Goal: Task Accomplishment & Management: Manage account settings

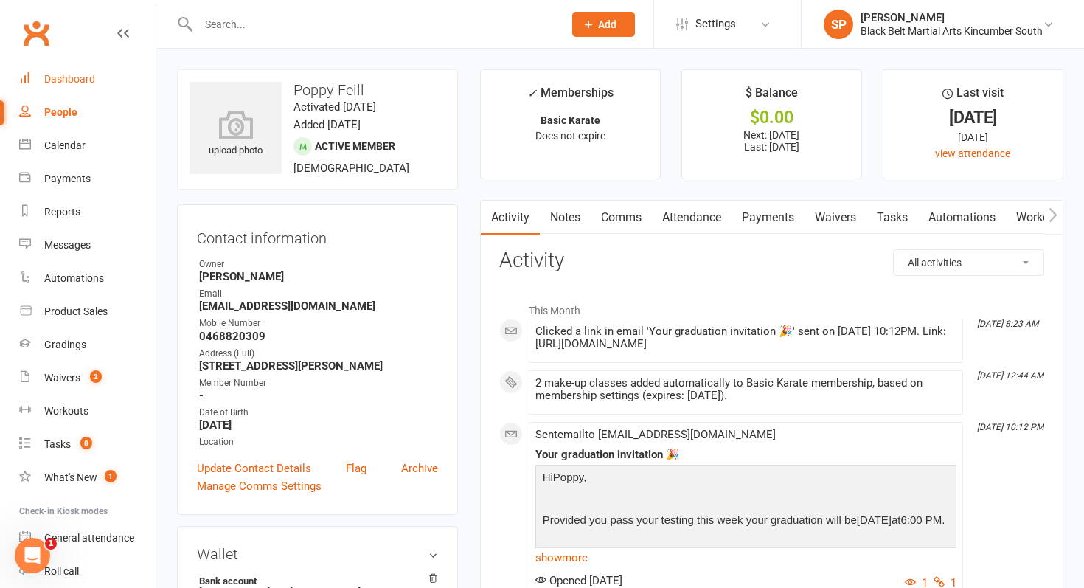
click at [35, 88] on link "Dashboard" at bounding box center [87, 79] width 136 height 33
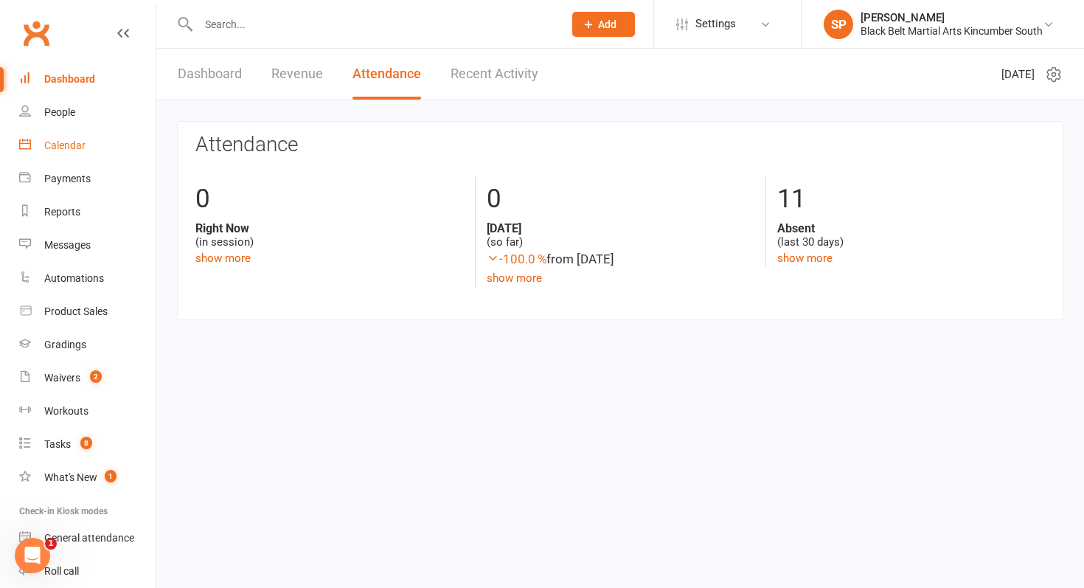
click at [82, 146] on div "Calendar" at bounding box center [64, 145] width 41 height 12
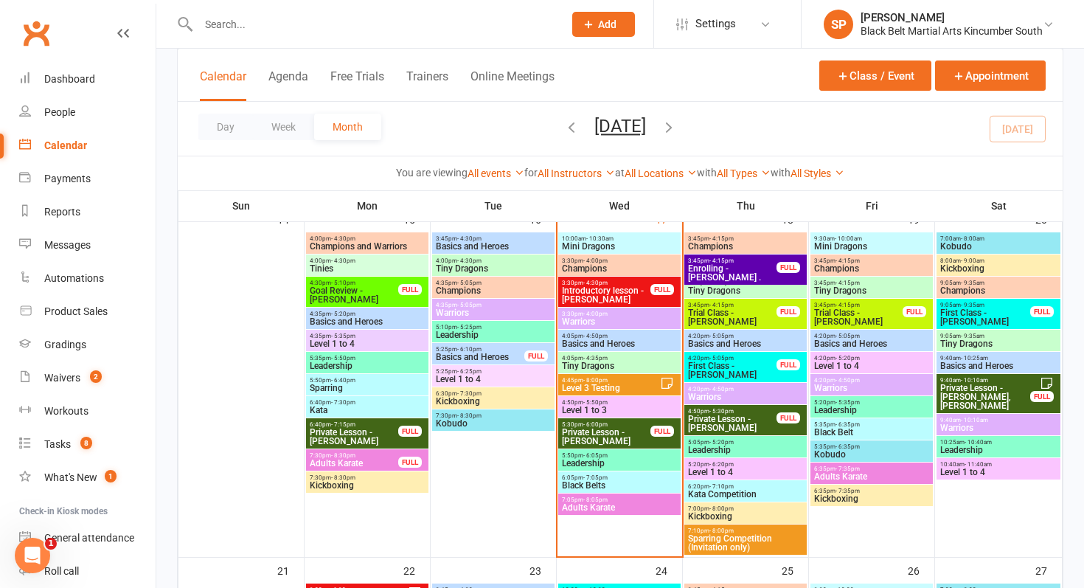
scroll to position [745, 0]
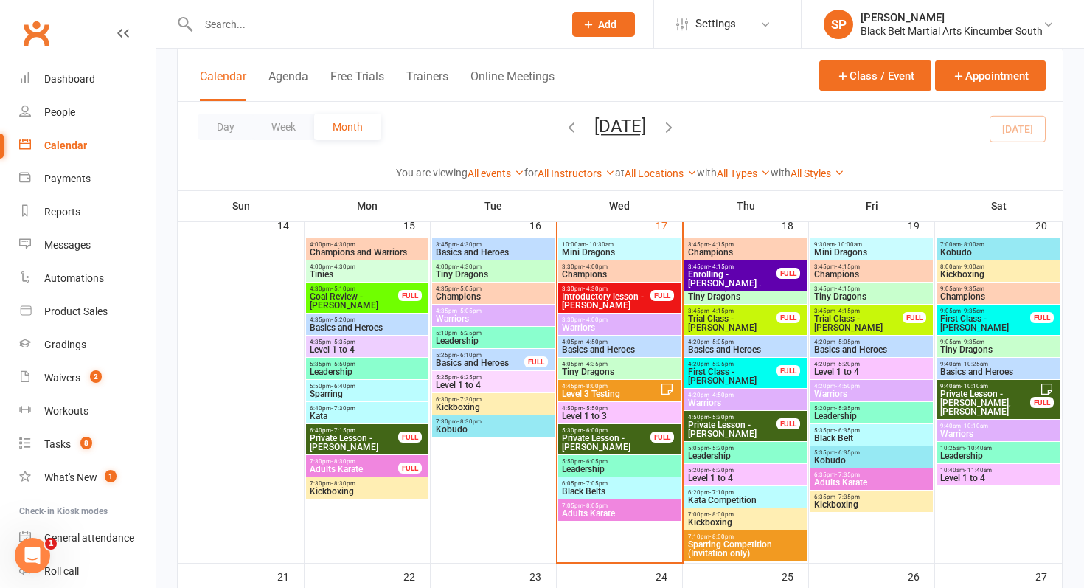
click at [593, 300] on span "Introductory lesson - [PERSON_NAME]" at bounding box center [606, 301] width 90 height 18
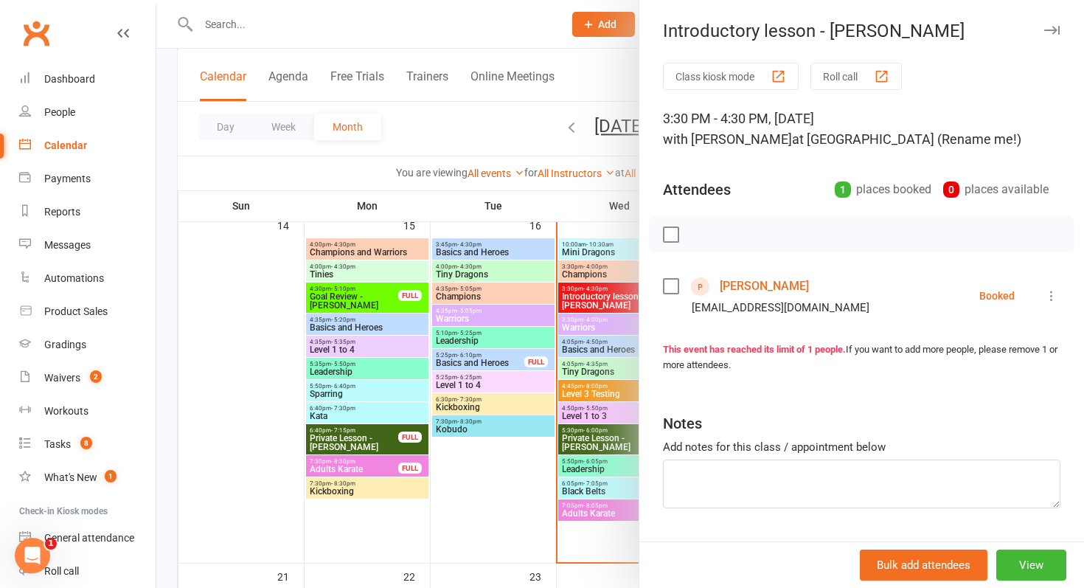
click at [765, 286] on link "Anna Renowden" at bounding box center [764, 286] width 89 height 24
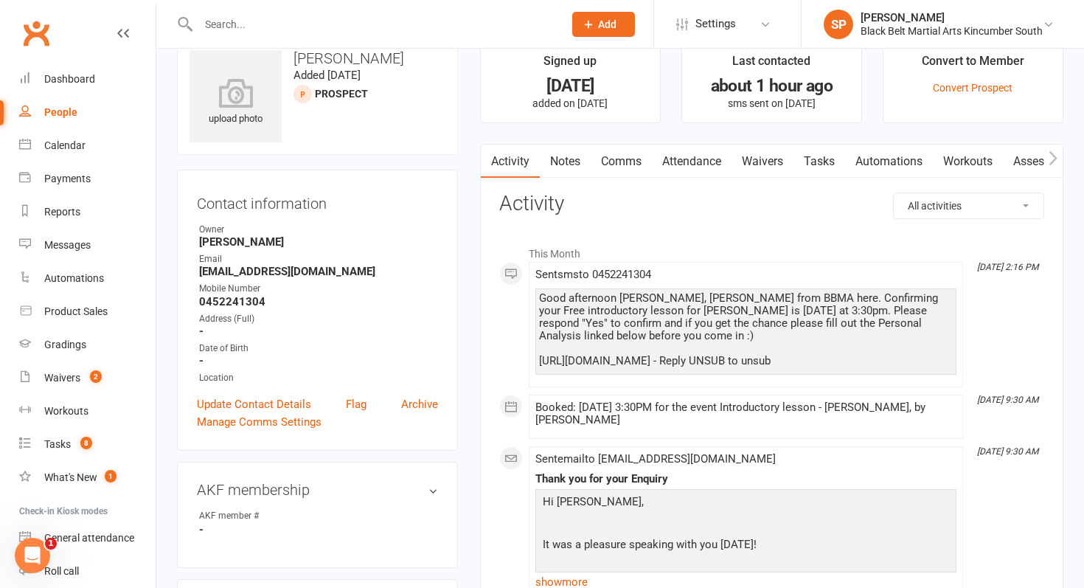
scroll to position [33, 0]
click at [582, 23] on icon at bounding box center [588, 24] width 13 height 13
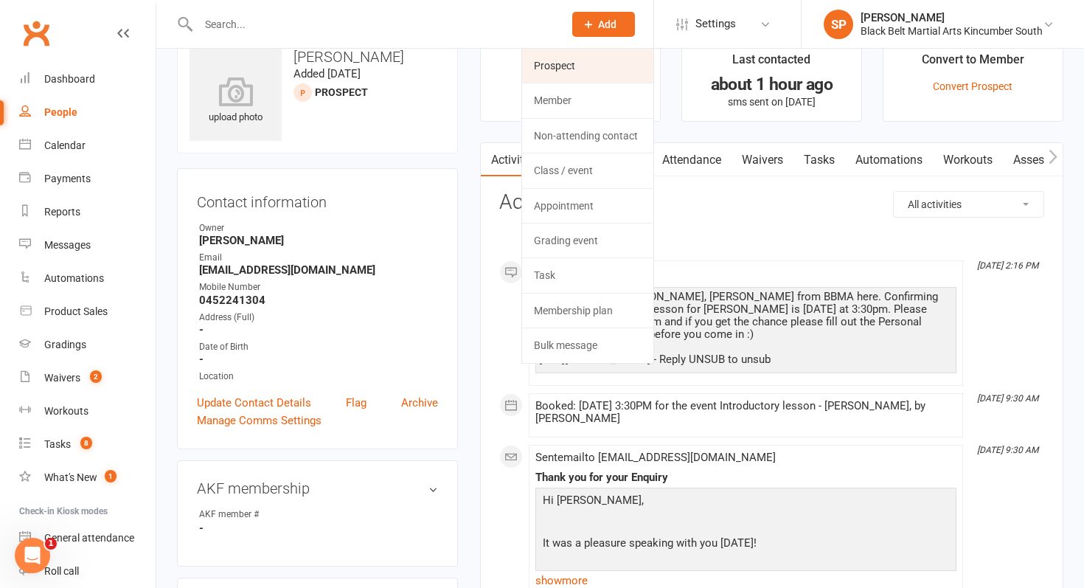
click at [579, 58] on link "Prospect" at bounding box center [587, 66] width 131 height 34
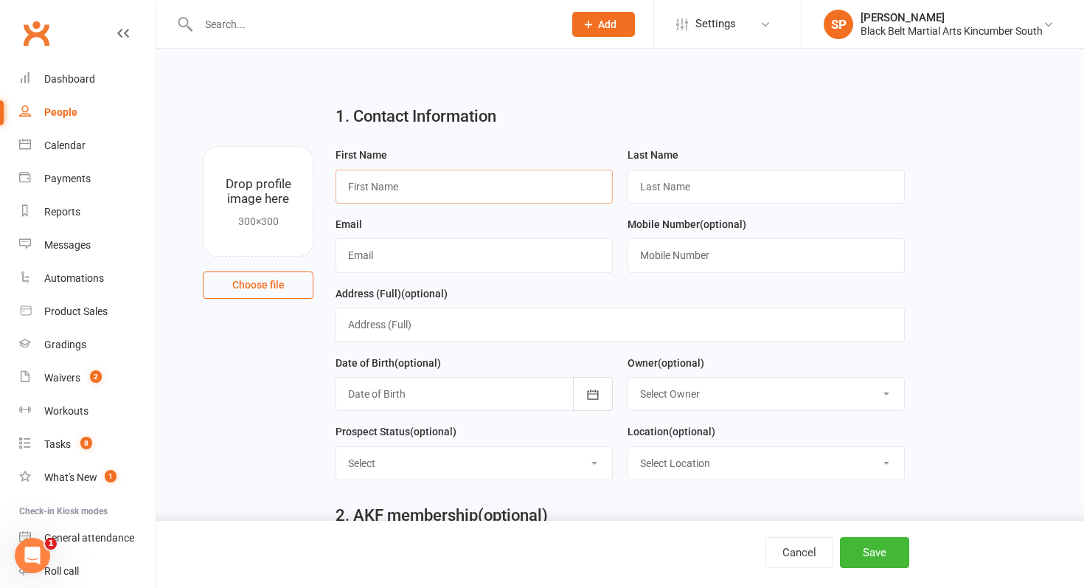
click at [433, 178] on input "text" at bounding box center [473, 187] width 277 height 34
type input "Coby"
type input "Lobina"
paste input "[PERSON_NAME][EMAIL_ADDRESS][PERSON_NAME][DOMAIN_NAME]"
type input "[PERSON_NAME][EMAIL_ADDRESS][PERSON_NAME][DOMAIN_NAME]"
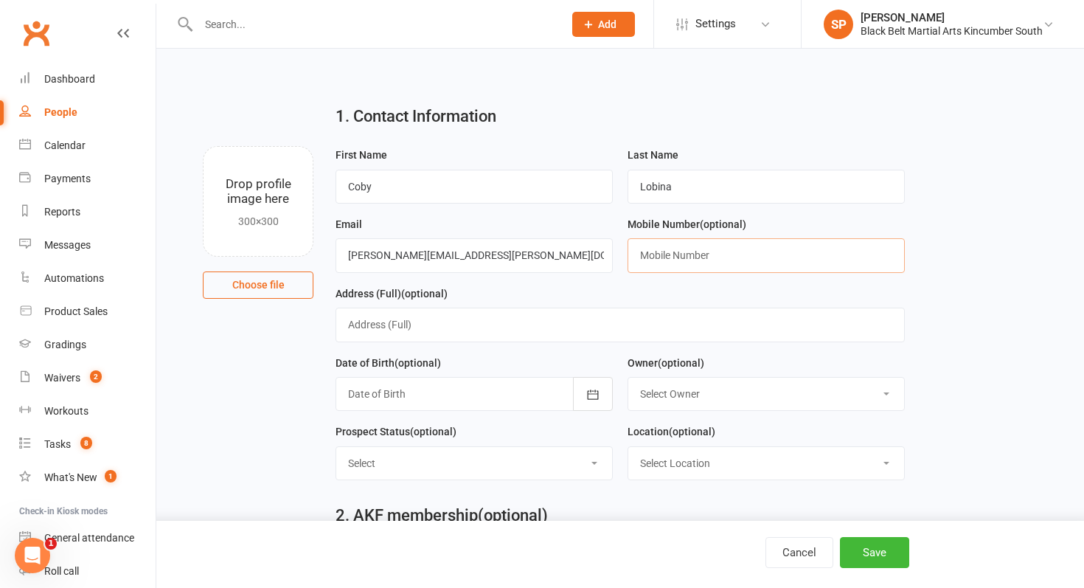
click at [734, 248] on input "text" at bounding box center [765, 255] width 277 height 34
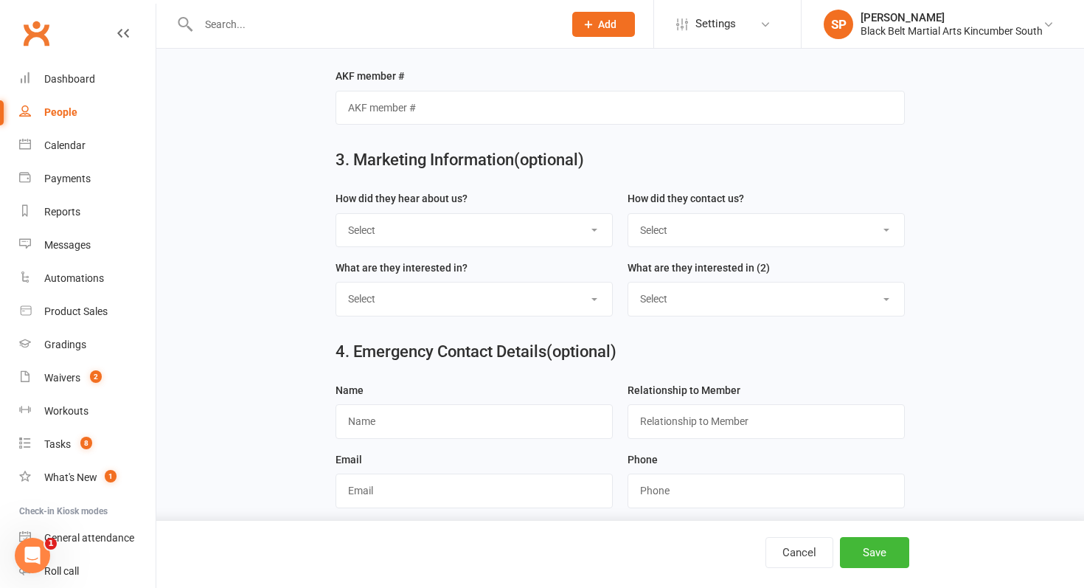
scroll to position [549, 0]
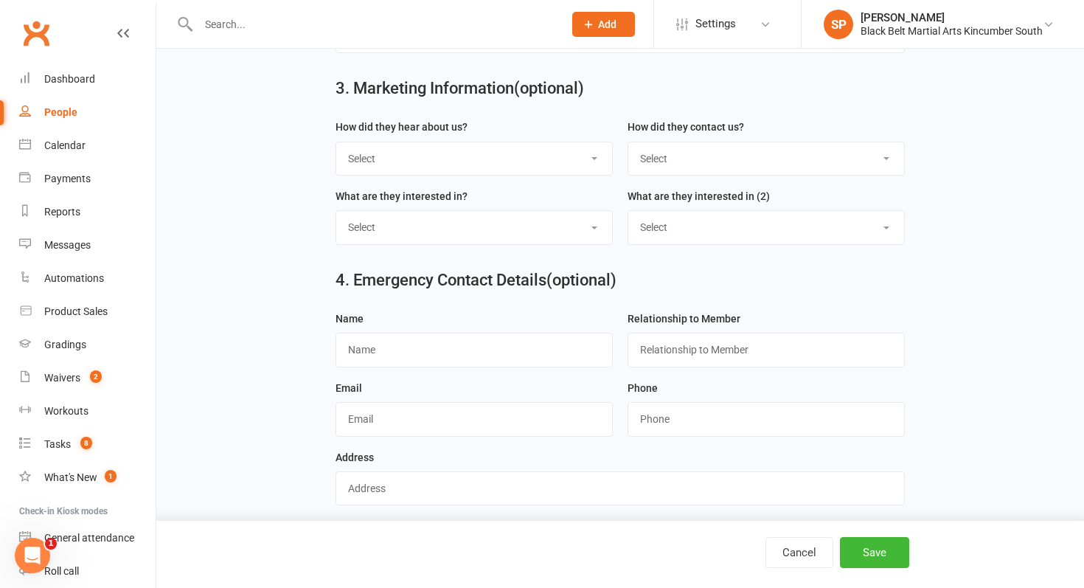
click at [377, 175] on select "Select S4 - Search Engine R2 - Friend Referral A5 - Radio A2 - Print Media A7 -…" at bounding box center [474, 158] width 276 height 32
select select "S1 - Facebook"
click at [336, 145] on select "Select S4 - Search Engine R2 - Friend Referral A5 - Radio A2 - Print Media A7 -…" at bounding box center [474, 158] width 276 height 32
click at [717, 154] on select "Select Phone Internet Walk in School initiated" at bounding box center [766, 158] width 276 height 32
select select "Internet"
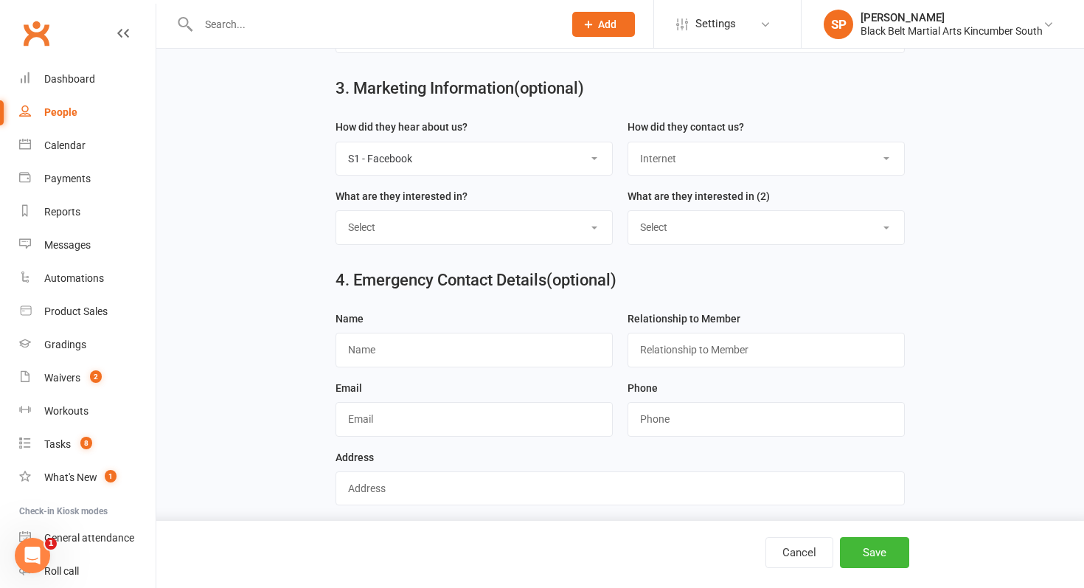
click at [628, 145] on select "Select Phone Internet Walk in School initiated" at bounding box center [766, 158] width 276 height 32
click at [889, 559] on button "Save" at bounding box center [874, 552] width 69 height 31
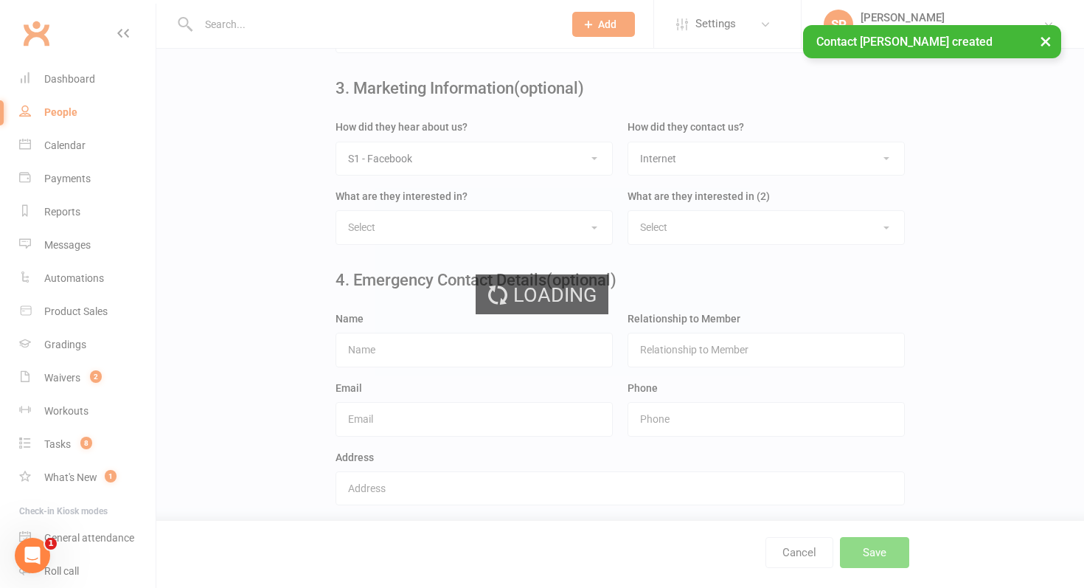
scroll to position [0, 0]
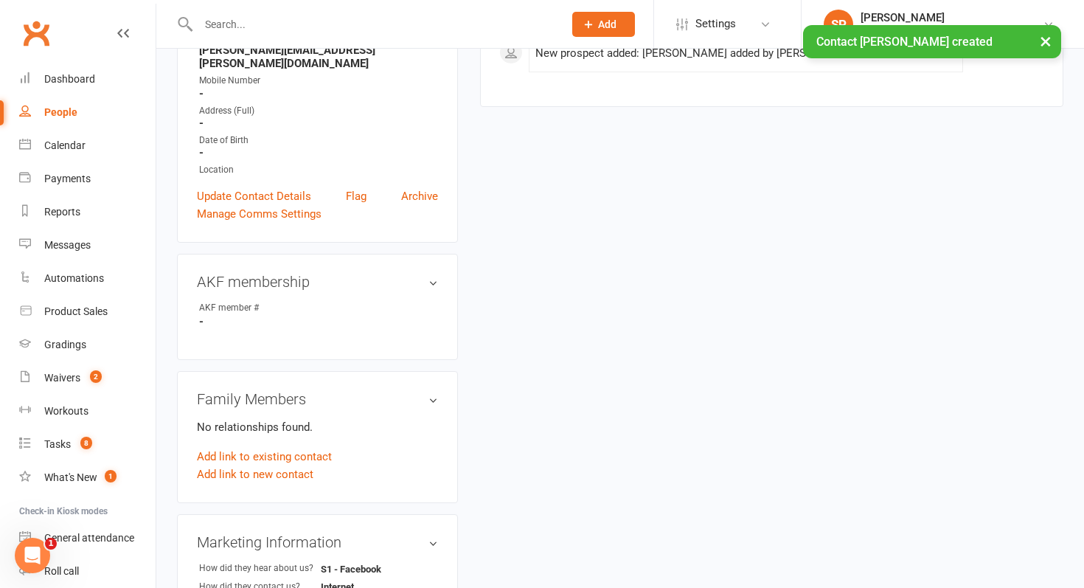
scroll to position [499, 0]
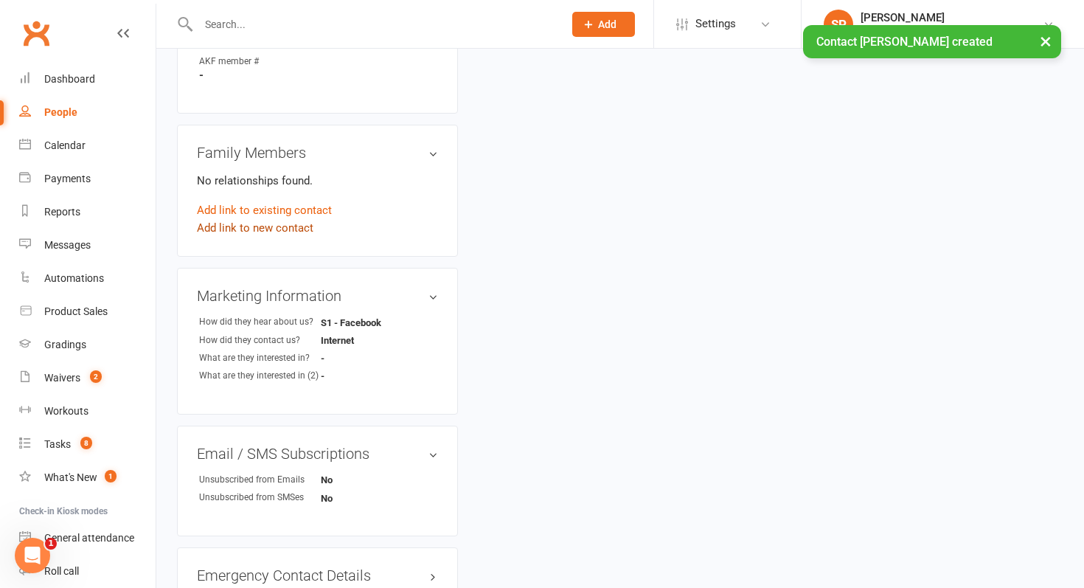
click at [279, 219] on link "Add link to new contact" at bounding box center [255, 228] width 116 height 18
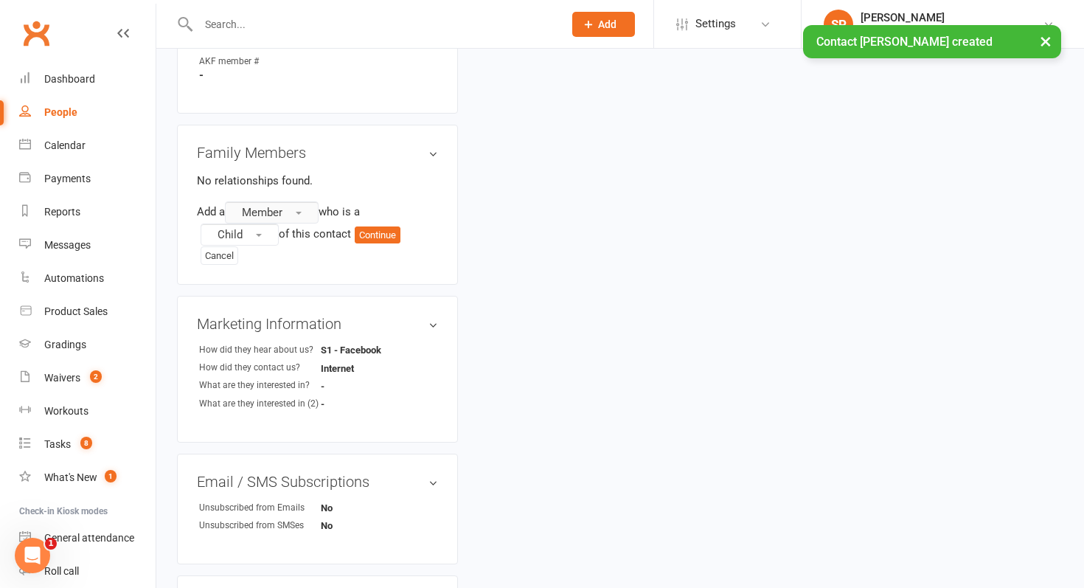
click at [288, 201] on button "Member" at bounding box center [272, 212] width 94 height 22
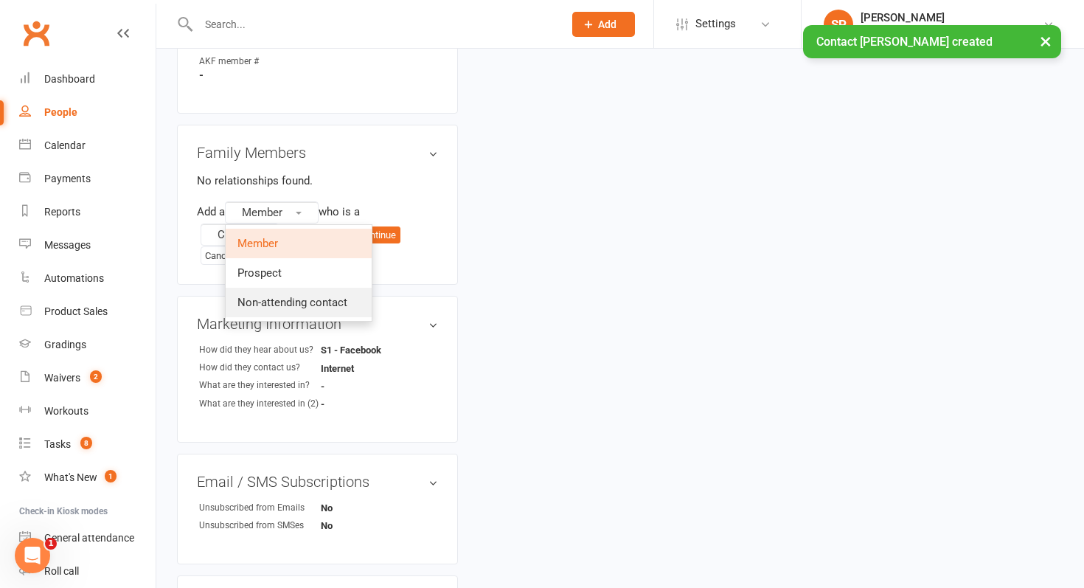
click at [303, 296] on span "Non-attending contact" at bounding box center [292, 302] width 110 height 13
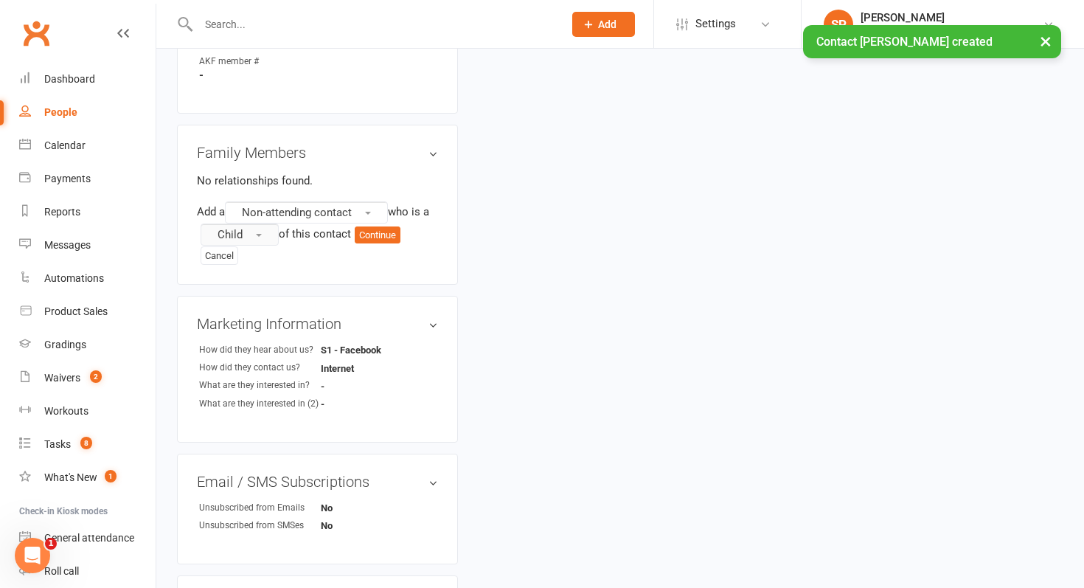
click at [254, 224] on button "Child" at bounding box center [240, 234] width 78 height 22
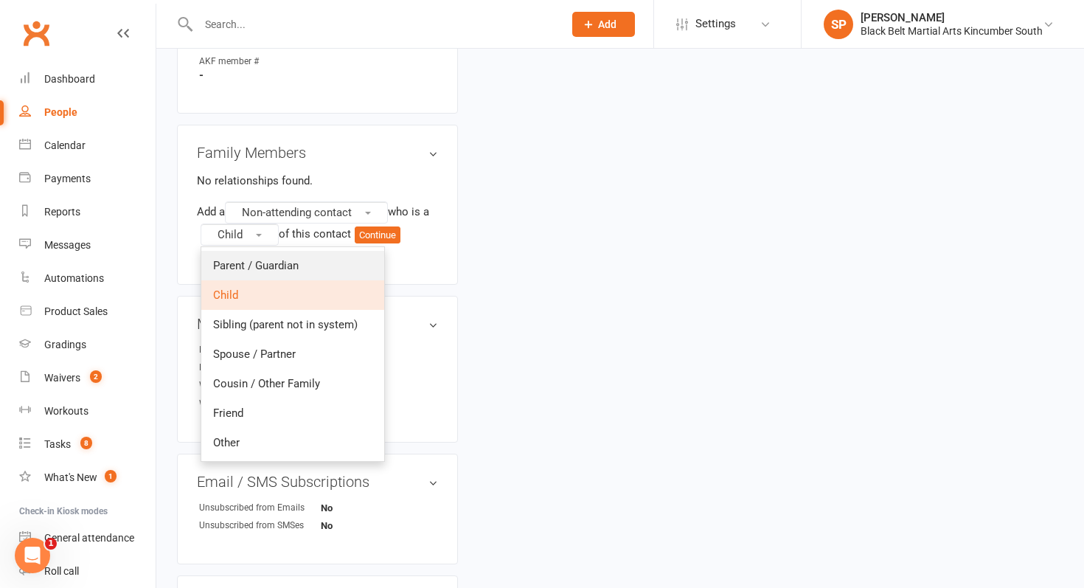
click at [245, 251] on link "Parent / Guardian" at bounding box center [292, 265] width 183 height 29
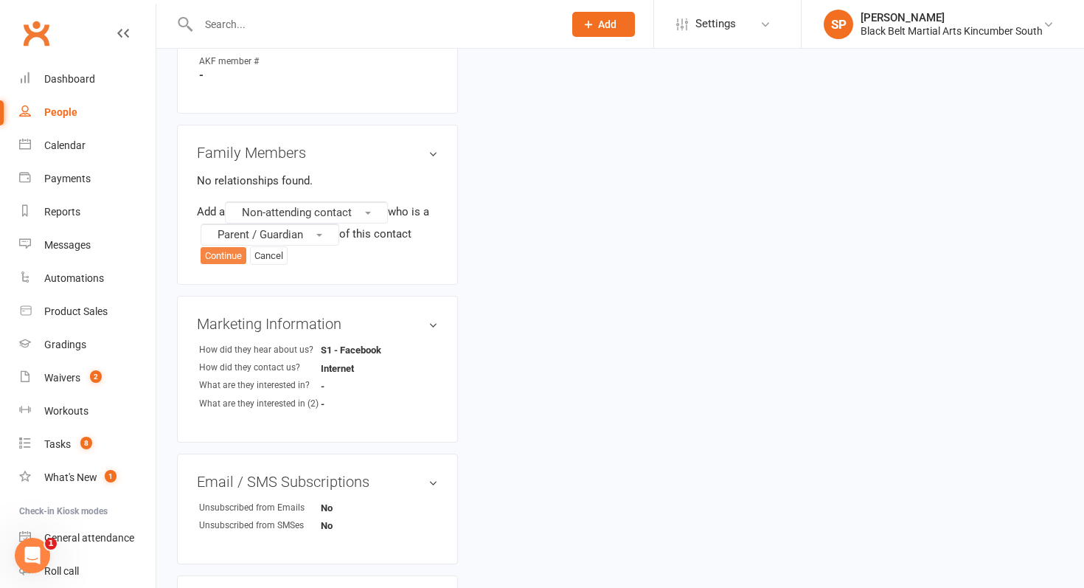
click at [210, 247] on button "Continue" at bounding box center [224, 256] width 46 height 18
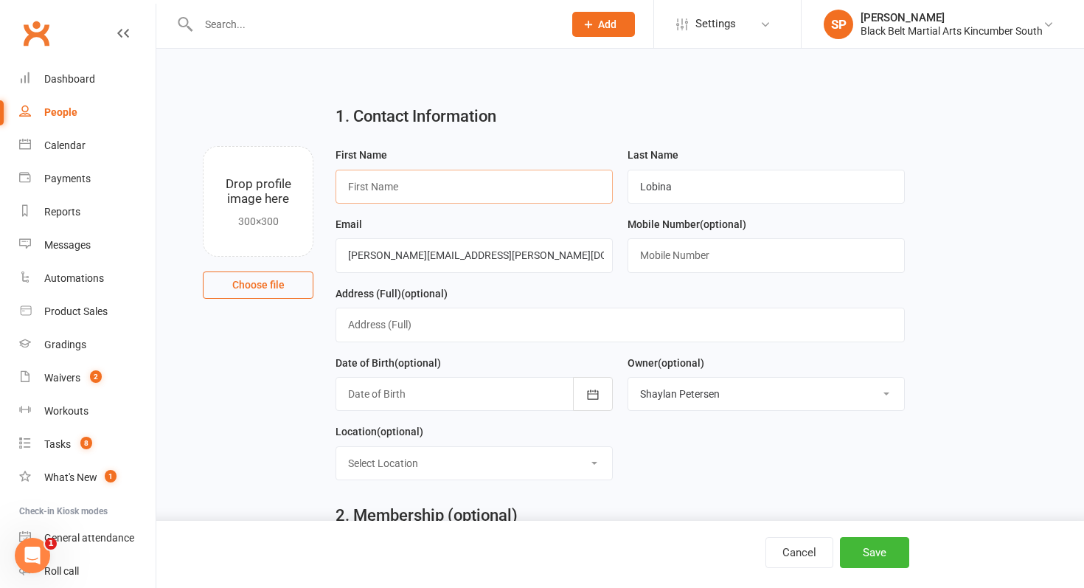
click at [373, 189] on input "text" at bounding box center [473, 187] width 277 height 34
type input "[PERSON_NAME]"
click at [873, 546] on button "Save" at bounding box center [874, 552] width 69 height 31
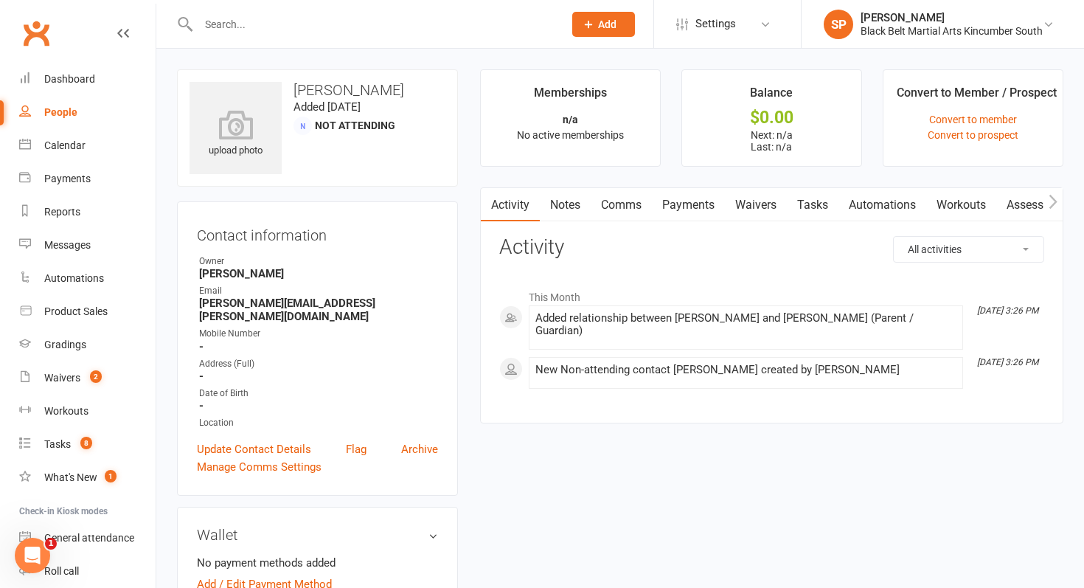
click at [760, 203] on link "Waivers" at bounding box center [756, 205] width 62 height 34
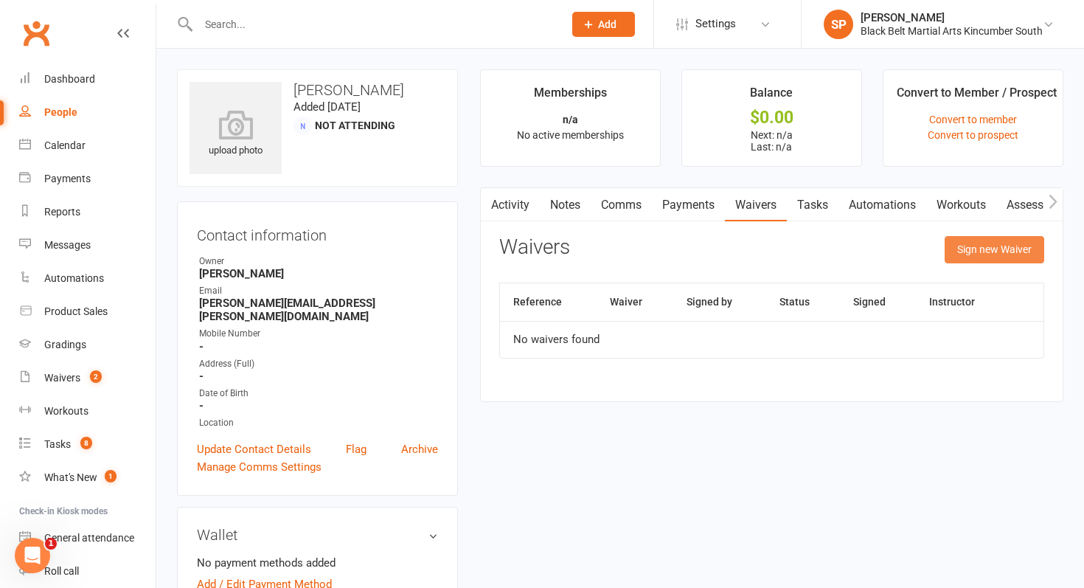
click at [950, 252] on button "Sign new Waiver" at bounding box center [994, 249] width 100 height 27
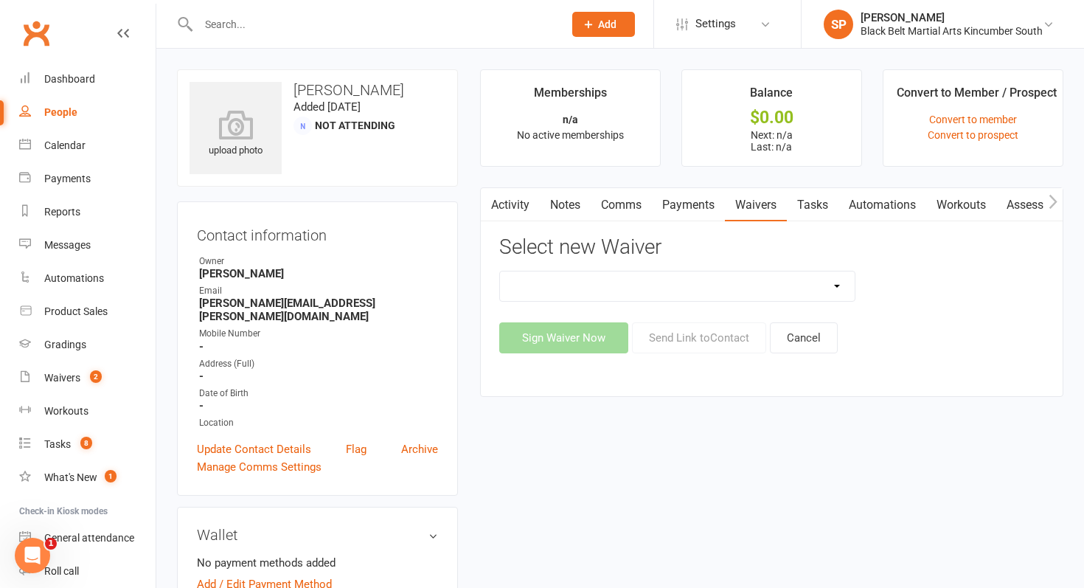
click at [726, 280] on select "Direct Debit Request Festival Enrolment Festival Trial Class Holiday Camp Waive…" at bounding box center [677, 285] width 355 height 29
select select "10335"
click at [500, 271] on select "Direct Debit Request Festival Enrolment Festival Trial Class Holiday Camp Waive…" at bounding box center [677, 285] width 355 height 29
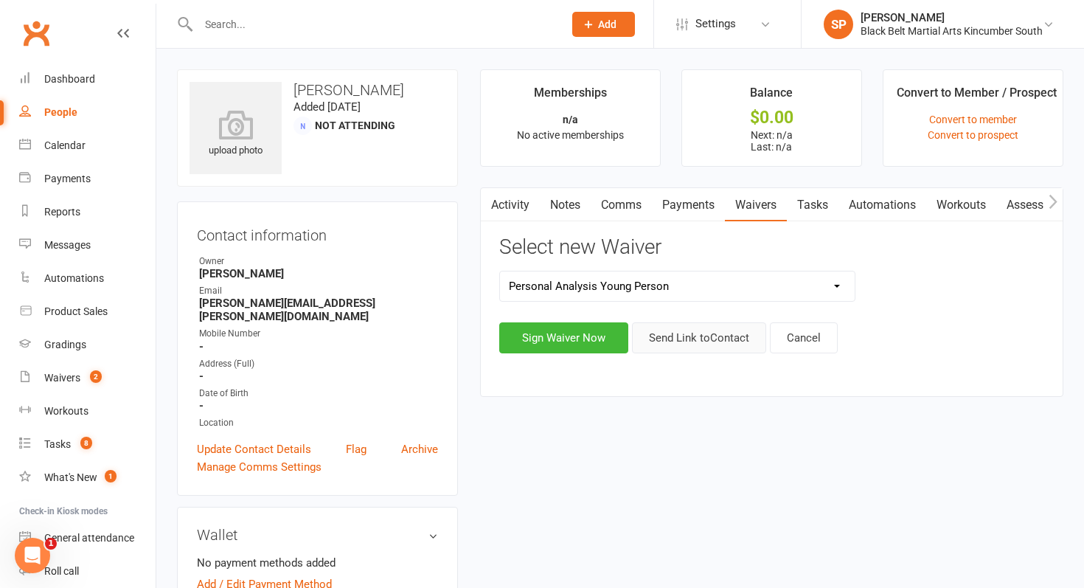
click at [725, 341] on button "Send Link to Contact" at bounding box center [699, 337] width 134 height 31
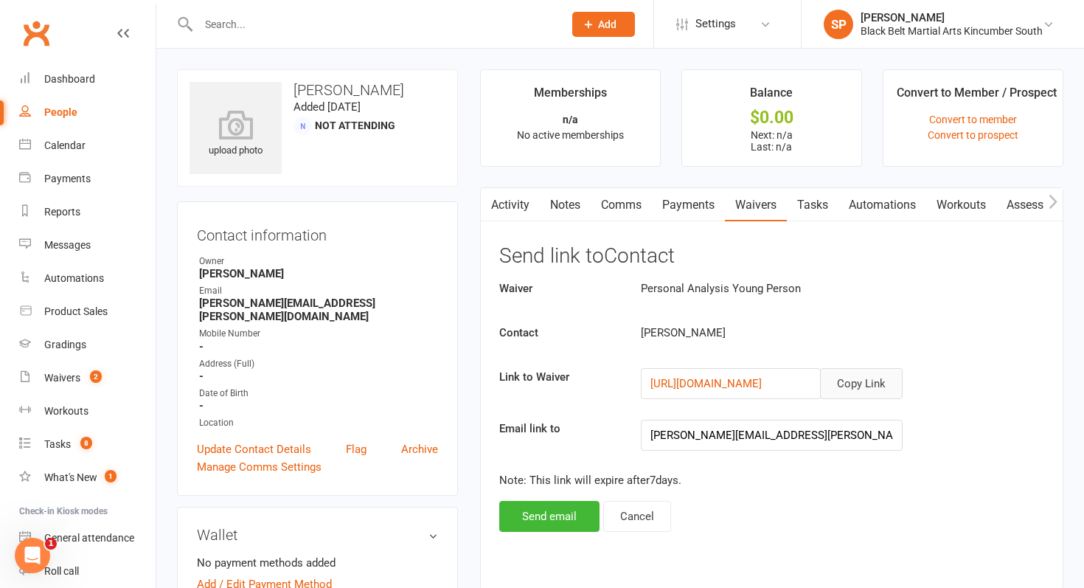
click at [851, 386] on button "Copy Link" at bounding box center [861, 383] width 83 height 31
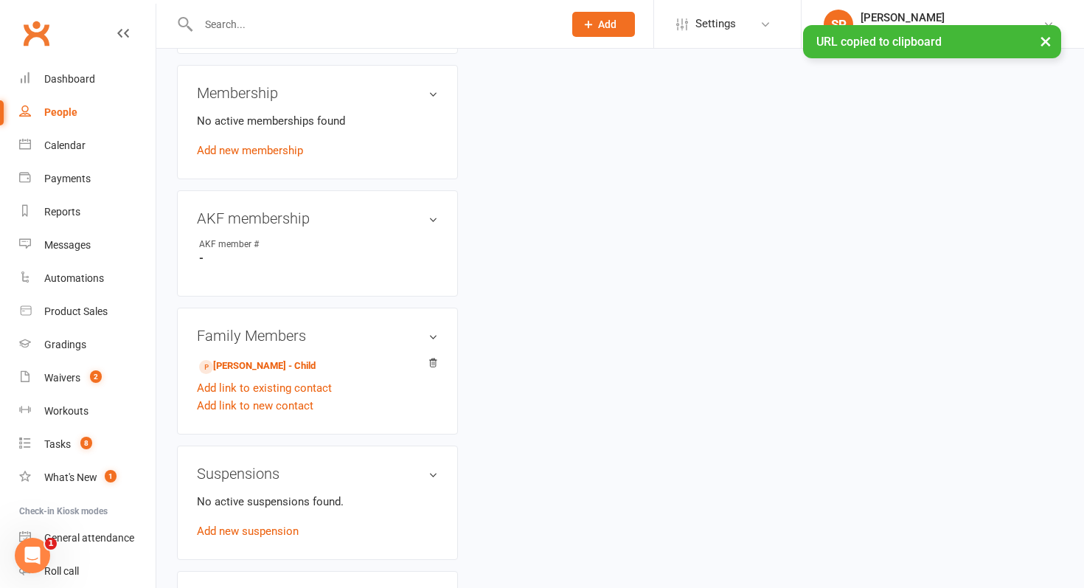
scroll to position [684, 0]
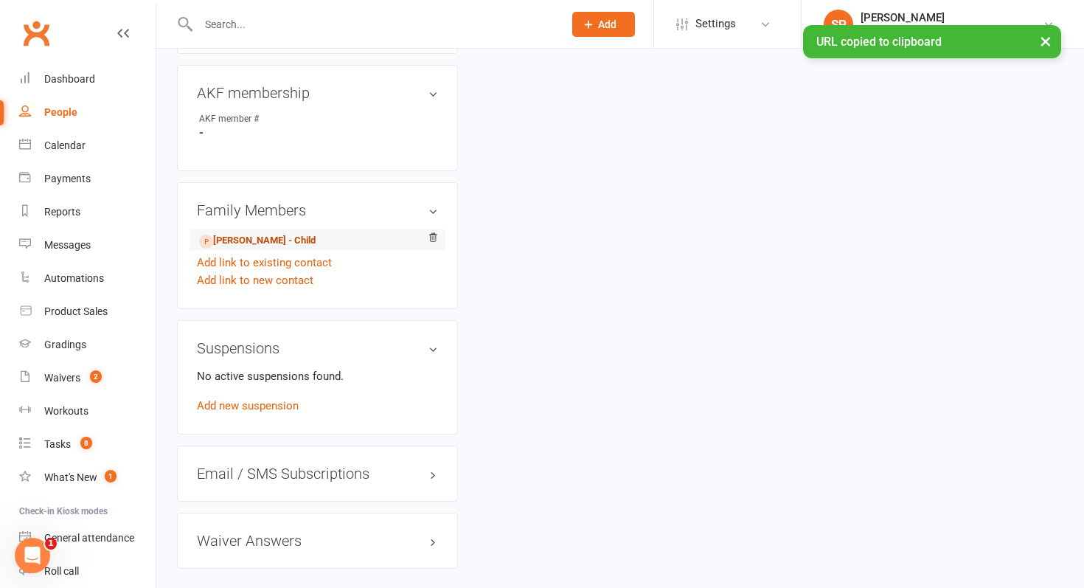
click at [260, 233] on link "[PERSON_NAME] - Child" at bounding box center [257, 240] width 116 height 15
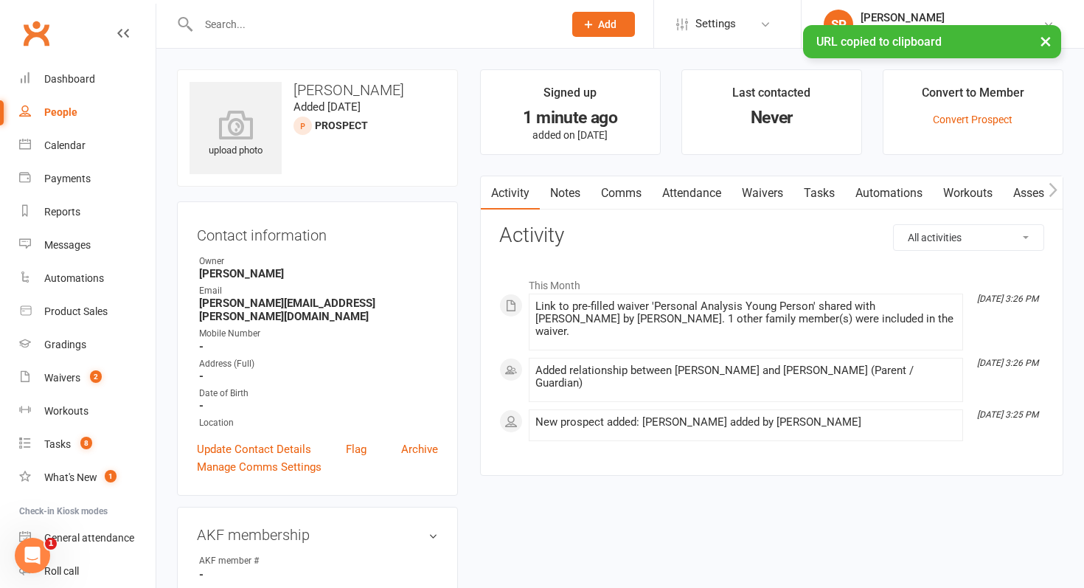
click at [613, 197] on link "Comms" at bounding box center [621, 193] width 61 height 34
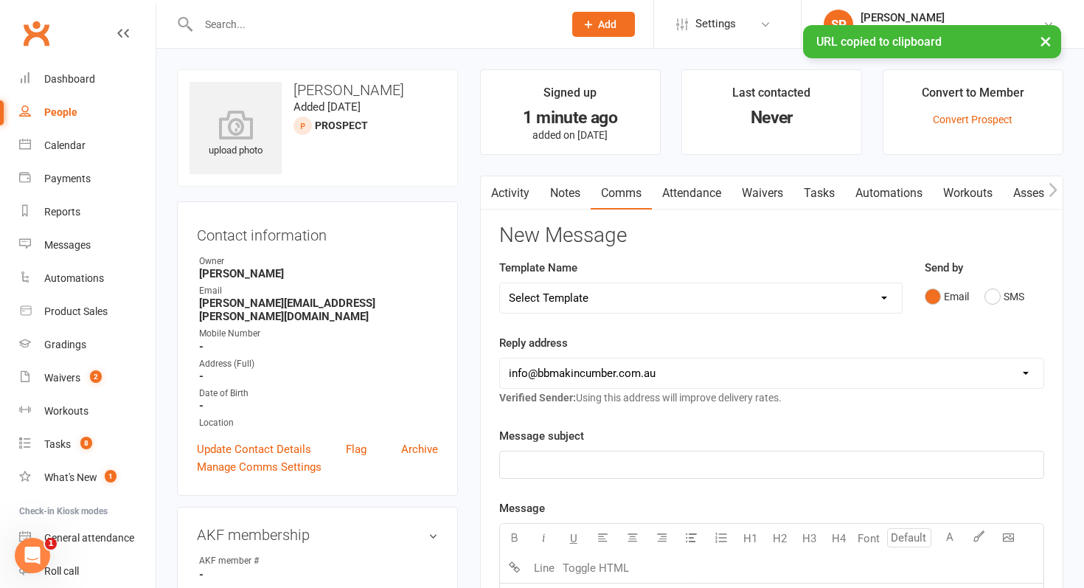
click at [568, 304] on select "Select Template [SMS] Birthday Invite Text [Email] Birthday Party [Email] Happy…" at bounding box center [701, 297] width 402 height 29
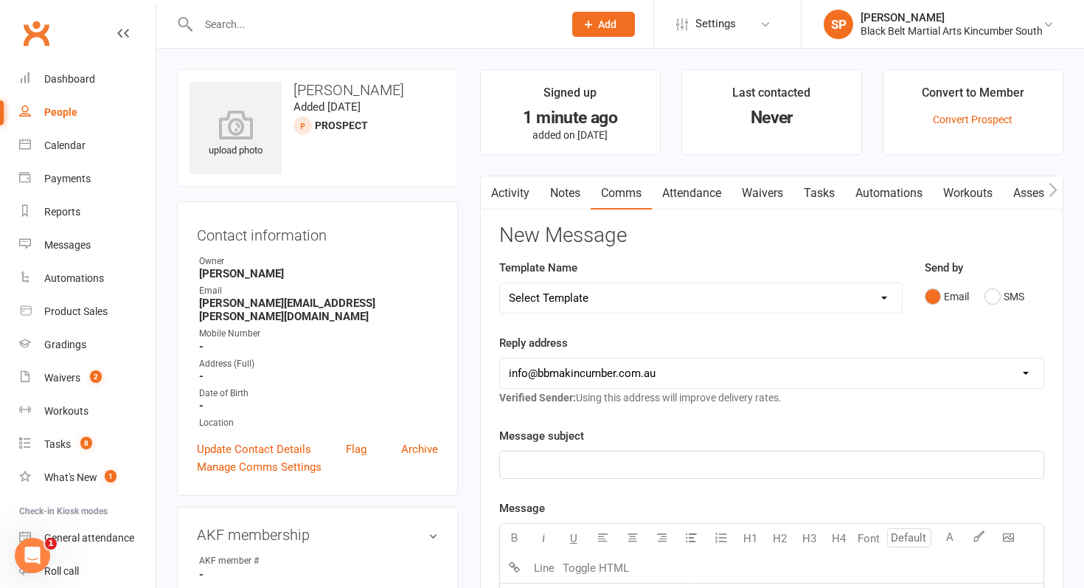
select select "5"
click at [500, 283] on select "Select Template [SMS] Birthday Invite Text [Email] Birthday Party [Email] Happy…" at bounding box center [701, 297] width 402 height 29
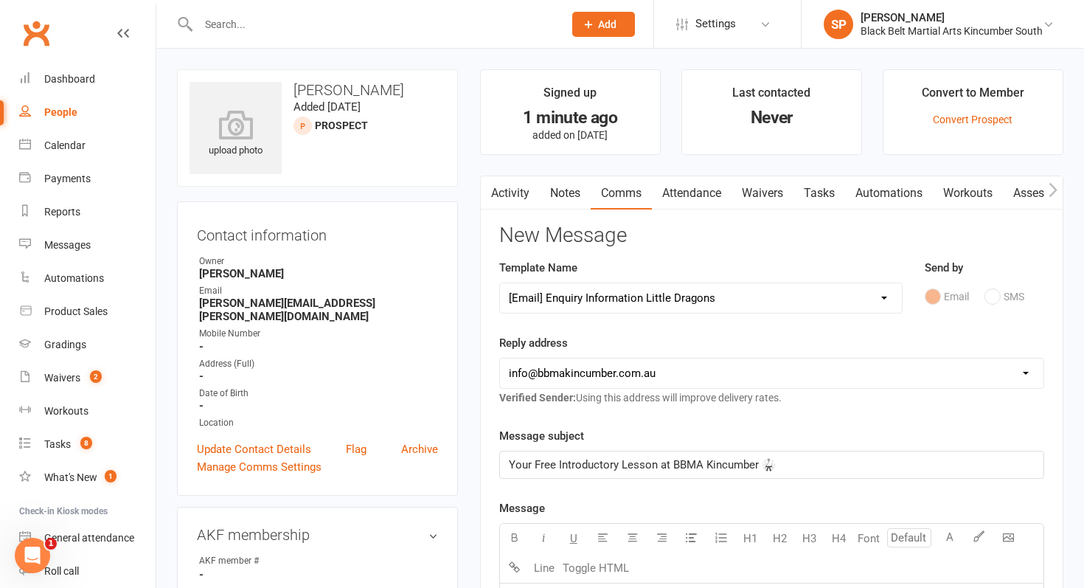
scroll to position [136, 0]
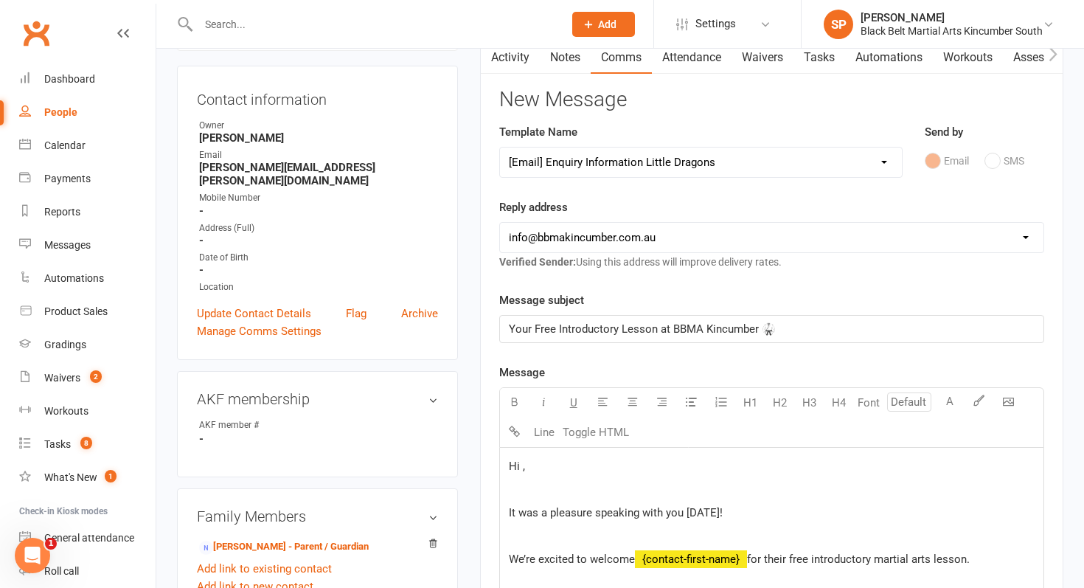
click at [523, 468] on span "Hi ," at bounding box center [517, 465] width 16 height 13
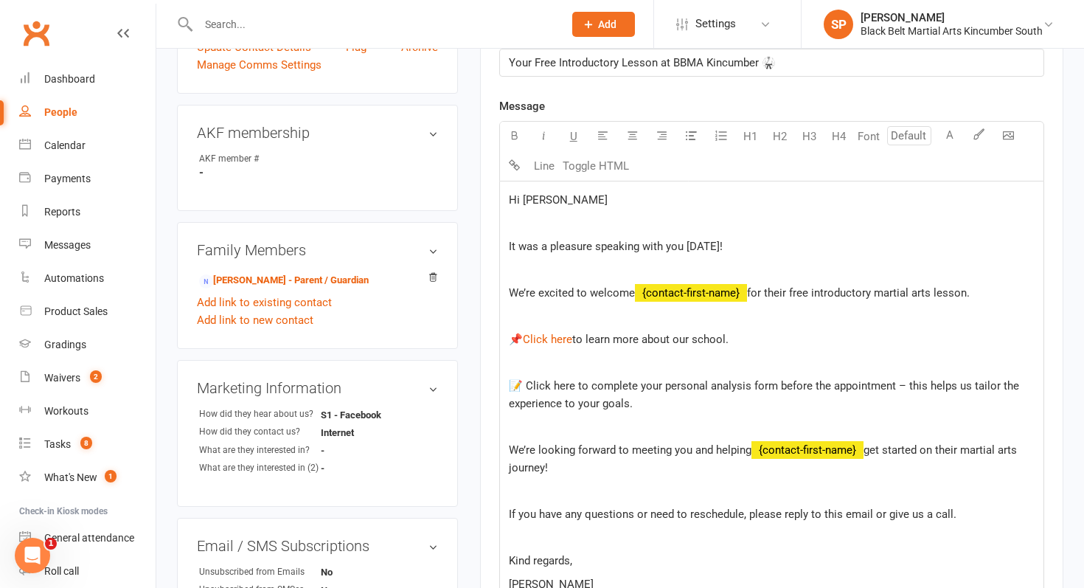
scroll to position [435, 0]
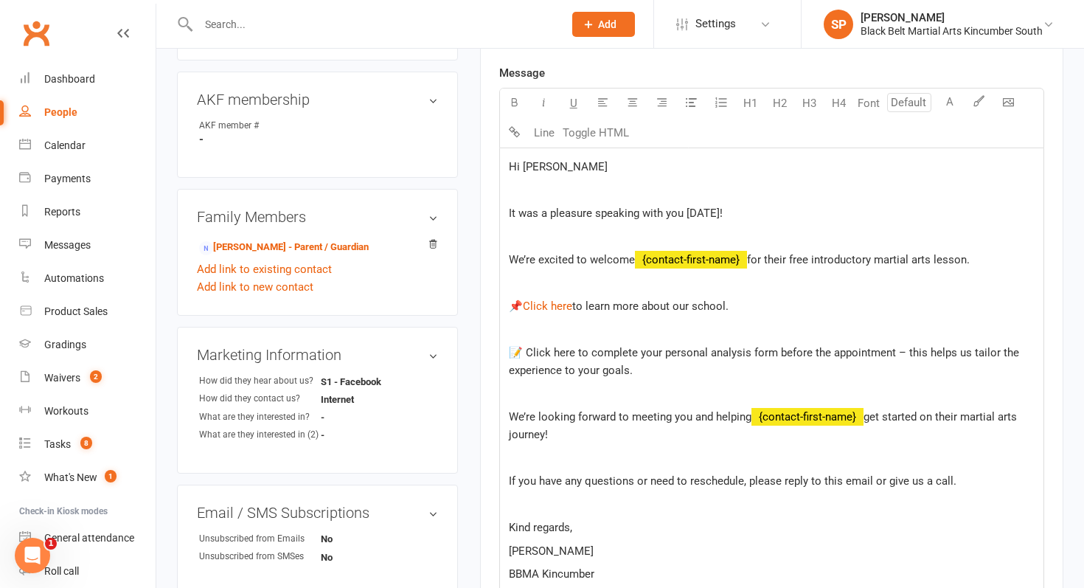
click at [970, 257] on span "for their free introductory martial arts lesson." at bounding box center [858, 259] width 223 height 13
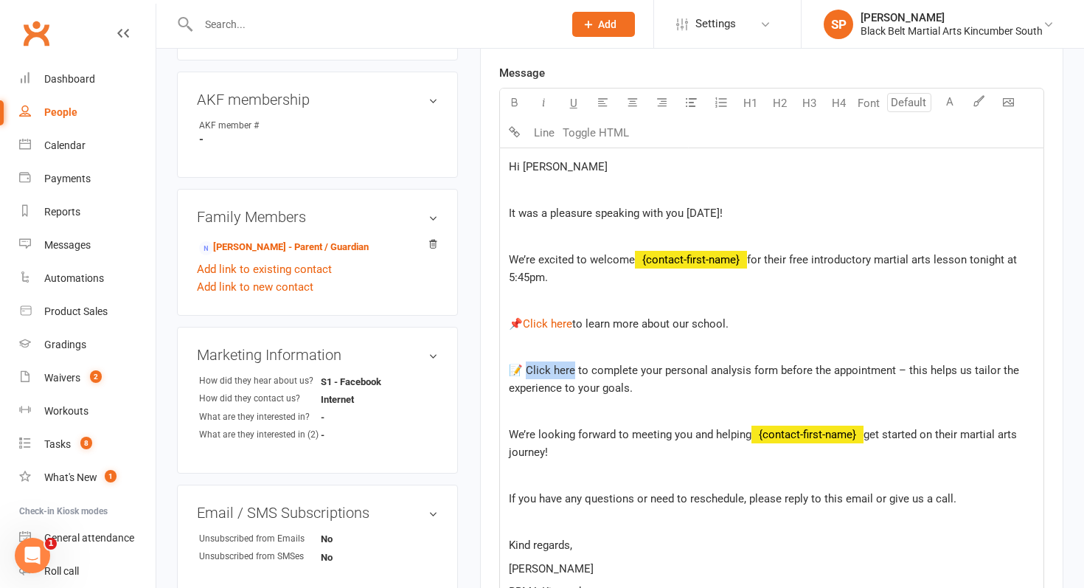
drag, startPoint x: 569, startPoint y: 372, endPoint x: 521, endPoint y: 371, distance: 47.9
click at [521, 371] on span "📝 Click here to complete your personal analysis form before the appointment – t…" at bounding box center [765, 378] width 513 height 31
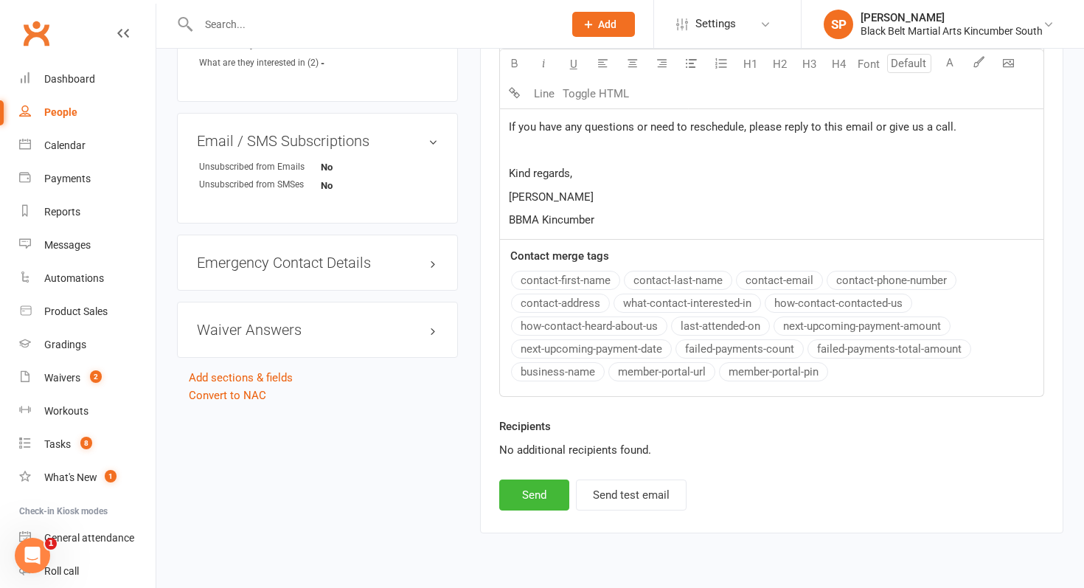
scroll to position [810, 0]
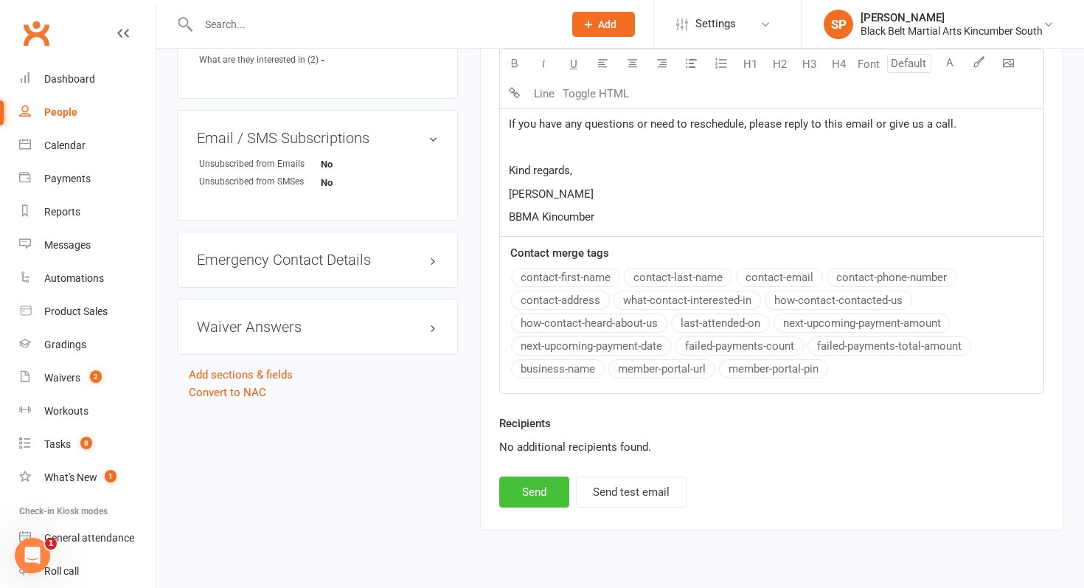
click at [525, 495] on button "Send" at bounding box center [534, 491] width 70 height 31
select select
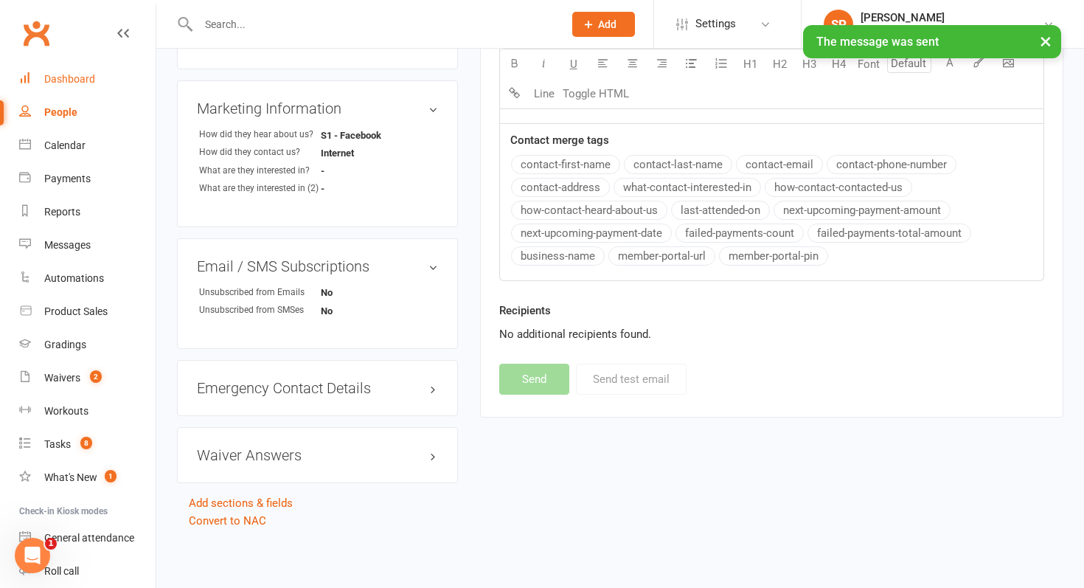
scroll to position [666, 0]
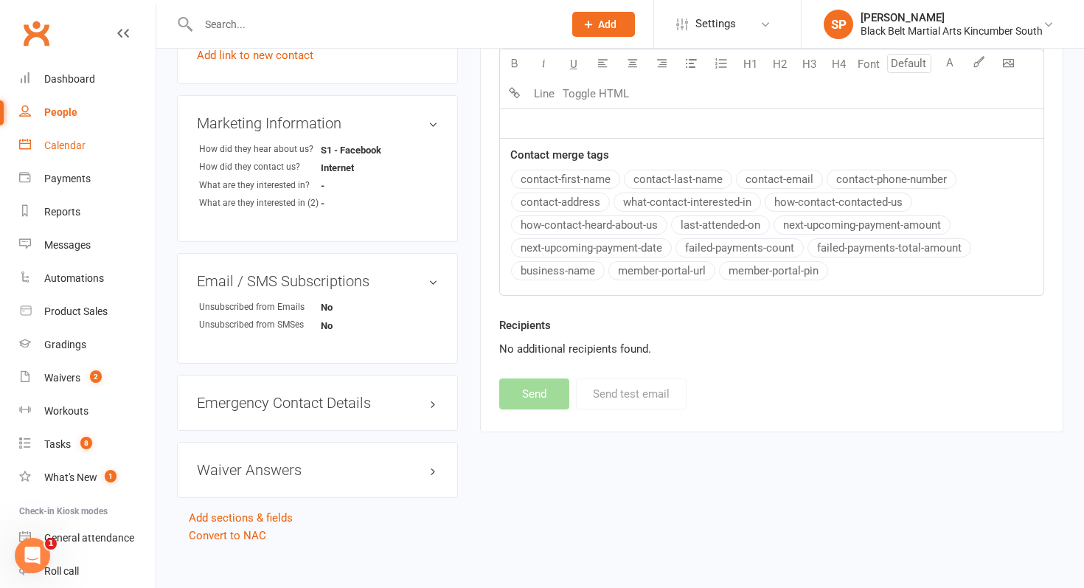
click at [83, 136] on link "Calendar" at bounding box center [87, 145] width 136 height 33
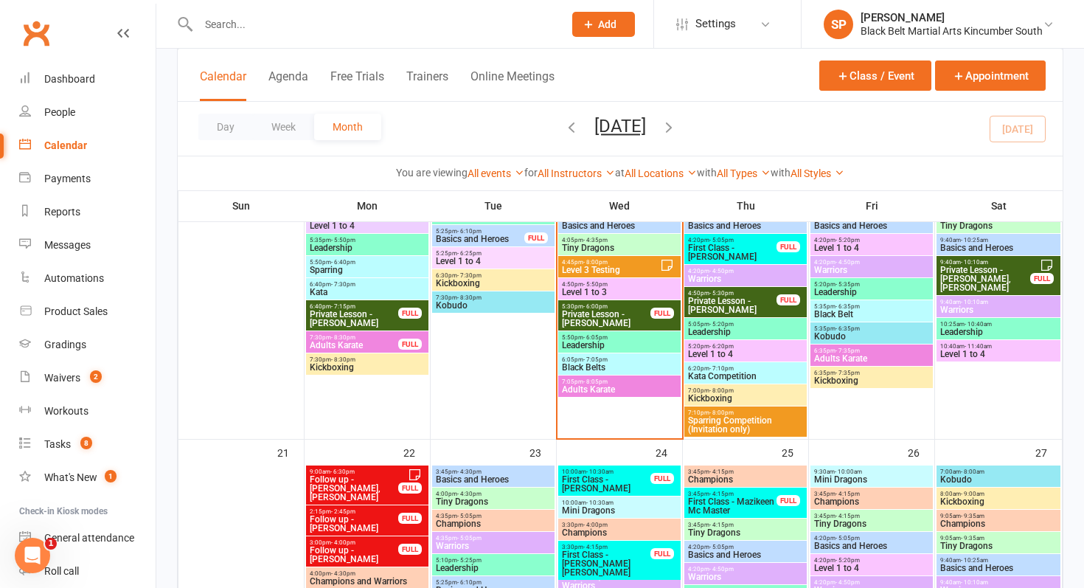
scroll to position [709, 0]
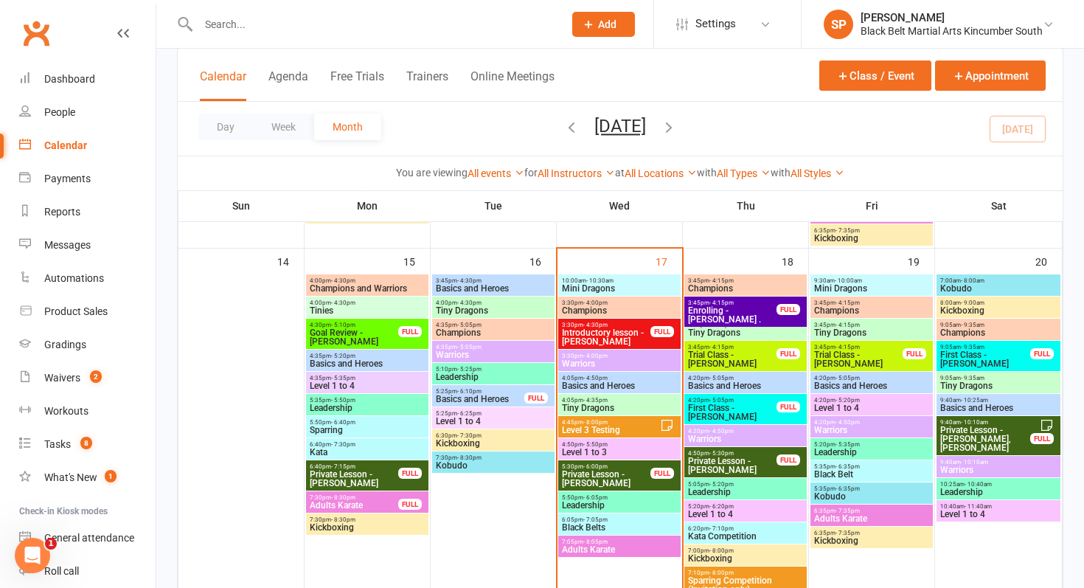
click at [740, 283] on div "3:45pm - 4:15pm Champions" at bounding box center [745, 284] width 122 height 21
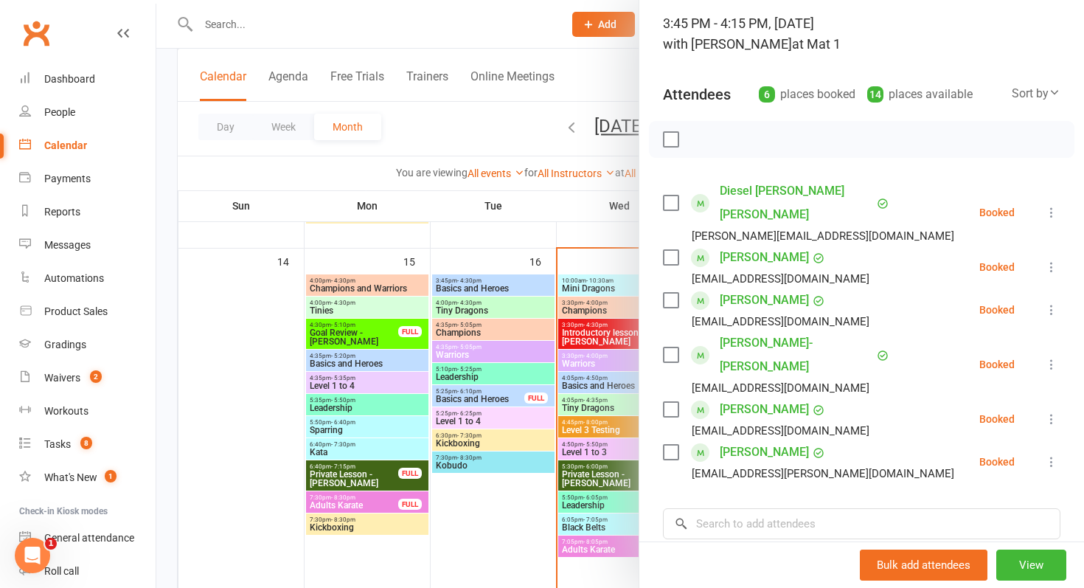
scroll to position [114, 0]
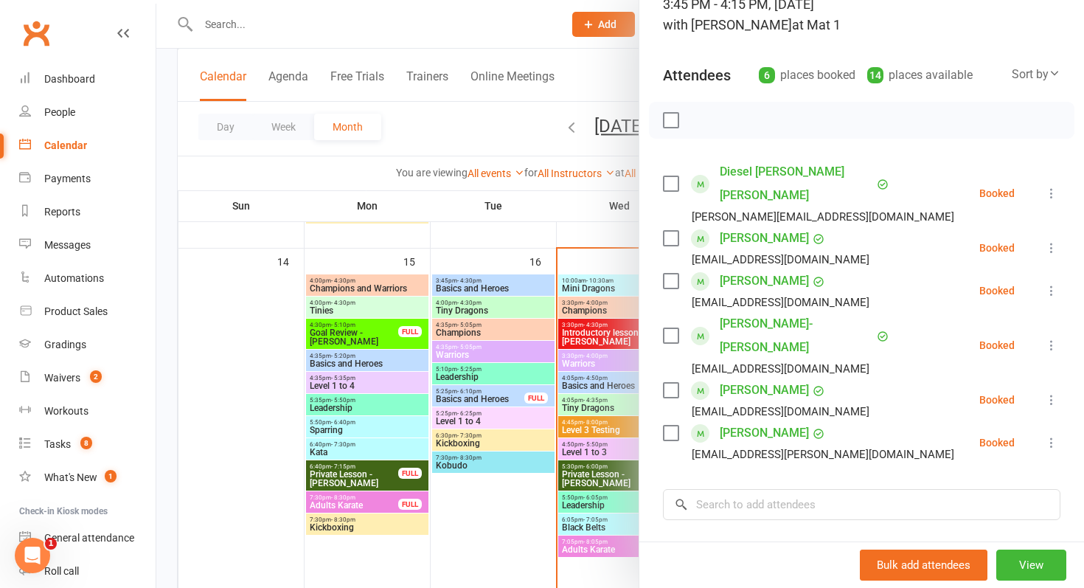
click at [1053, 283] on icon at bounding box center [1051, 290] width 15 height 15
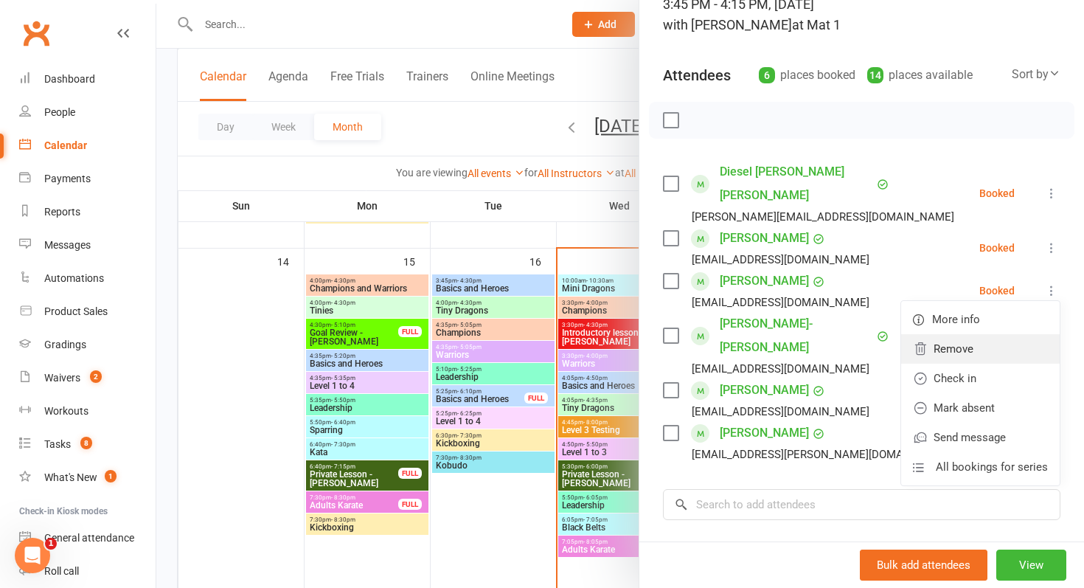
click at [1000, 334] on link "Remove" at bounding box center [980, 348] width 159 height 29
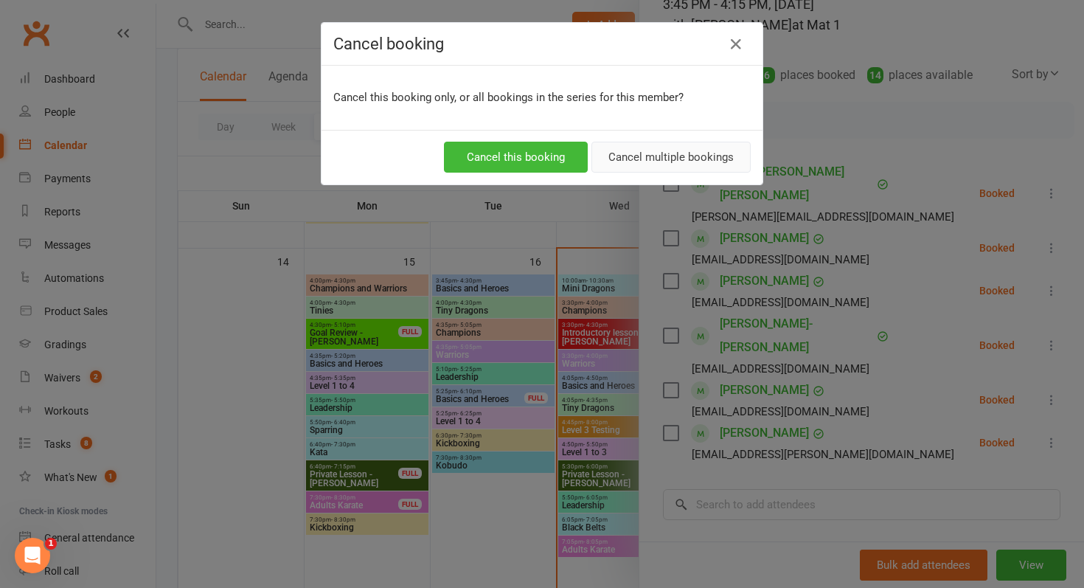
click at [633, 149] on button "Cancel multiple bookings" at bounding box center [670, 157] width 159 height 31
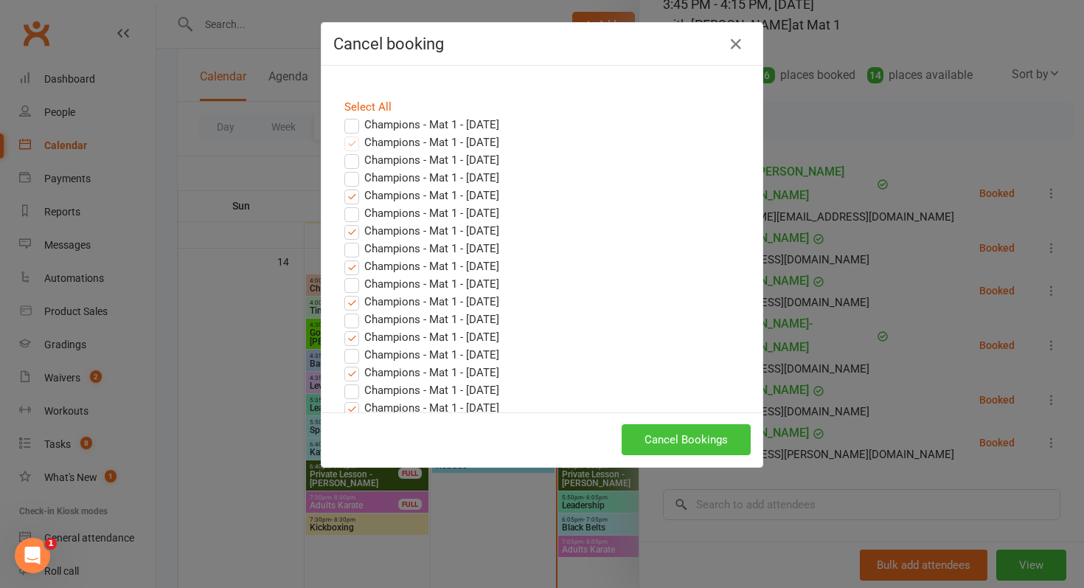
click at [655, 431] on button "Cancel Bookings" at bounding box center [686, 439] width 129 height 31
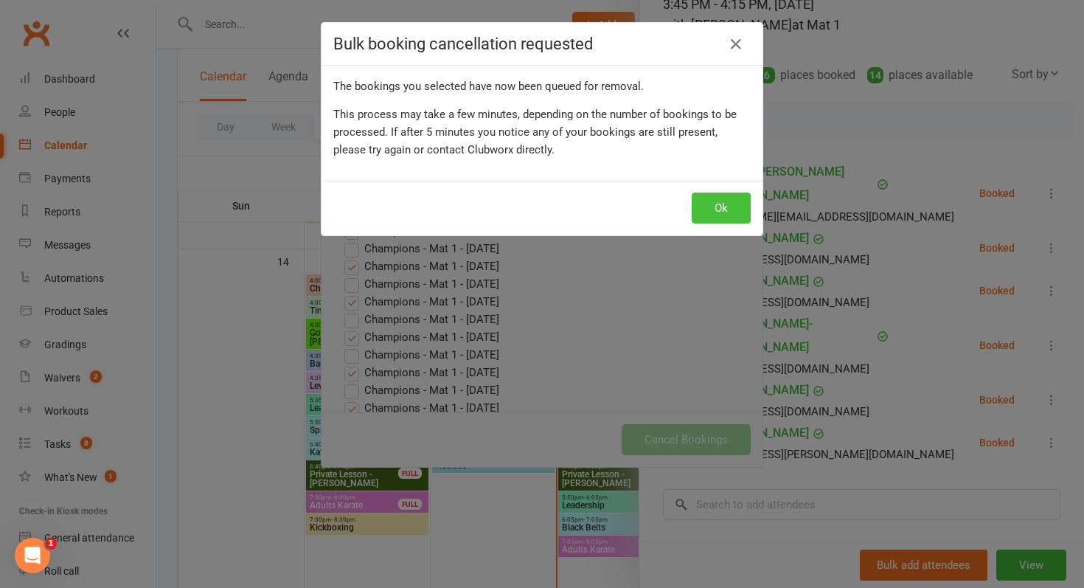
click at [720, 195] on button "Ok" at bounding box center [721, 207] width 59 height 31
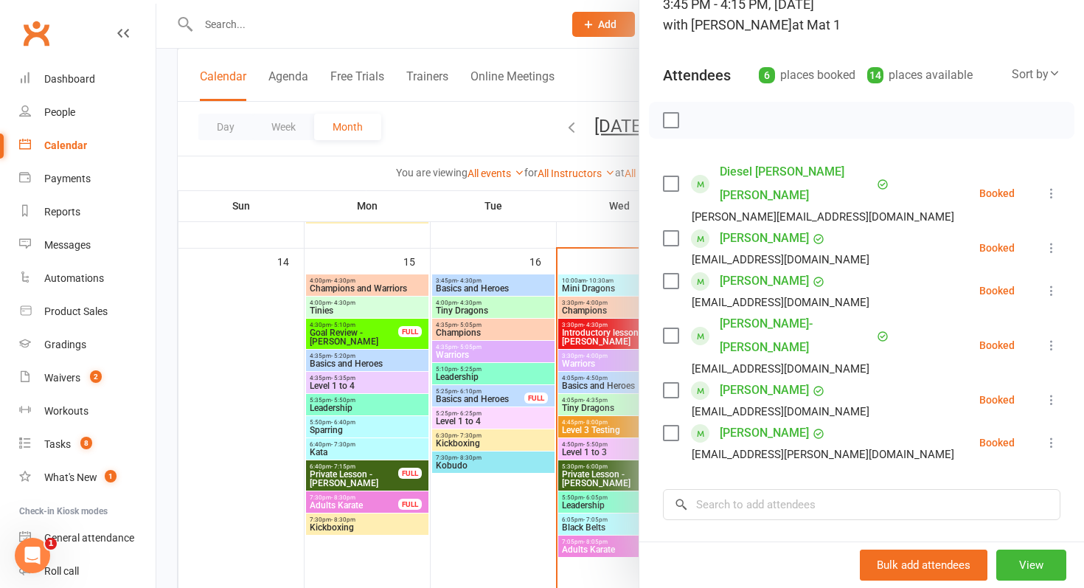
click at [502, 384] on div at bounding box center [619, 294] width 927 height 588
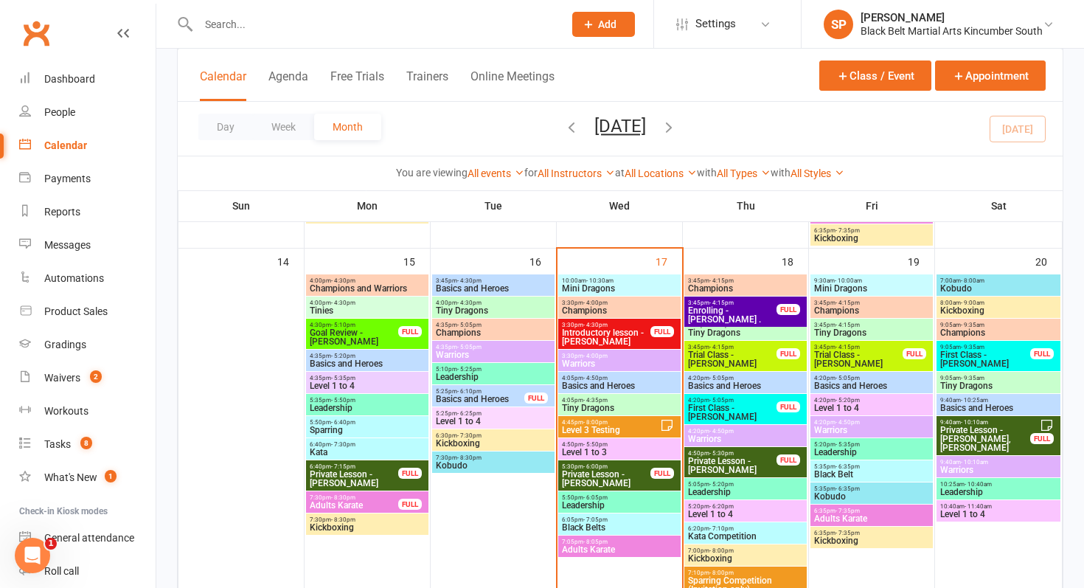
click at [856, 304] on span "- 4:15pm" at bounding box center [847, 302] width 24 height 7
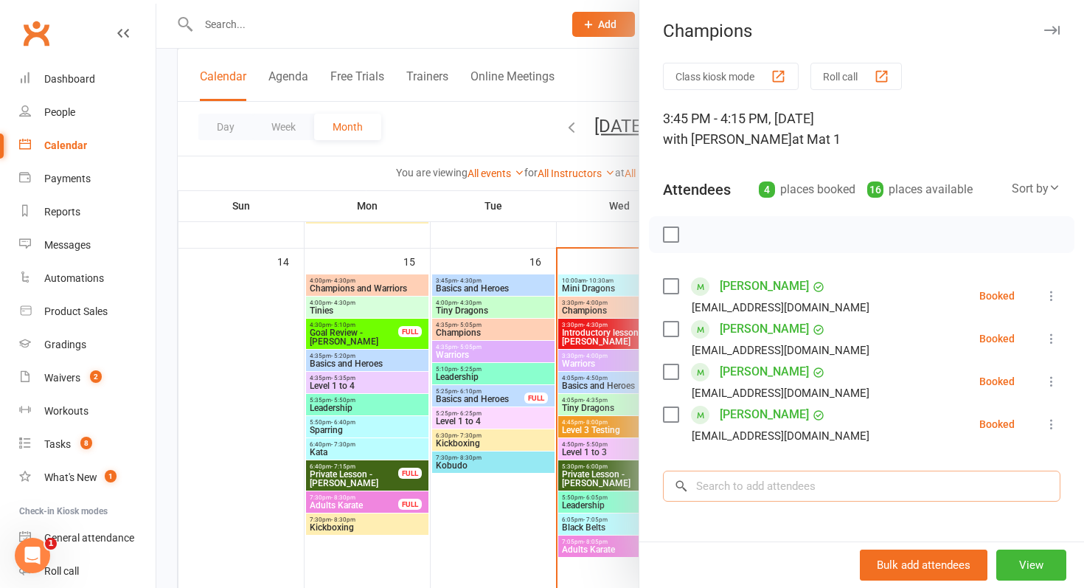
click at [811, 481] on input "search" at bounding box center [861, 485] width 397 height 31
click at [466, 420] on div at bounding box center [619, 294] width 927 height 588
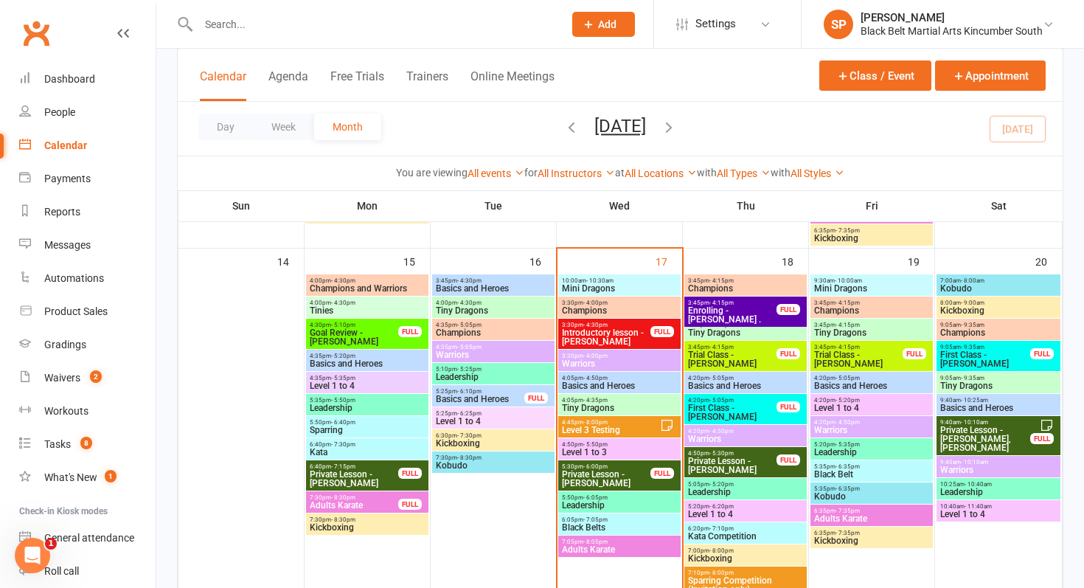
click at [602, 301] on span "- 4:00pm" at bounding box center [595, 302] width 24 height 7
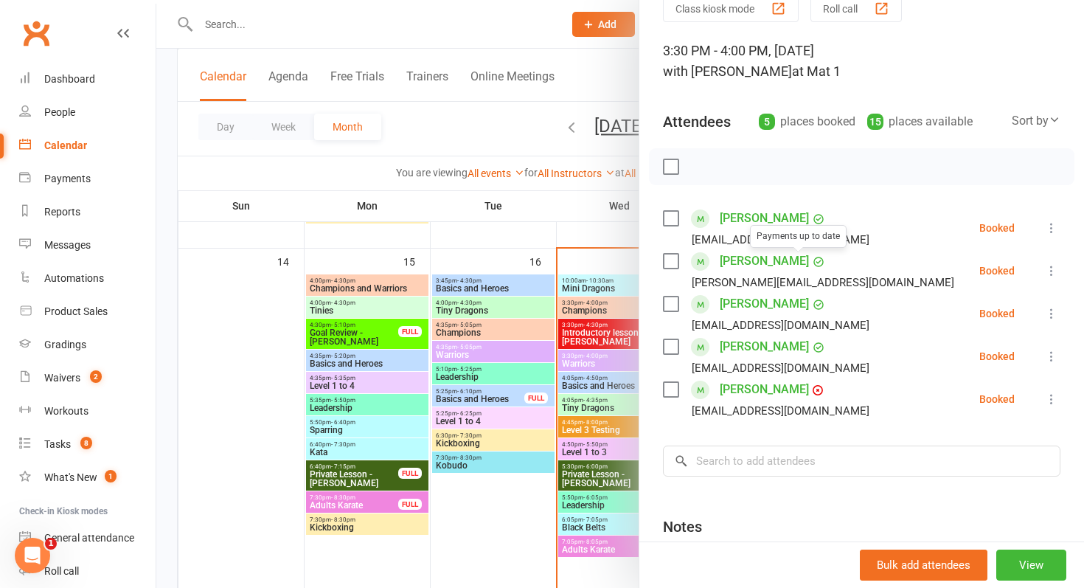
scroll to position [80, 0]
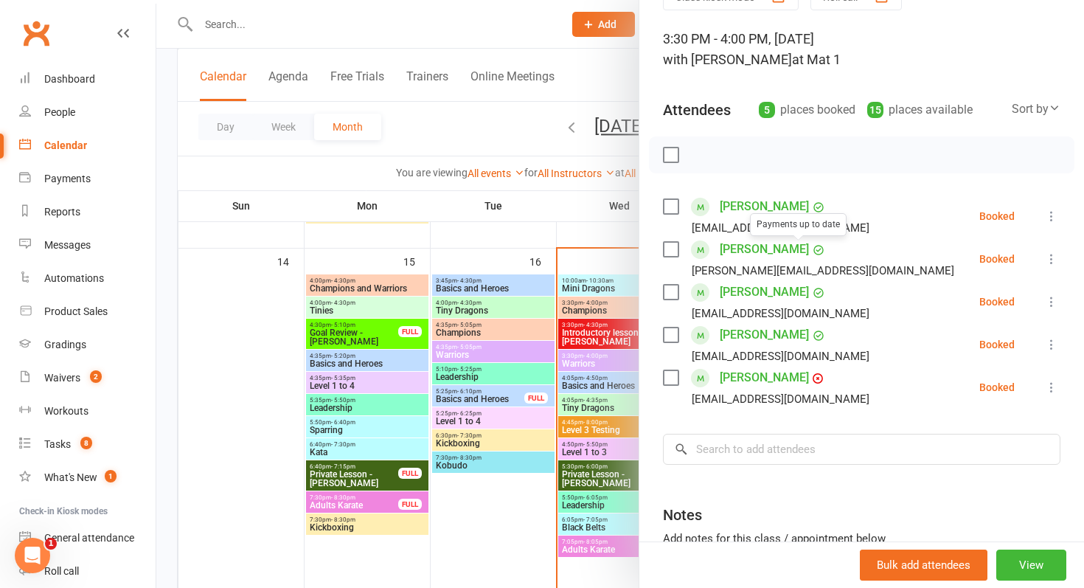
click at [524, 377] on div at bounding box center [619, 294] width 927 height 588
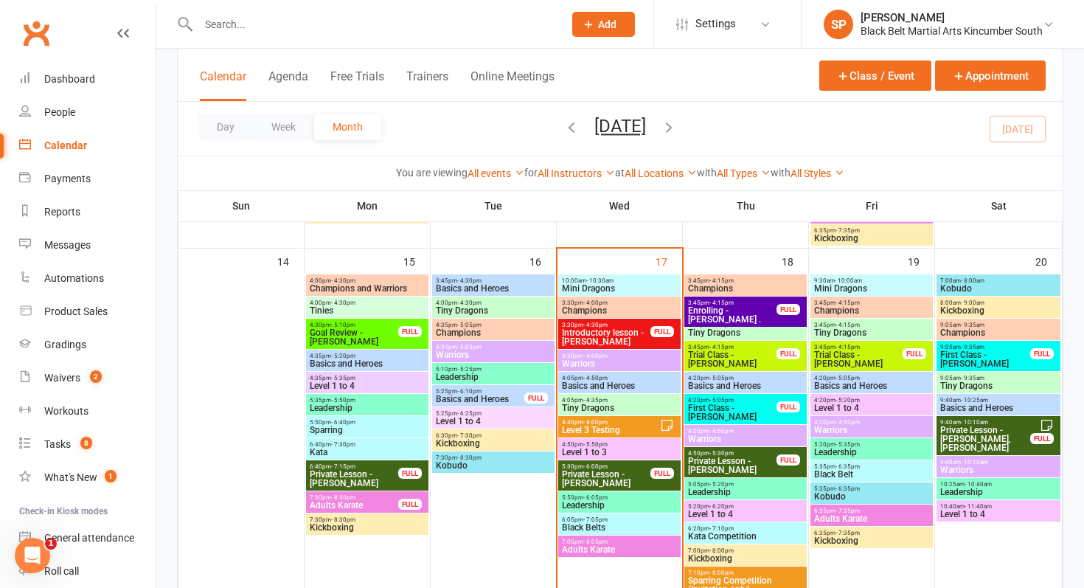
click at [250, 17] on input "text" at bounding box center [373, 24] width 359 height 21
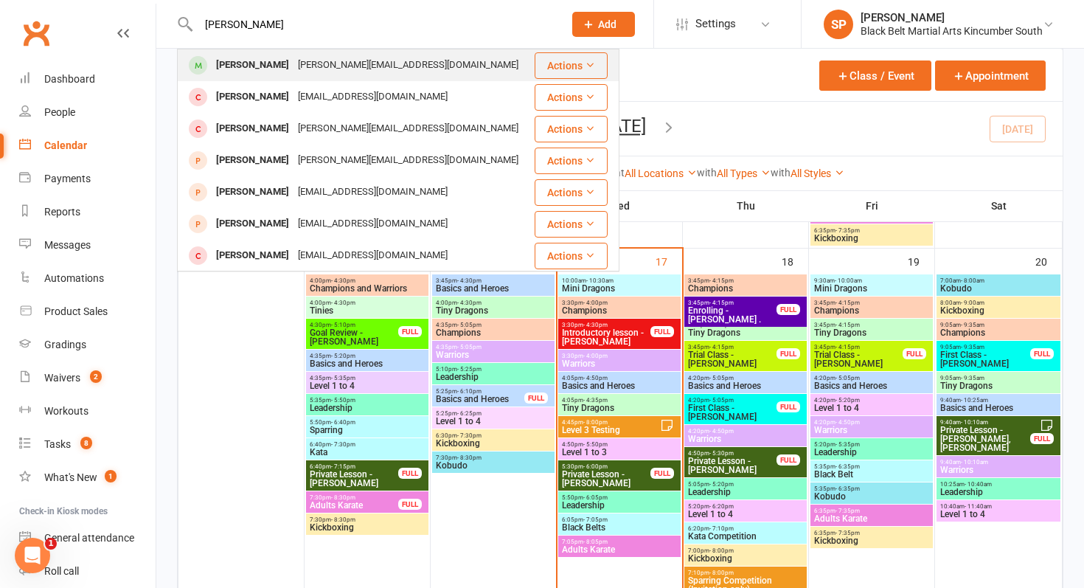
type input "kai dru"
click at [254, 56] on div "Kai Druitt" at bounding box center [253, 65] width 82 height 21
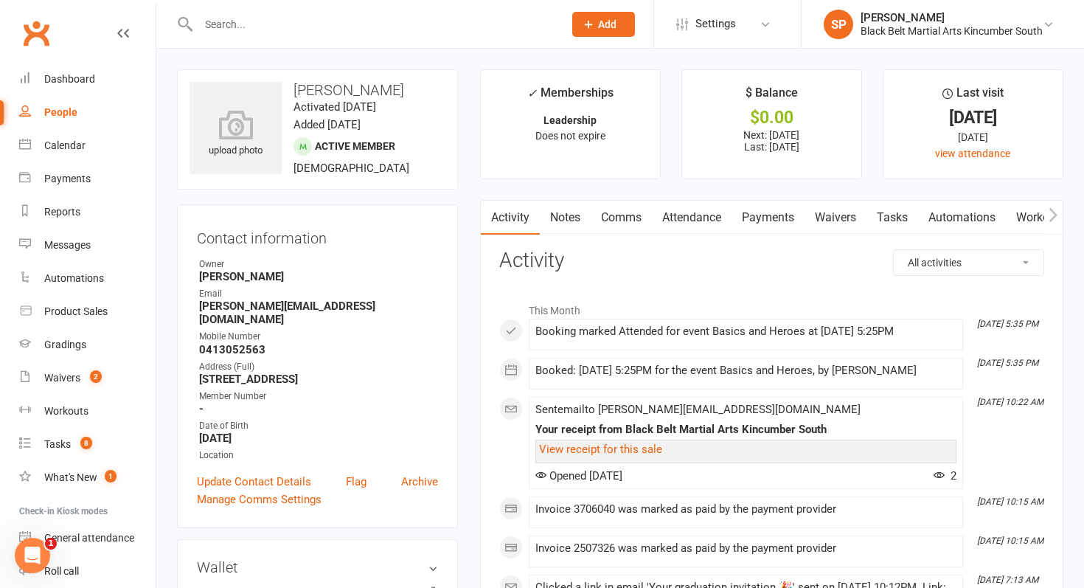
click at [629, 217] on link "Comms" at bounding box center [621, 218] width 61 height 34
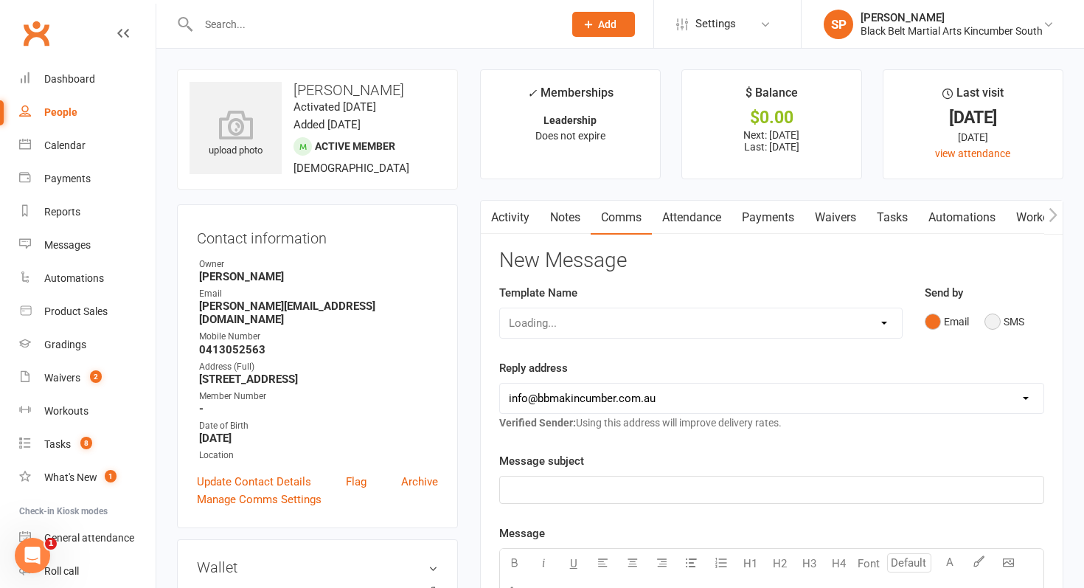
click at [1006, 324] on button "SMS" at bounding box center [1004, 321] width 40 height 28
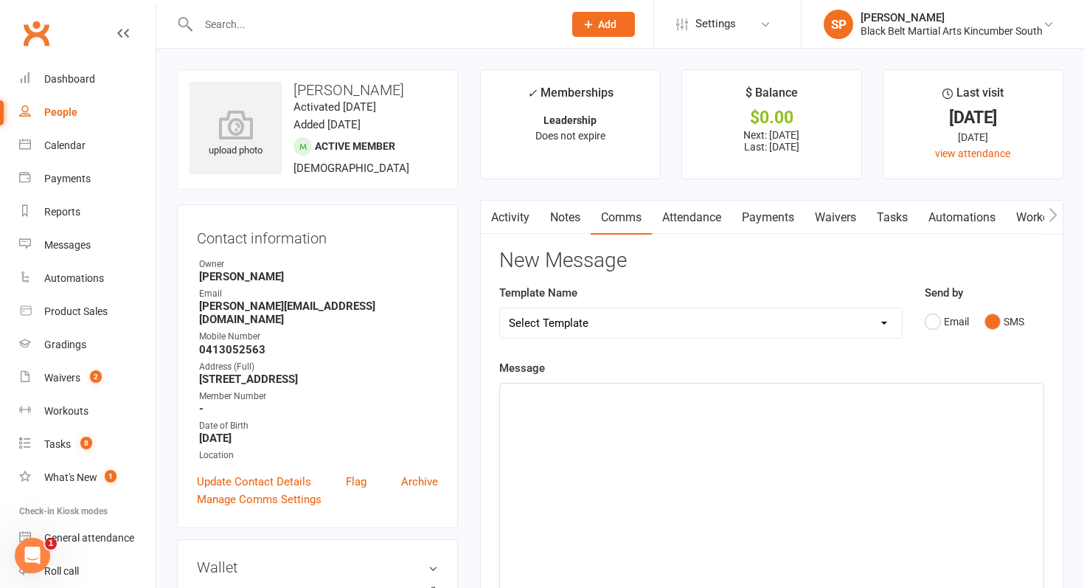
click at [804, 430] on div "﻿" at bounding box center [771, 493] width 543 height 221
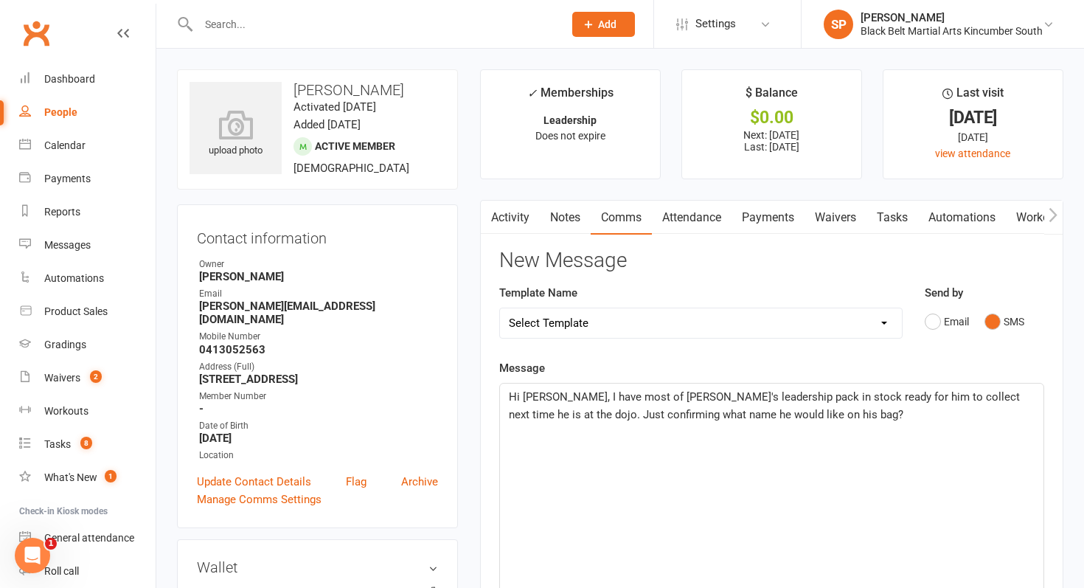
click at [706, 415] on span "Hi Monica, I have most of Kai's leadership pack in stock ready for him to colle…" at bounding box center [766, 405] width 514 height 31
click at [851, 411] on p "Hi Monica, I have most of Kai's leadership pack in stock ready for him to colle…" at bounding box center [772, 405] width 526 height 35
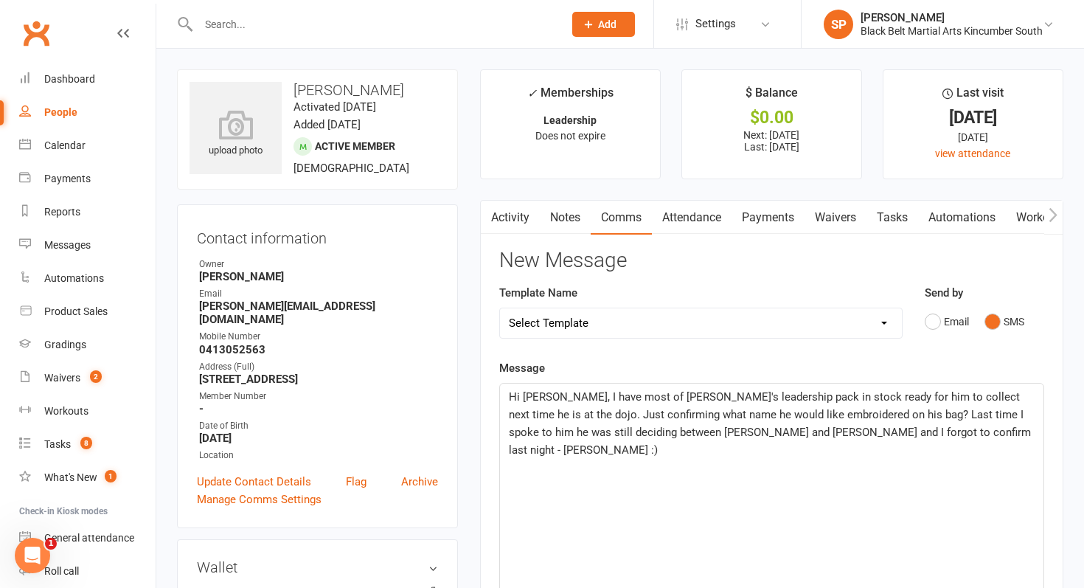
click at [563, 396] on span "Hi Monica, I have most of Kai's leadership pack in stock ready for him to colle…" at bounding box center [771, 423] width 525 height 66
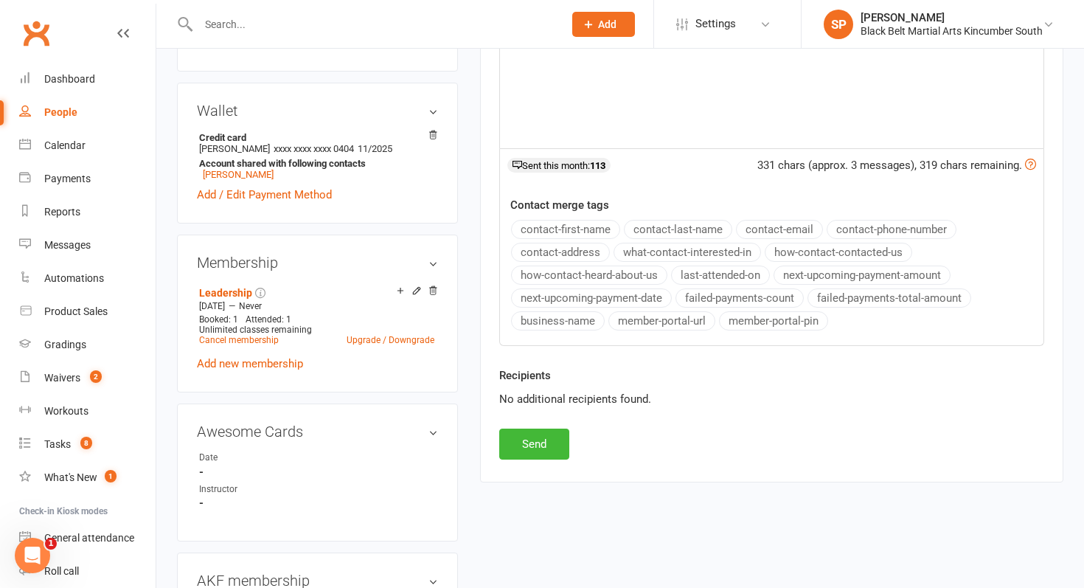
scroll to position [460, 0]
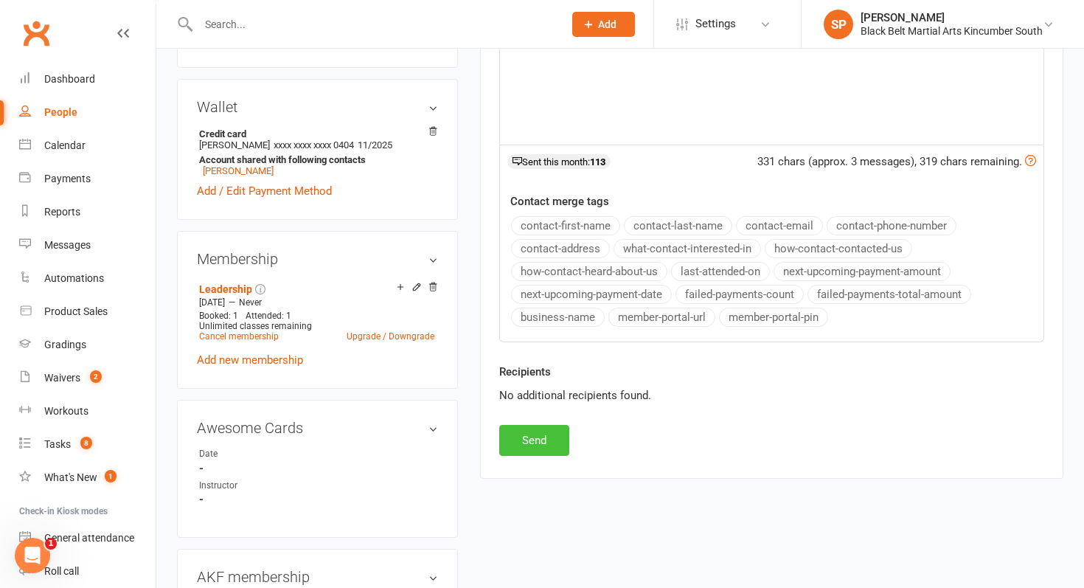
click at [542, 432] on button "Send" at bounding box center [534, 440] width 70 height 31
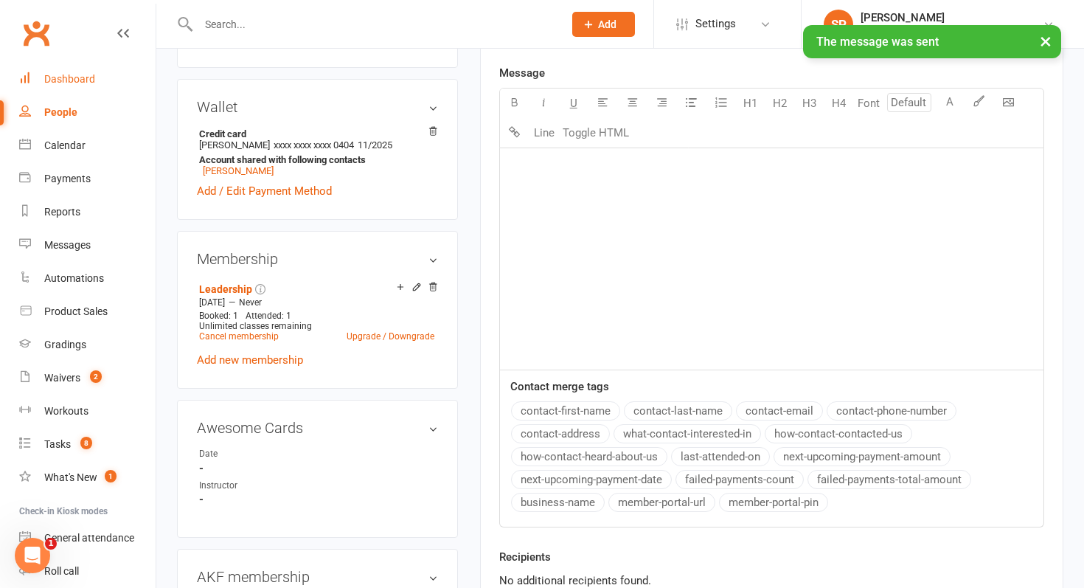
click at [55, 81] on div "Dashboard" at bounding box center [69, 79] width 51 height 12
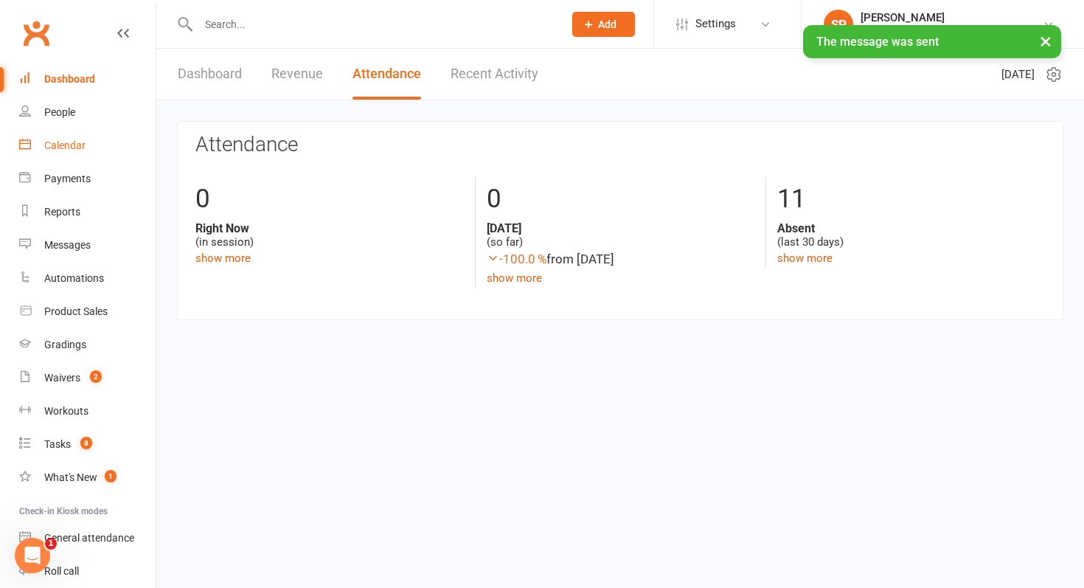
click at [80, 139] on div "Calendar" at bounding box center [64, 145] width 41 height 12
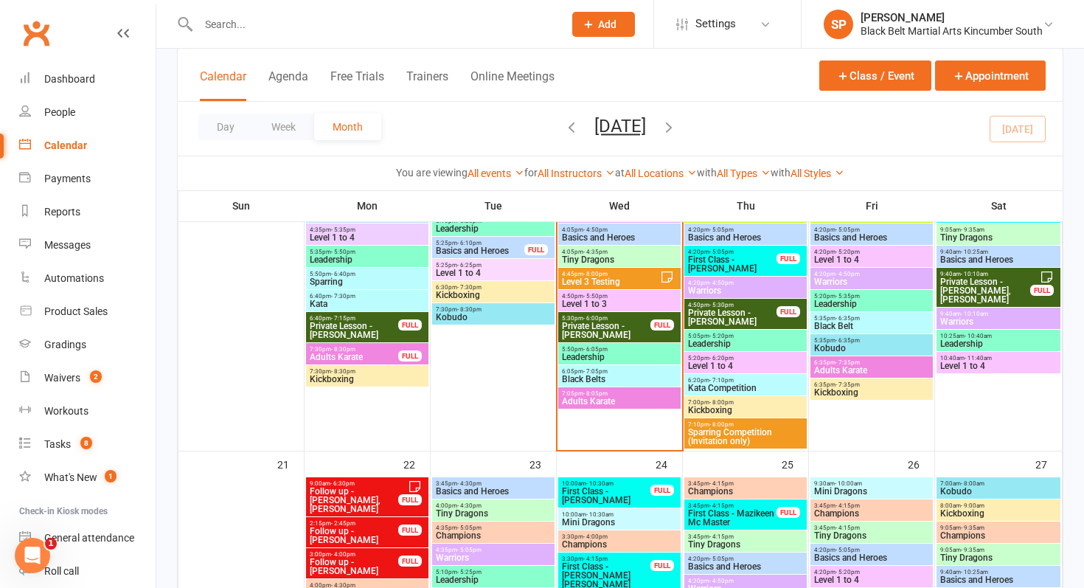
scroll to position [755, 0]
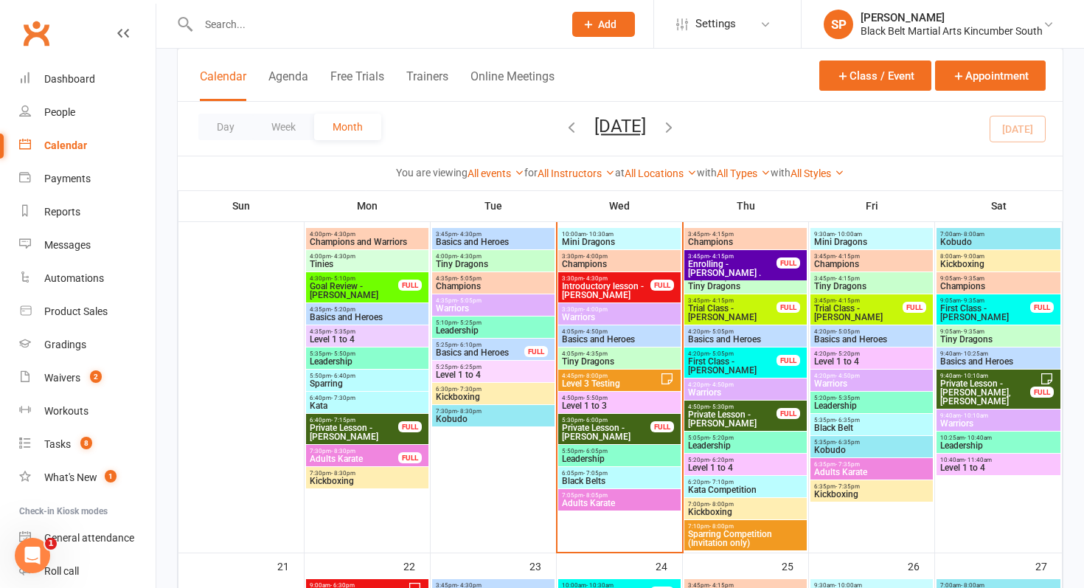
click at [635, 374] on span "4:45pm - 8:00pm" at bounding box center [610, 375] width 99 height 7
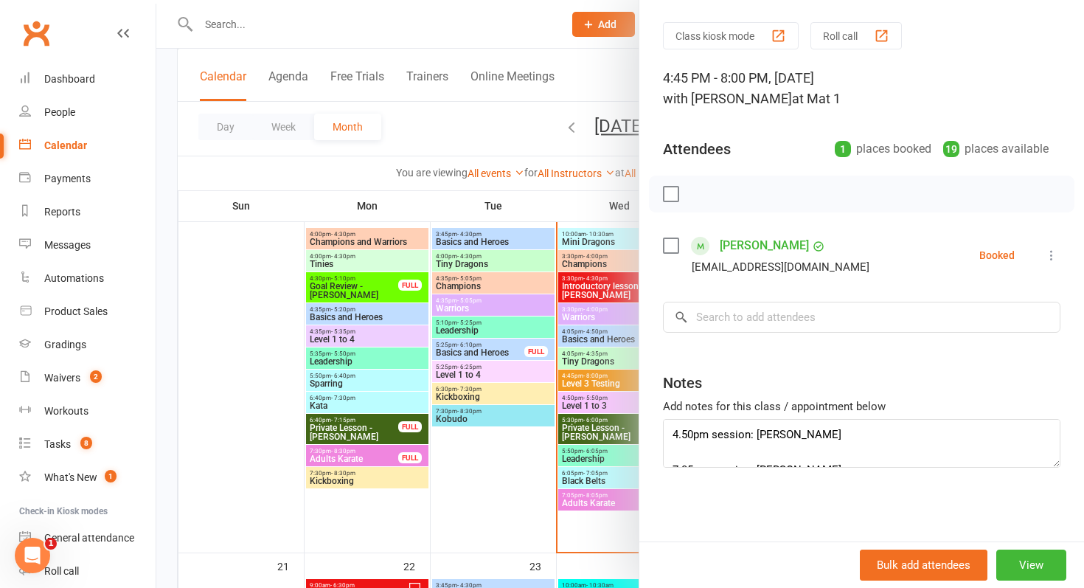
scroll to position [18, 0]
click at [551, 454] on div at bounding box center [619, 294] width 927 height 588
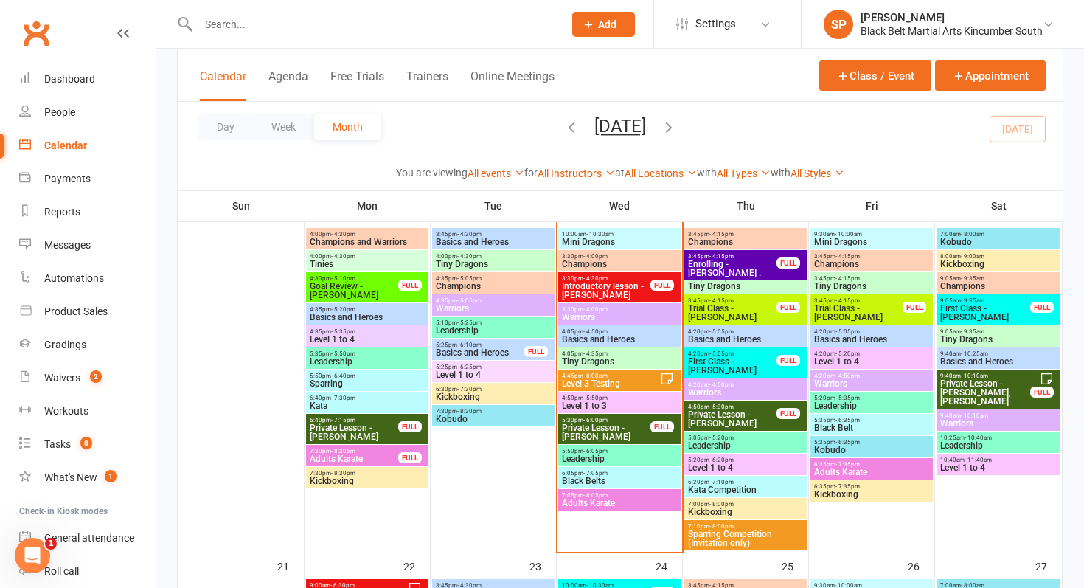
click at [616, 291] on span "Introductory lesson - [PERSON_NAME]" at bounding box center [606, 291] width 90 height 18
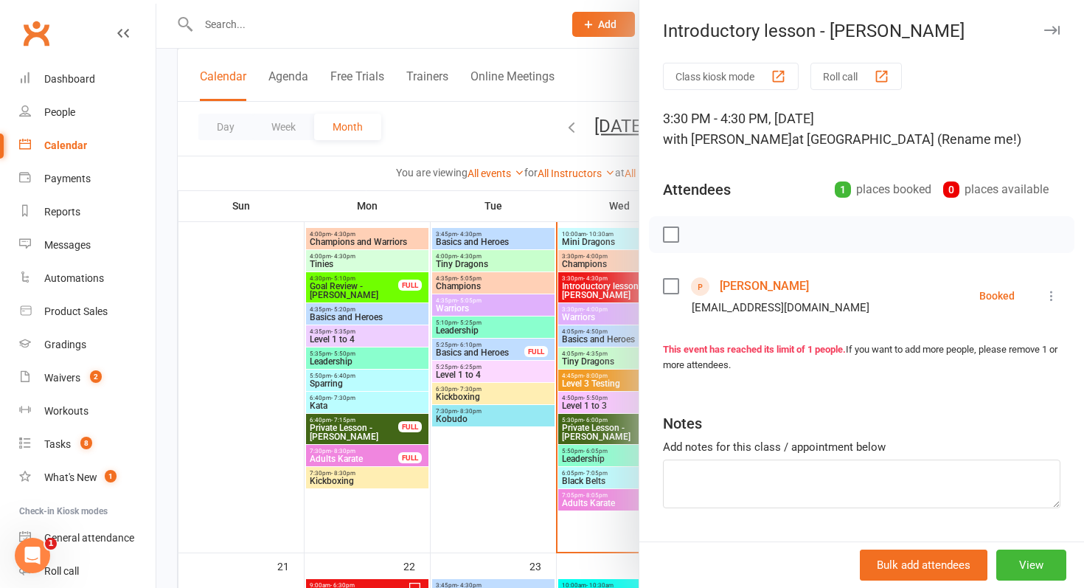
click at [616, 291] on div at bounding box center [619, 294] width 927 height 588
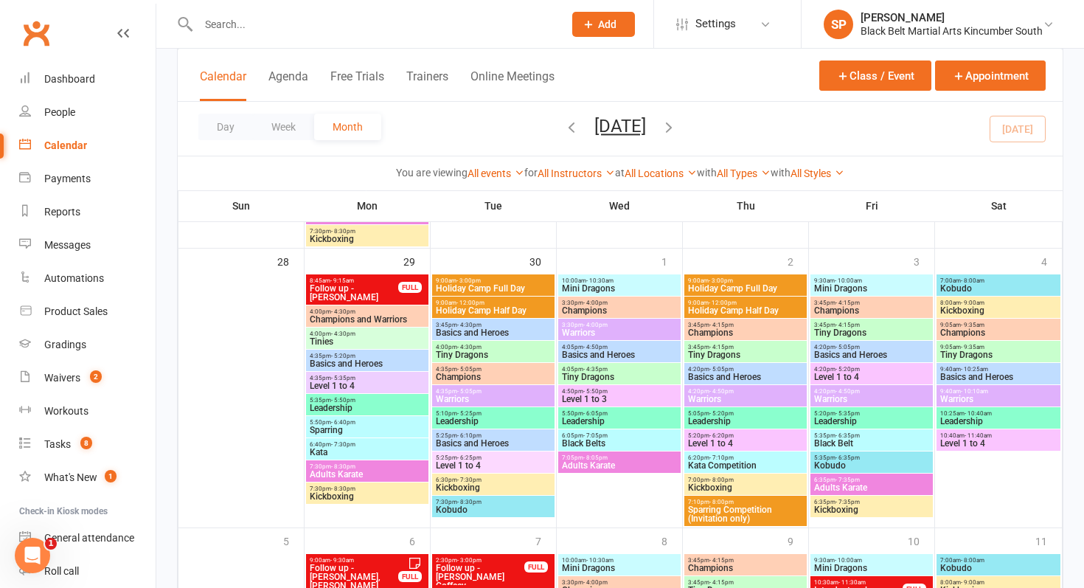
scroll to position [1401, 0]
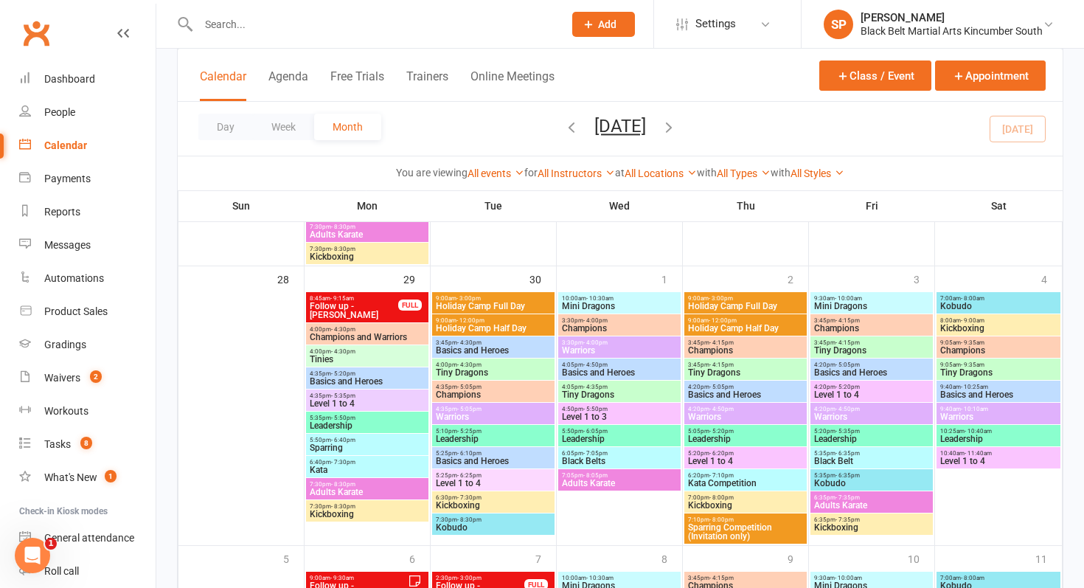
click at [764, 321] on span "9:00am - 12:00pm" at bounding box center [745, 320] width 116 height 7
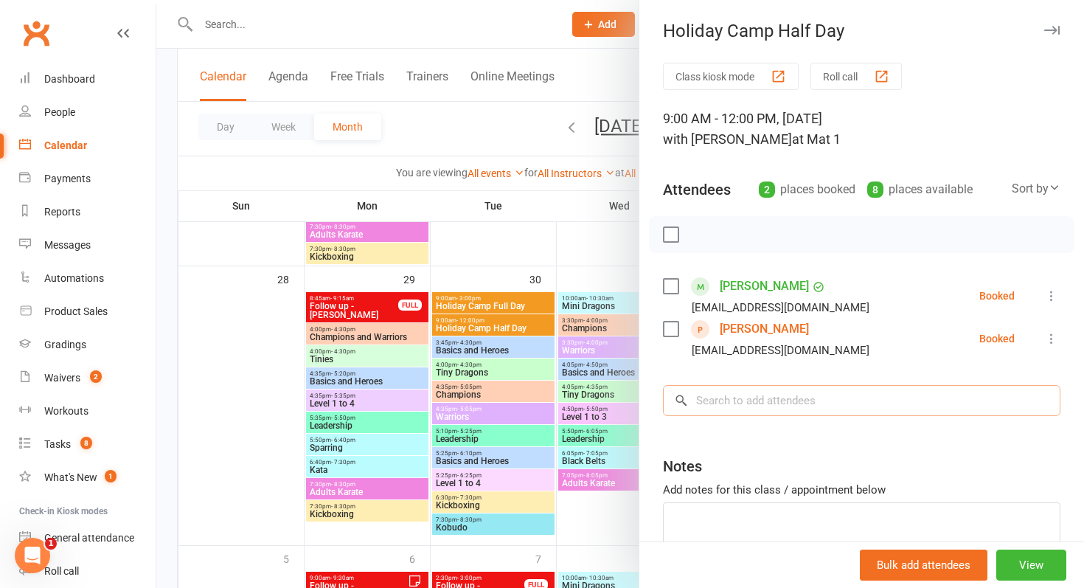
click at [763, 408] on input "search" at bounding box center [861, 400] width 397 height 31
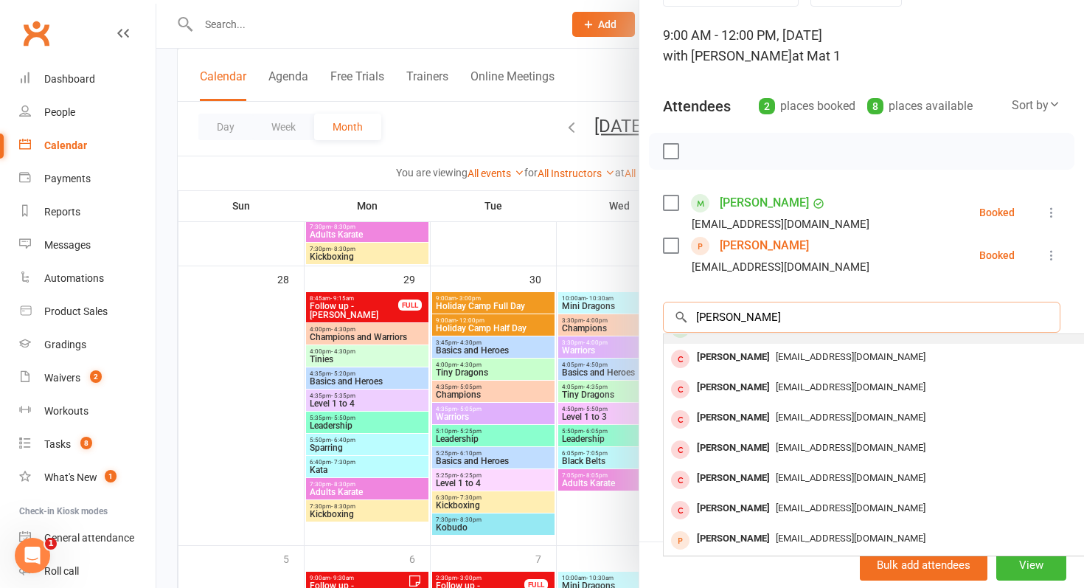
scroll to position [0, 0]
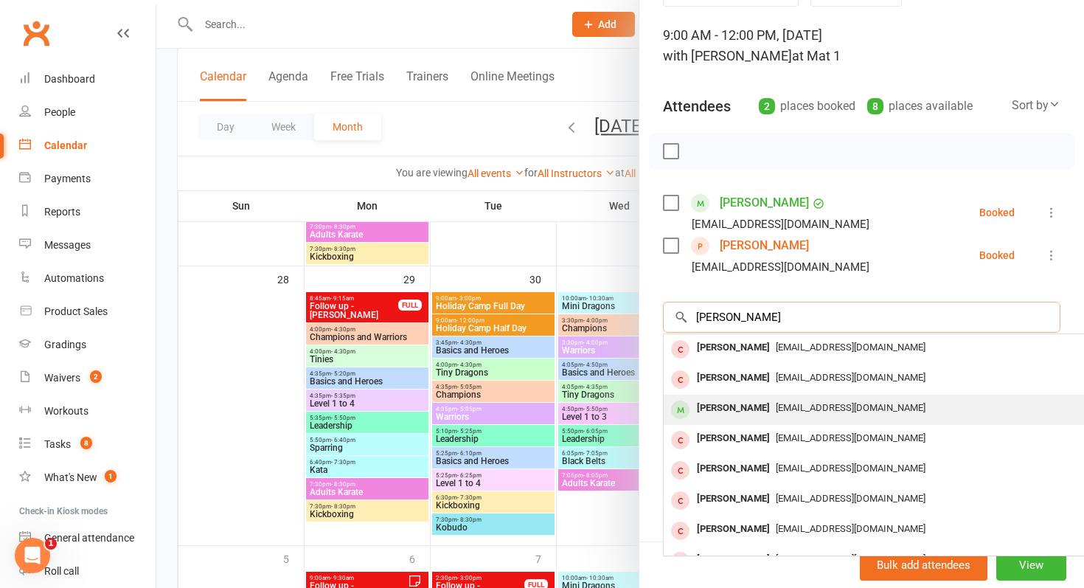
type input "clark"
click at [749, 417] on div "Sonny Clark" at bounding box center [733, 407] width 85 height 21
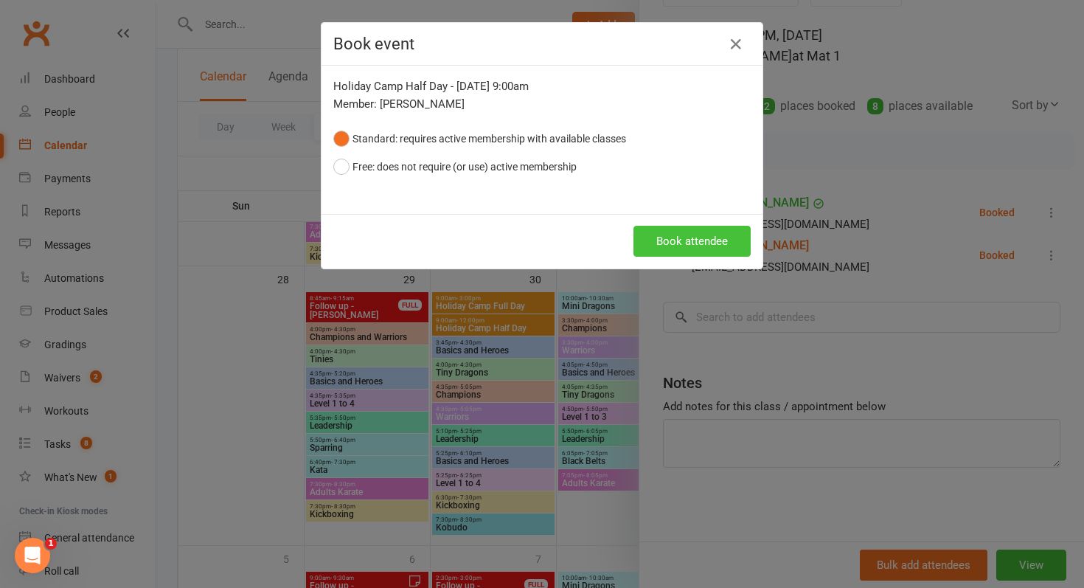
click at [699, 239] on button "Book attendee" at bounding box center [691, 241] width 117 height 31
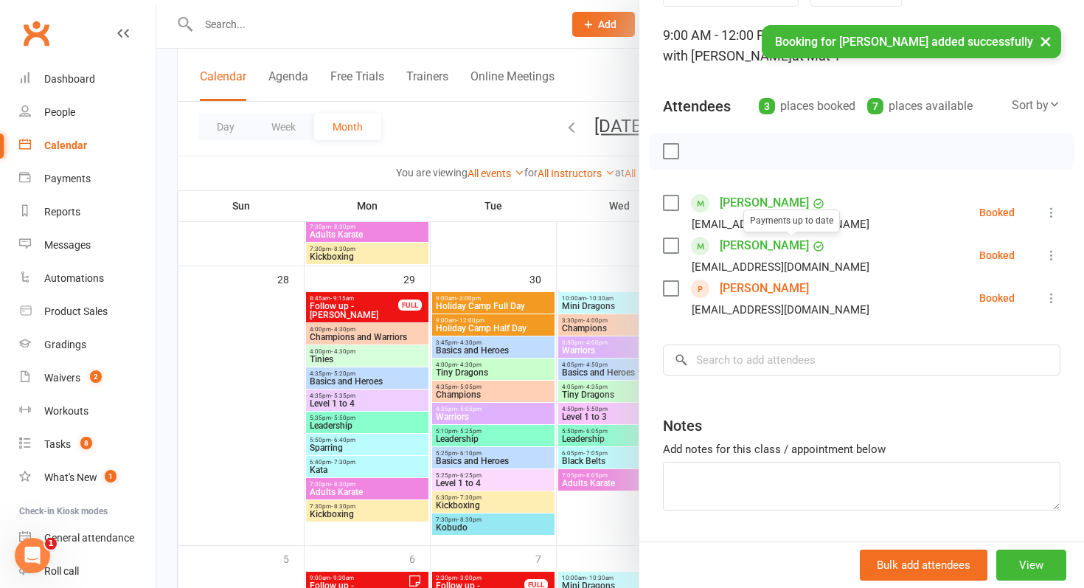
click at [764, 248] on link "Sonny Clark" at bounding box center [764, 246] width 89 height 24
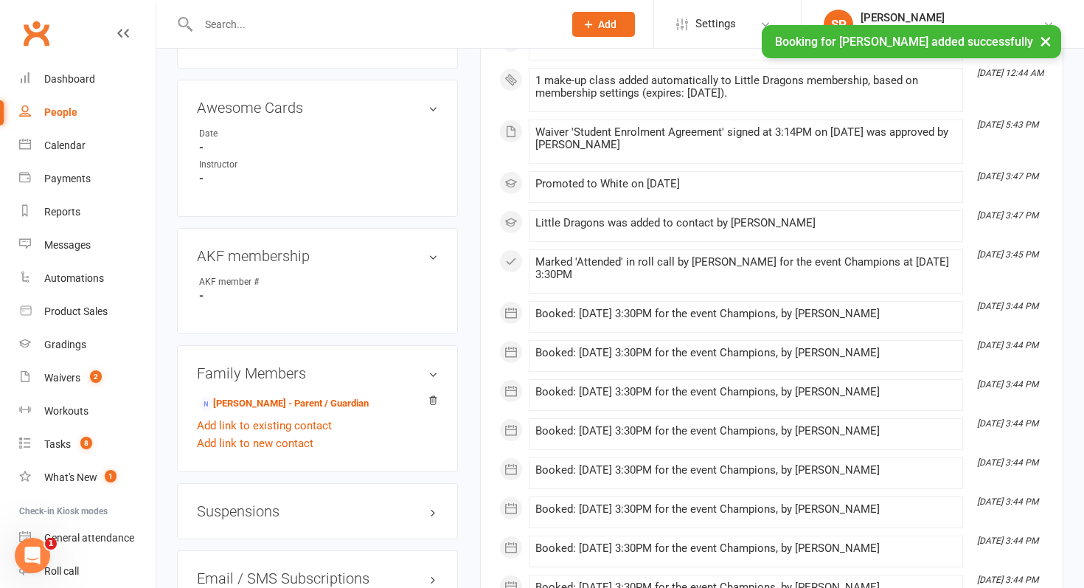
scroll to position [759, 0]
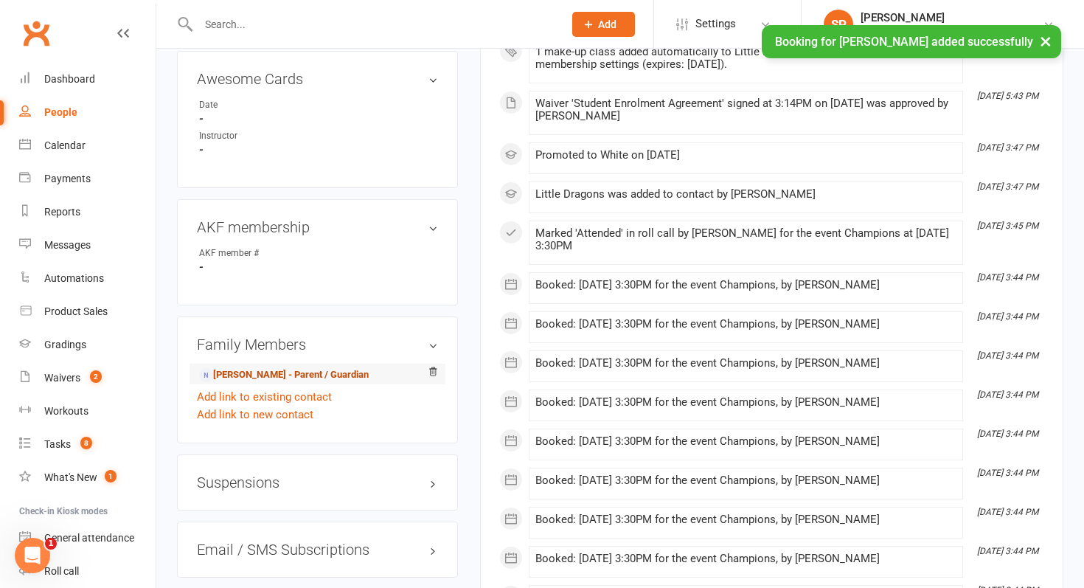
click at [275, 373] on link "Kate Dudley - Parent / Guardian" at bounding box center [284, 374] width 170 height 15
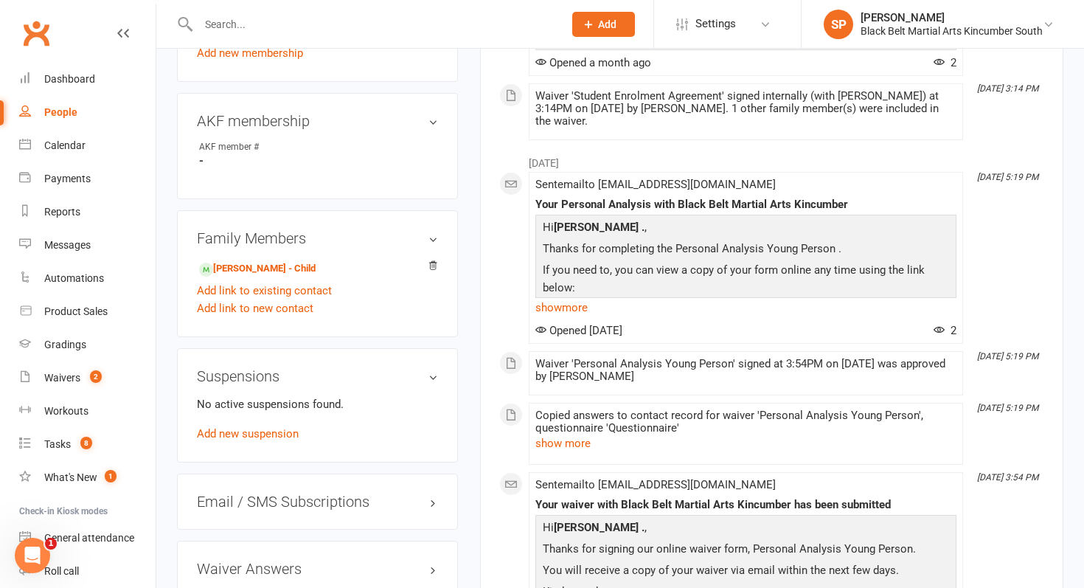
scroll to position [654, 0]
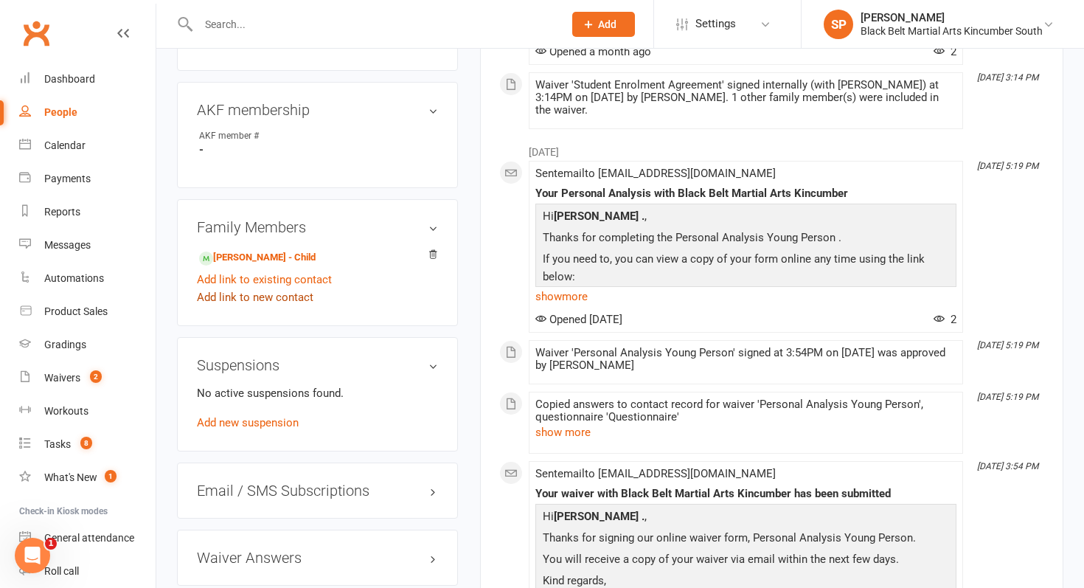
click at [283, 299] on link "Add link to new contact" at bounding box center [255, 297] width 116 height 18
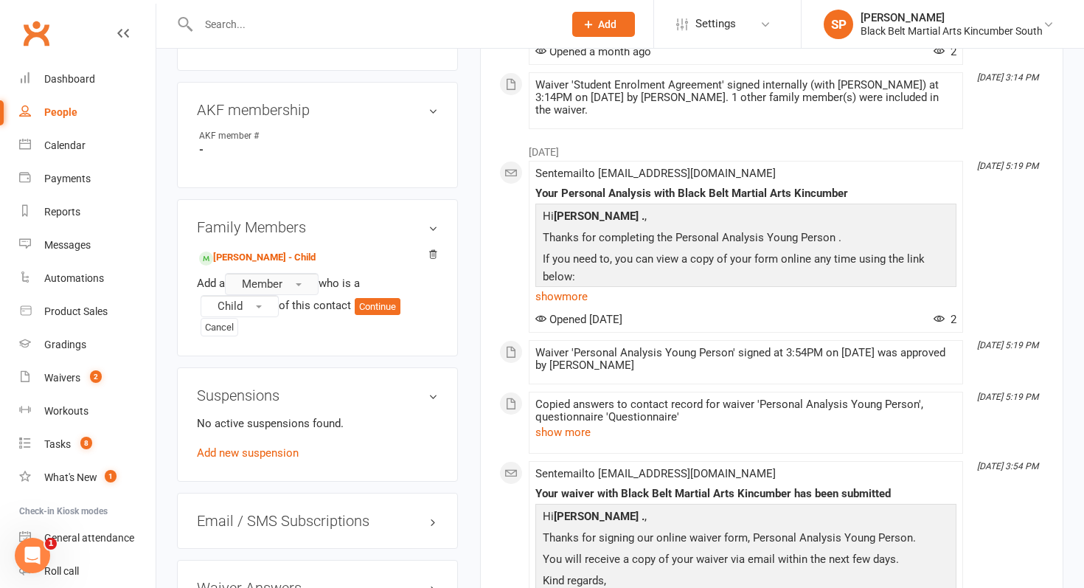
click at [310, 282] on button "Member" at bounding box center [272, 284] width 94 height 22
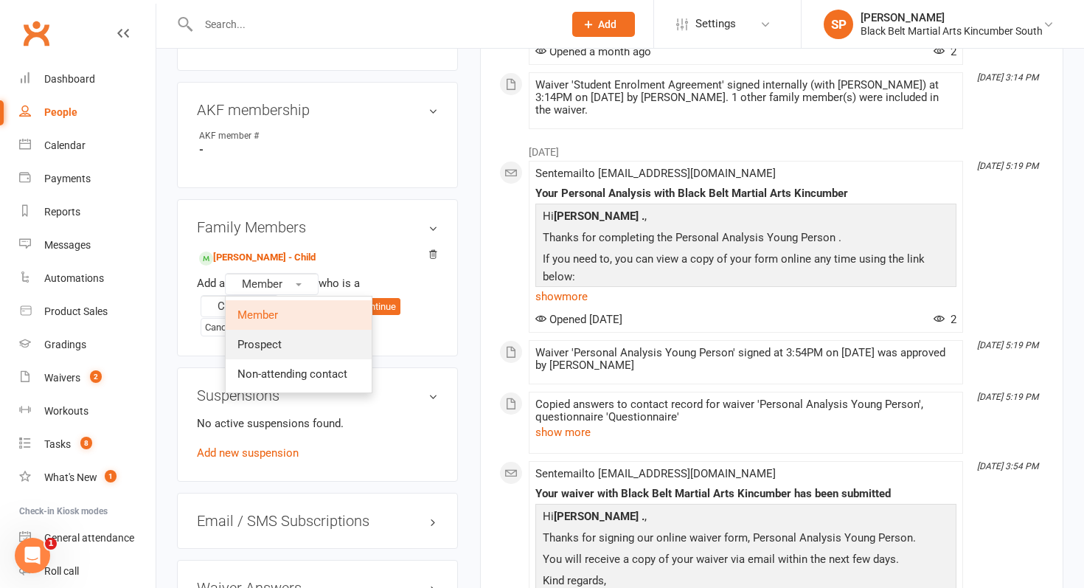
click at [299, 344] on link "Prospect" at bounding box center [299, 344] width 146 height 29
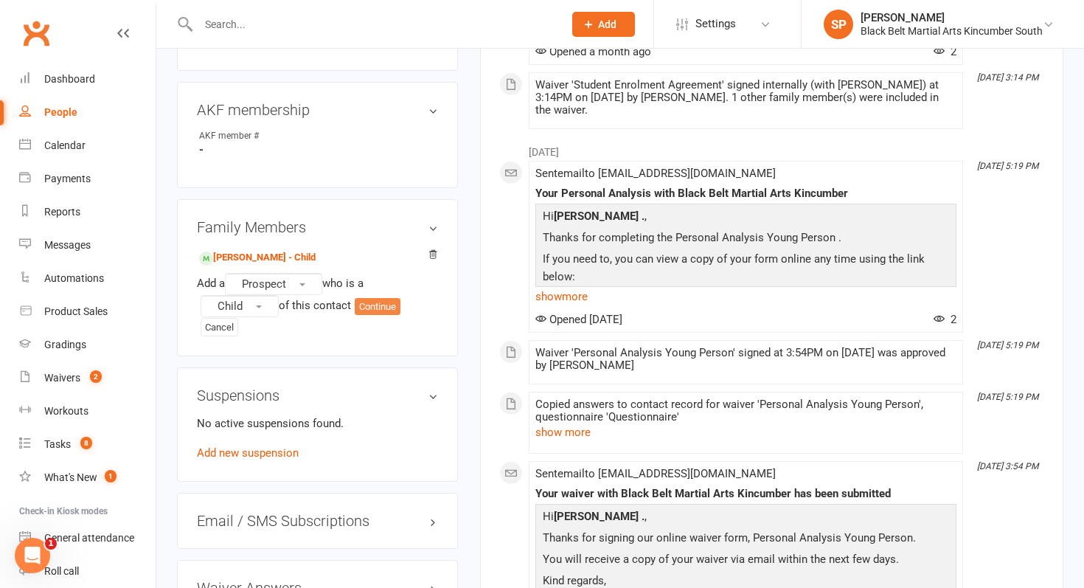
click at [384, 308] on button "Continue" at bounding box center [378, 307] width 46 height 18
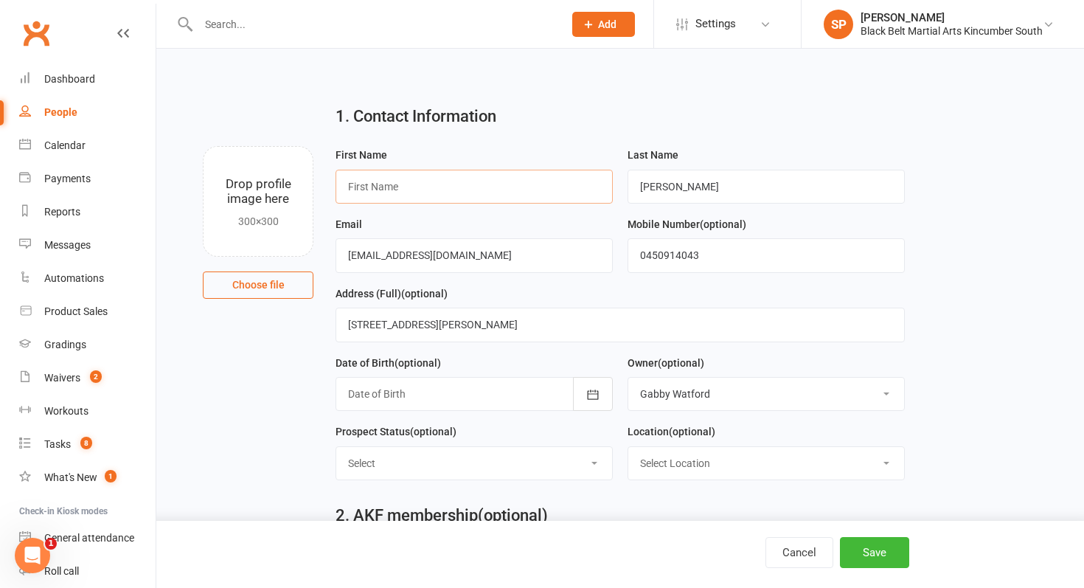
click at [462, 192] on input "text" at bounding box center [473, 187] width 277 height 34
type input "Kyla"
click at [897, 543] on button "Save" at bounding box center [874, 552] width 69 height 31
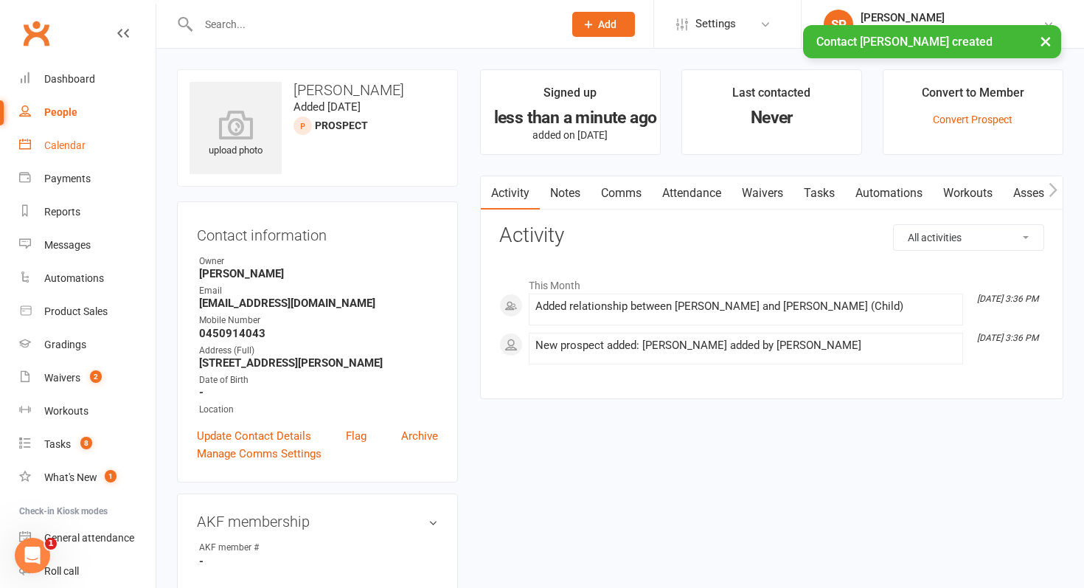
click at [85, 146] on link "Calendar" at bounding box center [87, 145] width 136 height 33
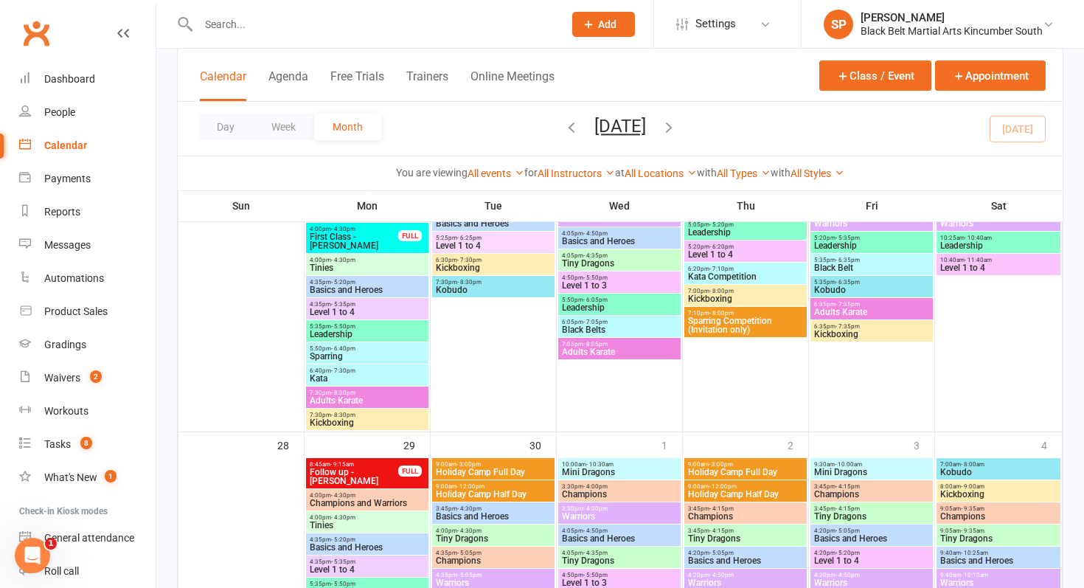
scroll to position [1236, 0]
click at [761, 467] on span "Holiday Camp Full Day" at bounding box center [745, 471] width 116 height 9
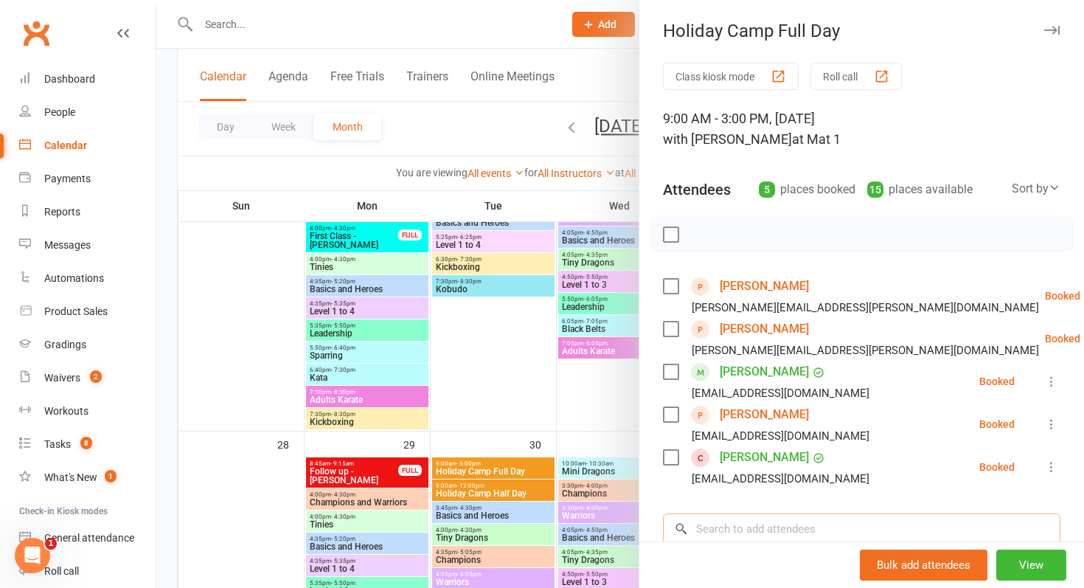
click at [801, 526] on input "search" at bounding box center [861, 528] width 397 height 31
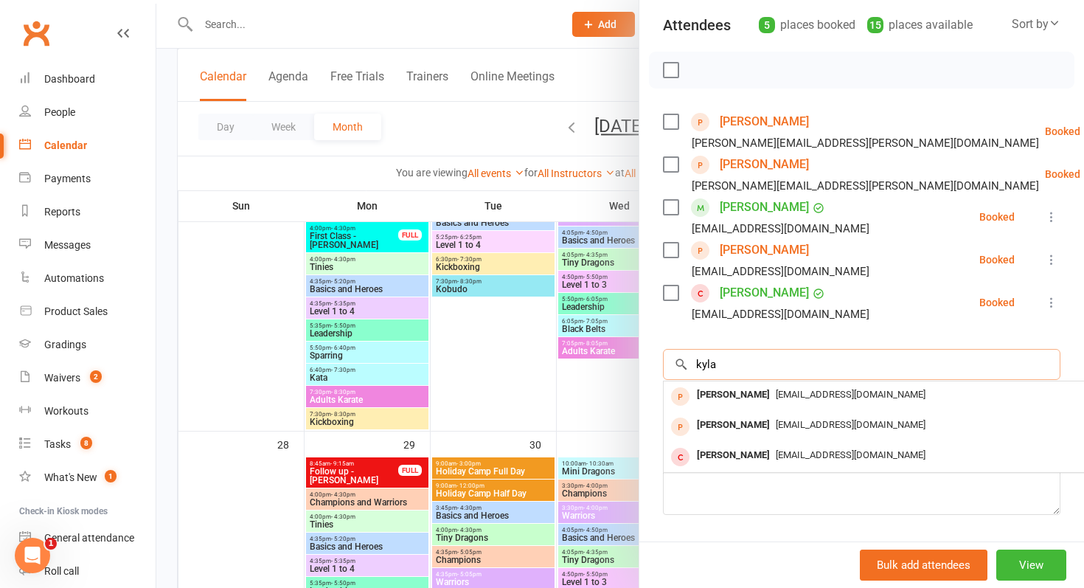
scroll to position [169, 0]
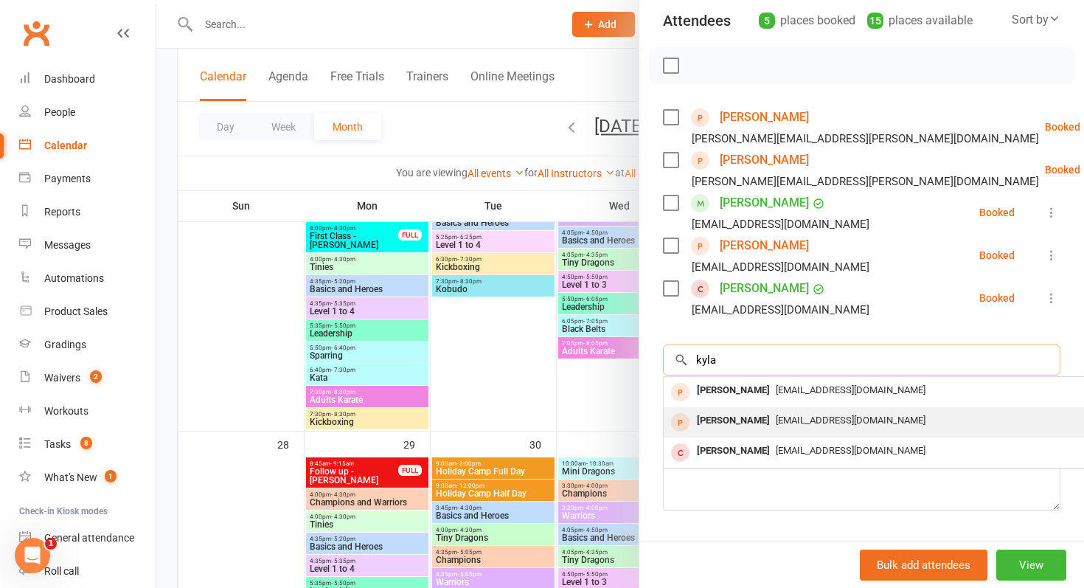
type input "kyla"
click at [813, 426] on div "katekoosney@gmail.com" at bounding box center [883, 420] width 429 height 21
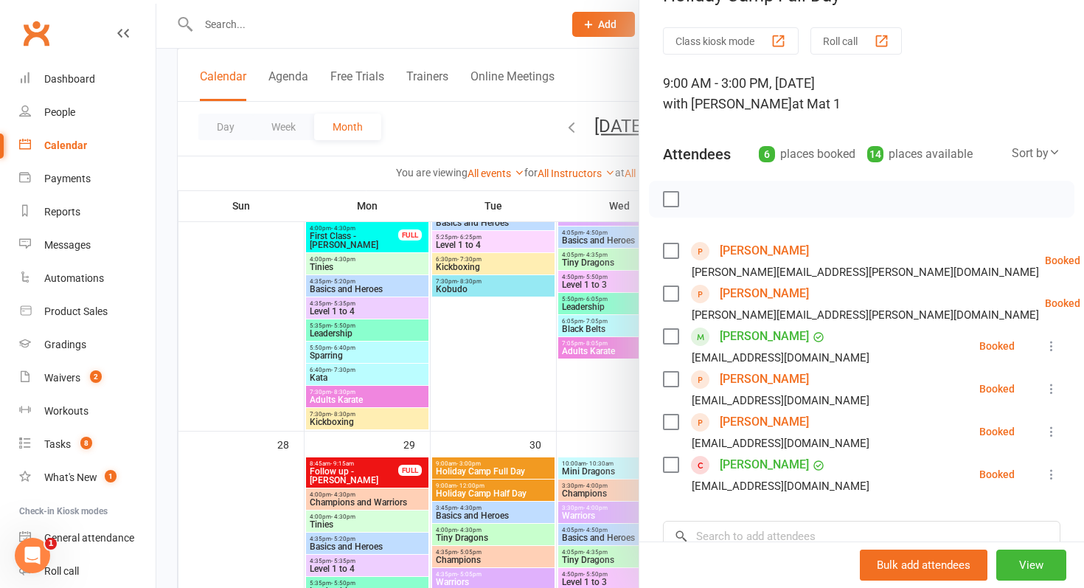
scroll to position [0, 0]
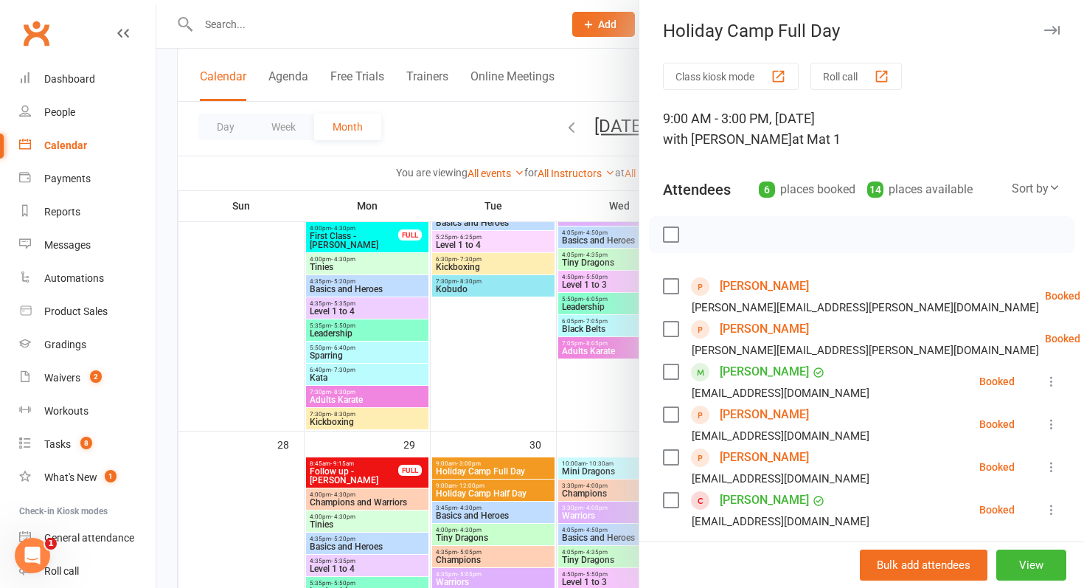
click at [1048, 417] on icon at bounding box center [1051, 424] width 15 height 15
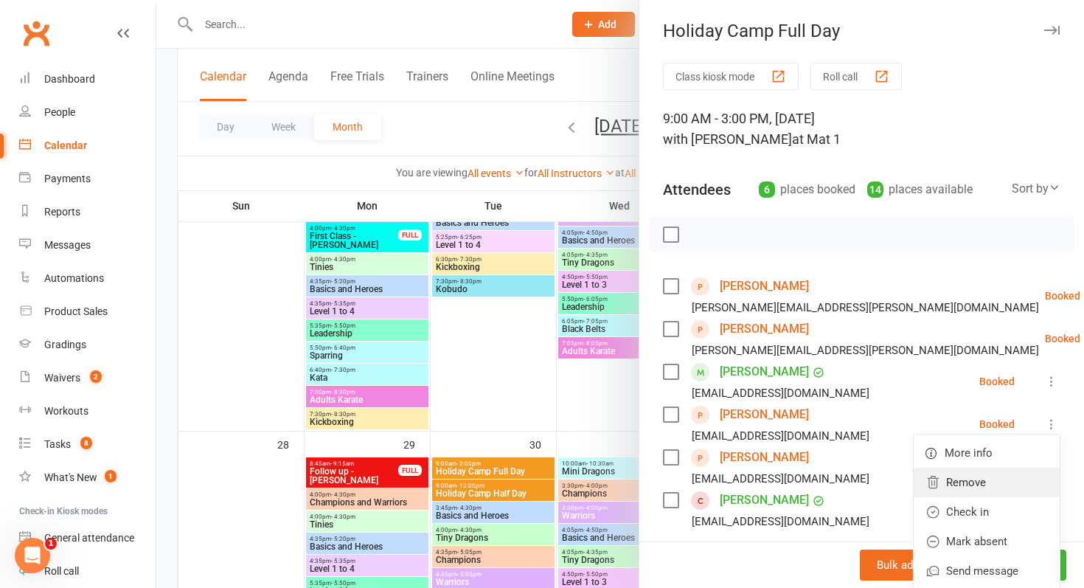
click at [972, 474] on link "Remove" at bounding box center [986, 481] width 146 height 29
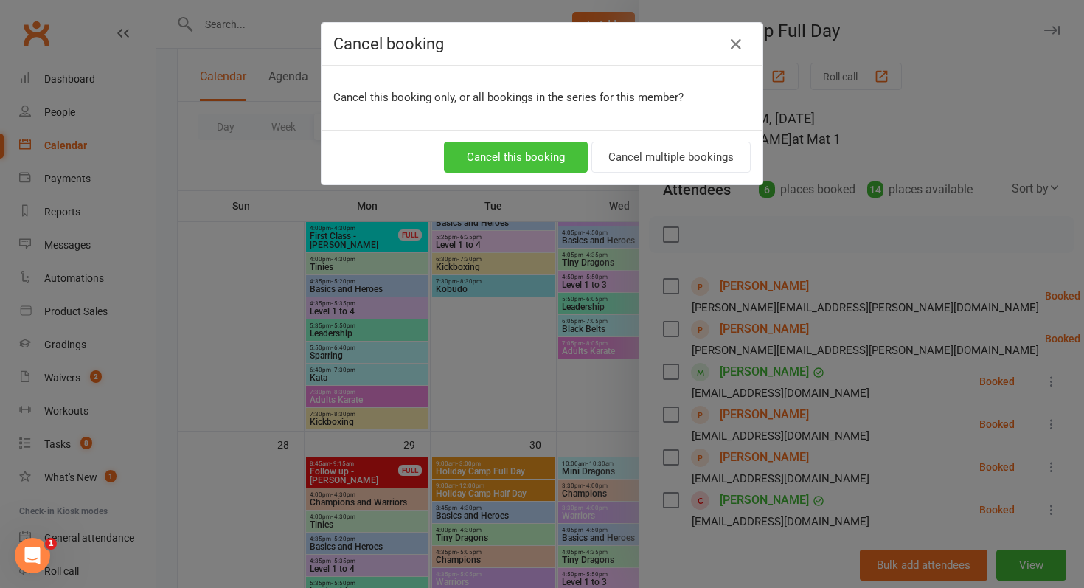
click at [566, 150] on button "Cancel this booking" at bounding box center [516, 157] width 144 height 31
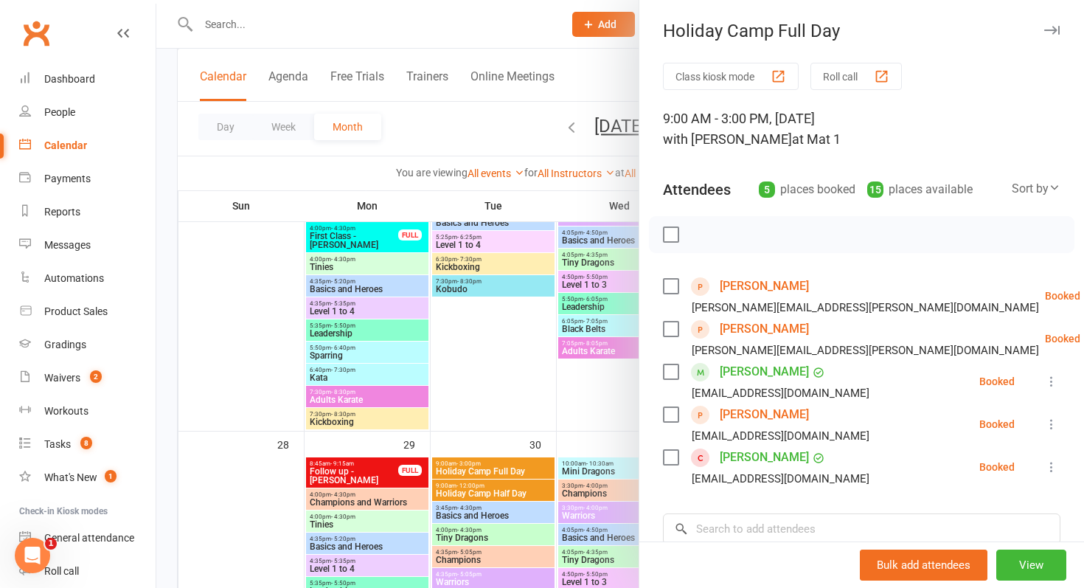
click at [577, 433] on div at bounding box center [619, 294] width 927 height 588
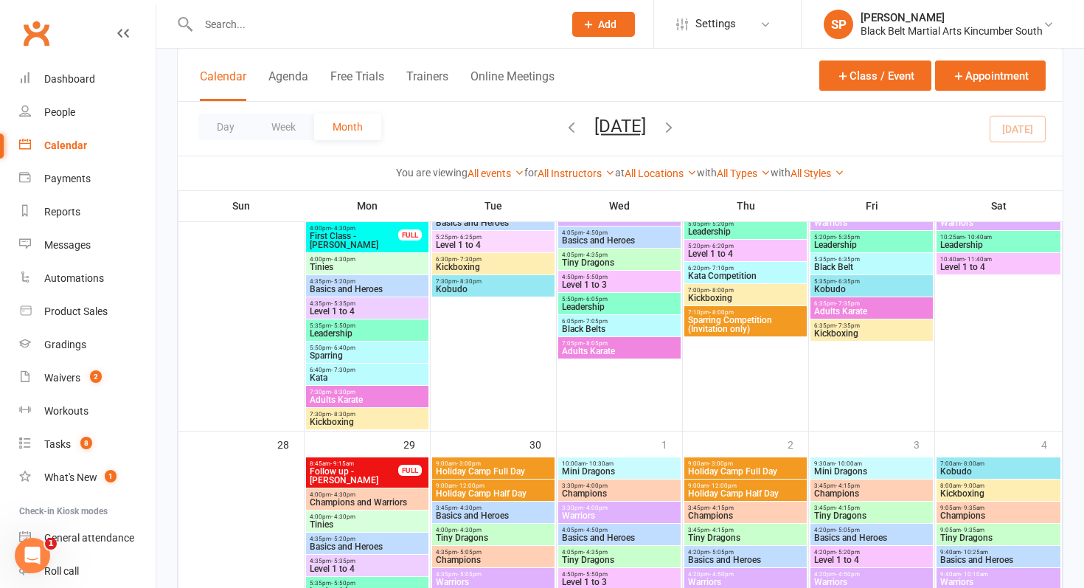
click at [753, 493] on span "Holiday Camp Half Day" at bounding box center [745, 493] width 116 height 9
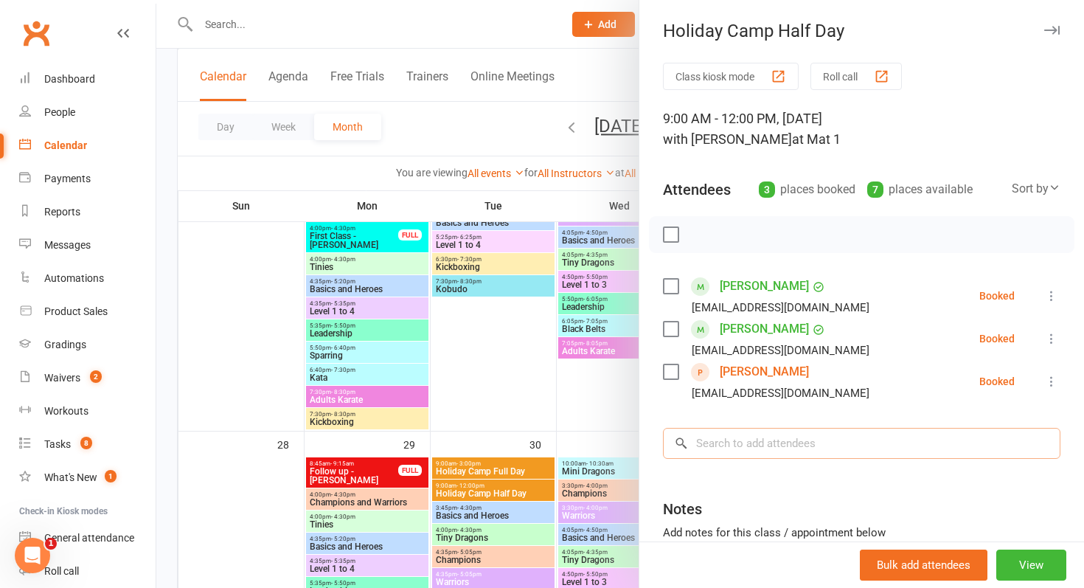
click at [770, 444] on input "search" at bounding box center [861, 443] width 397 height 31
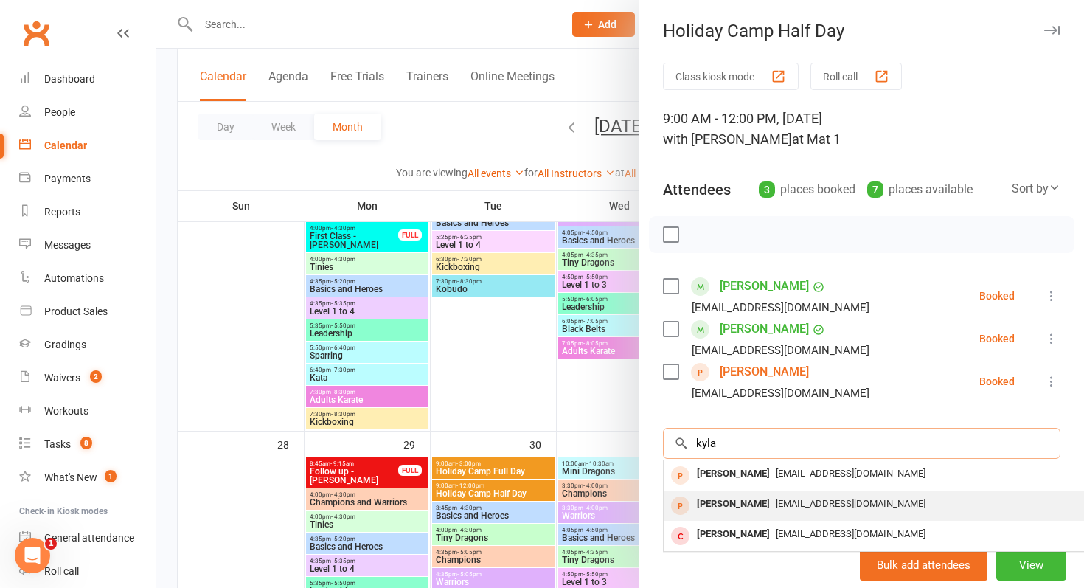
type input "kyla"
click at [759, 495] on div "katekoosney@gmail.com" at bounding box center [883, 503] width 429 height 21
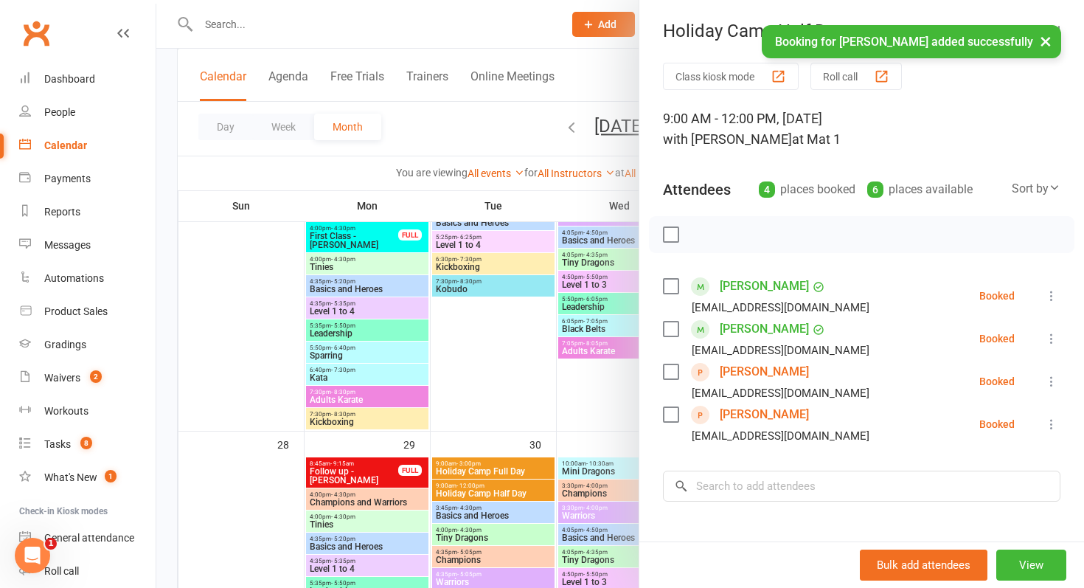
click at [744, 367] on link "Kyla Dudley" at bounding box center [764, 372] width 89 height 24
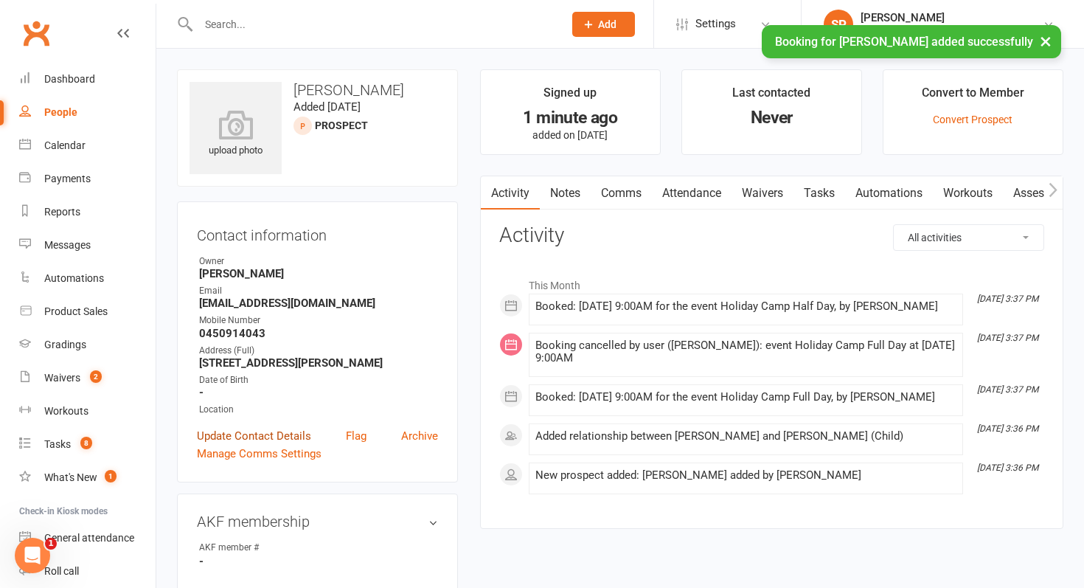
click at [264, 436] on link "Update Contact Details" at bounding box center [254, 436] width 114 height 18
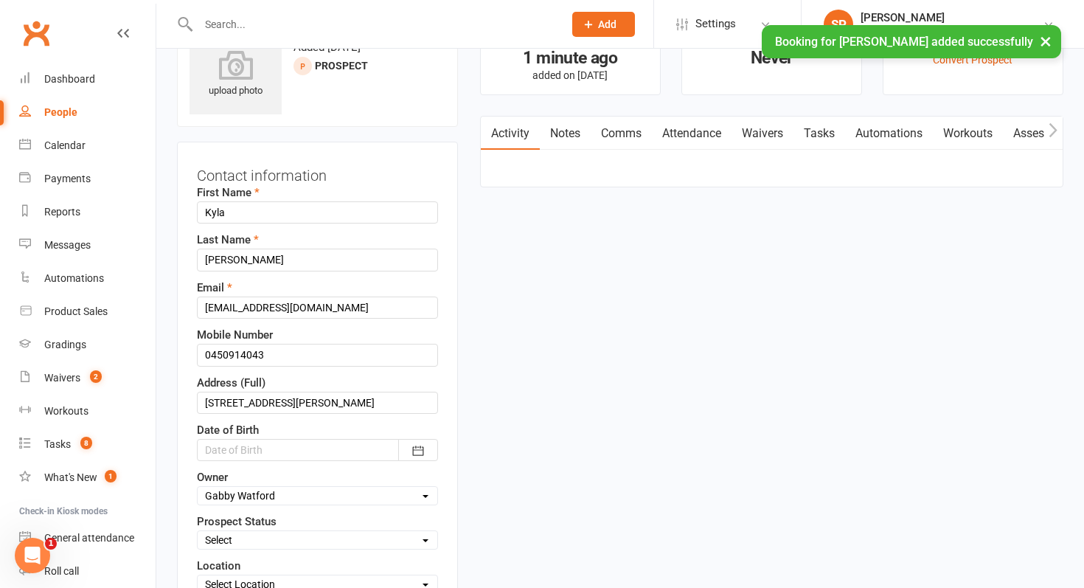
scroll to position [69, 0]
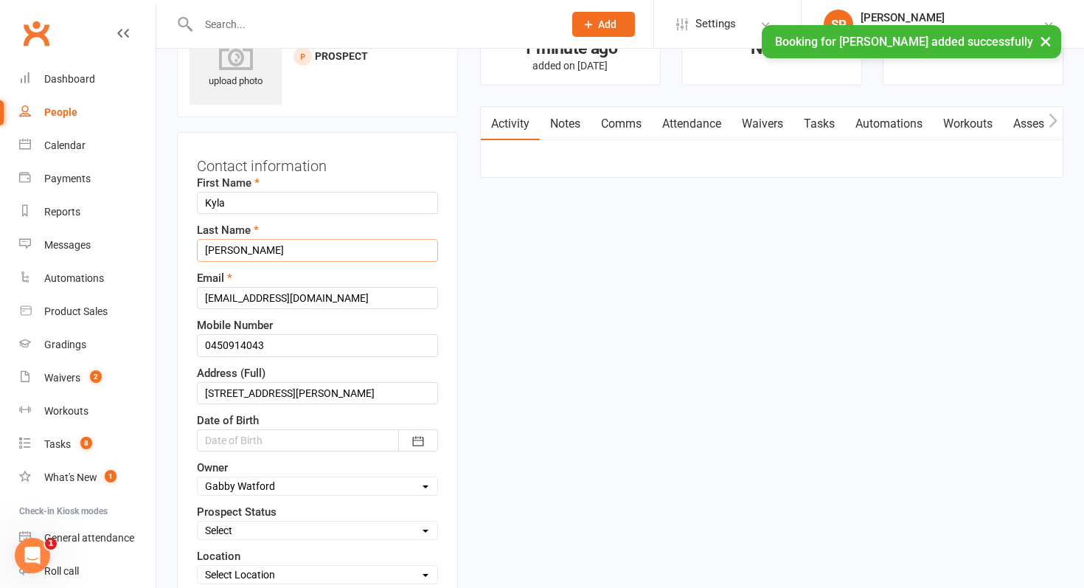
drag, startPoint x: 254, startPoint y: 241, endPoint x: 259, endPoint y: 261, distance: 20.6
click at [259, 261] on input "Dudley" at bounding box center [317, 250] width 241 height 22
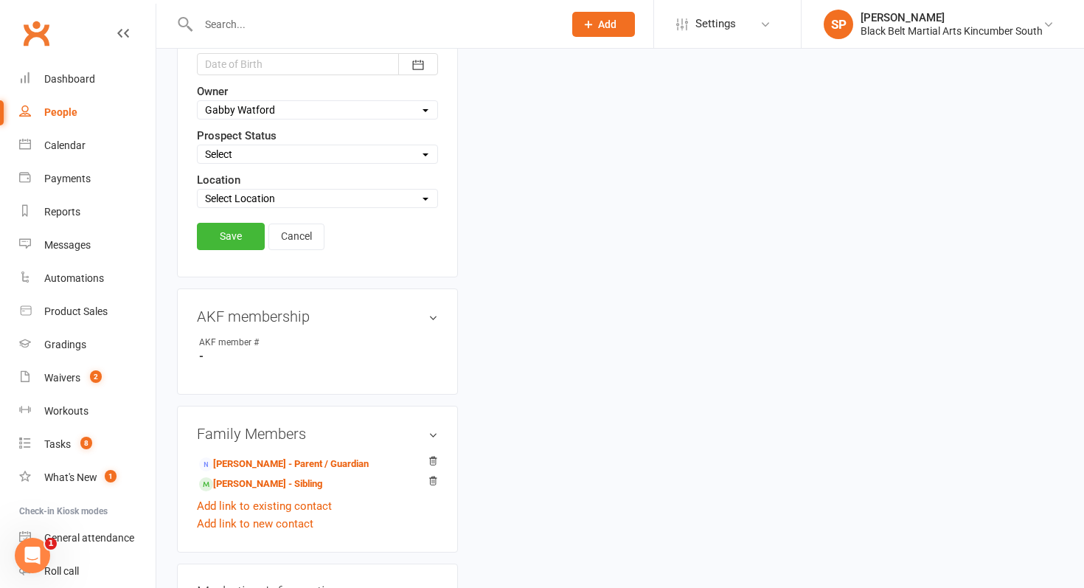
scroll to position [363, 0]
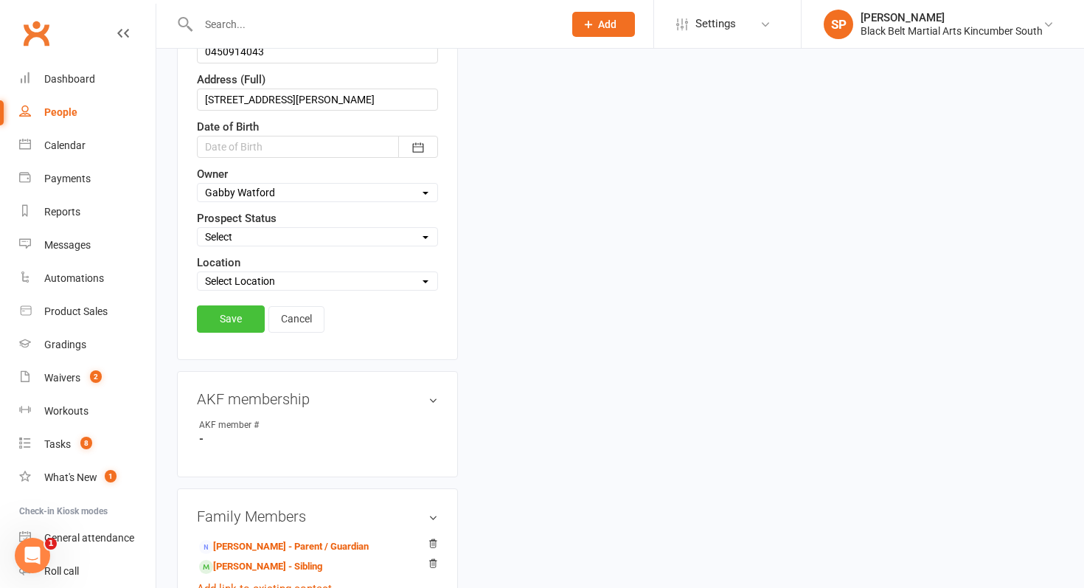
type input "Clark"
click at [237, 318] on link "Save" at bounding box center [231, 318] width 68 height 27
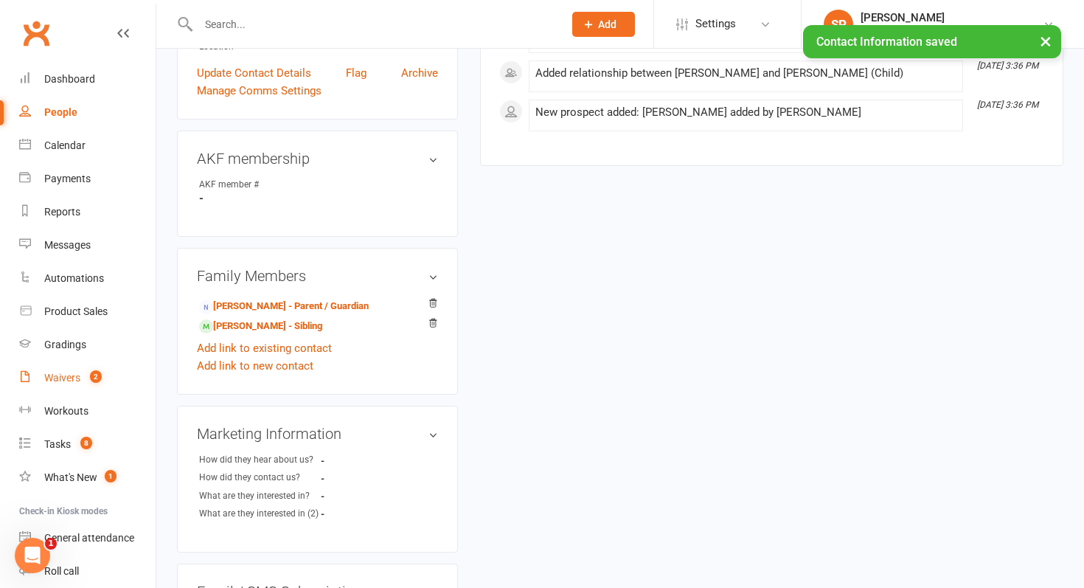
click at [91, 383] on count-badge "2" at bounding box center [92, 378] width 19 height 12
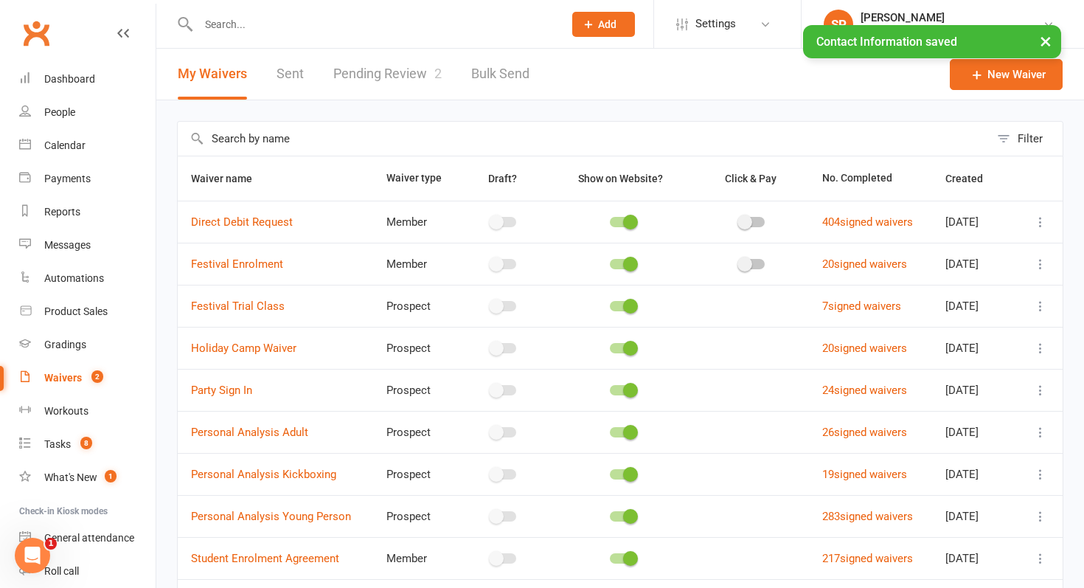
click at [405, 86] on link "Pending Review 2" at bounding box center [387, 74] width 108 height 51
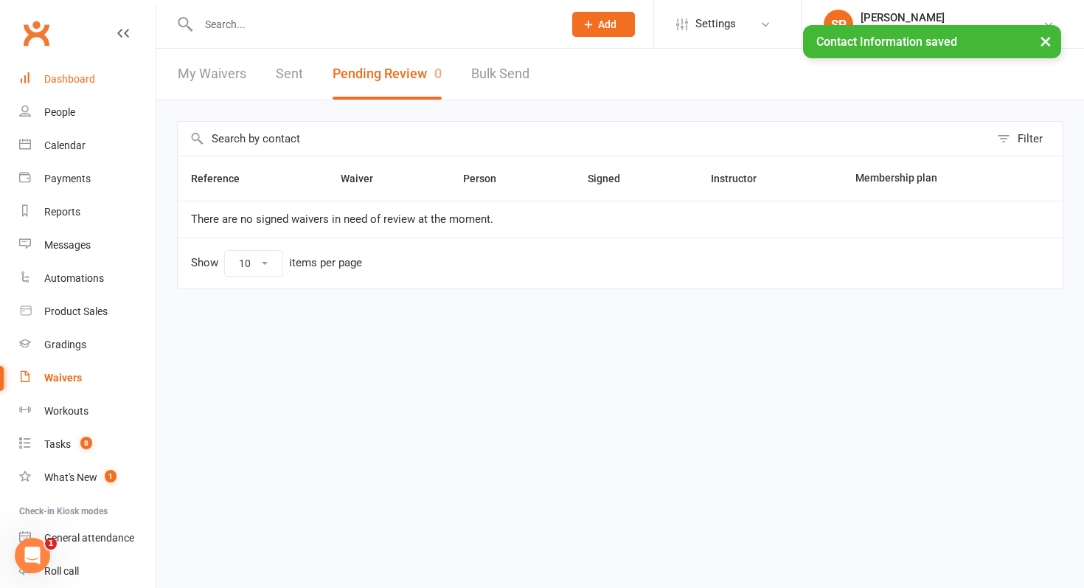
click at [58, 72] on link "Dashboard" at bounding box center [87, 79] width 136 height 33
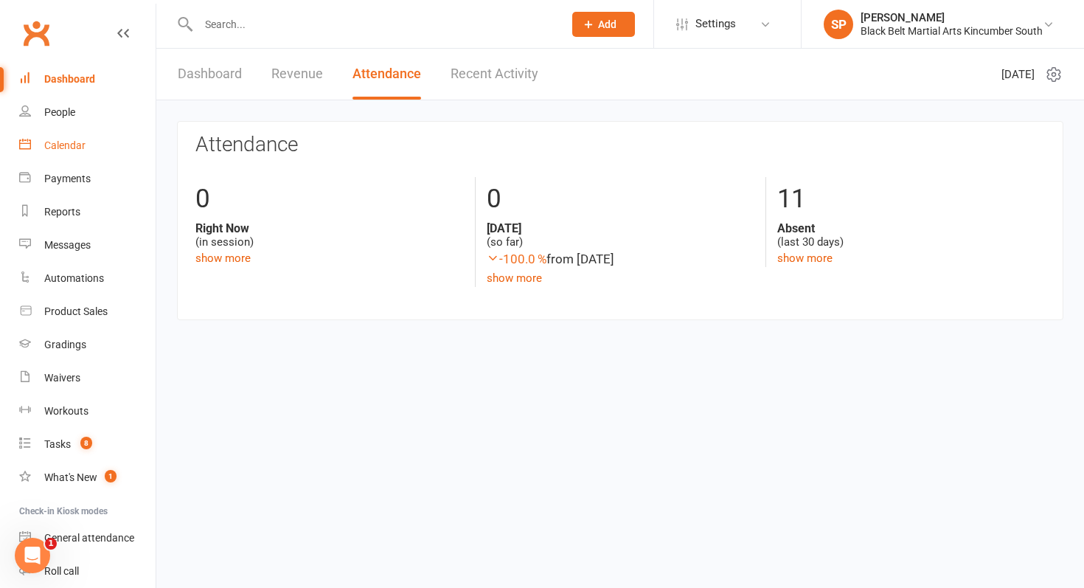
click at [91, 142] on link "Calendar" at bounding box center [87, 145] width 136 height 33
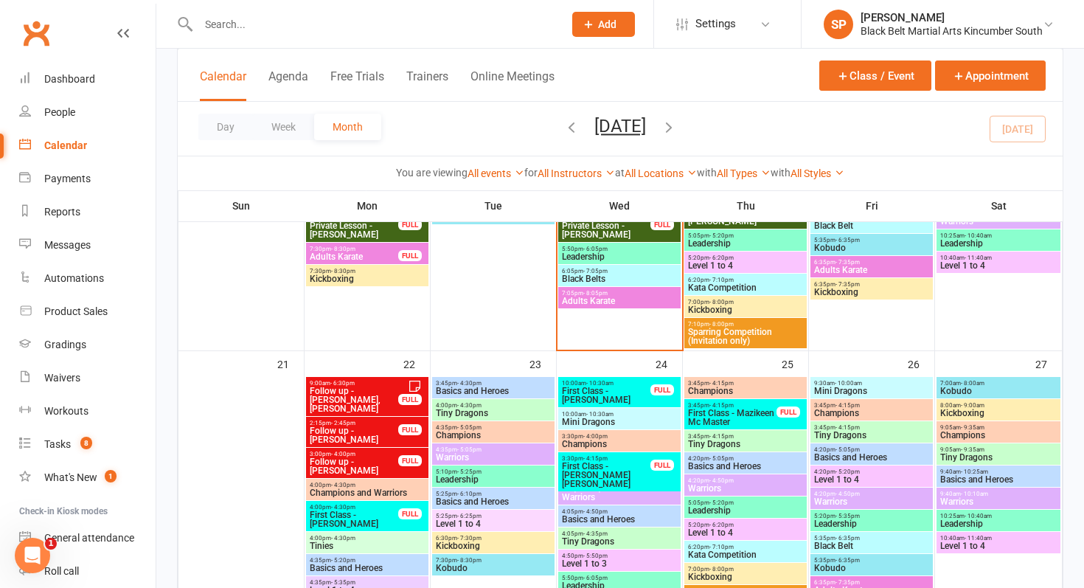
scroll to position [959, 0]
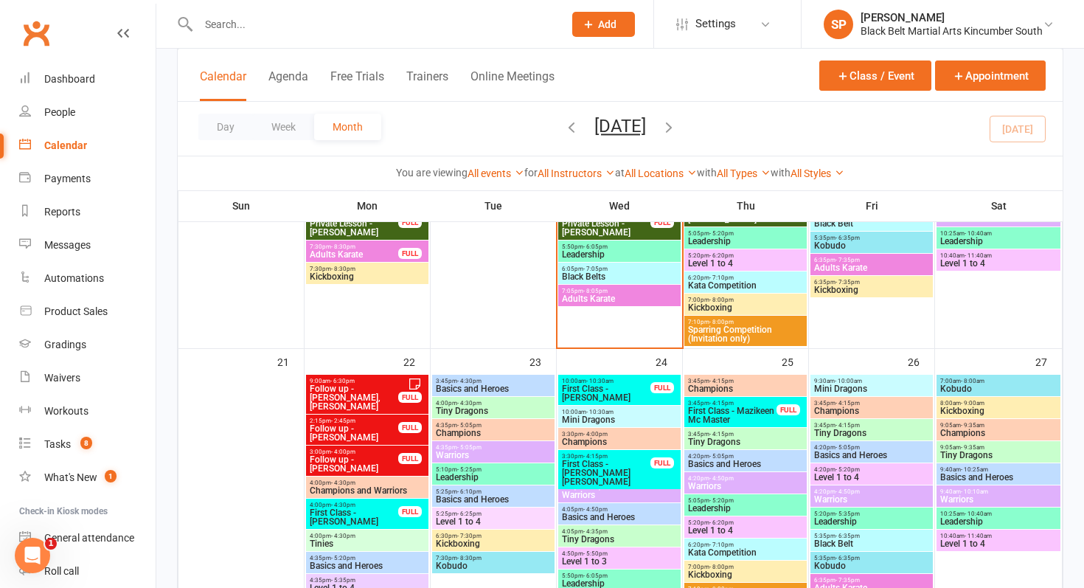
click at [588, 382] on span "- 10:30am" at bounding box center [599, 380] width 27 height 7
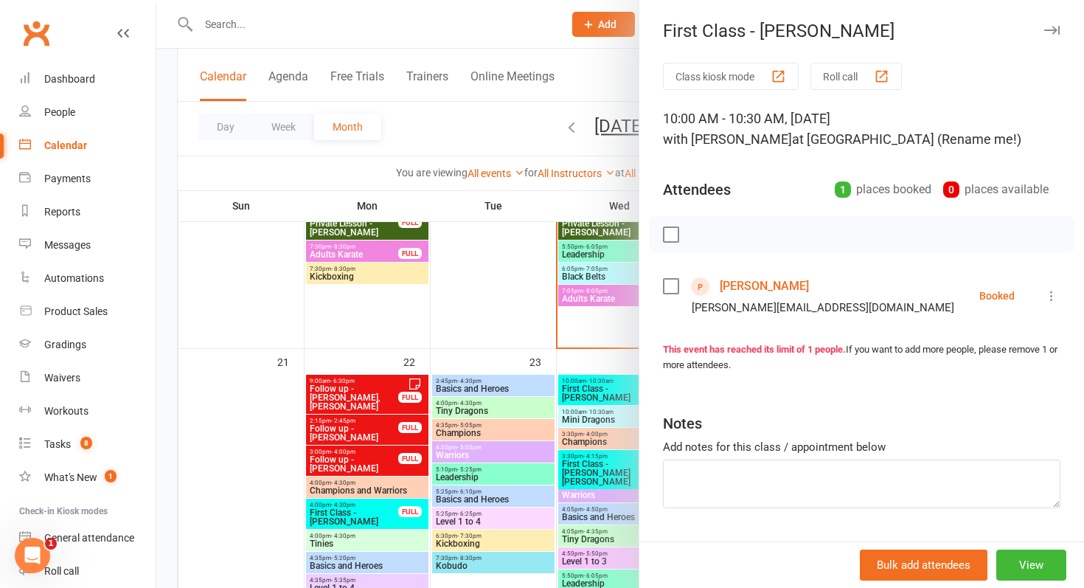
click at [734, 282] on link "[PERSON_NAME]" at bounding box center [764, 286] width 89 height 24
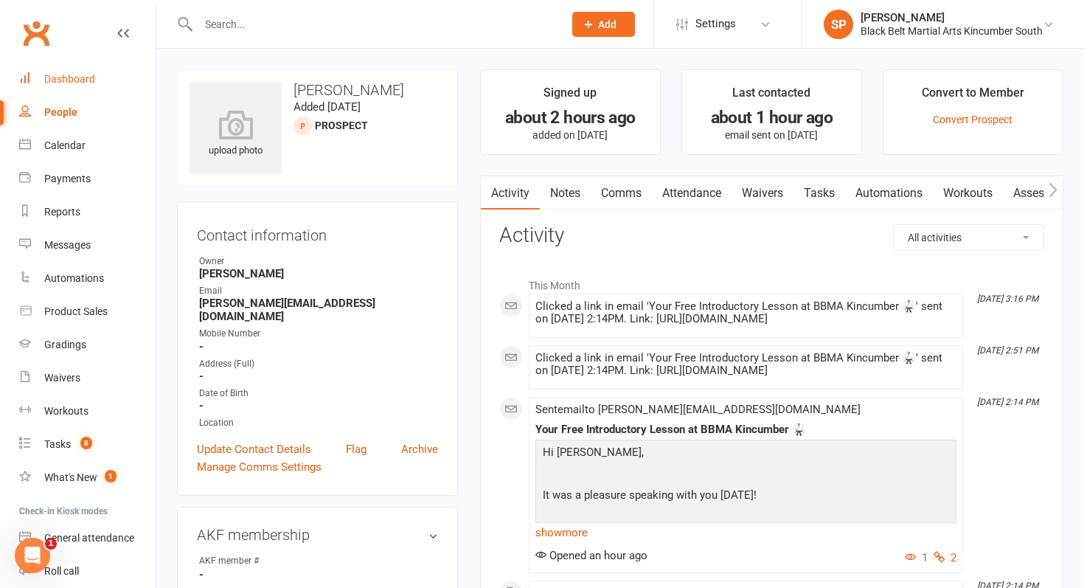
click at [88, 88] on link "Dashboard" at bounding box center [87, 79] width 136 height 33
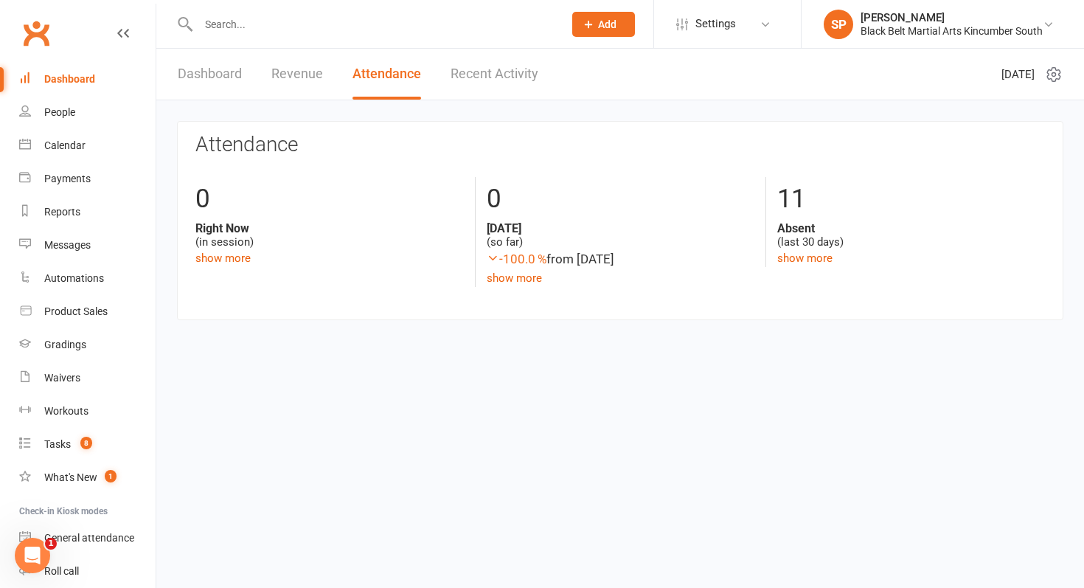
click at [234, 69] on link "Dashboard" at bounding box center [210, 74] width 64 height 51
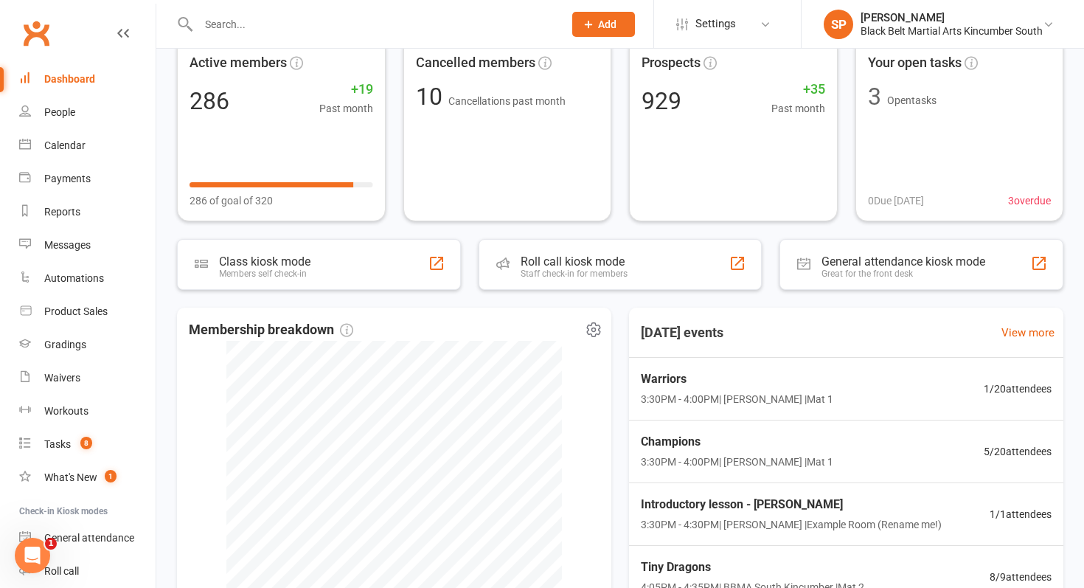
scroll to position [305, 0]
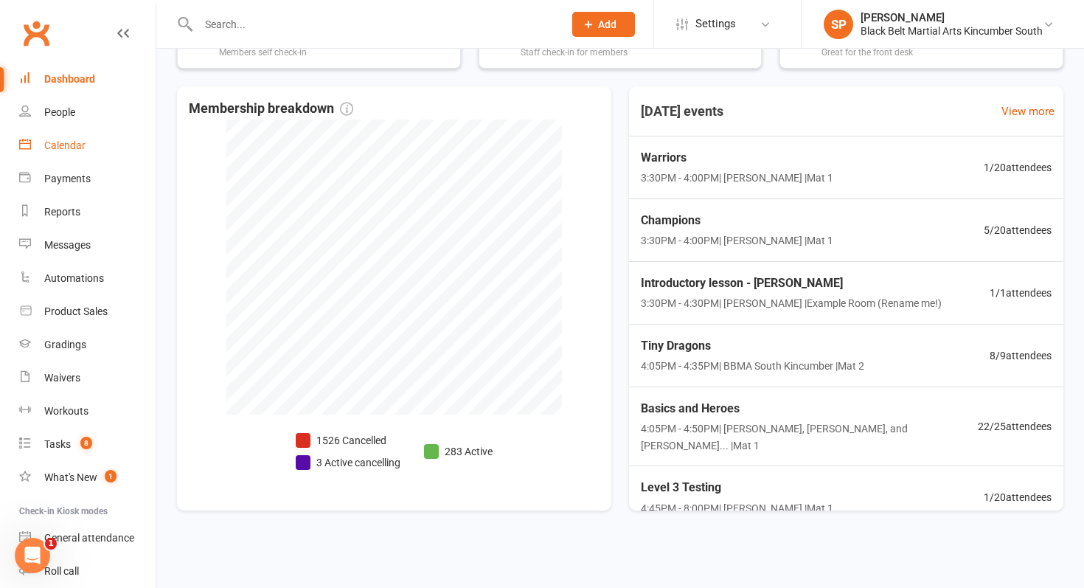
click at [99, 150] on link "Calendar" at bounding box center [87, 145] width 136 height 33
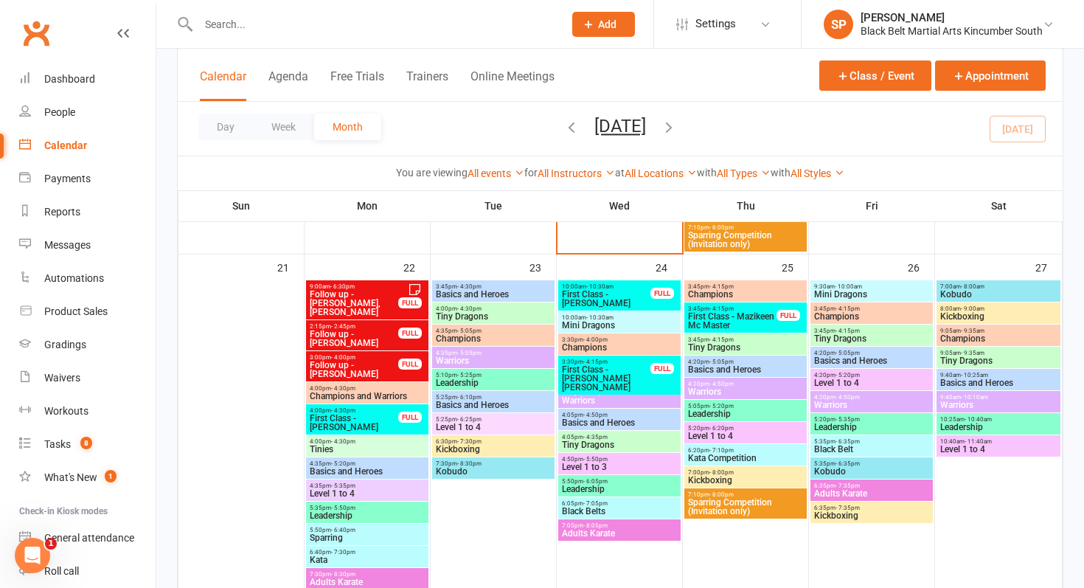
scroll to position [1056, 0]
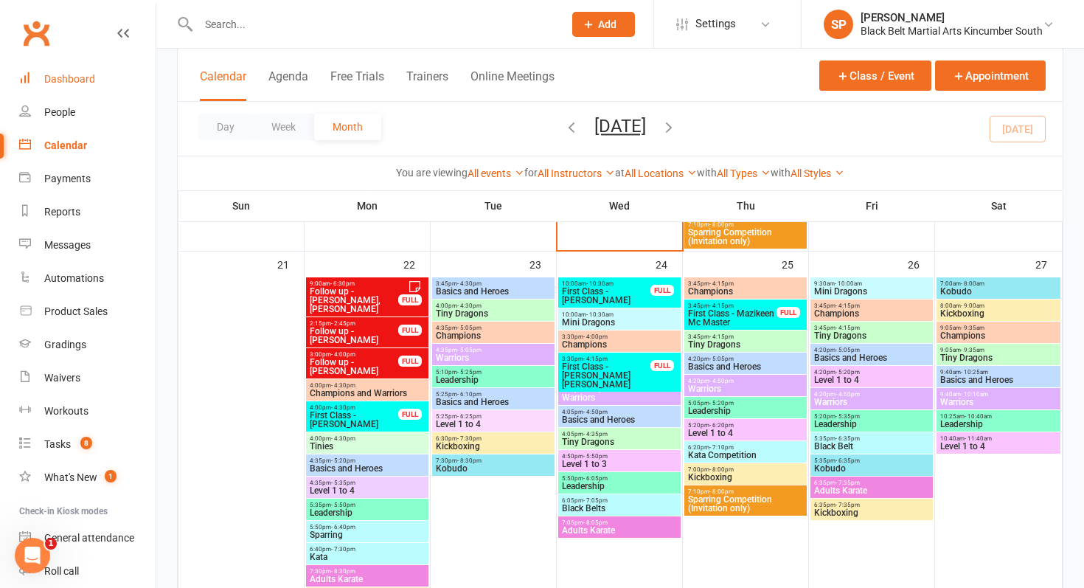
click at [94, 75] on link "Dashboard" at bounding box center [87, 79] width 136 height 33
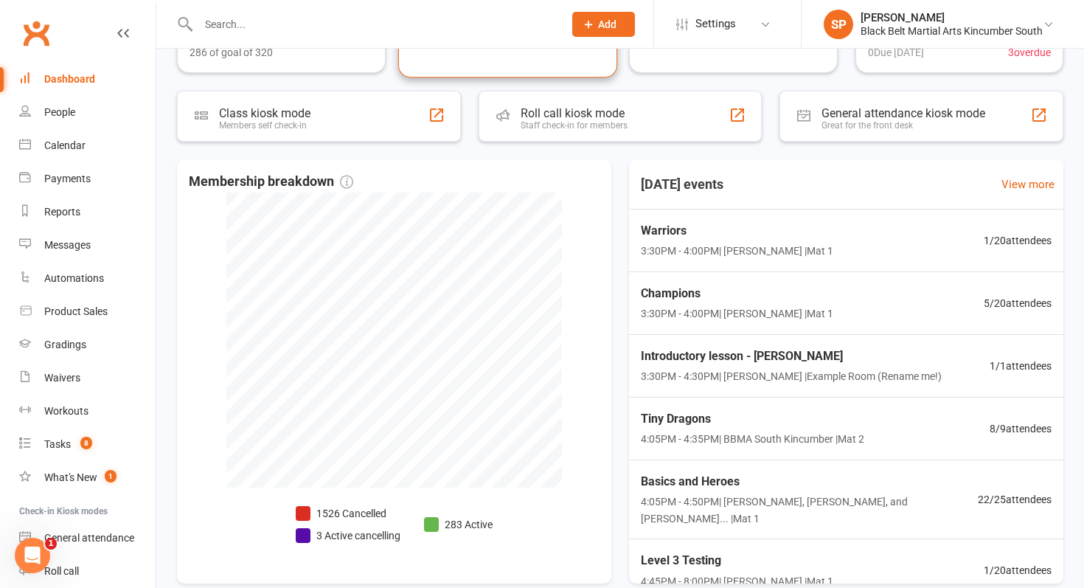
scroll to position [305, 0]
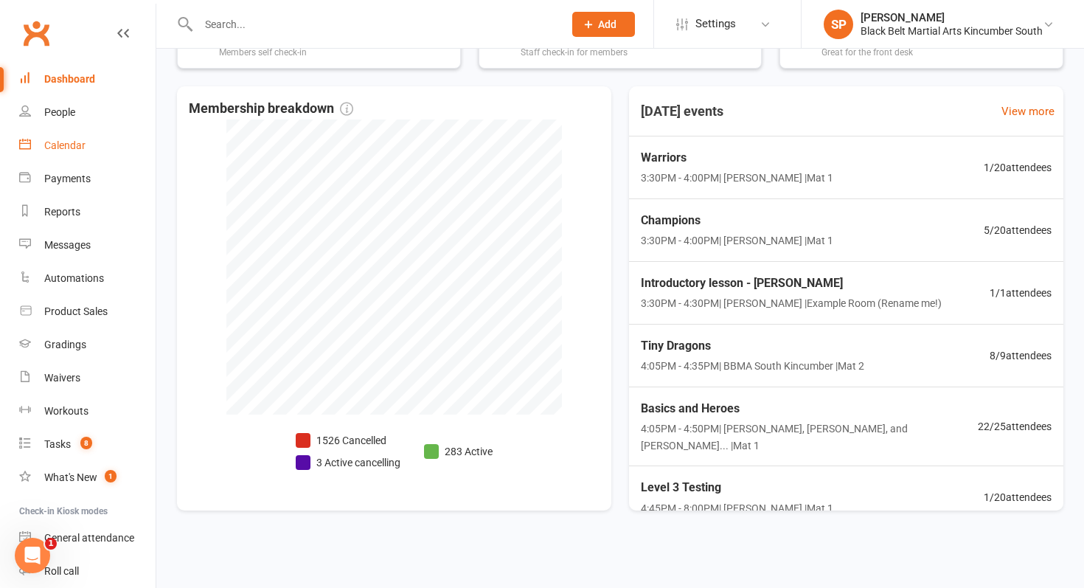
click at [84, 139] on div "Calendar" at bounding box center [64, 145] width 41 height 12
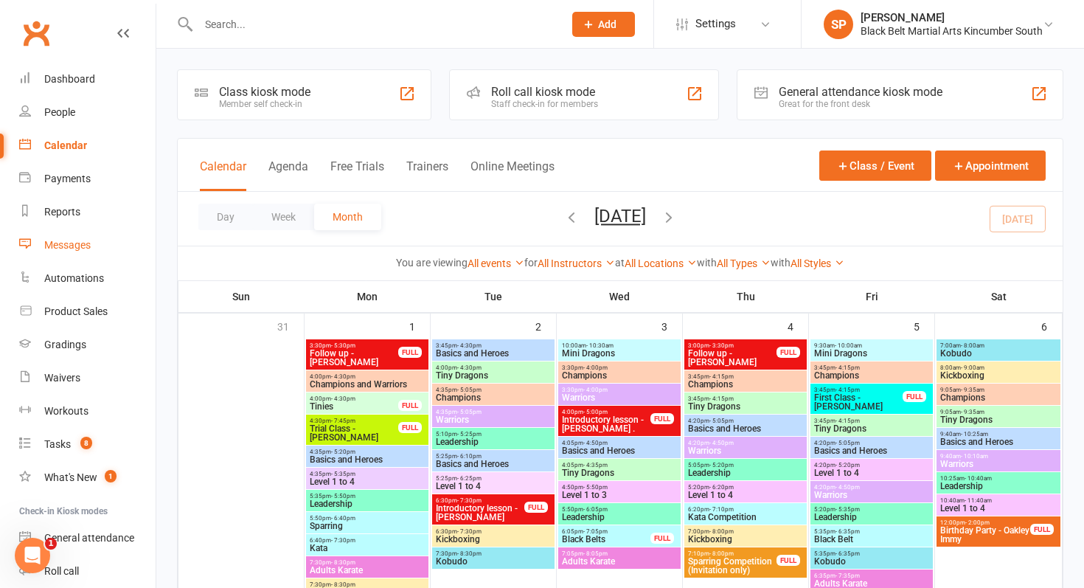
click at [105, 242] on link "Messages" at bounding box center [87, 245] width 136 height 33
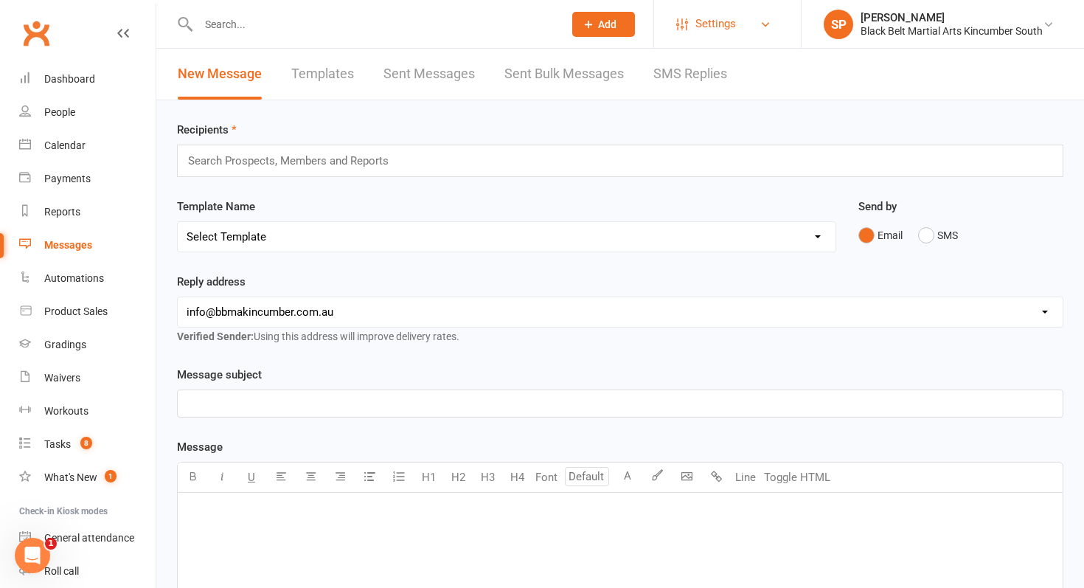
click at [745, 23] on link "Settings" at bounding box center [727, 23] width 102 height 33
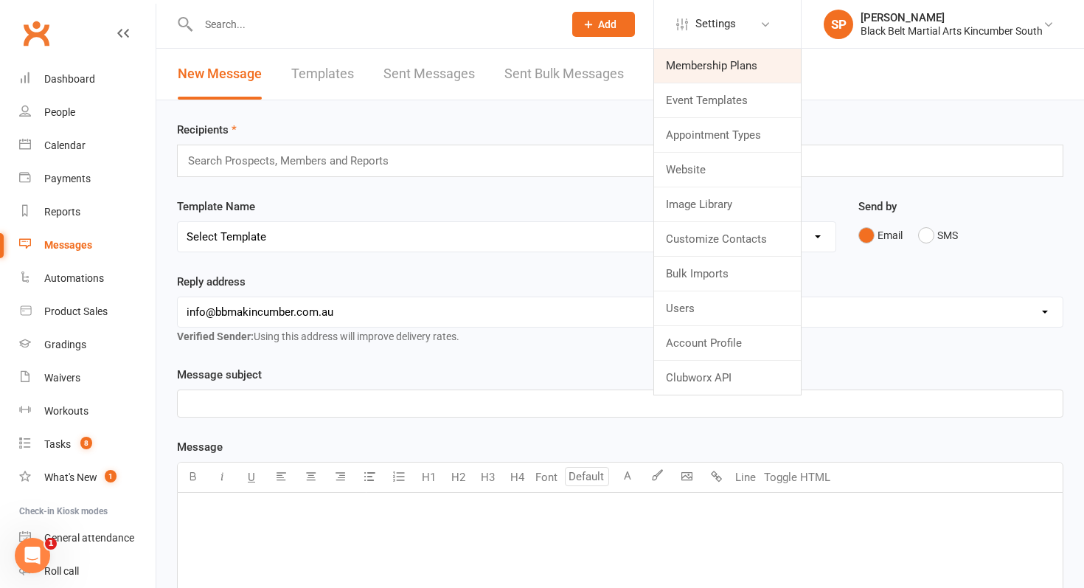
click at [732, 63] on link "Membership Plans" at bounding box center [727, 66] width 147 height 34
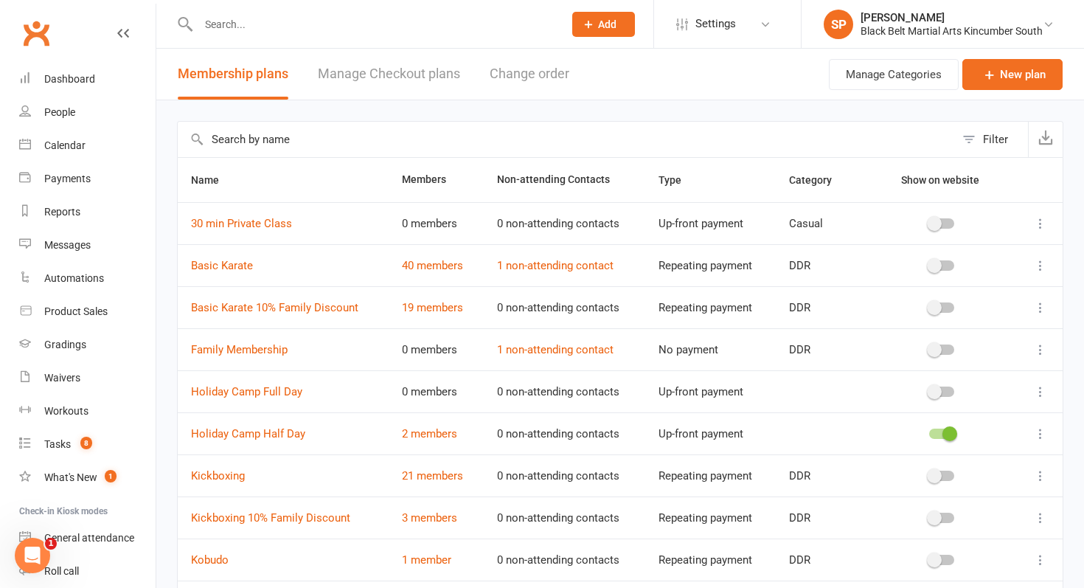
click at [478, 76] on div "Membership plans Manage Checkout plans Change order" at bounding box center [373, 74] width 434 height 51
click at [414, 63] on link "Manage Checkout plans" at bounding box center [389, 74] width 142 height 51
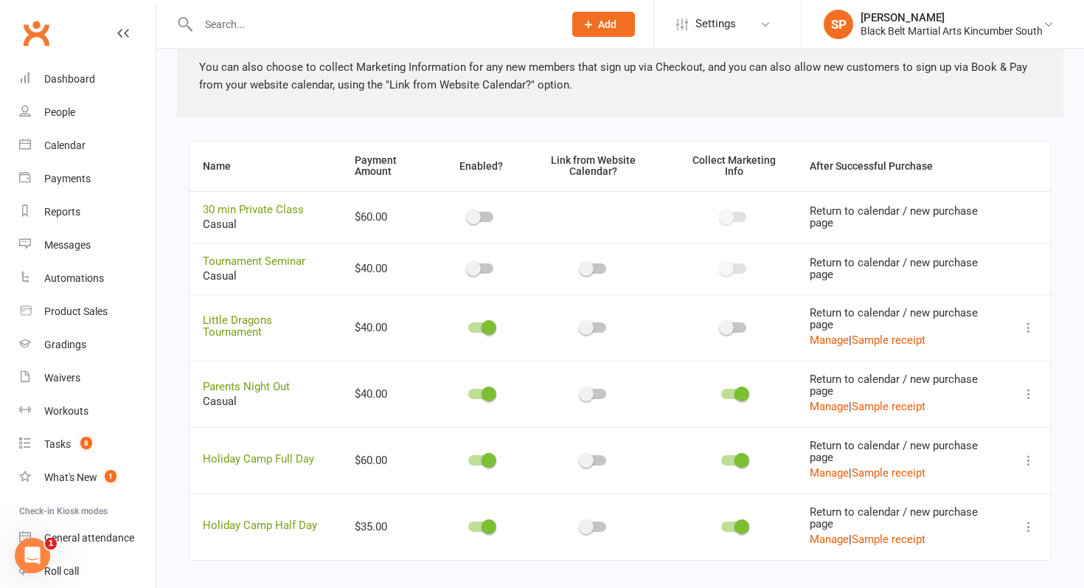
scroll to position [356, 0]
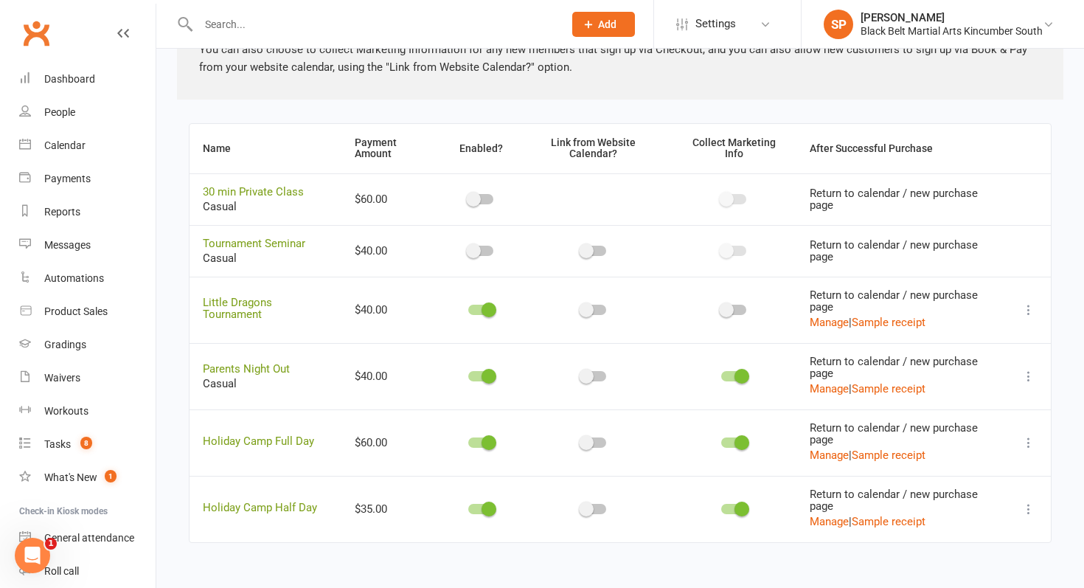
click at [1024, 304] on icon at bounding box center [1028, 309] width 15 height 15
click at [947, 342] on link "Copy direct link to clipboard" at bounding box center [955, 338] width 162 height 29
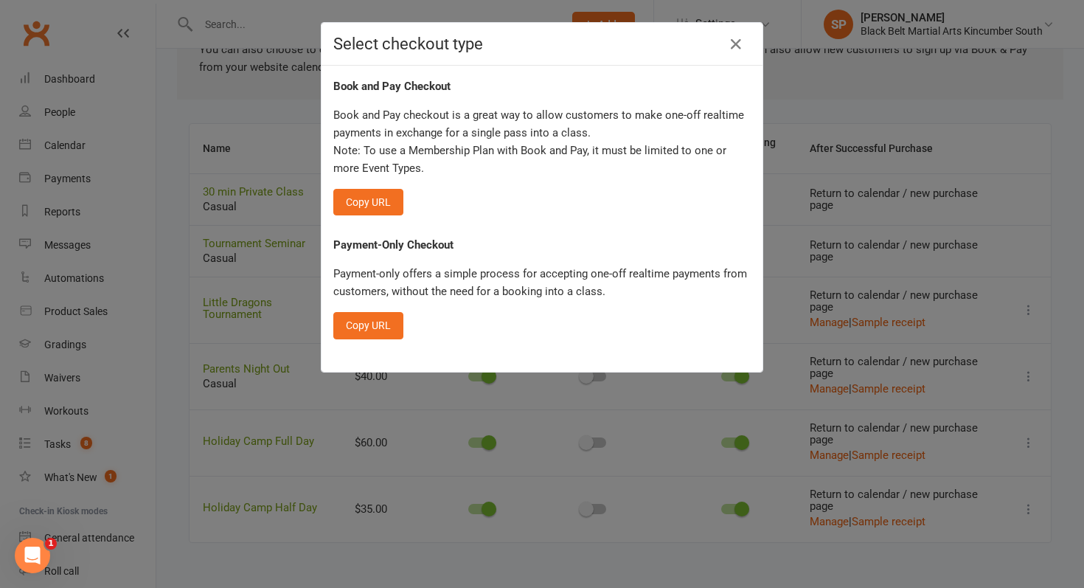
click at [364, 187] on div "Book and Pay Checkout Book and Pay checkout is a great way to allow customers t…" at bounding box center [541, 146] width 417 height 138
click at [368, 206] on button "Copy URL" at bounding box center [368, 202] width 70 height 27
click at [194, 288] on div "Select checkout type Book and Pay Checkout Book and Pay checkout is a great way…" at bounding box center [542, 294] width 1084 height 588
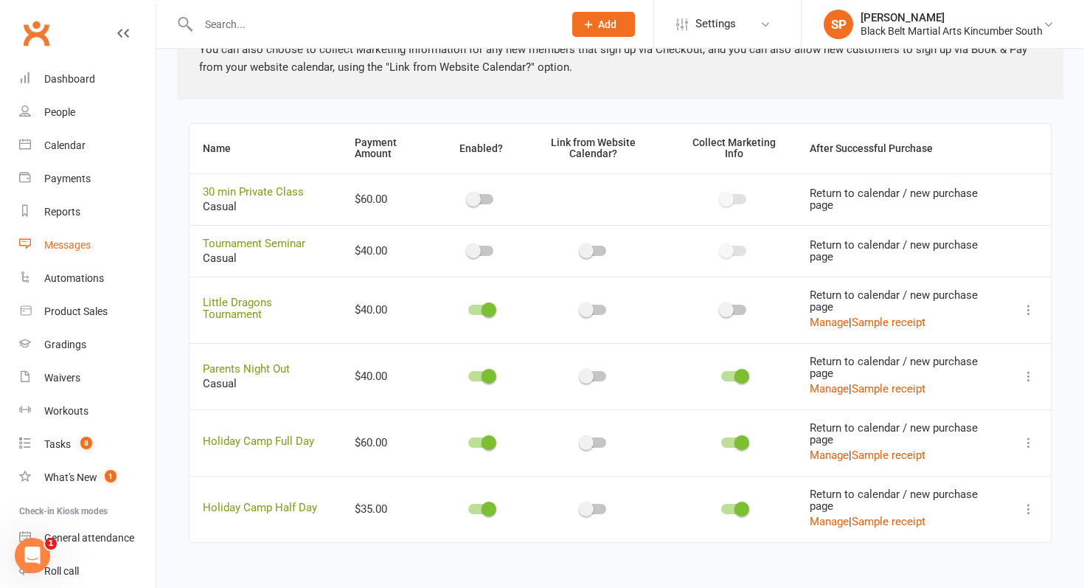
click at [103, 244] on link "Messages" at bounding box center [87, 245] width 136 height 33
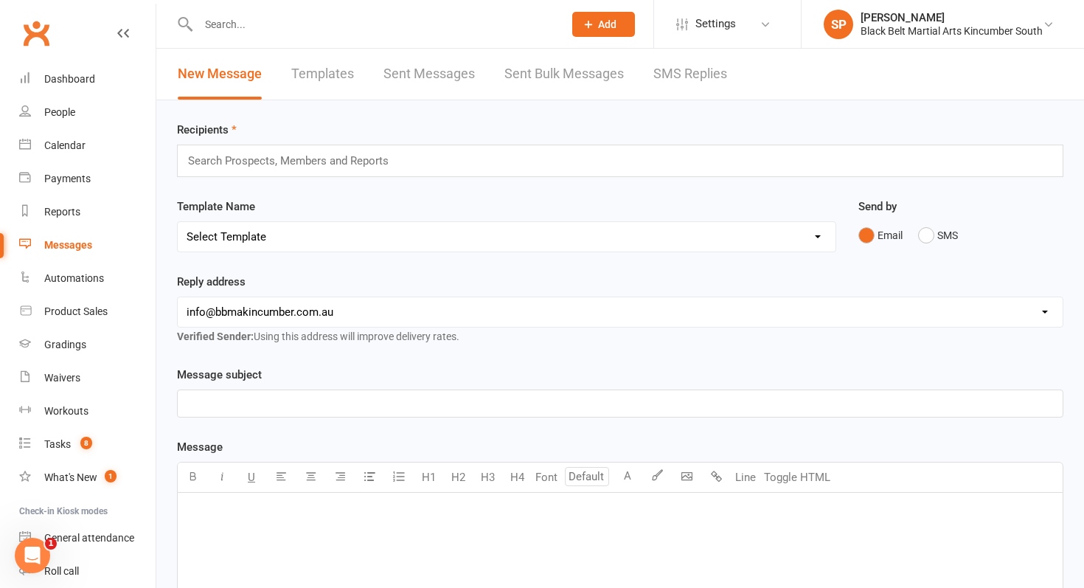
click at [683, 78] on link "SMS Replies" at bounding box center [690, 74] width 74 height 51
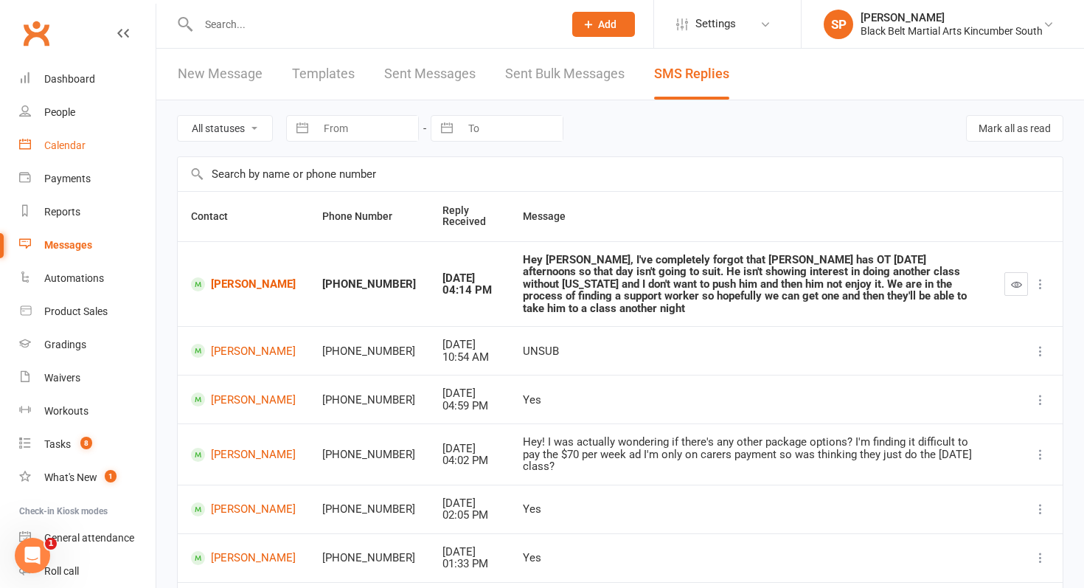
click at [94, 133] on link "Calendar" at bounding box center [87, 145] width 136 height 33
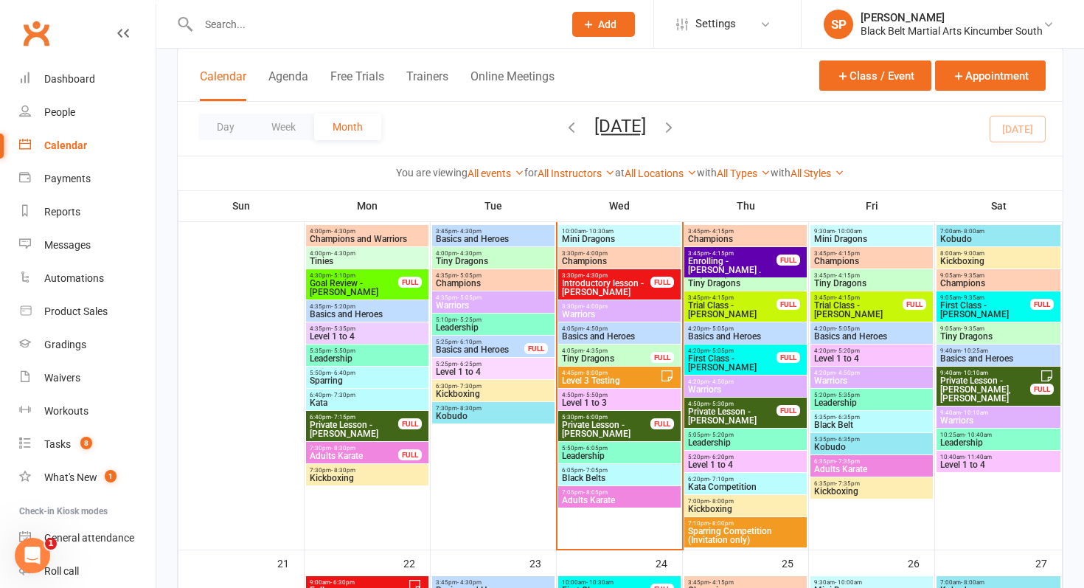
scroll to position [760, 0]
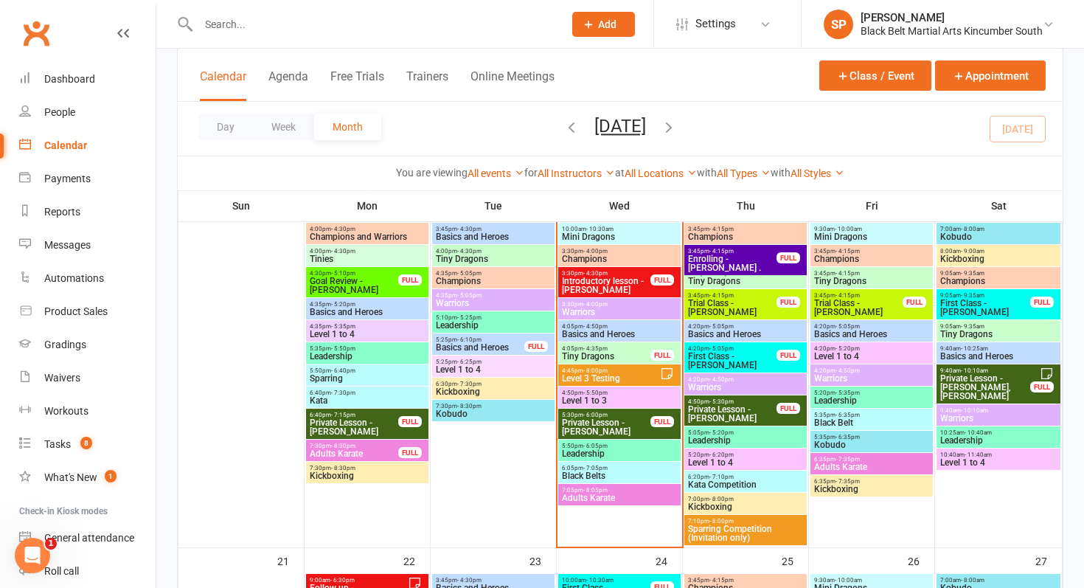
click at [749, 308] on span "Trial Class - [PERSON_NAME]" at bounding box center [732, 308] width 90 height 18
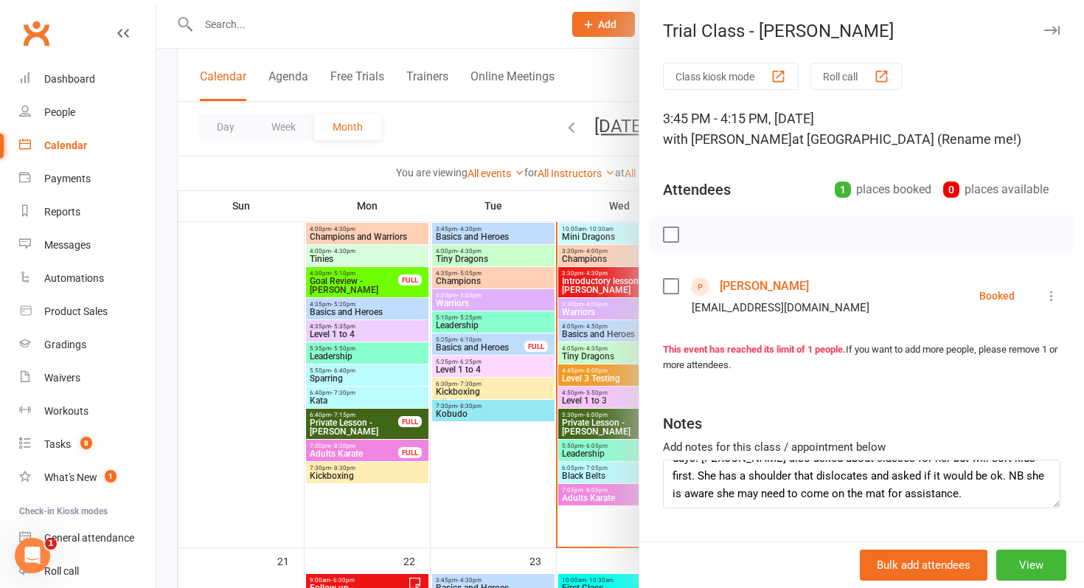
scroll to position [106, 0]
click at [554, 417] on div at bounding box center [619, 294] width 927 height 588
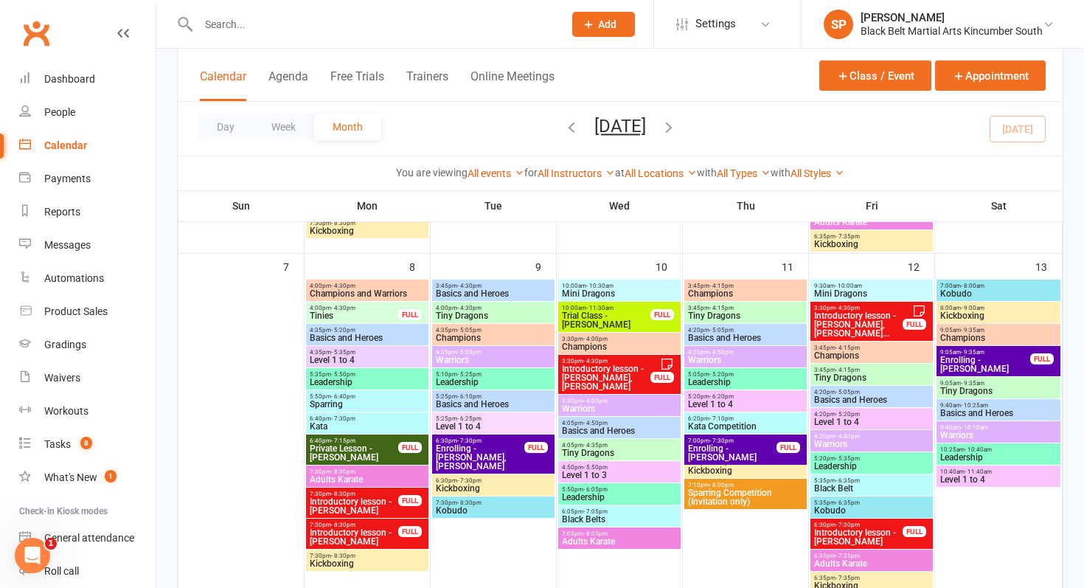
scroll to position [359, 0]
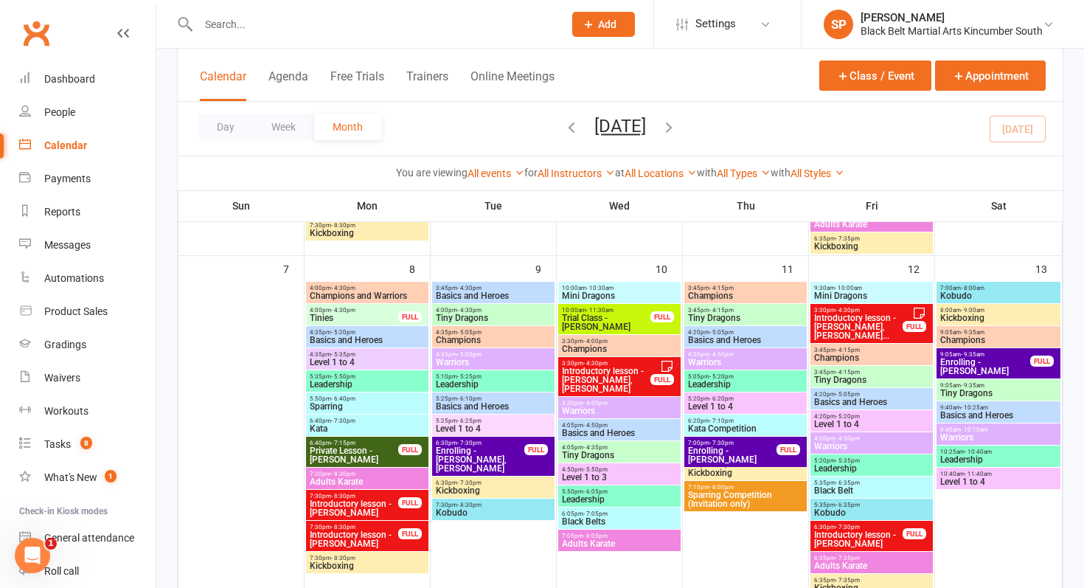
click at [815, 328] on span "Introductory lesson - [PERSON_NAME], [PERSON_NAME]..." at bounding box center [858, 326] width 90 height 27
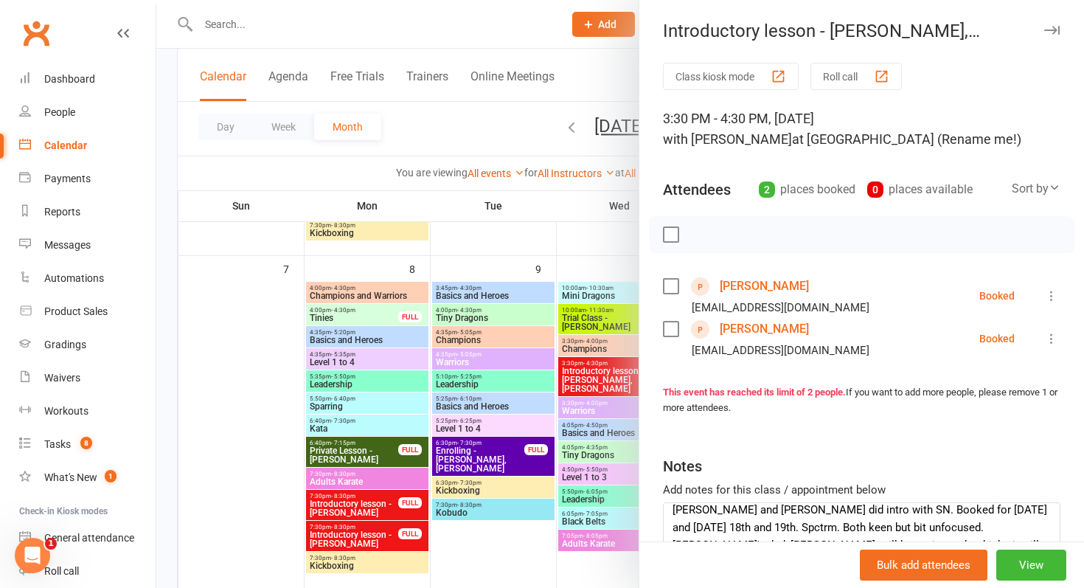
scroll to position [0, 0]
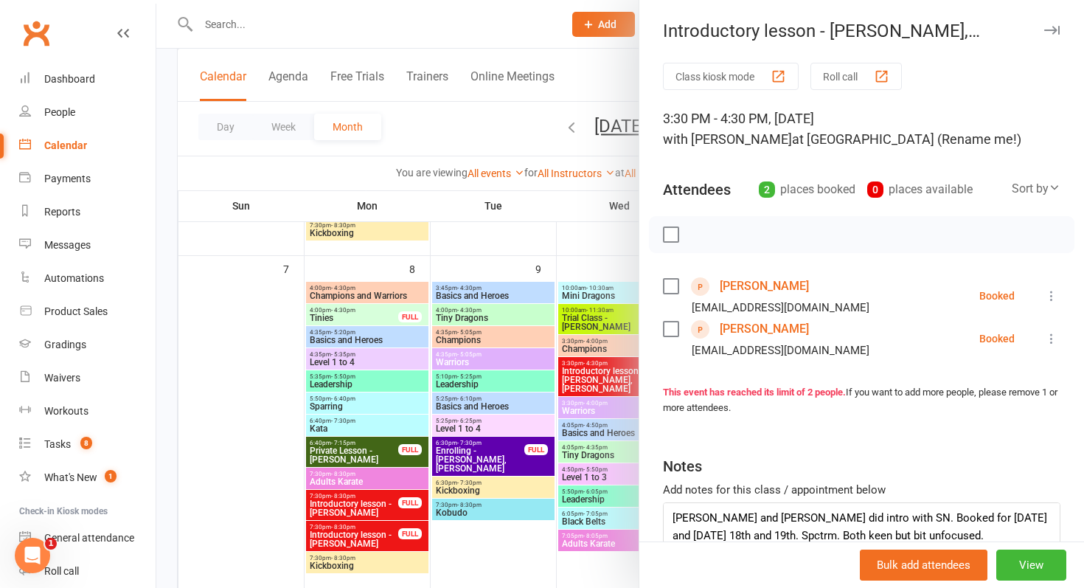
click at [367, 358] on div at bounding box center [619, 294] width 927 height 588
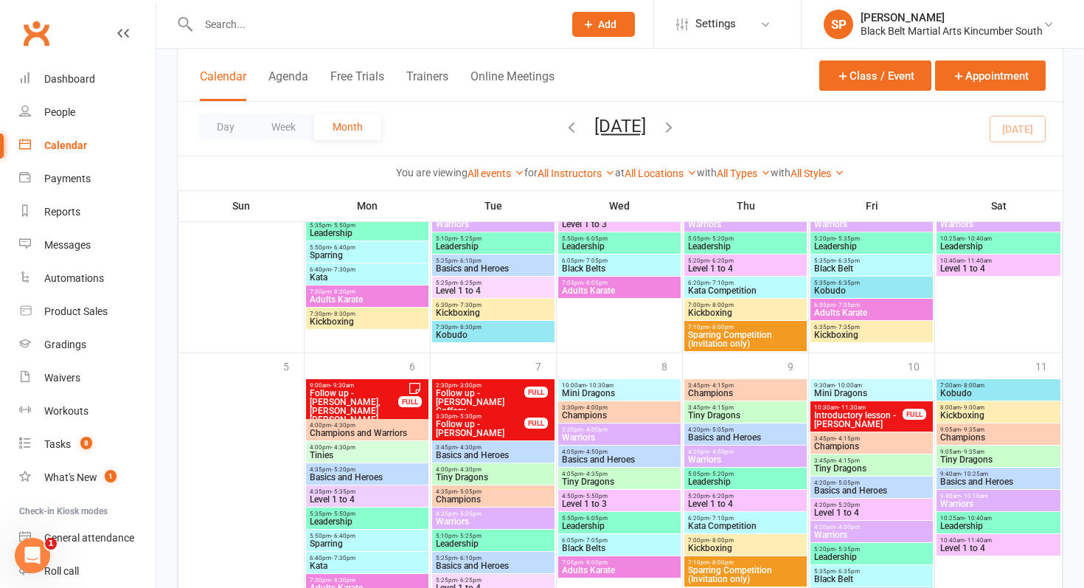
click at [677, 125] on icon "button" at bounding box center [669, 127] width 16 height 16
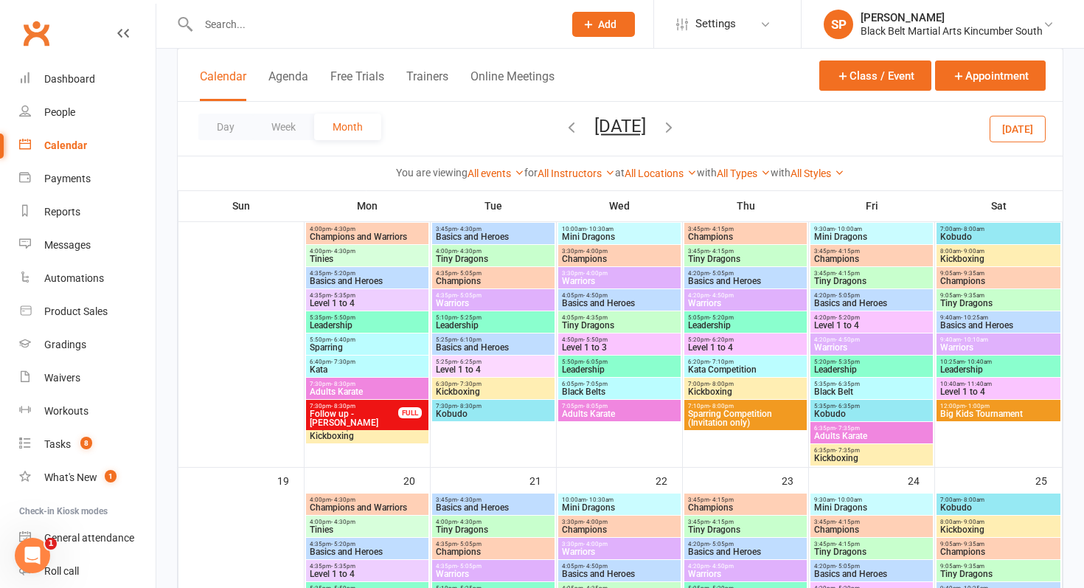
scroll to position [700, 0]
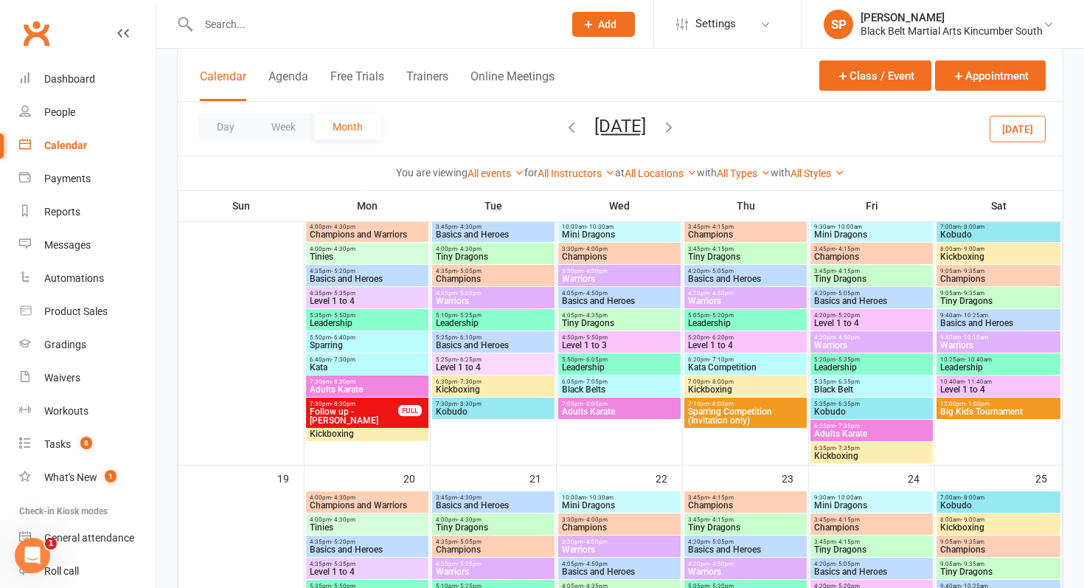
click at [1007, 409] on span "Big Kids Tournament" at bounding box center [998, 411] width 118 height 9
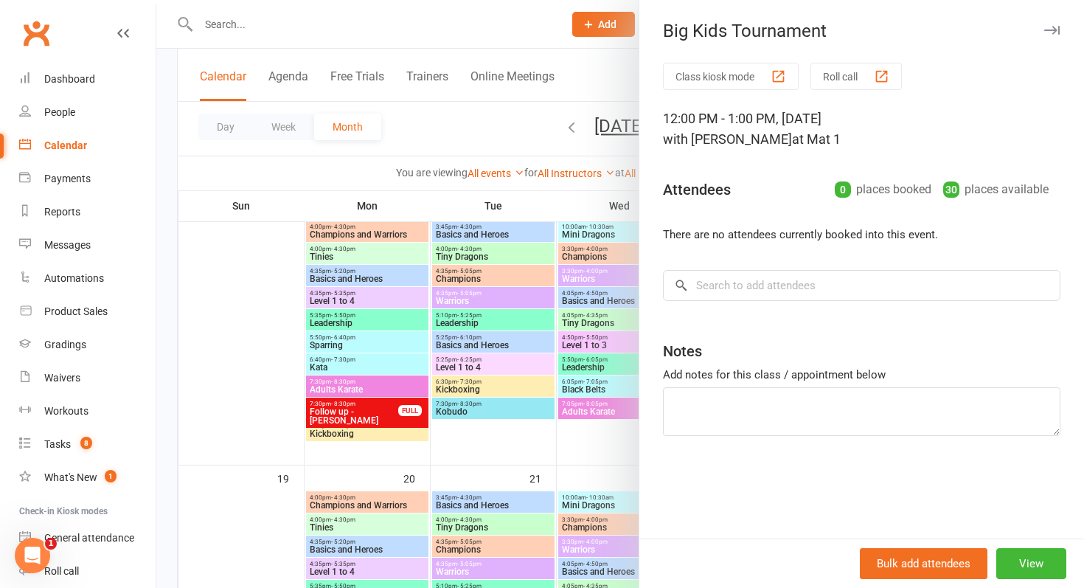
click at [423, 380] on div at bounding box center [619, 294] width 927 height 588
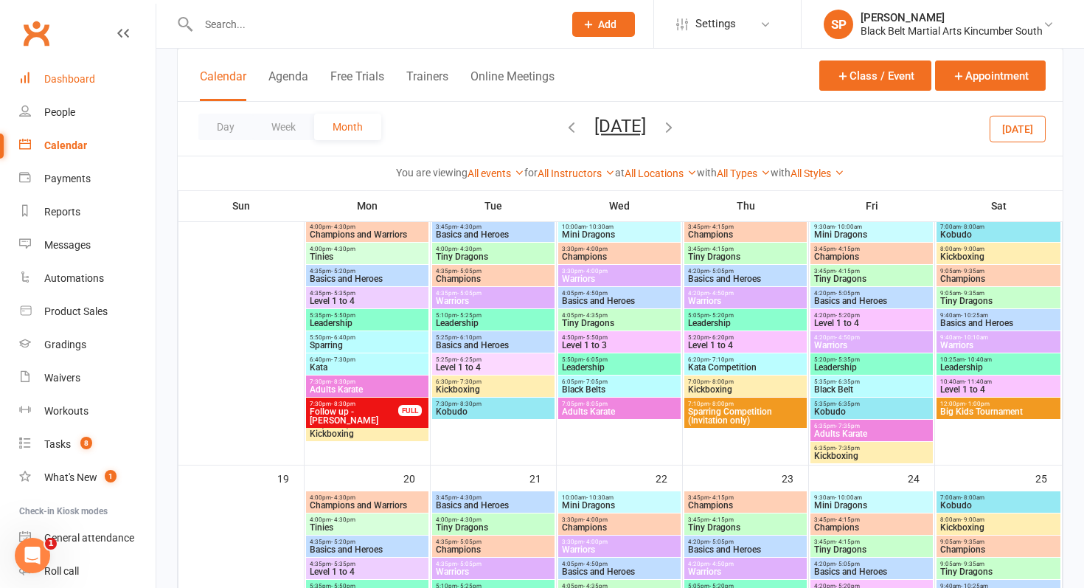
click at [60, 88] on link "Dashboard" at bounding box center [87, 79] width 136 height 33
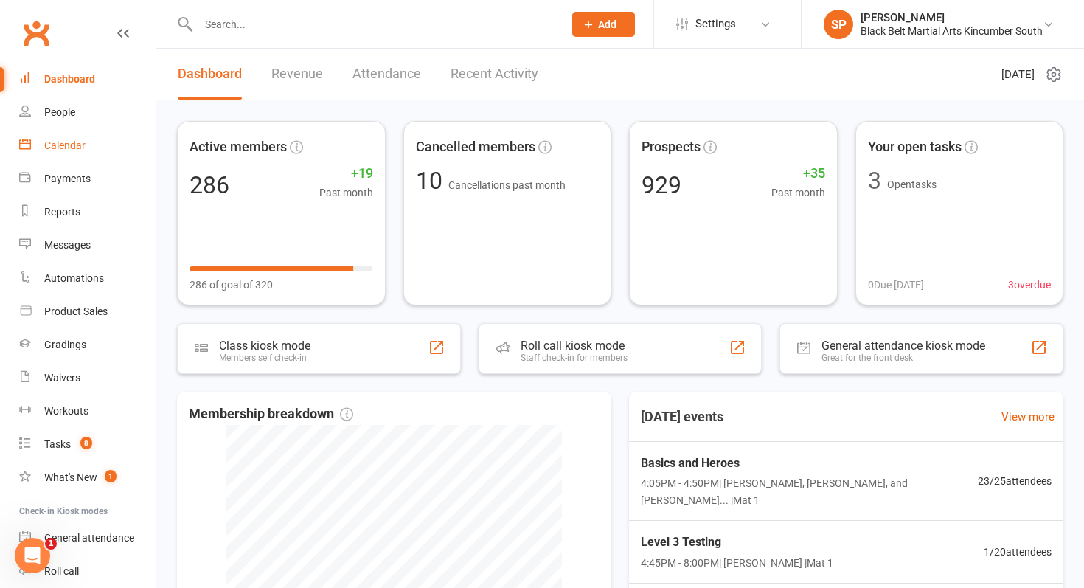
click at [80, 141] on div "Calendar" at bounding box center [64, 145] width 41 height 12
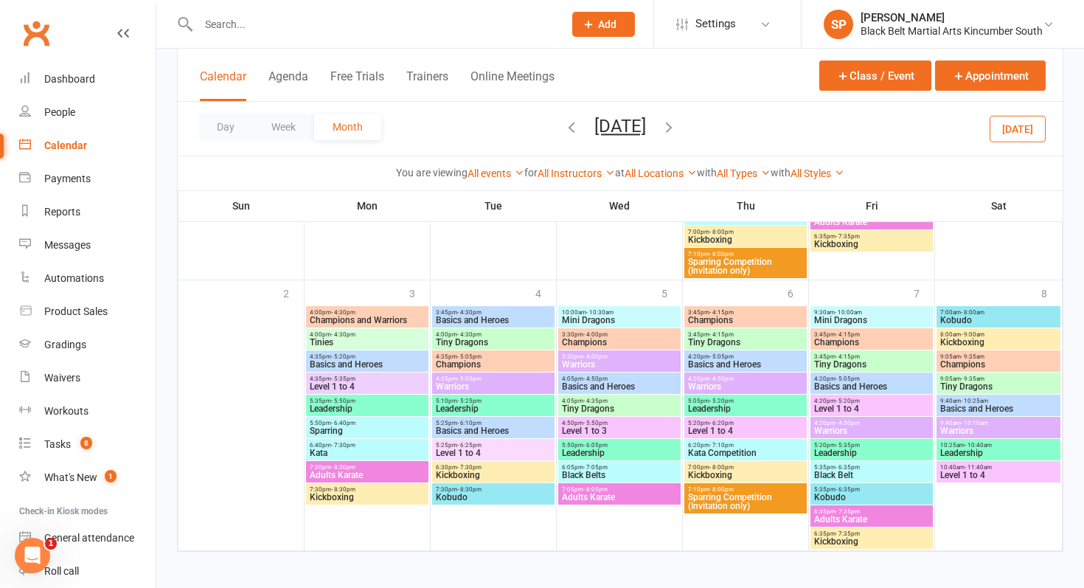
scroll to position [1458, 0]
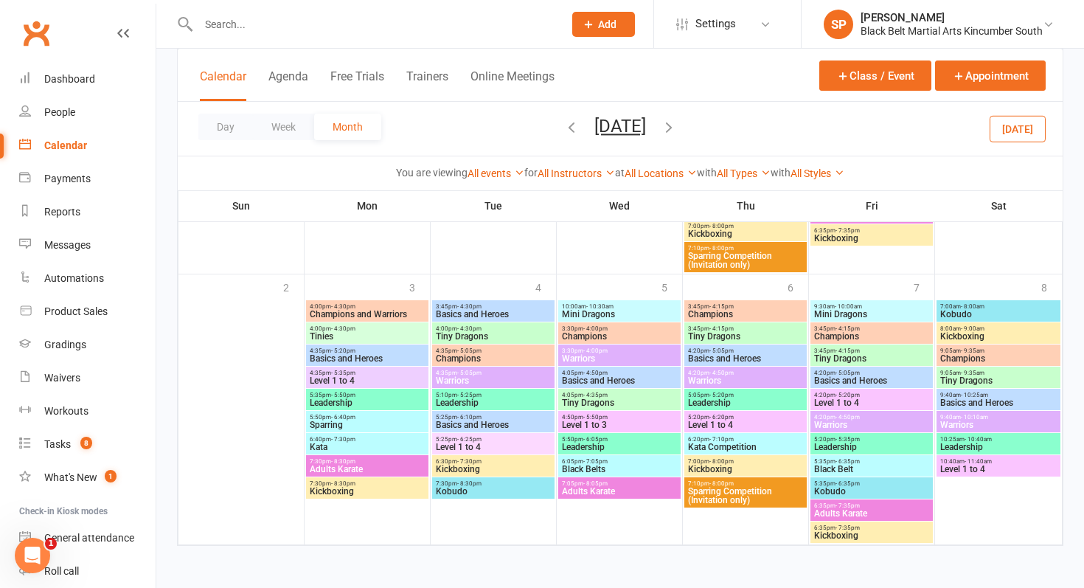
click at [1025, 142] on button "[DATE]" at bounding box center [1017, 128] width 56 height 27
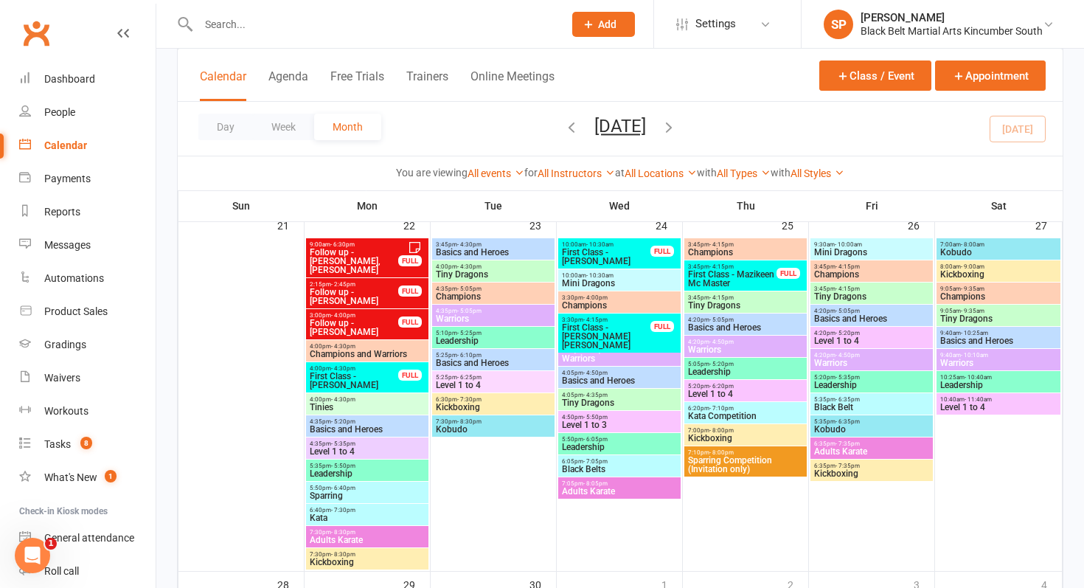
scroll to position [1099, 0]
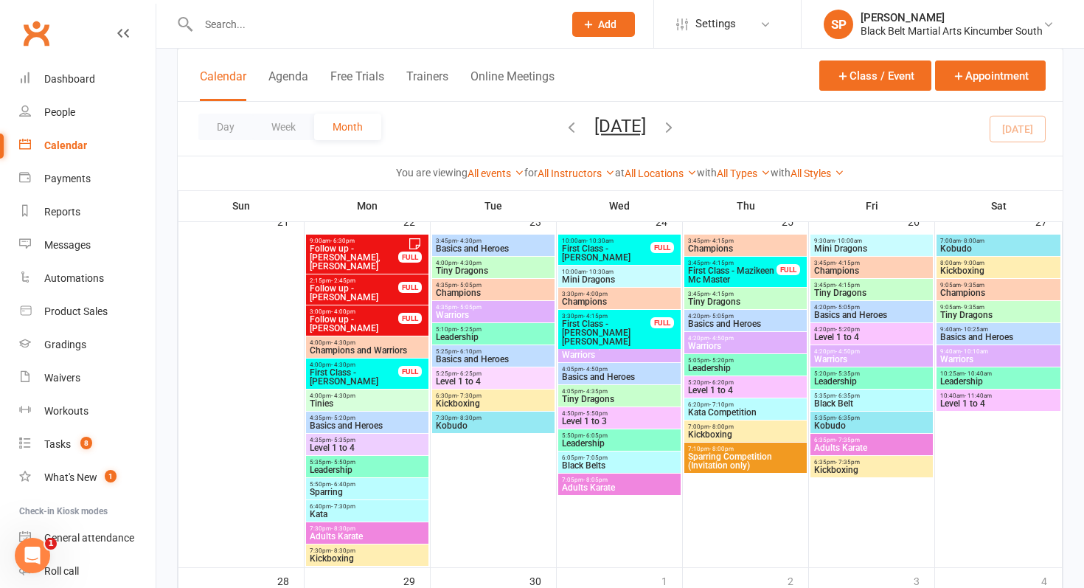
click at [608, 27] on span "Add" at bounding box center [607, 24] width 18 height 12
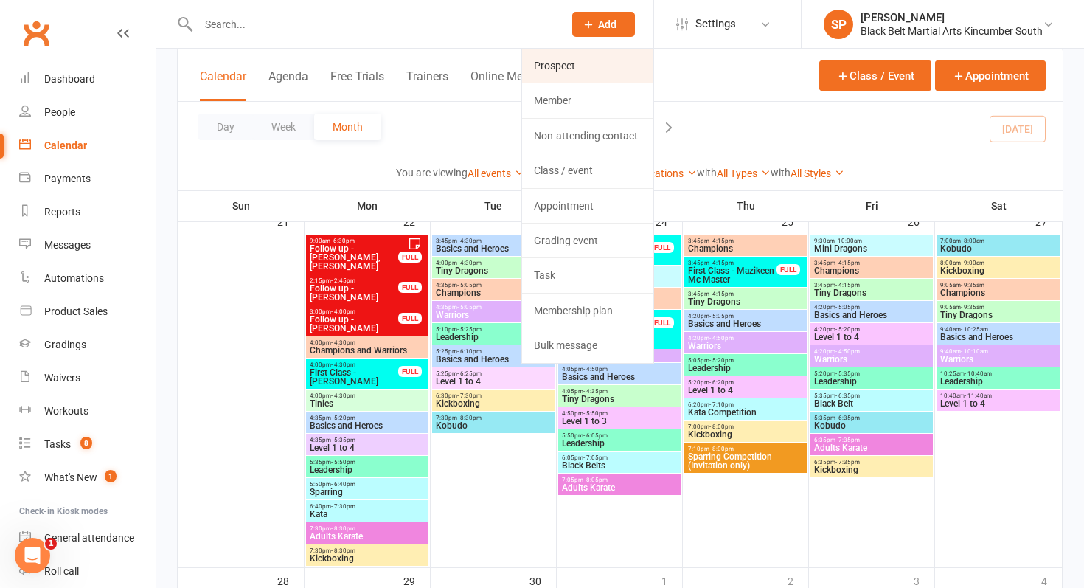
click at [575, 72] on link "Prospect" at bounding box center [587, 66] width 131 height 34
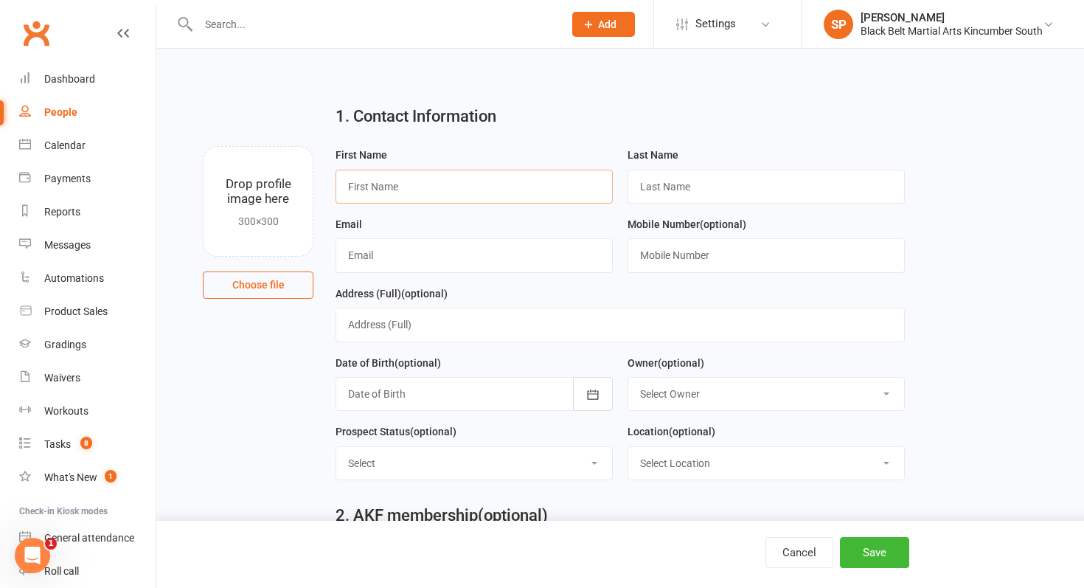
click at [430, 197] on input "text" at bounding box center [473, 187] width 277 height 34
type input "Blaise"
type input "Mooore"
click at [378, 259] on input "text" at bounding box center [473, 255] width 277 height 34
click at [386, 259] on input "Rebecahgreenie" at bounding box center [473, 255] width 277 height 34
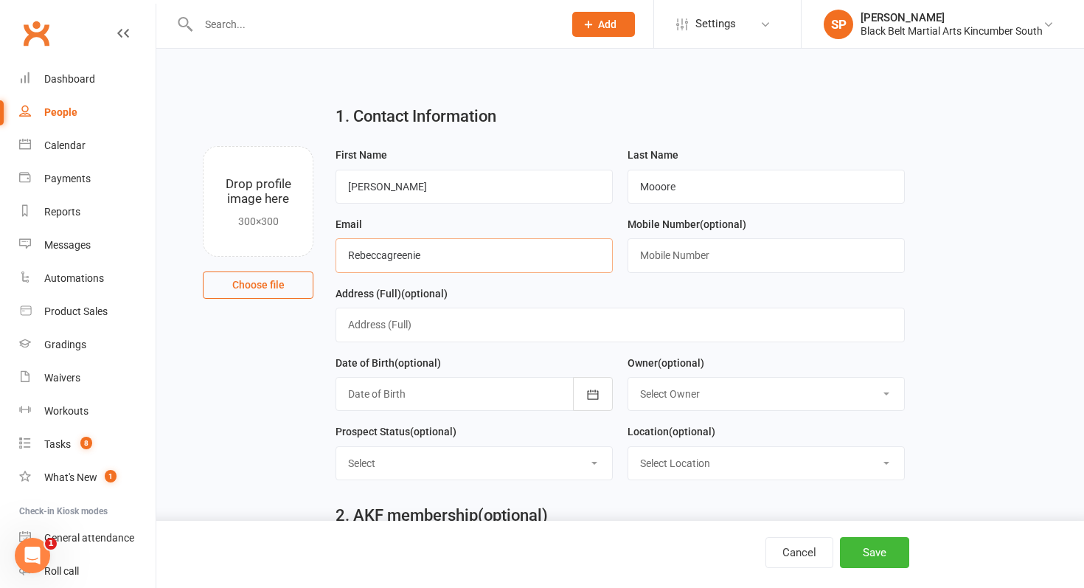
click at [461, 262] on input "Rebeccagreenie" at bounding box center [473, 255] width 277 height 34
click at [354, 255] on input "Rebeccagreenie" at bounding box center [473, 255] width 277 height 34
click at [462, 265] on input "rebeccagreenie" at bounding box center [473, 255] width 277 height 34
type input "rebeccagreenie@hotmail.com"
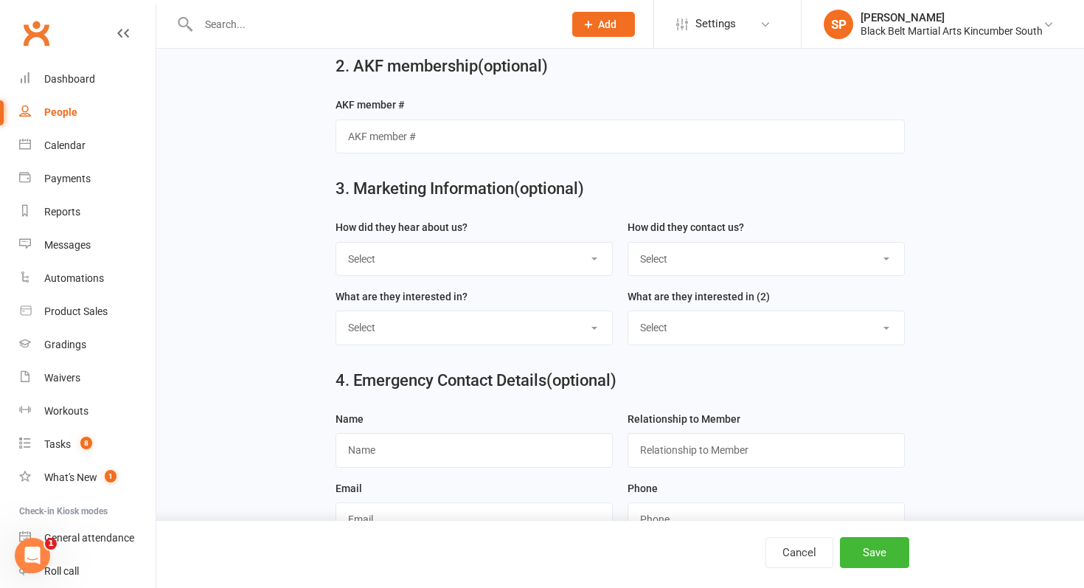
scroll to position [457, 0]
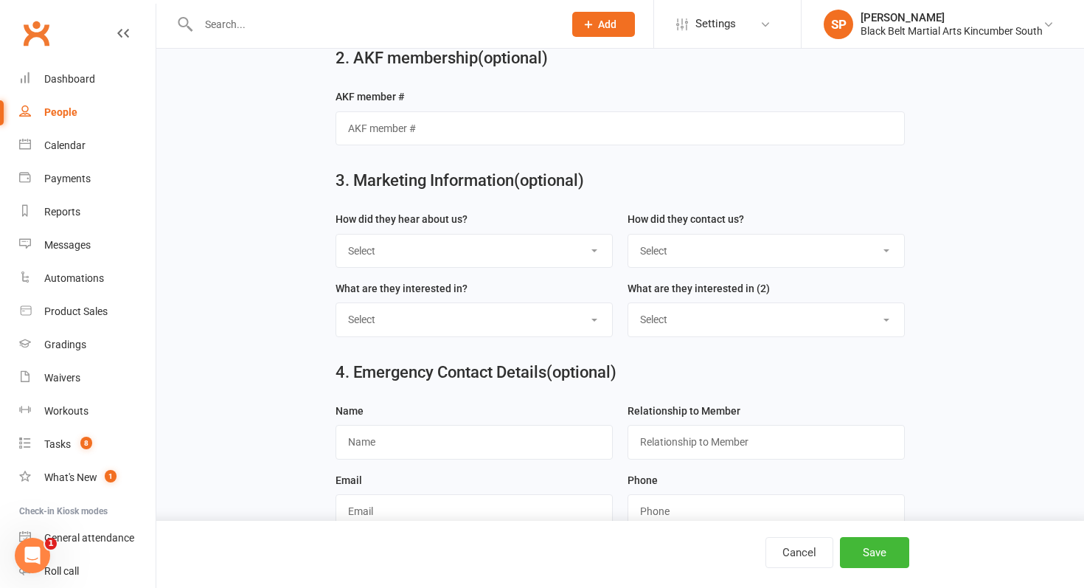
type input "0416385548"
click at [496, 257] on select "Select S4 - Search Engine R2 - Friend Referral A5 - Radio A2 - Print Media A7 -…" at bounding box center [474, 250] width 276 height 32
select select "R2 - Friend Referral"
click at [336, 237] on select "Select S4 - Search Engine R2 - Friend Referral A5 - Radio A2 - Print Media A7 -…" at bounding box center [474, 250] width 276 height 32
click at [773, 257] on select "Select Phone Internet Walk in School initiated" at bounding box center [766, 250] width 276 height 32
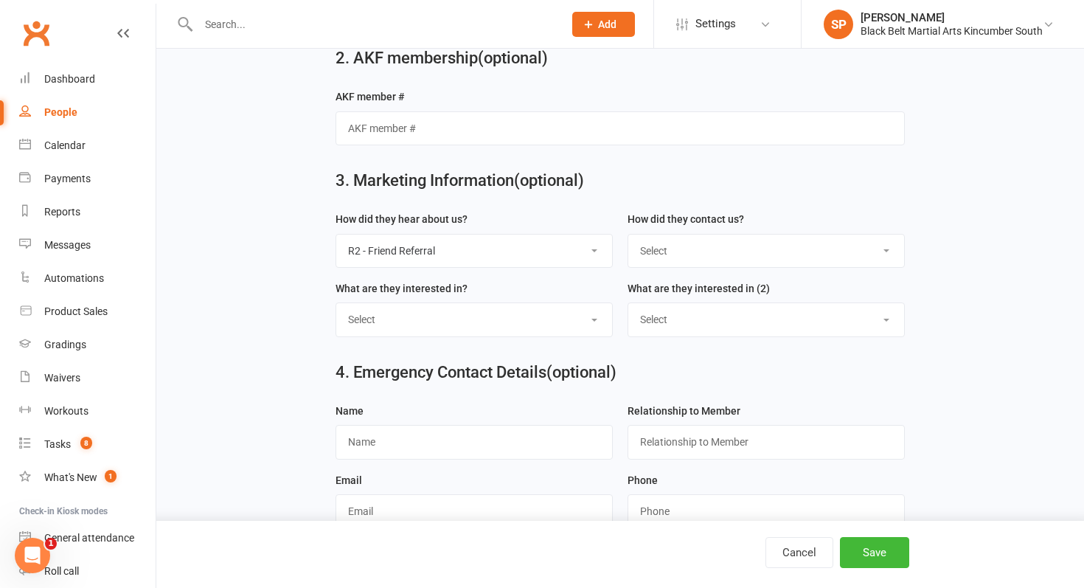
select select "Walk in"
click at [628, 237] on select "Select Phone Internet Walk in School initiated" at bounding box center [766, 250] width 276 height 32
click at [883, 568] on div "Cancel Save" at bounding box center [542, 554] width 1084 height 67
click at [885, 551] on button "Save" at bounding box center [874, 552] width 69 height 31
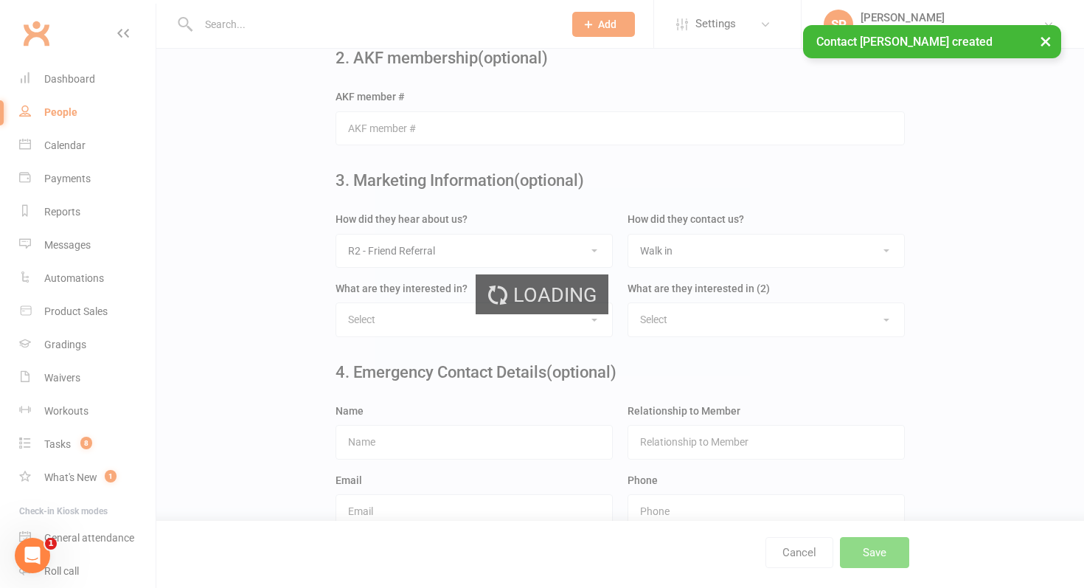
scroll to position [0, 0]
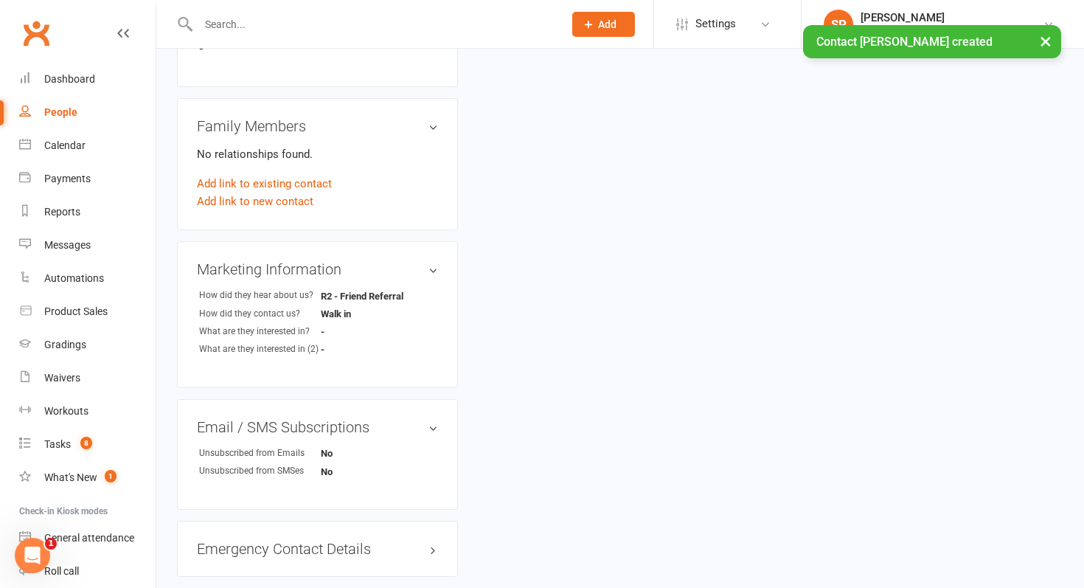
scroll to position [513, 0]
click at [261, 204] on link "Add link to new contact" at bounding box center [255, 201] width 116 height 18
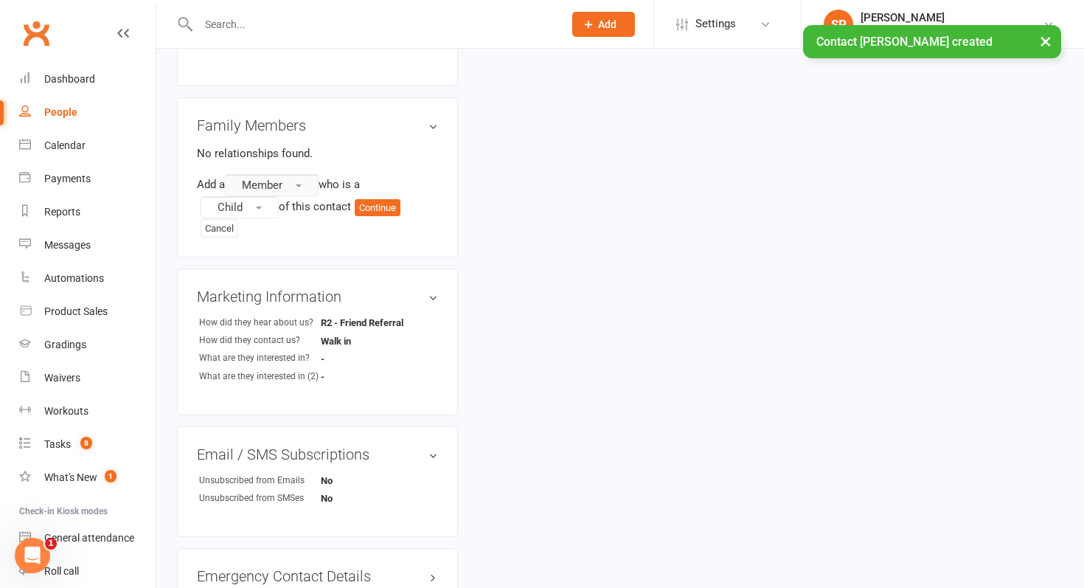
click at [298, 184] on button "Member" at bounding box center [272, 185] width 94 height 22
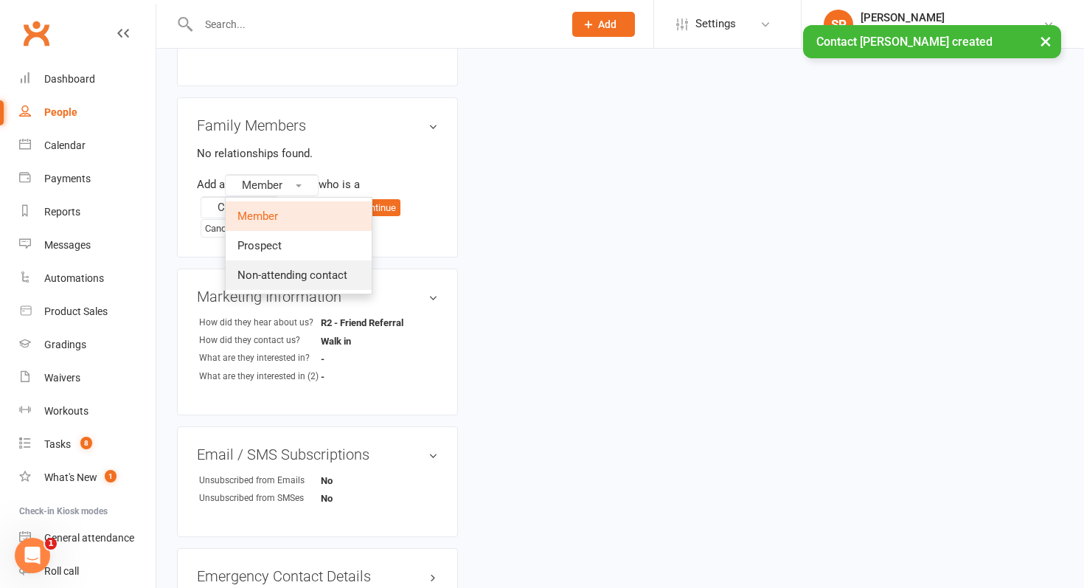
click at [289, 274] on span "Non-attending contact" at bounding box center [292, 274] width 110 height 13
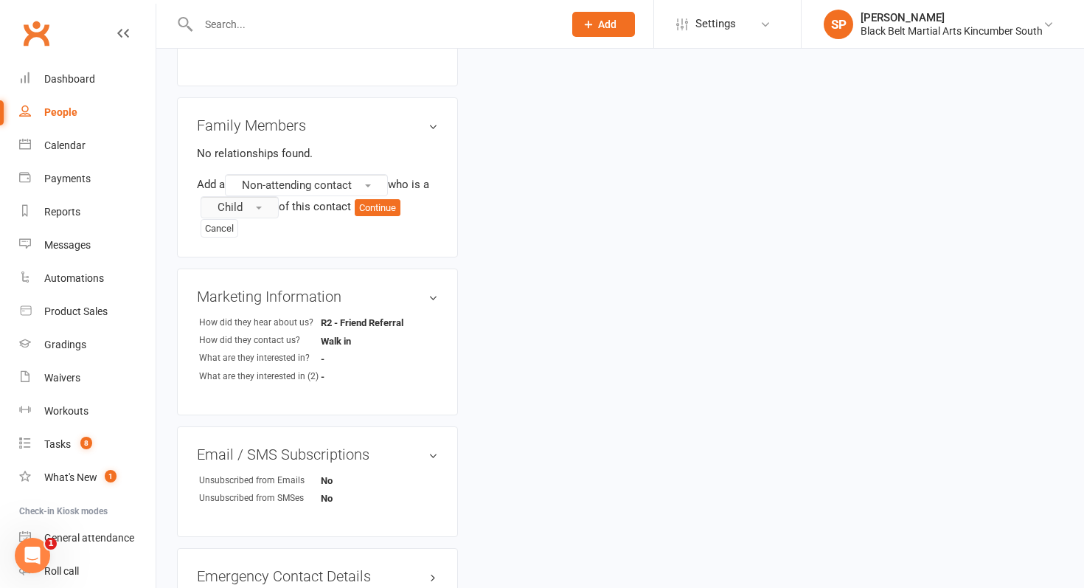
click at [260, 209] on button "Child" at bounding box center [240, 207] width 78 height 22
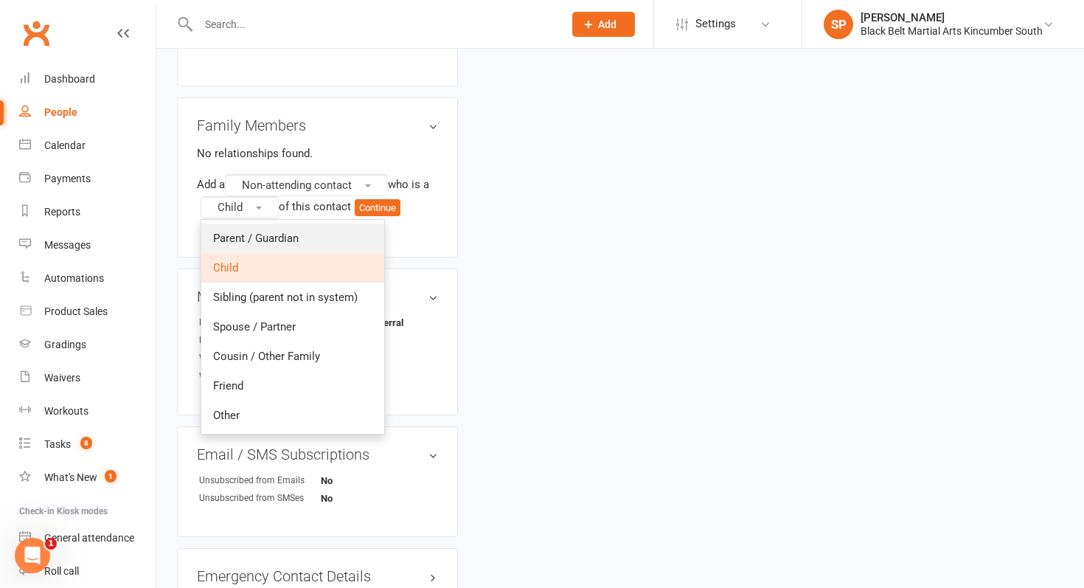
click at [256, 229] on link "Parent / Guardian" at bounding box center [292, 237] width 183 height 29
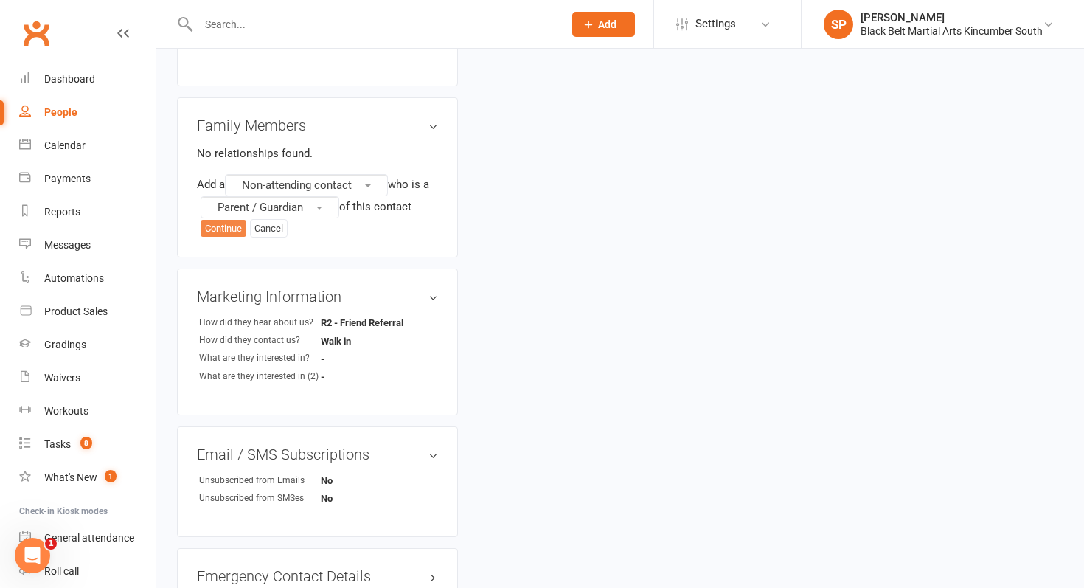
click at [226, 228] on button "Continue" at bounding box center [224, 229] width 46 height 18
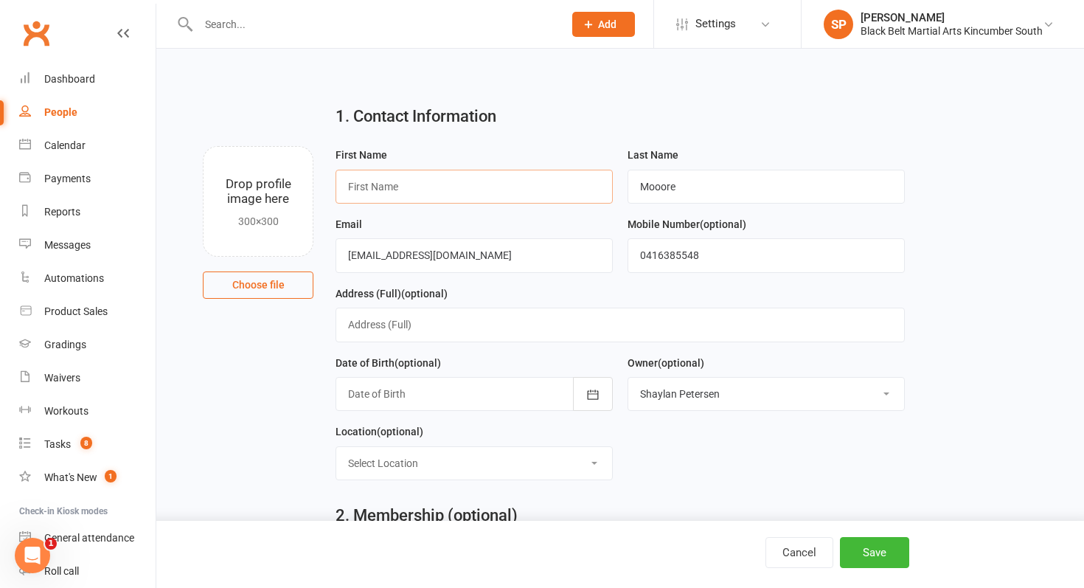
click at [568, 184] on input "text" at bounding box center [473, 187] width 277 height 34
type input "Rebecca"
click at [868, 546] on button "Save" at bounding box center [874, 552] width 69 height 31
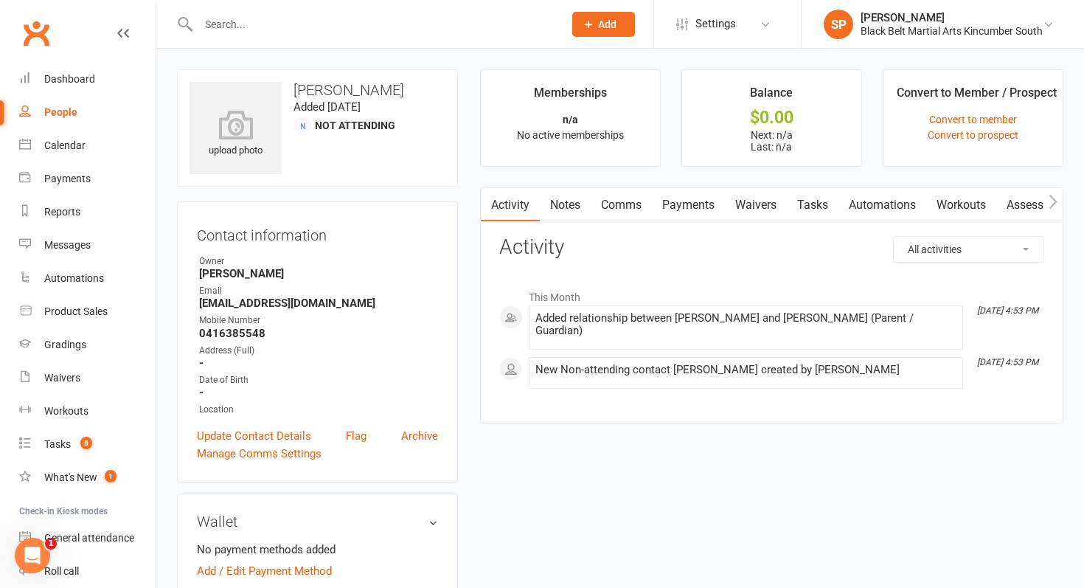
click at [739, 205] on link "Waivers" at bounding box center [756, 205] width 62 height 34
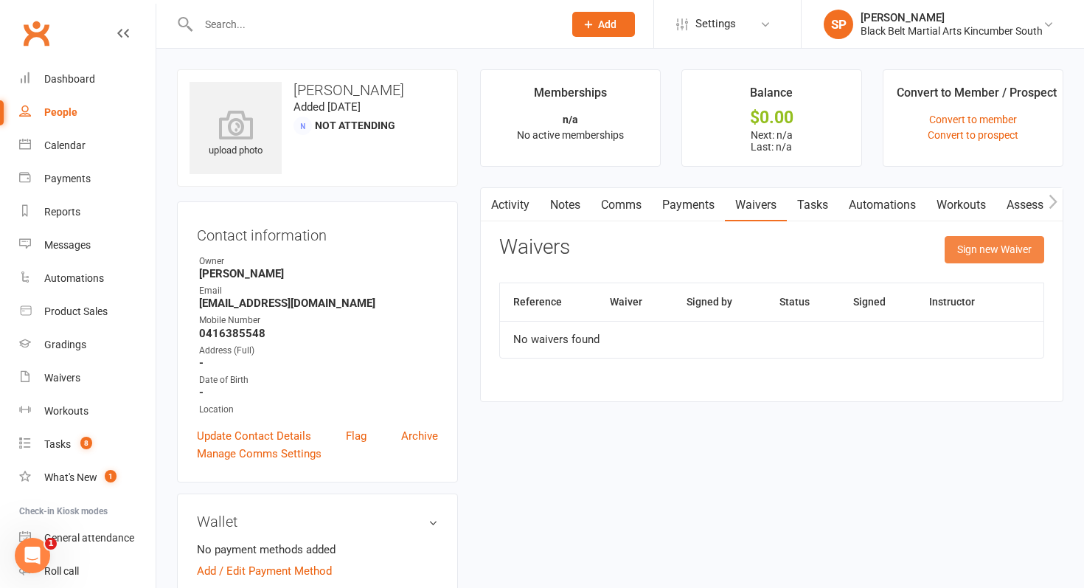
click at [953, 246] on button "Sign new Waiver" at bounding box center [994, 249] width 100 height 27
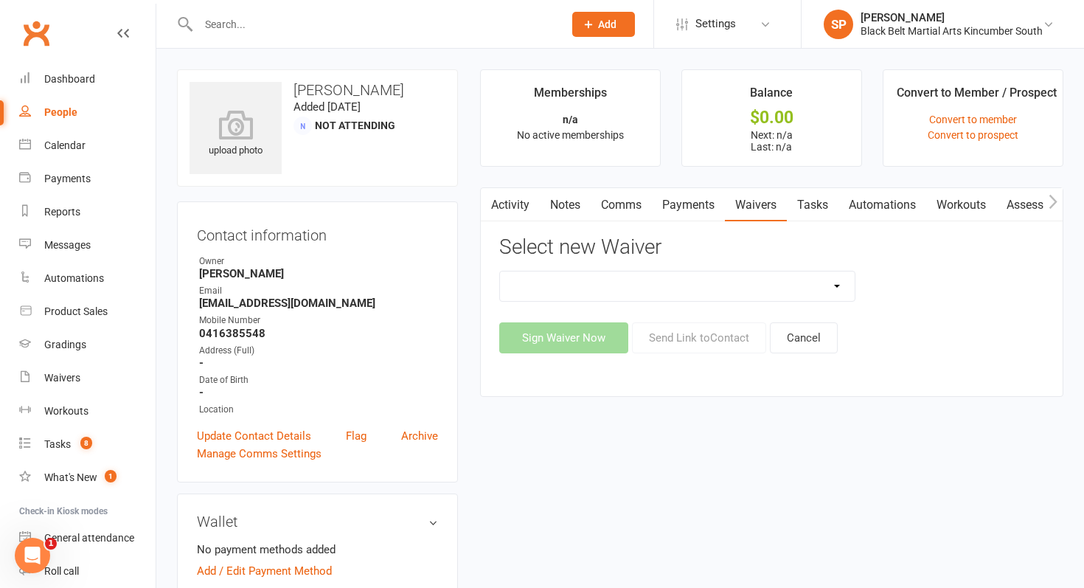
click at [760, 289] on select "Direct Debit Request Festival Enrolment Festival Trial Class Holiday Camp Waive…" at bounding box center [677, 285] width 355 height 29
select select "10335"
click at [500, 271] on select "Direct Debit Request Festival Enrolment Festival Trial Class Holiday Camp Waive…" at bounding box center [677, 285] width 355 height 29
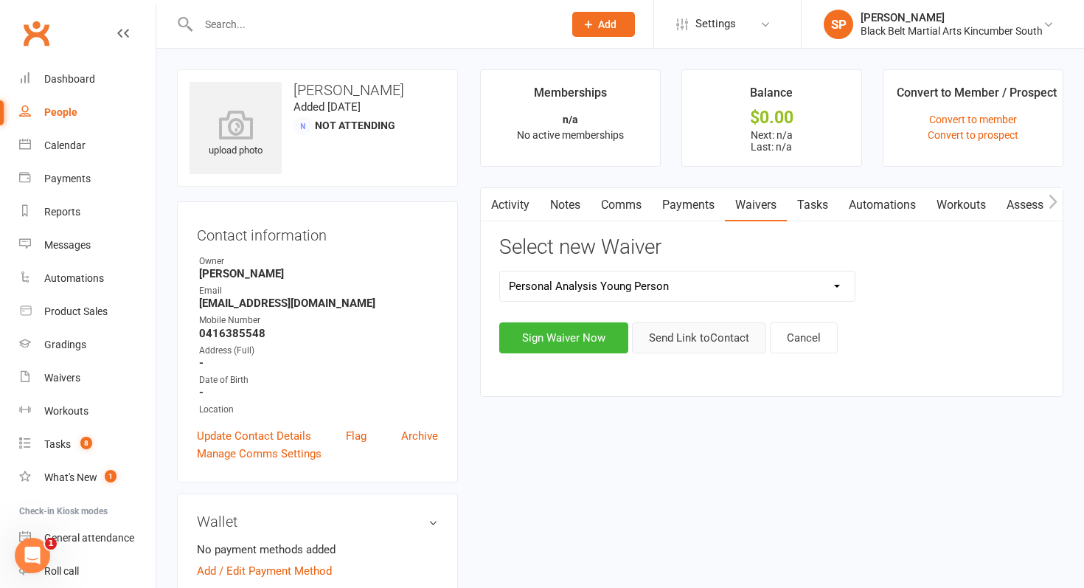
click at [719, 342] on button "Send Link to Contact" at bounding box center [699, 337] width 134 height 31
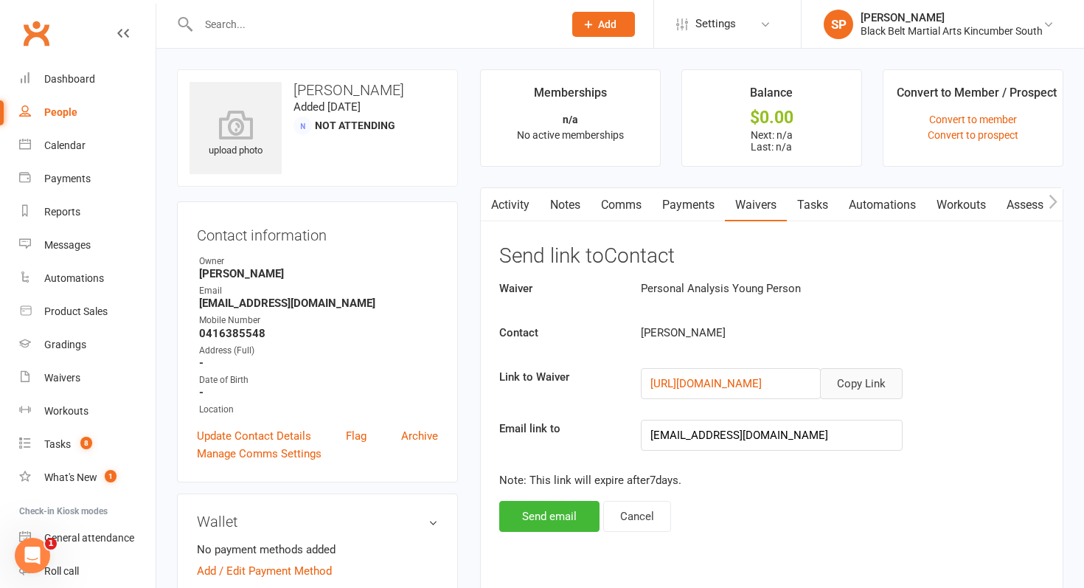
click at [848, 383] on button "Copy Link" at bounding box center [861, 383] width 83 height 31
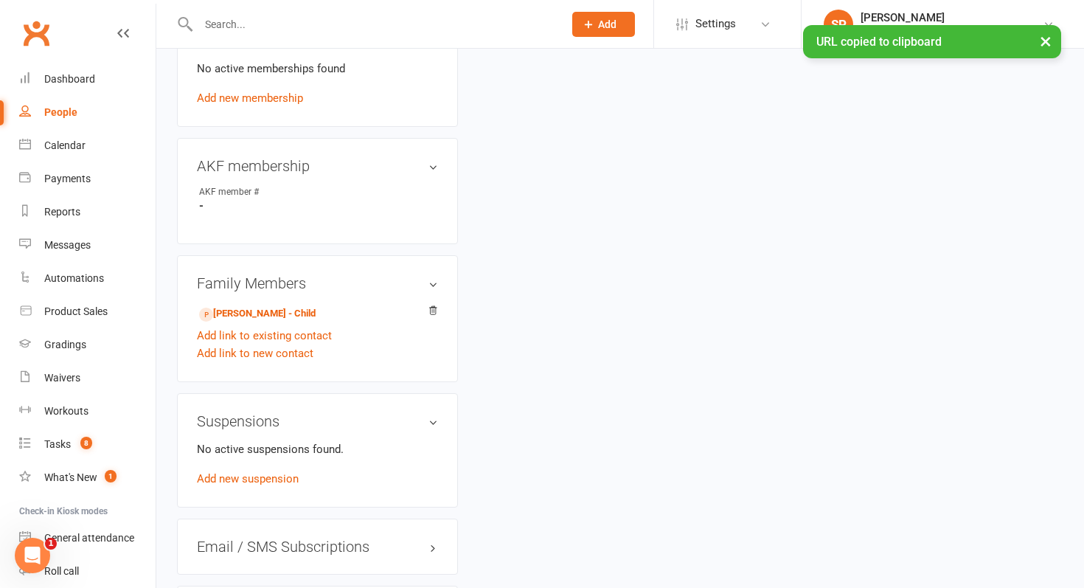
scroll to position [602, 0]
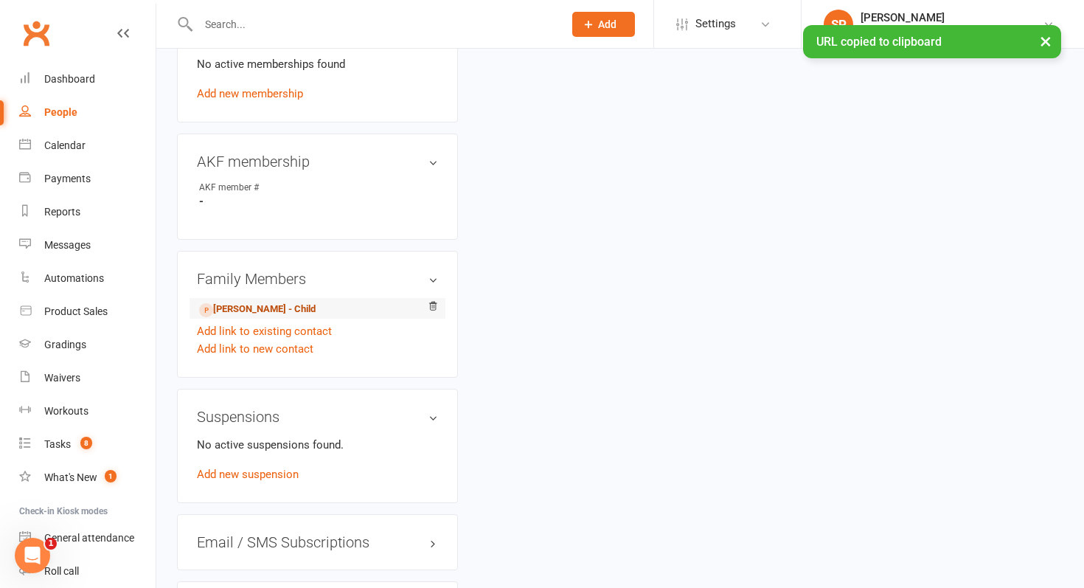
click at [228, 307] on link "Blaise Mooore - Child" at bounding box center [257, 309] width 116 height 15
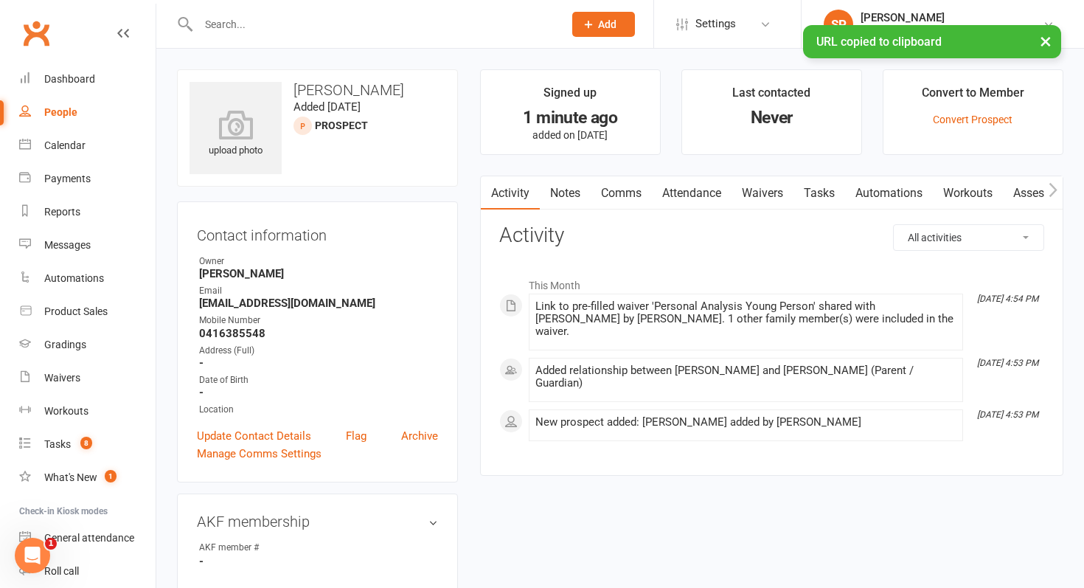
click at [619, 193] on link "Comms" at bounding box center [621, 193] width 61 height 34
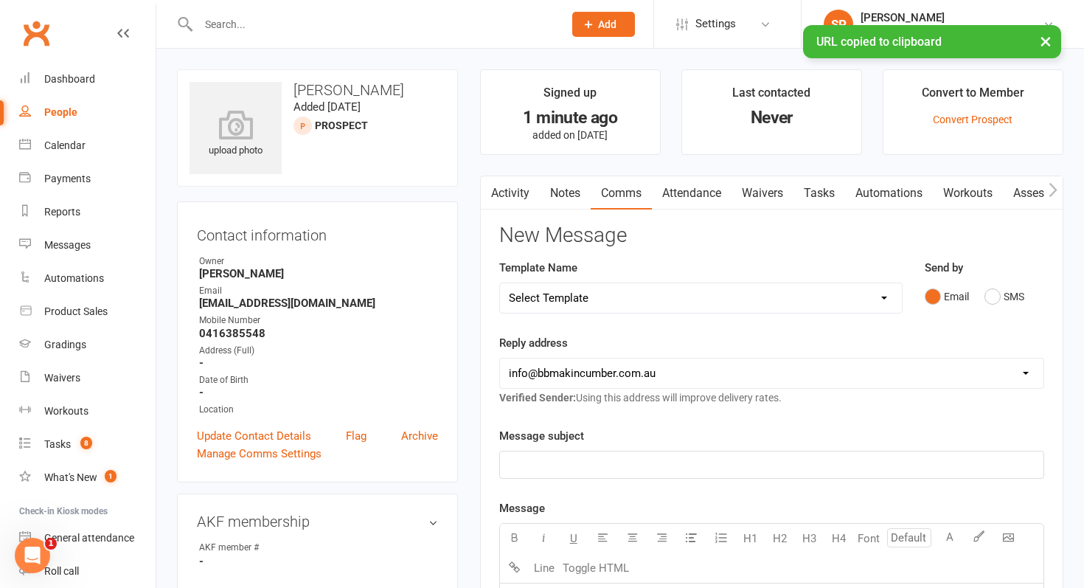
click at [614, 291] on select "Select Template [SMS] Birthday Invite Text [Email] Birthday Party [Email] Happy…" at bounding box center [701, 297] width 402 height 29
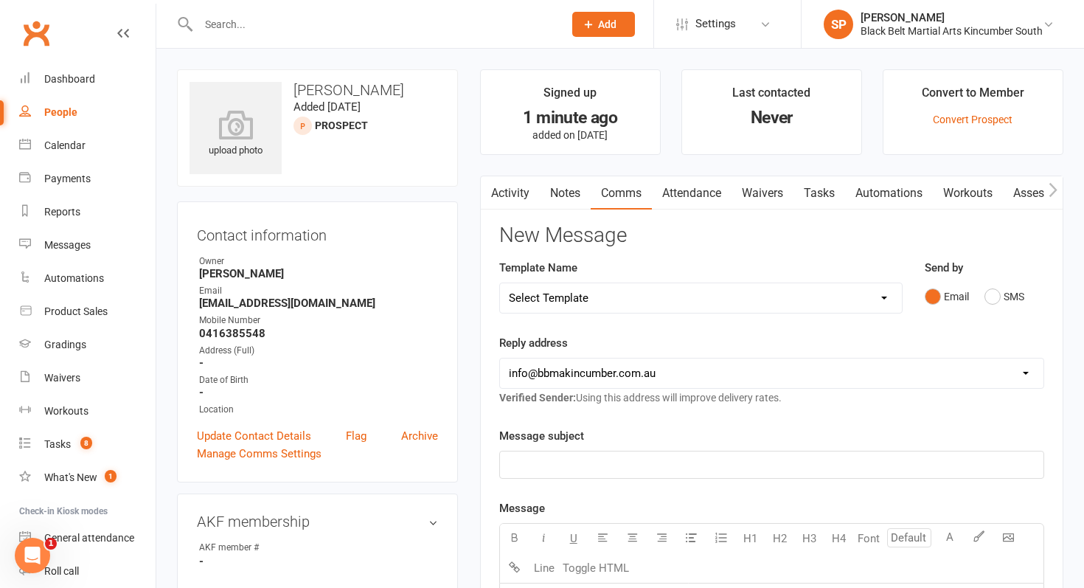
select select "5"
click at [500, 283] on select "Select Template [SMS] Birthday Invite Text [Email] Birthday Party [Email] Happy…" at bounding box center [701, 297] width 402 height 29
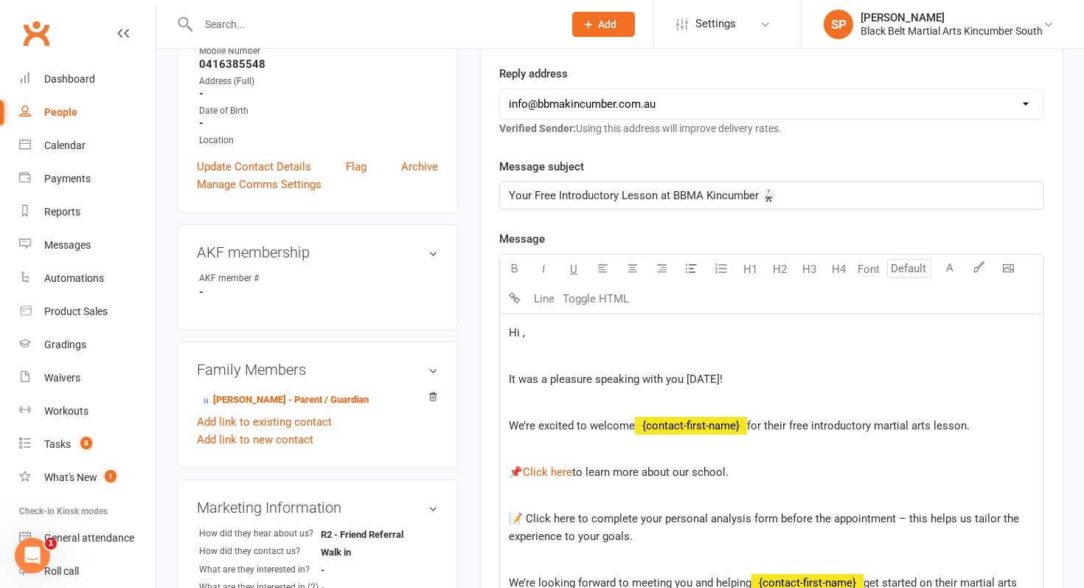
scroll to position [320, 0]
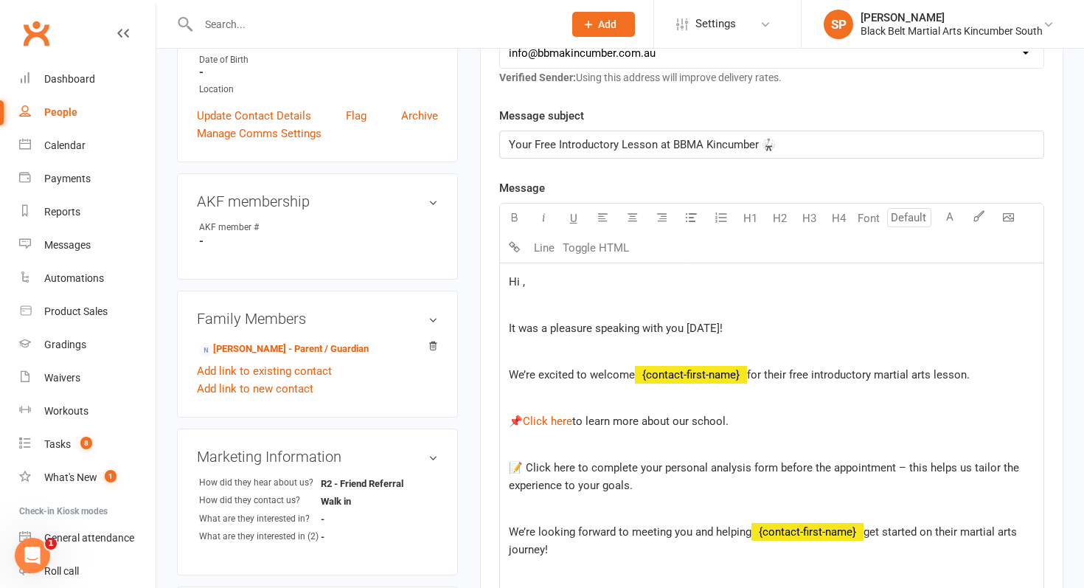
click at [520, 284] on span "Hi ," at bounding box center [517, 281] width 16 height 13
click at [969, 381] on p "We’re excited to welcome ﻿ {contact-first-name} for their free introductory mar…" at bounding box center [772, 375] width 526 height 18
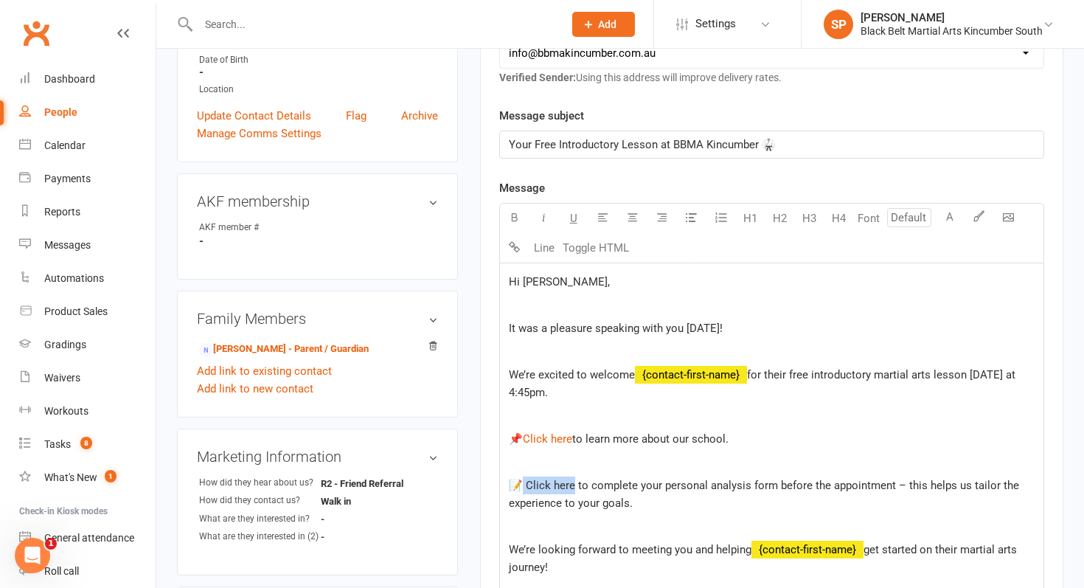
drag, startPoint x: 568, startPoint y: 484, endPoint x: 516, endPoint y: 481, distance: 52.4
click at [516, 481] on span "📝 Click here to complete your personal analysis form before the appointment – t…" at bounding box center [765, 493] width 513 height 31
click at [637, 496] on p "📝 $ Click here $ to complete your personal analysis form before the appointment…" at bounding box center [772, 493] width 526 height 35
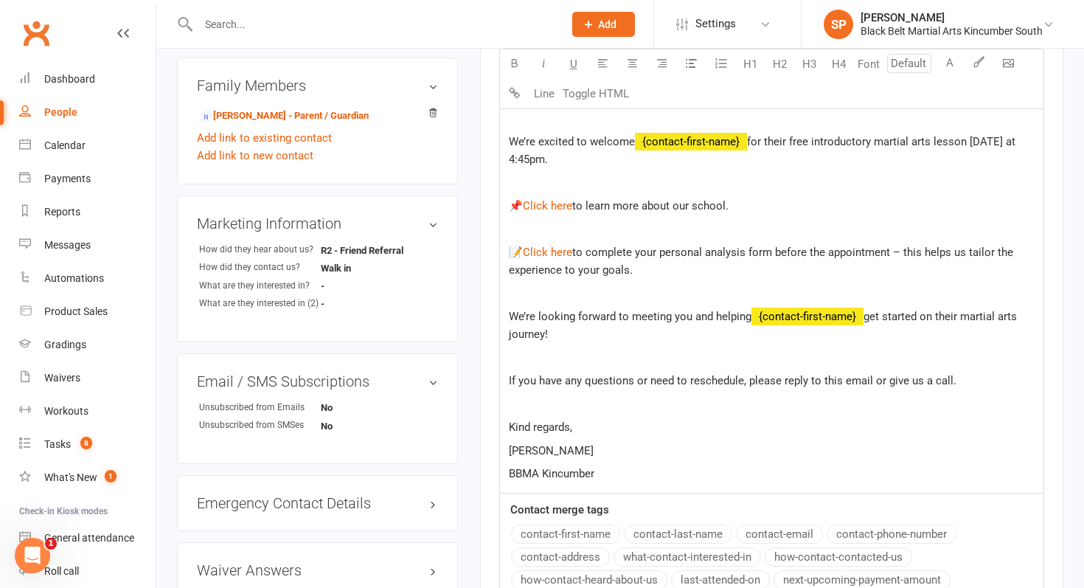
scroll to position [557, 0]
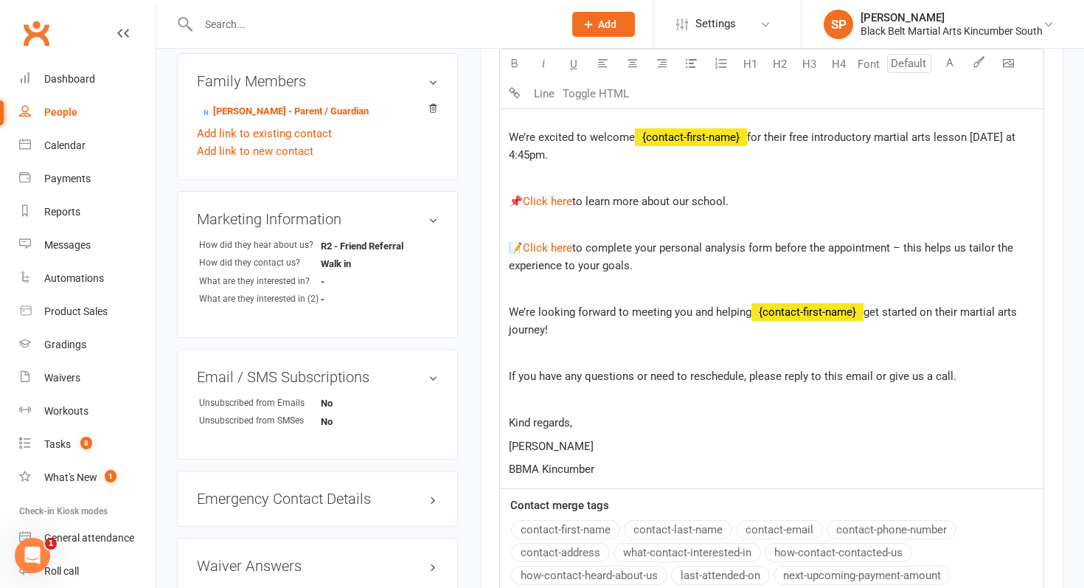
click at [637, 496] on div "Contact merge tags contact-first-name contact-last-name contact-email contact-p…" at bounding box center [771, 565] width 543 height 138
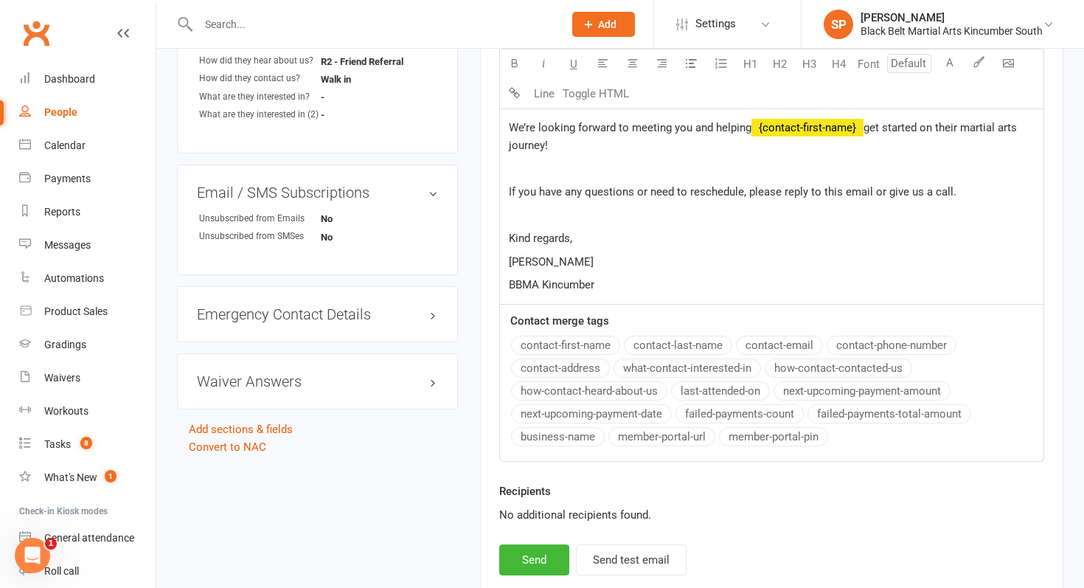
scroll to position [846, 0]
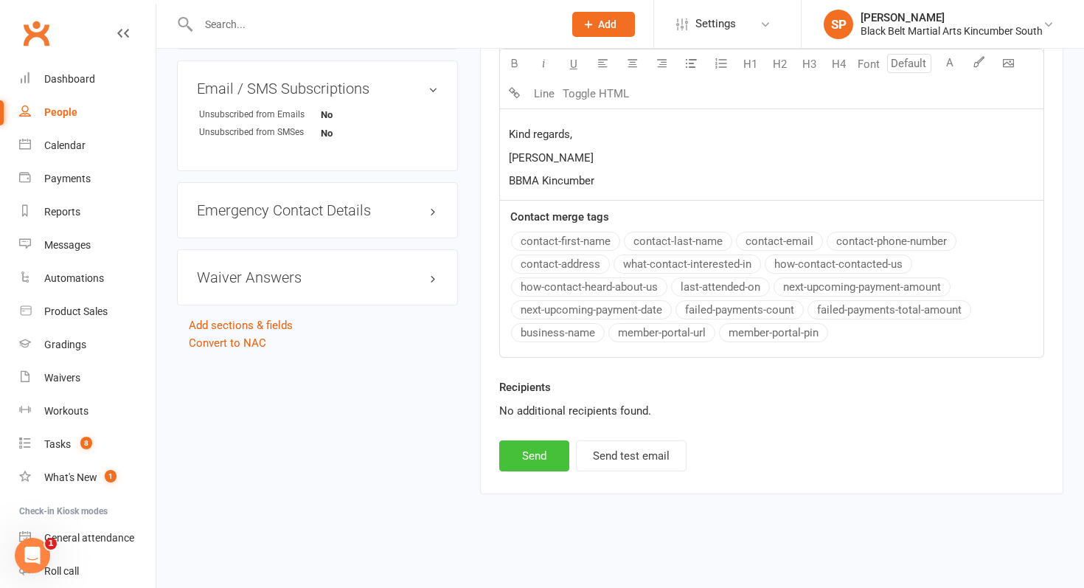
click at [529, 452] on button "Send" at bounding box center [534, 455] width 70 height 31
select select
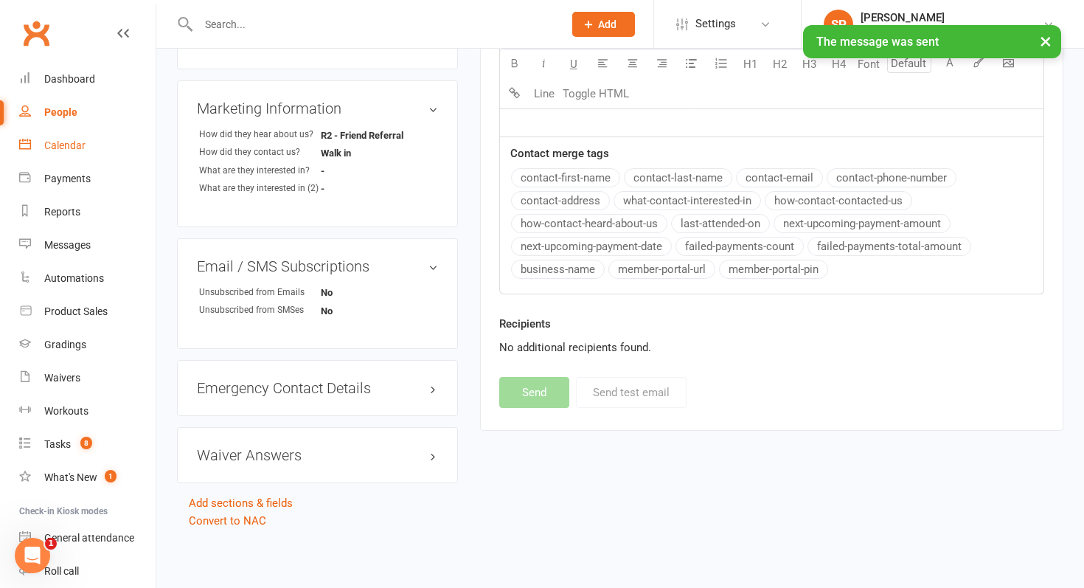
scroll to position [666, 0]
click at [89, 154] on link "Calendar" at bounding box center [87, 145] width 136 height 33
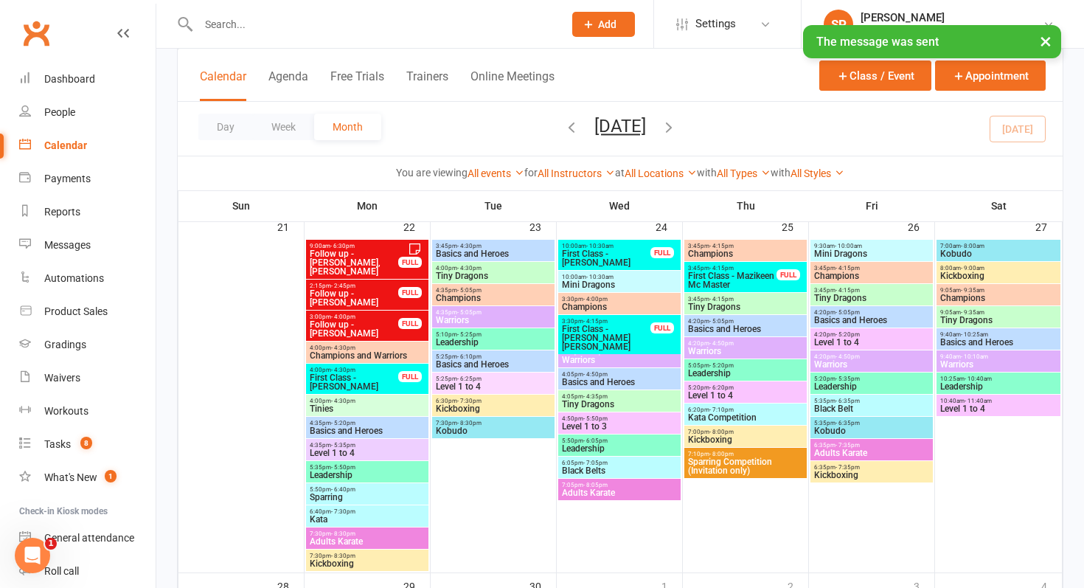
scroll to position [1107, 0]
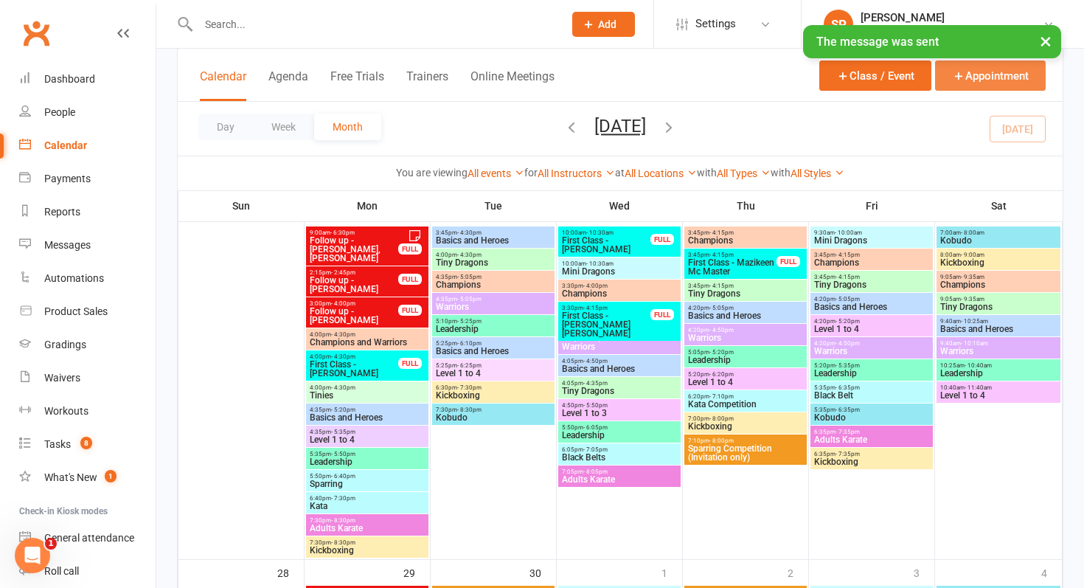
click at [978, 83] on button "Appointment" at bounding box center [990, 75] width 111 height 30
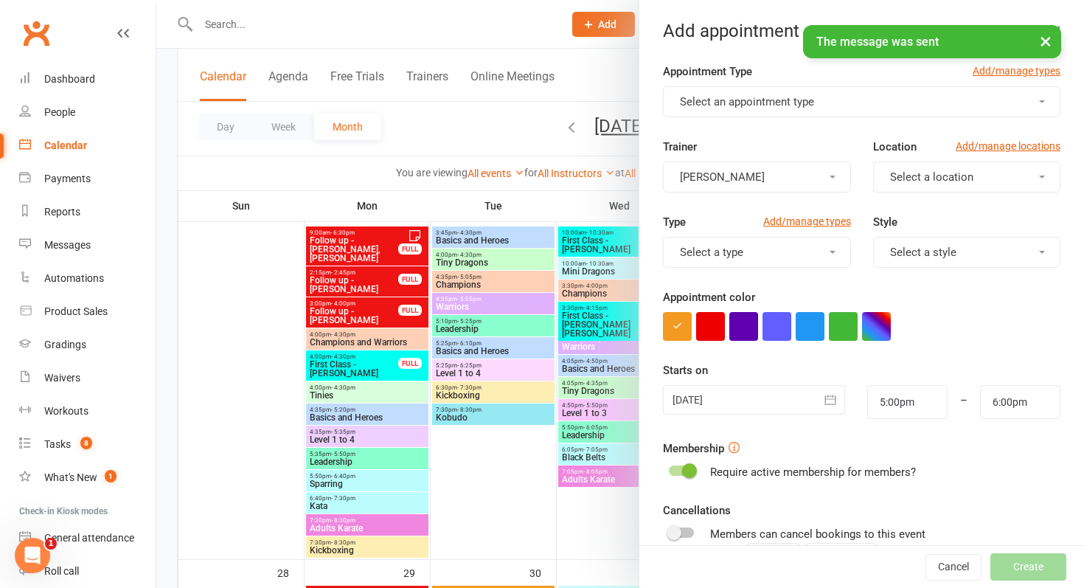
click at [794, 97] on span "Select an appointment type" at bounding box center [747, 101] width 134 height 13
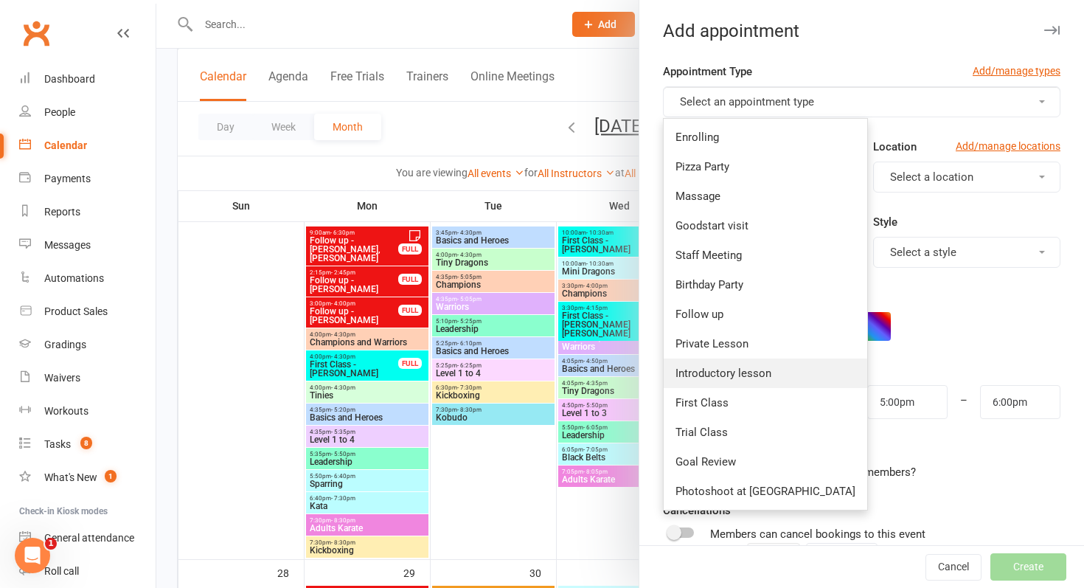
click at [774, 371] on link "Introductory lesson" at bounding box center [765, 372] width 203 height 29
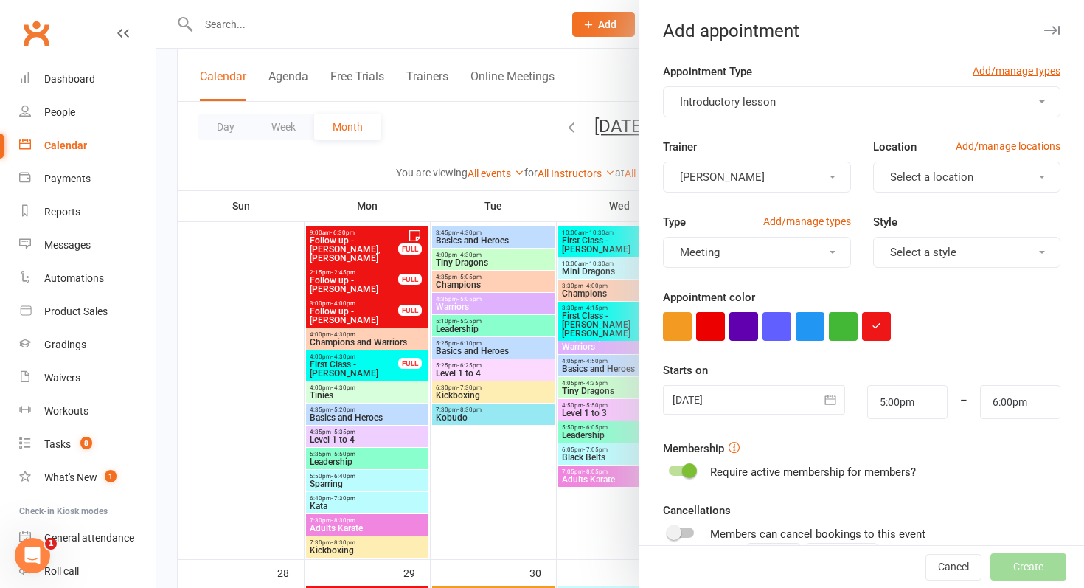
click at [759, 400] on div at bounding box center [754, 399] width 182 height 29
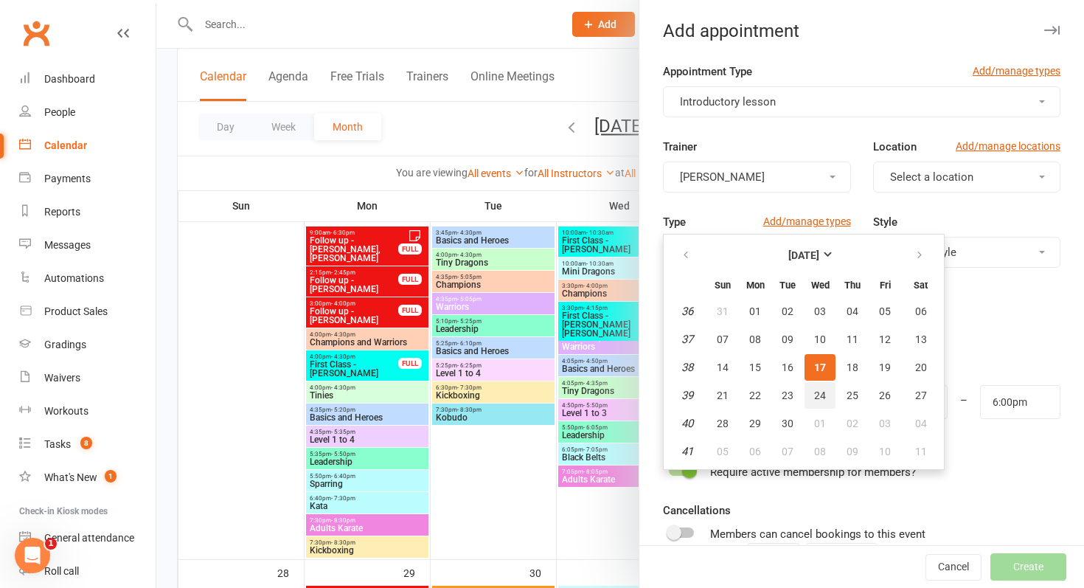
click at [826, 391] on button "24" at bounding box center [819, 395] width 31 height 27
type input "24 Sep 2025"
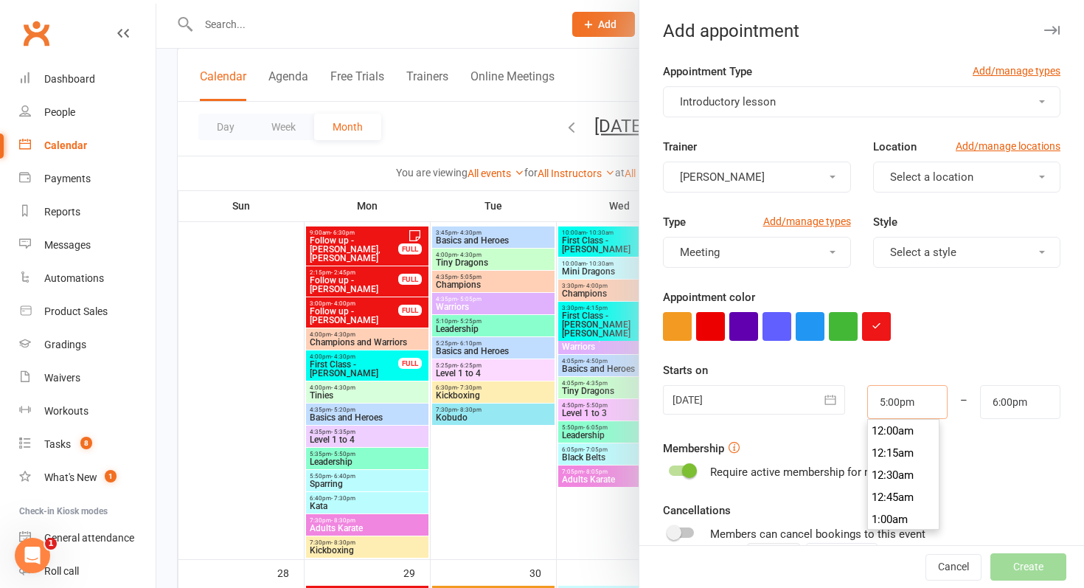
scroll to position [1482, 0]
drag, startPoint x: 927, startPoint y: 400, endPoint x: 819, endPoint y: 399, distance: 107.6
click at [819, 399] on div "24 Sep 2025 September 2025 Sun Mon Tue Wed Thu Fri Sat 36 31 01 02 03 04 05 06 …" at bounding box center [862, 402] width 420 height 34
type input "4"
type input "5:00am"
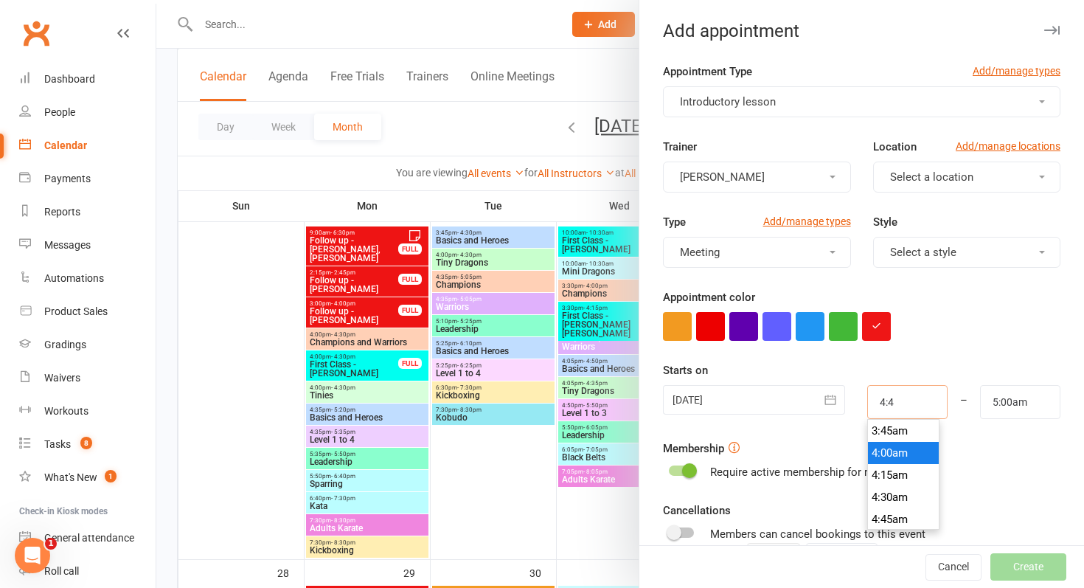
type input "4:45"
type input "5:45am"
type input "4:45p"
type input "5:45pm"
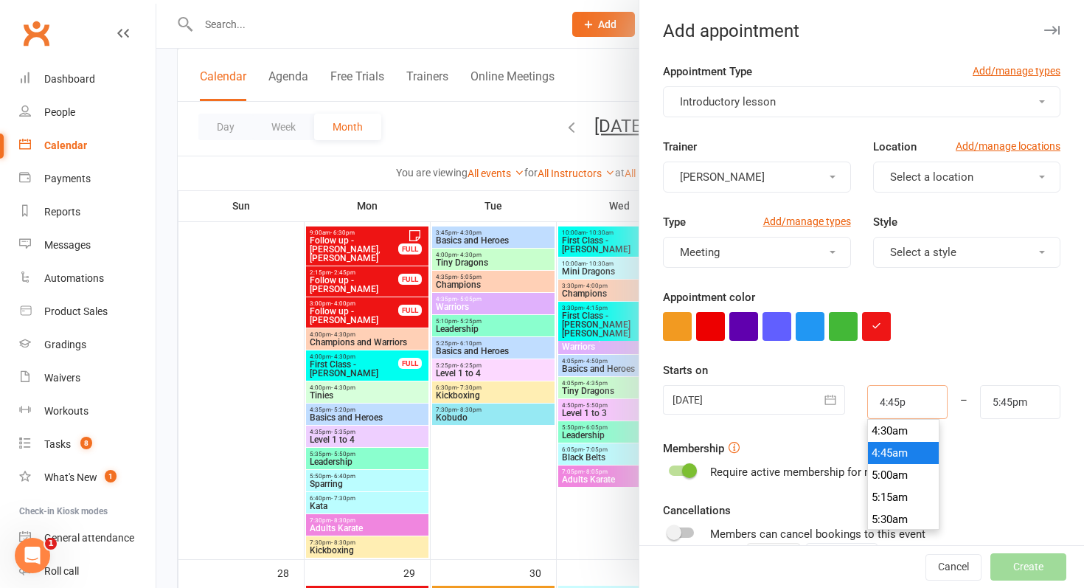
scroll to position [1460, 0]
type input "4:45pm"
click at [947, 331] on div at bounding box center [861, 326] width 397 height 29
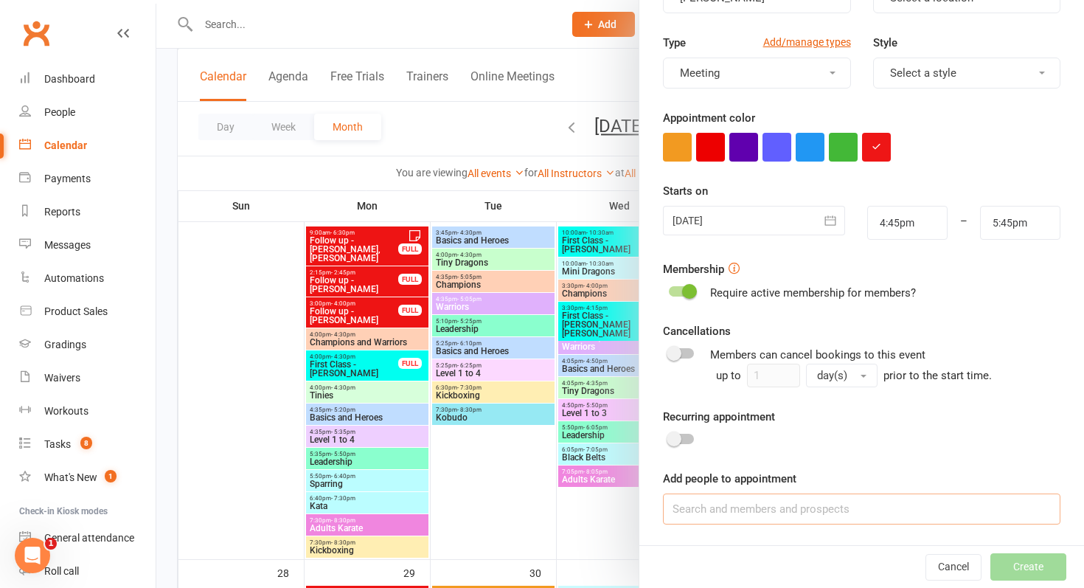
click at [751, 502] on input at bounding box center [861, 508] width 397 height 31
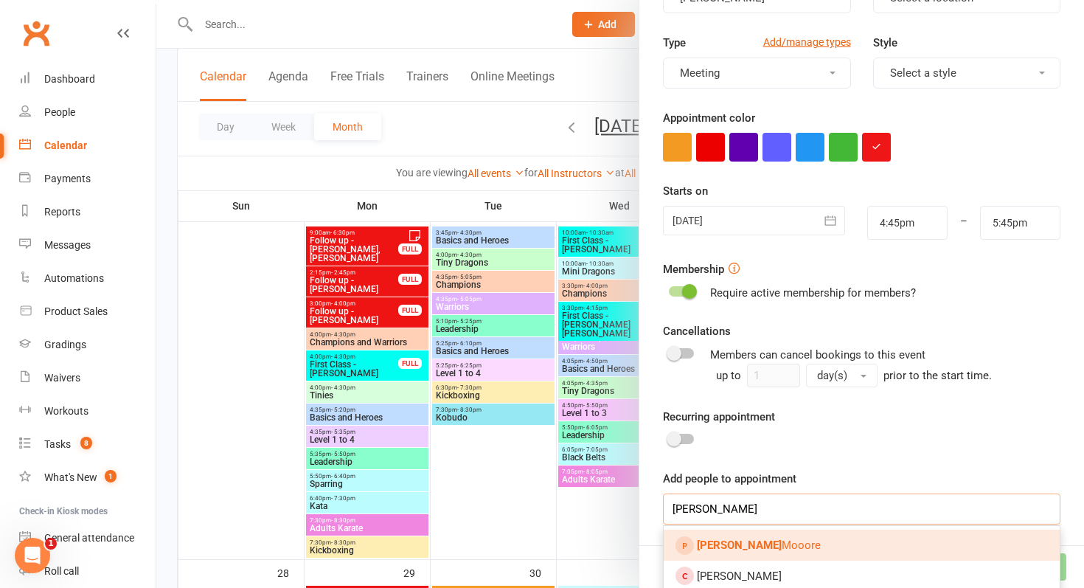
type input "blaise"
click at [738, 544] on span "Blaise Mooore" at bounding box center [759, 544] width 124 height 13
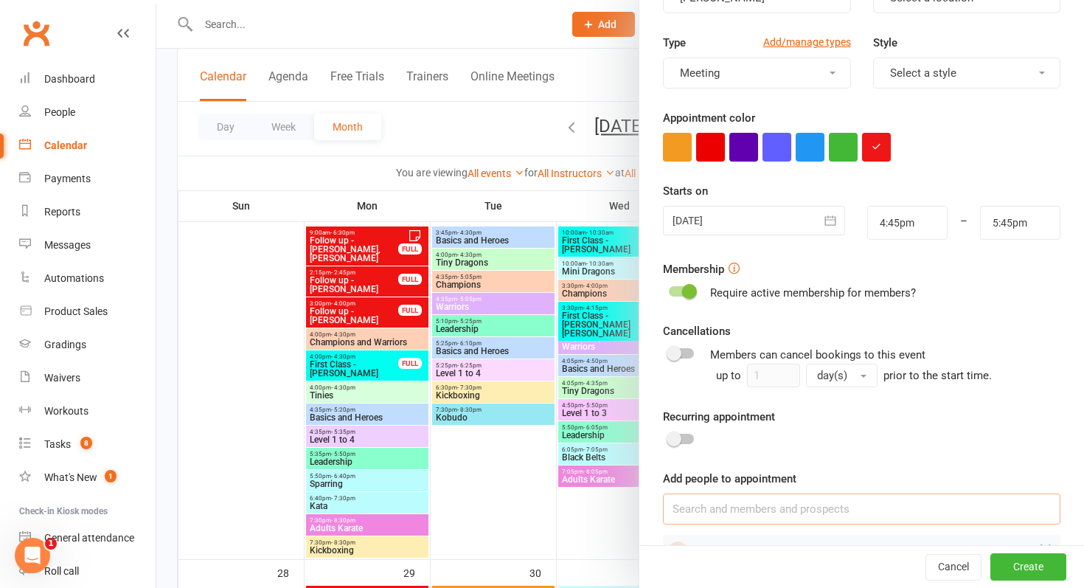
scroll to position [220, 0]
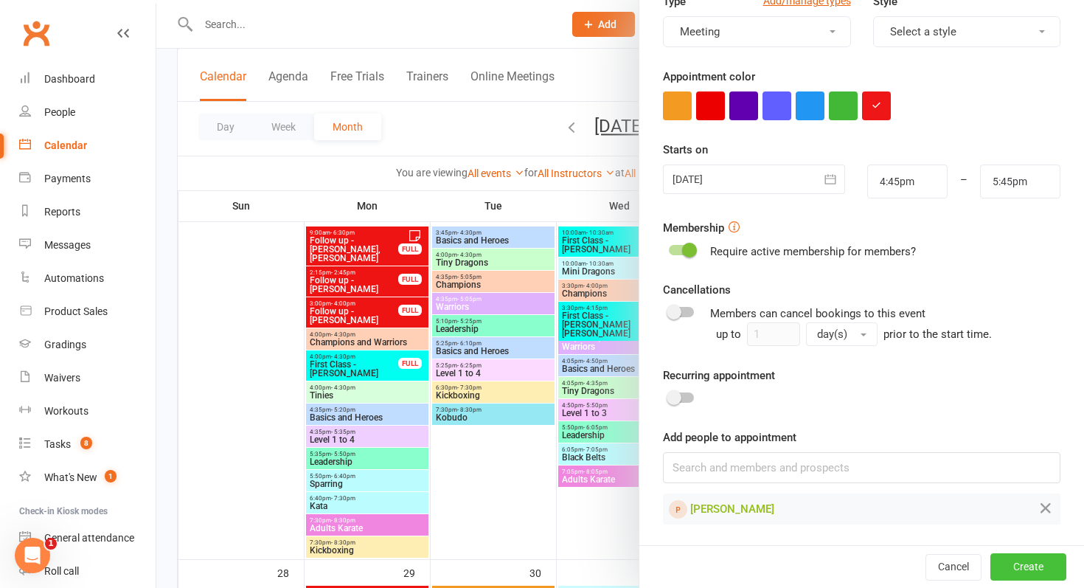
click at [1014, 559] on button "Create" at bounding box center [1028, 566] width 76 height 27
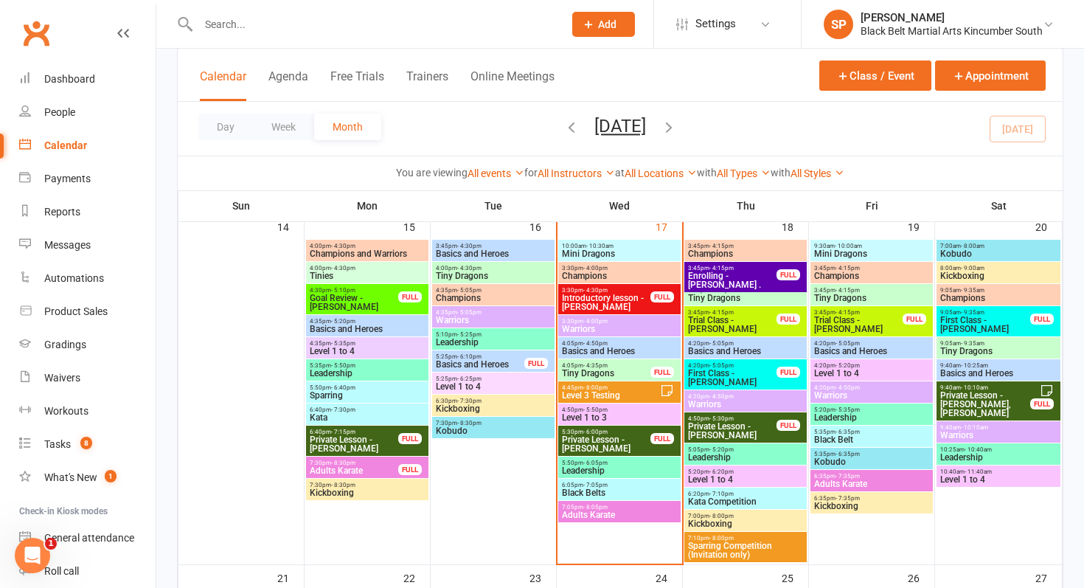
scroll to position [728, 0]
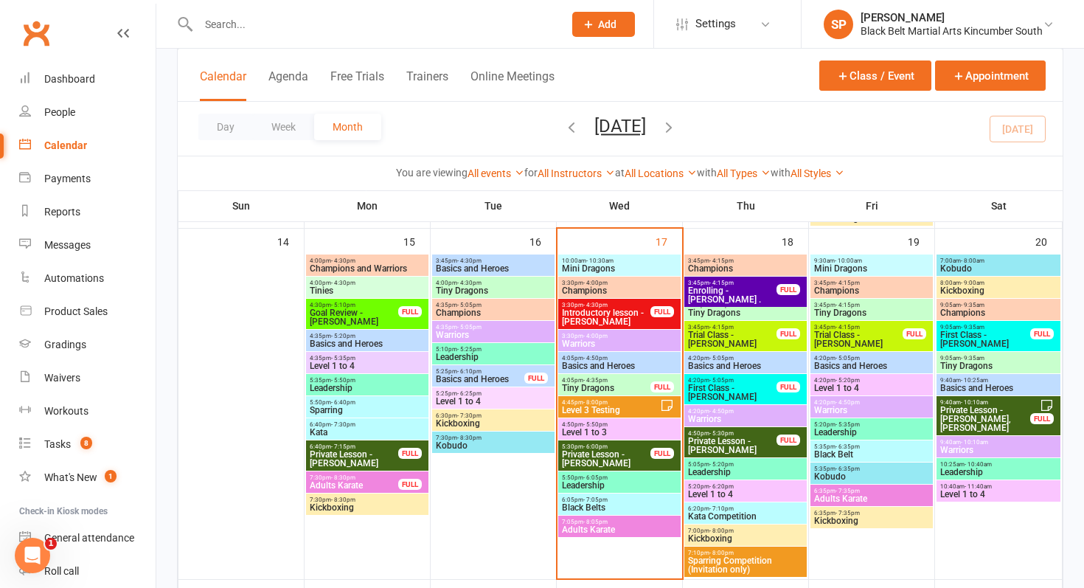
click at [725, 341] on span "Trial Class - [PERSON_NAME]" at bounding box center [732, 339] width 90 height 18
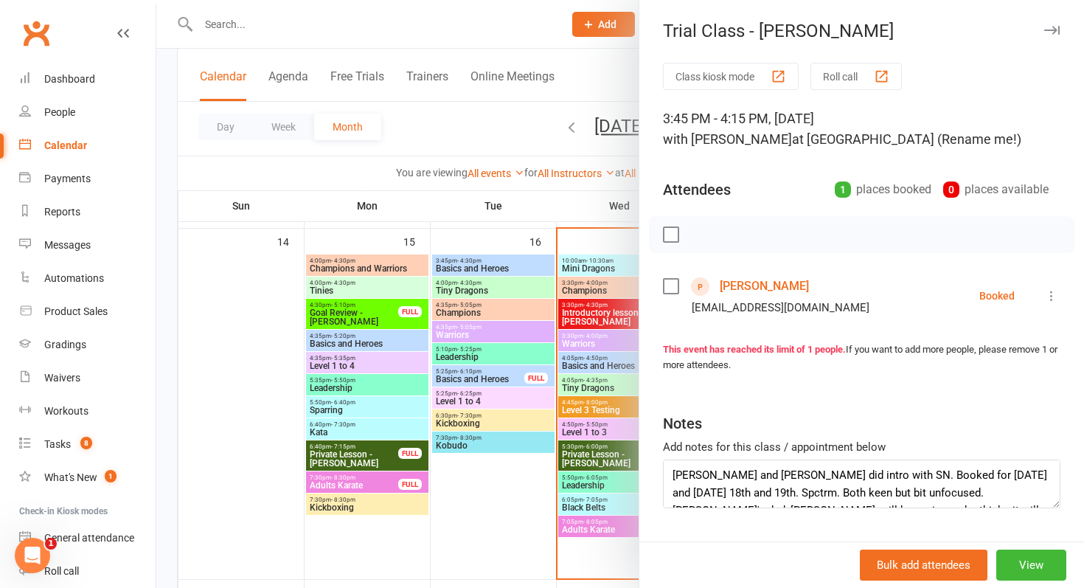
click at [757, 285] on link "Jaxson Gonda" at bounding box center [764, 286] width 89 height 24
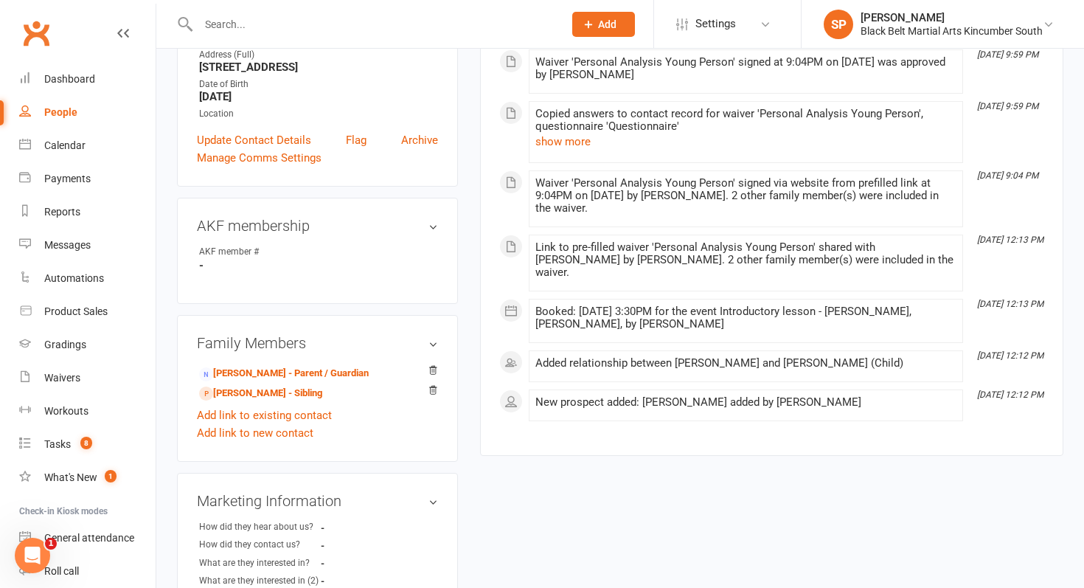
scroll to position [352, 0]
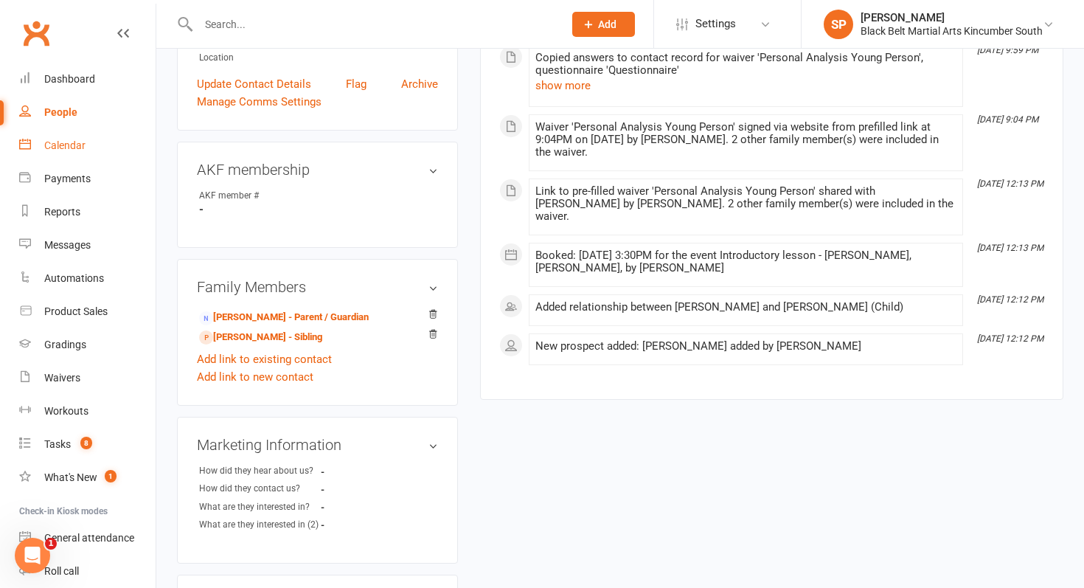
click at [99, 134] on link "Calendar" at bounding box center [87, 145] width 136 height 33
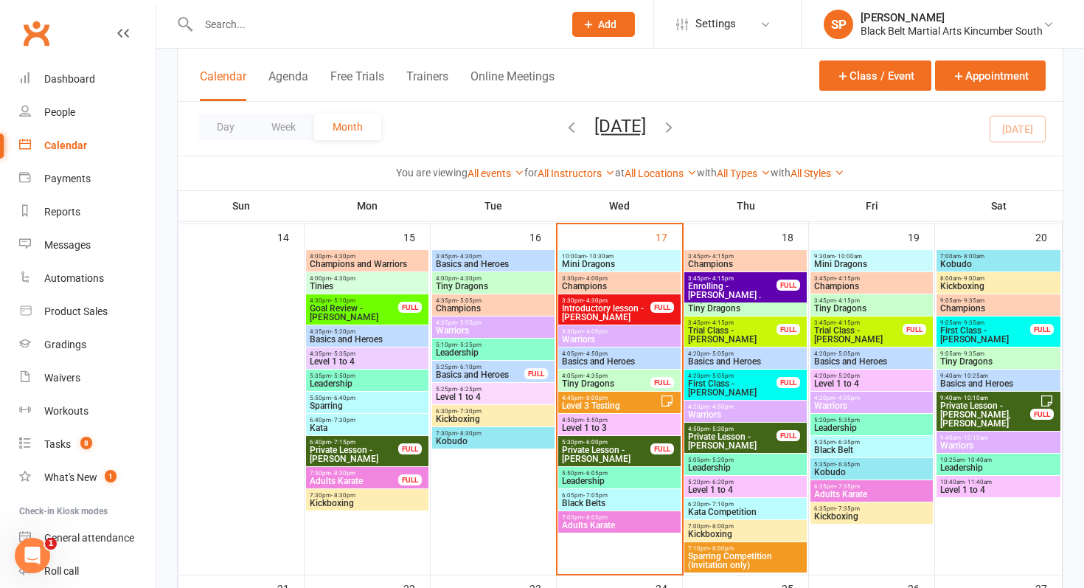
scroll to position [734, 0]
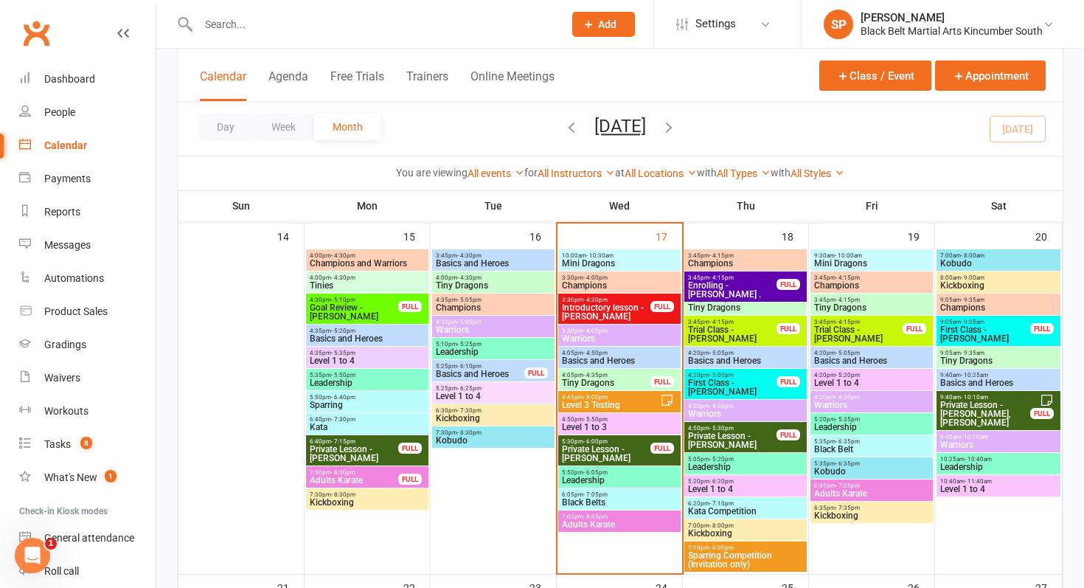
click at [720, 332] on span "Trial Class - [PERSON_NAME]" at bounding box center [732, 334] width 90 height 18
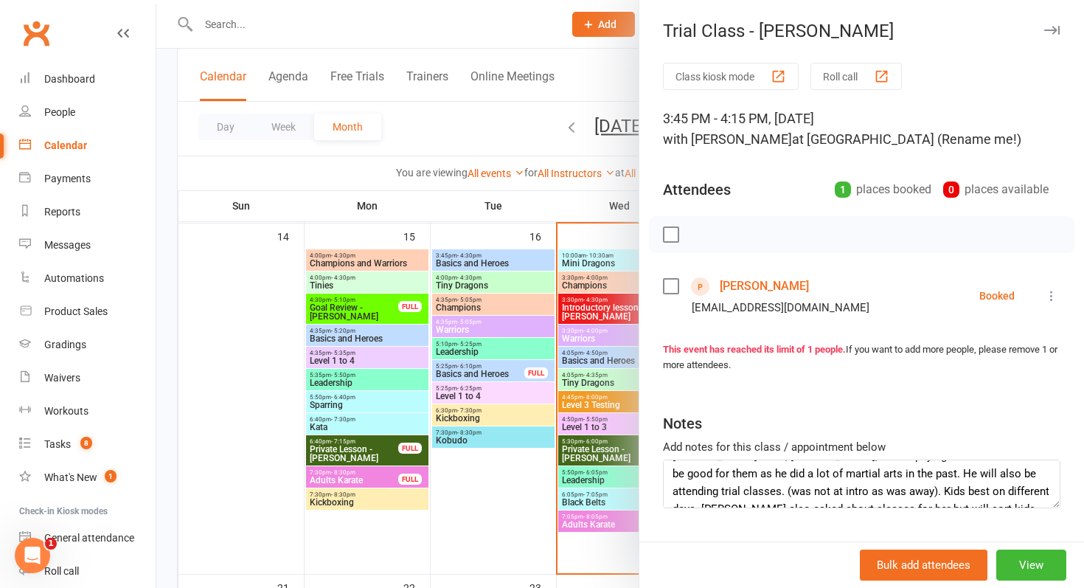
scroll to position [106, 0]
click at [751, 493] on textarea "Jaxson and Annabelle did intro with SN. Booked for Thursday and Friday 18th and…" at bounding box center [861, 483] width 397 height 49
type textarea "Jaxson and Annabelle did intro with SN. Booked for Thursday and Friday 18th and…"
click at [462, 473] on div at bounding box center [619, 294] width 927 height 588
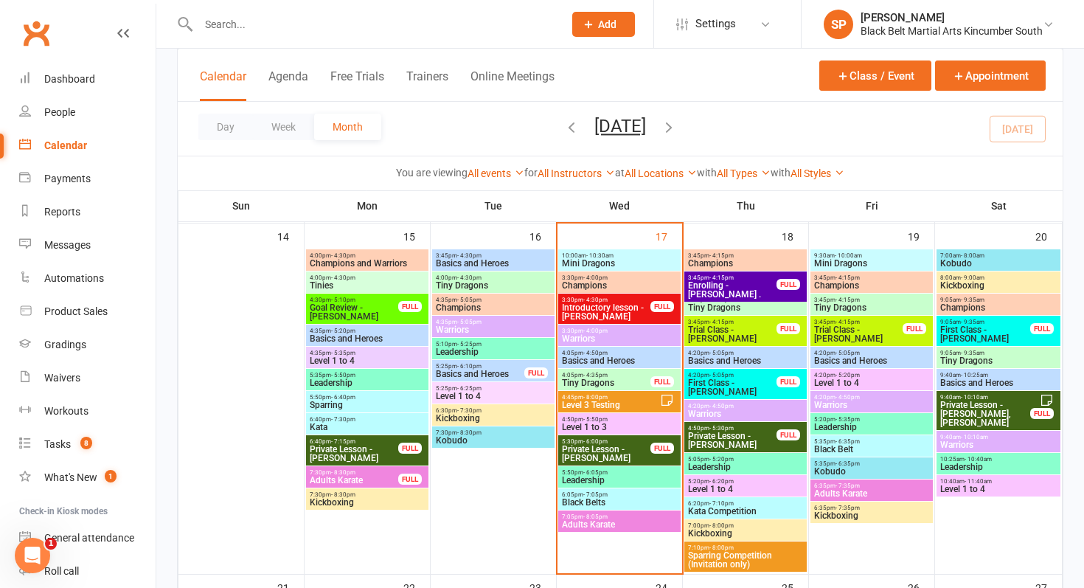
click at [242, 35] on div at bounding box center [365, 24] width 376 height 48
click at [77, 256] on link "Messages" at bounding box center [87, 245] width 136 height 33
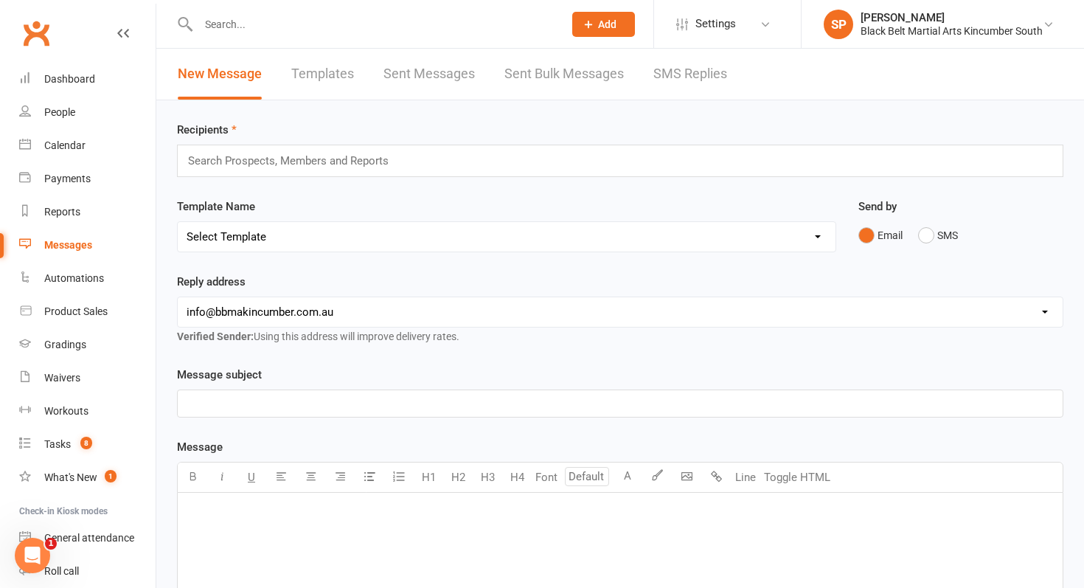
click at [316, 69] on link "Templates" at bounding box center [322, 74] width 63 height 51
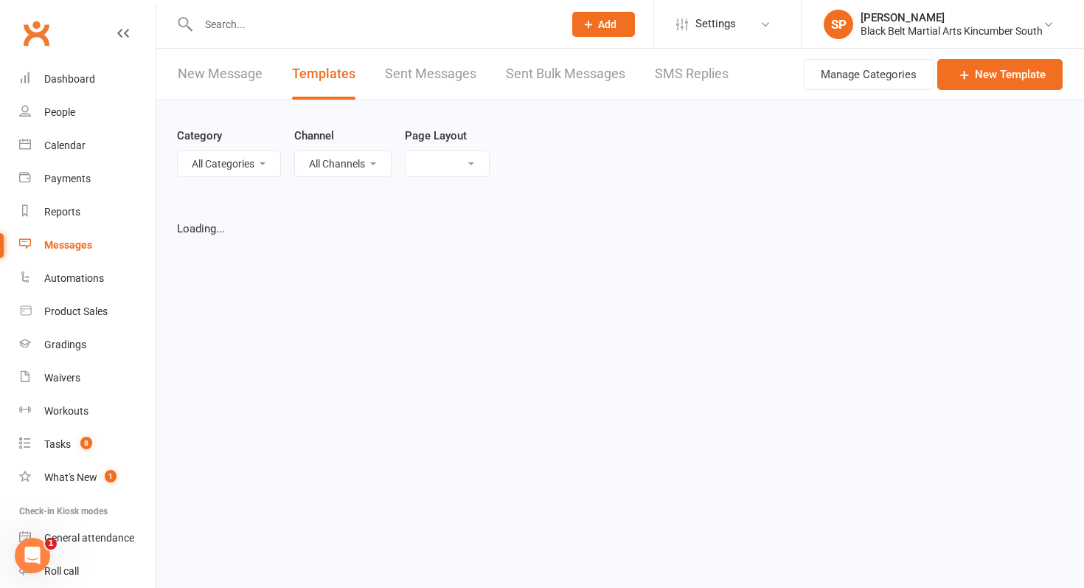
select select "grid"
select select "added_on-asc"
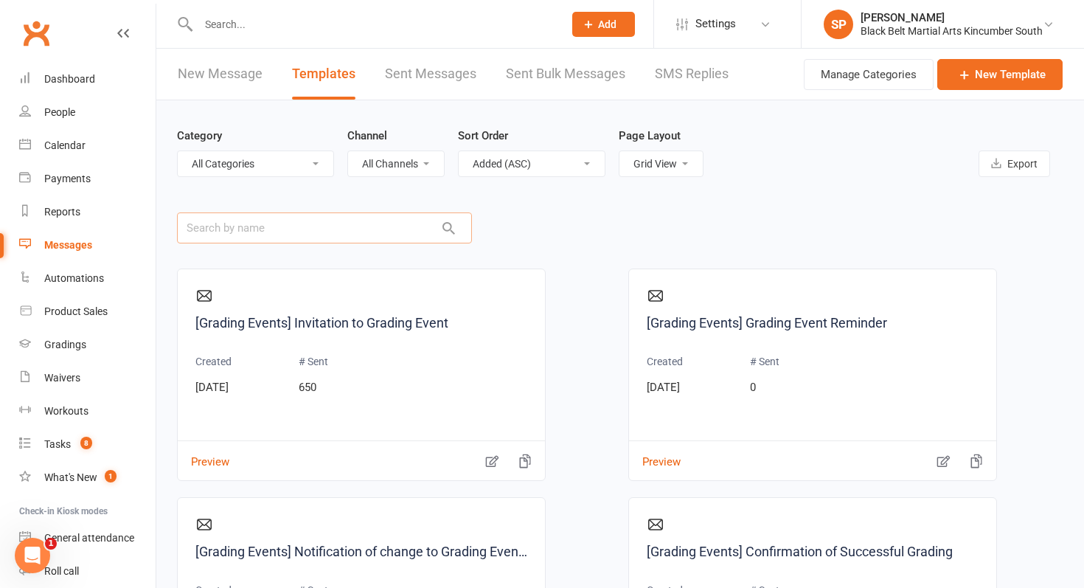
click at [274, 222] on input "text" at bounding box center [324, 227] width 295 height 31
type input "state"
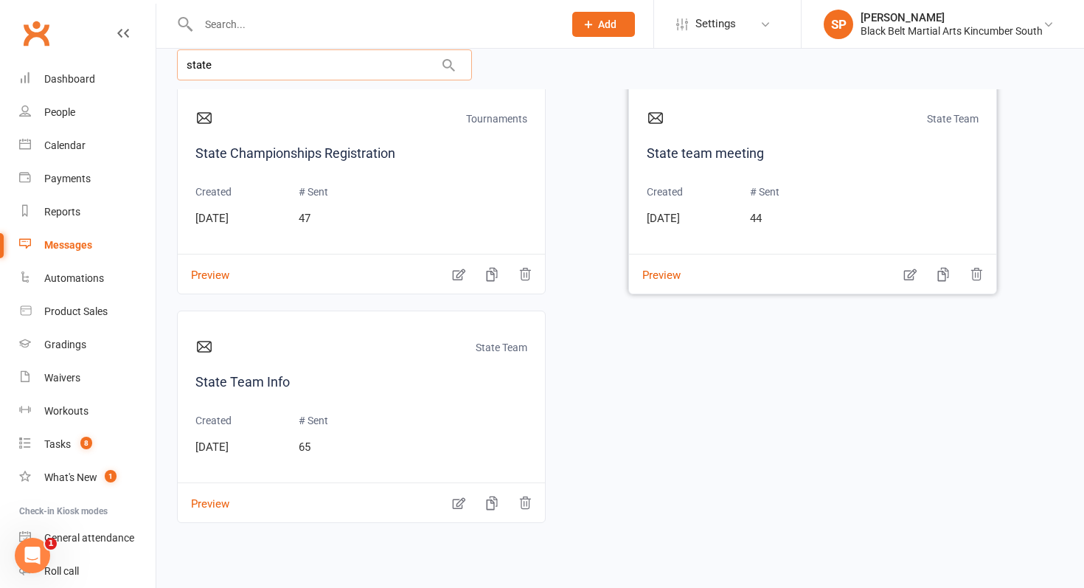
scroll to position [176, 0]
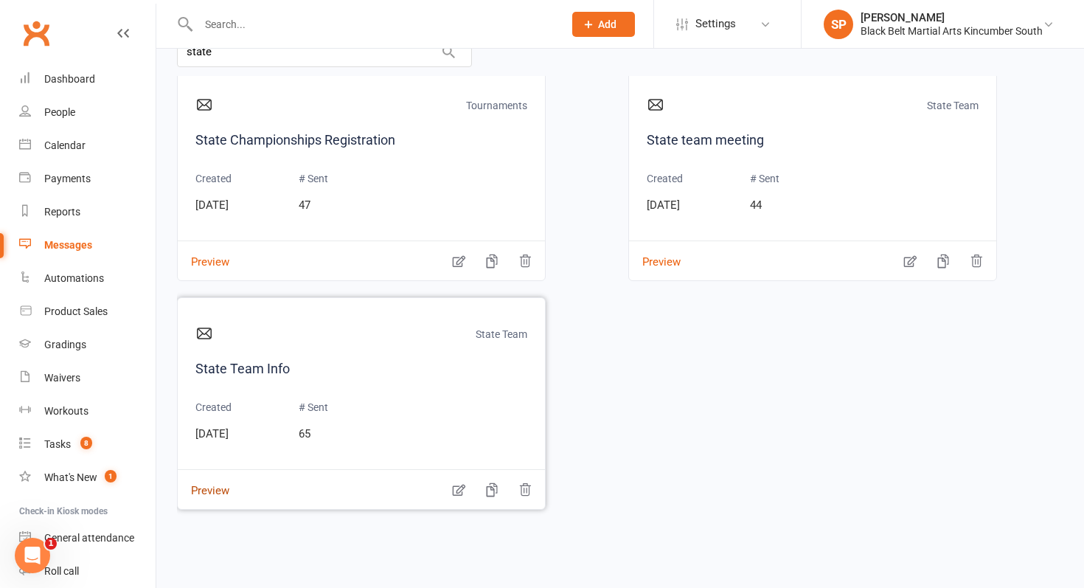
click at [202, 487] on button "Preview" at bounding box center [204, 480] width 52 height 15
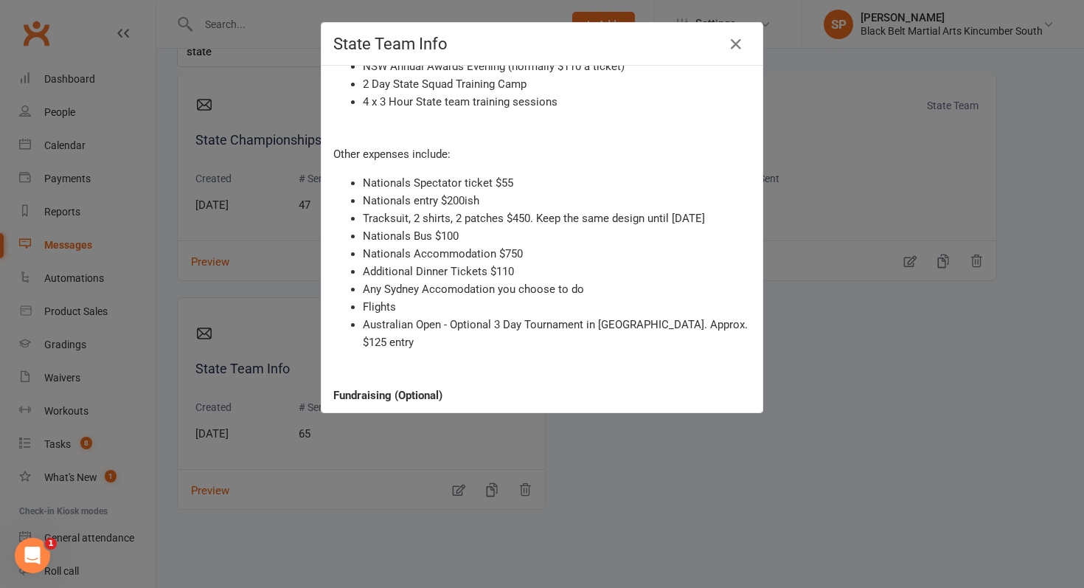
scroll to position [0, 0]
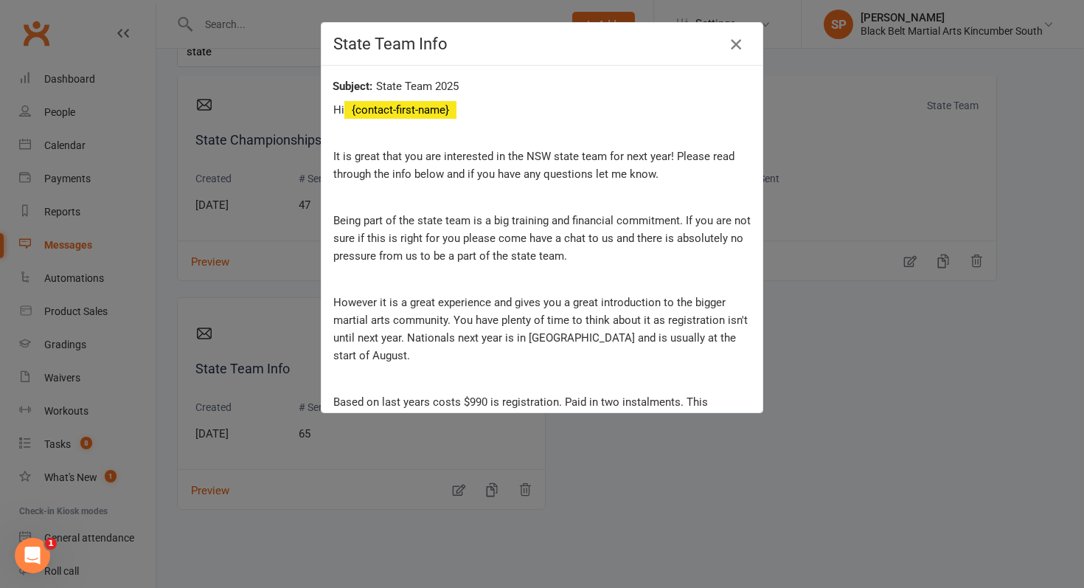
click at [731, 43] on icon "button" at bounding box center [736, 44] width 18 height 18
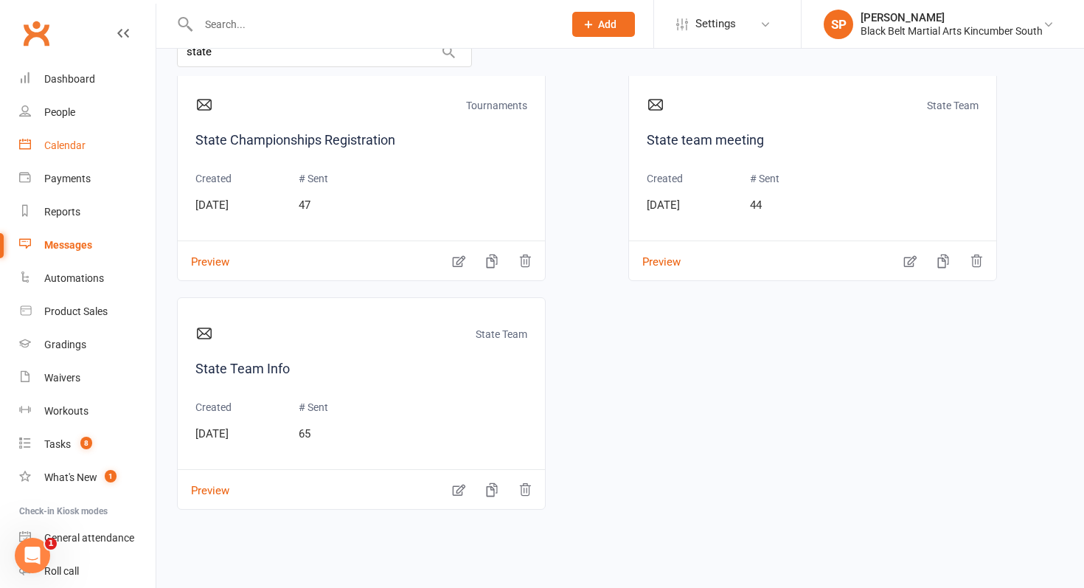
click at [81, 142] on div "Calendar" at bounding box center [64, 145] width 41 height 12
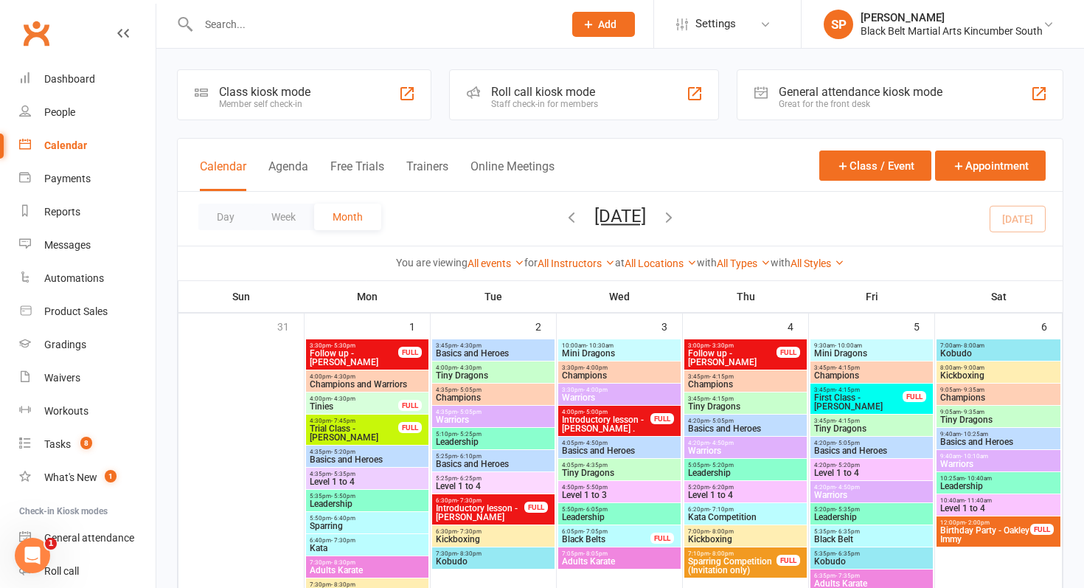
click at [275, 20] on input "text" at bounding box center [373, 24] width 359 height 21
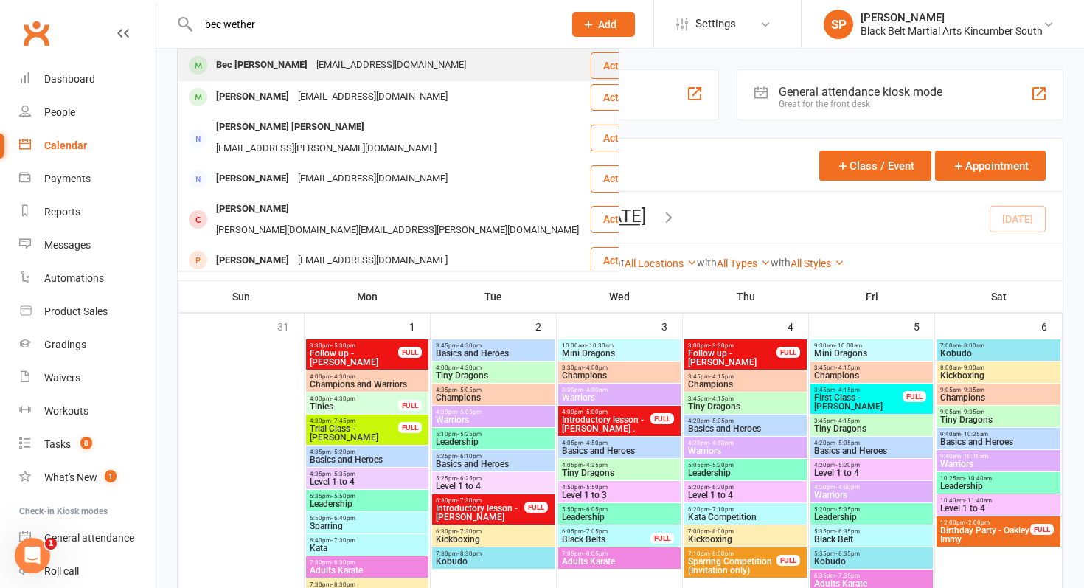
type input "bec wether"
click at [317, 64] on div "becwetherall@gmail.com" at bounding box center [391, 65] width 159 height 21
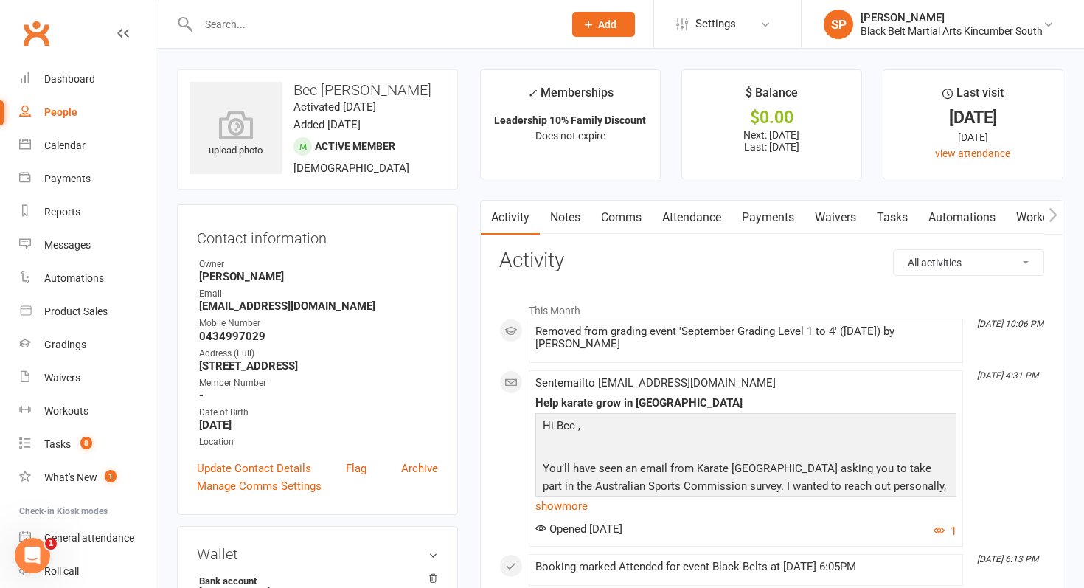
click at [624, 215] on link "Comms" at bounding box center [621, 218] width 61 height 34
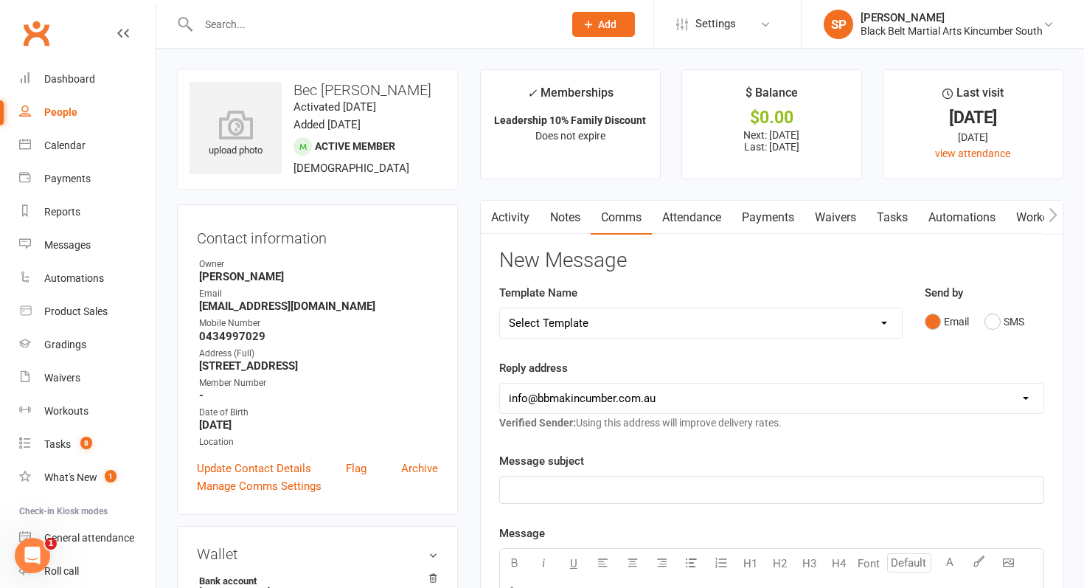
click at [644, 320] on select "Select Template [SMS] Birthday Invite Text [Email] Birthday Party [Email] Happy…" at bounding box center [701, 322] width 402 height 29
click at [500, 308] on select "Select Template [SMS] Birthday Invite Text [Email] Birthday Party [Email] Happy…" at bounding box center [701, 322] width 402 height 29
click at [664, 320] on select "Select Template [SMS] Birthday Invite Text [Email] Birthday Party [Email] Happy…" at bounding box center [701, 322] width 402 height 29
select select "83"
click at [500, 308] on select "Select Template [SMS] Birthday Invite Text [Email] Birthday Party [Email] Happy…" at bounding box center [701, 322] width 402 height 29
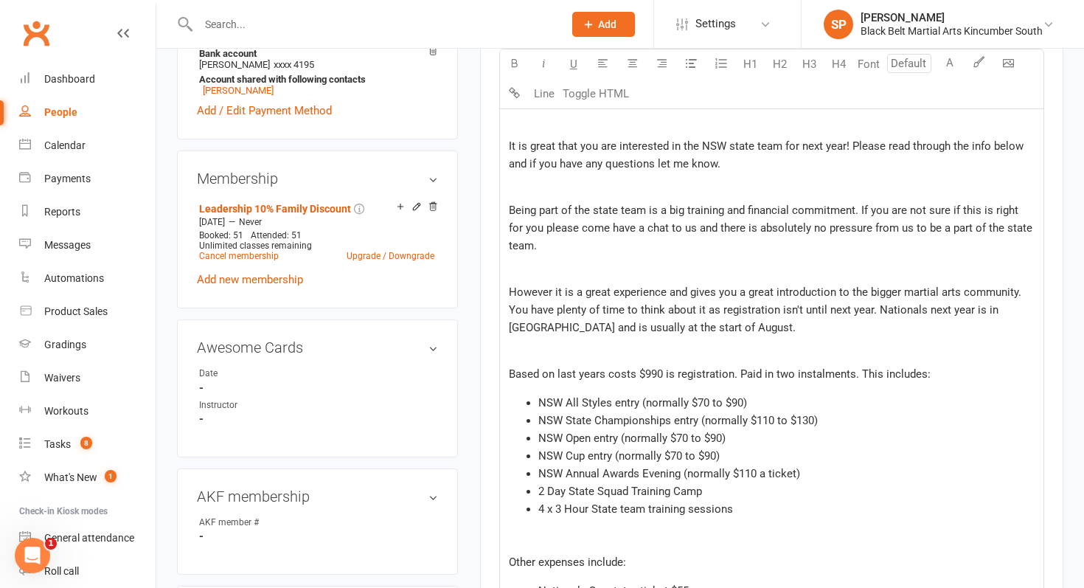
scroll to position [526, 0]
click at [751, 246] on p "Being part of the state team is a big training and financial commitment. If you…" at bounding box center [772, 228] width 526 height 53
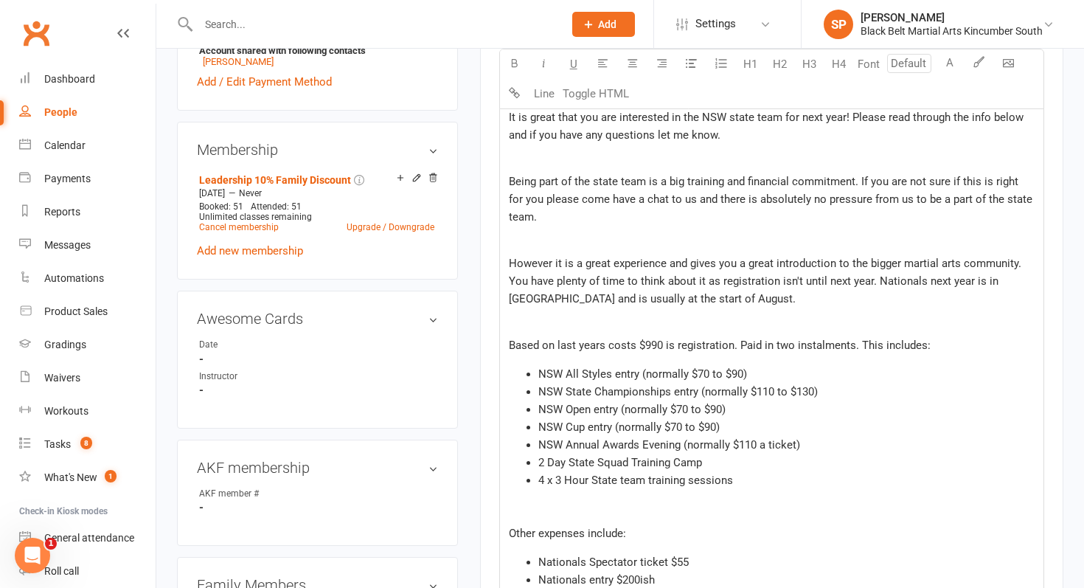
scroll to position [557, 0]
click at [554, 212] on span "Being part of the state team is a big training and financial commitment. If you…" at bounding box center [772, 198] width 526 height 49
click at [683, 277] on span "However it is a great experience and gives you a great introduction to the bigg…" at bounding box center [766, 280] width 515 height 49
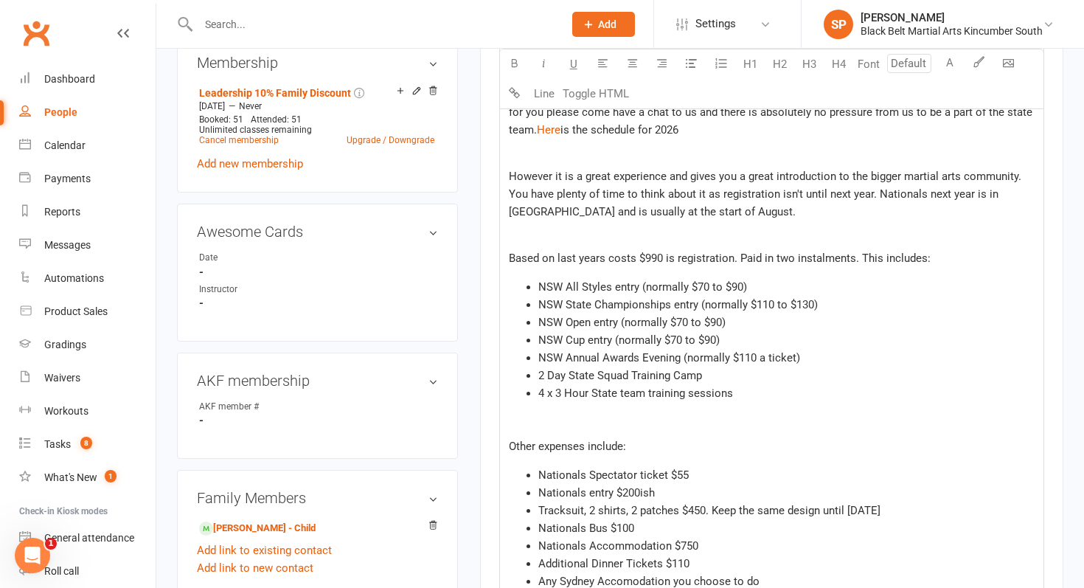
scroll to position [649, 0]
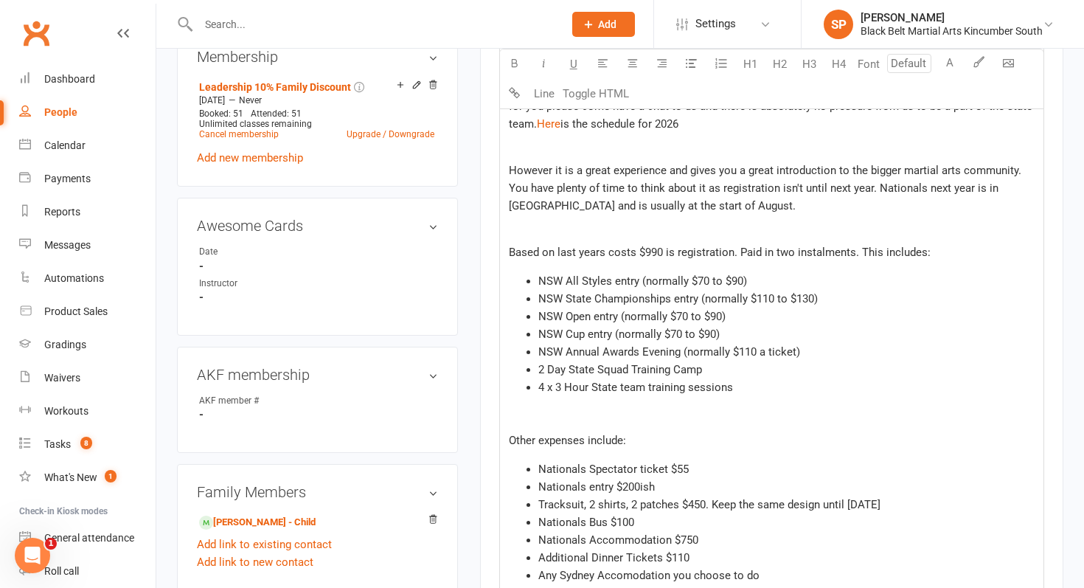
click at [528, 208] on span "However it is a great experience and gives you a great introduction to the bigg…" at bounding box center [766, 188] width 515 height 49
drag, startPoint x: 731, startPoint y: 206, endPoint x: 591, endPoint y: 209, distance: 140.9
click at [591, 209] on span "However it is a great experience and gives you a great introduction to the bigg…" at bounding box center [766, 188] width 515 height 49
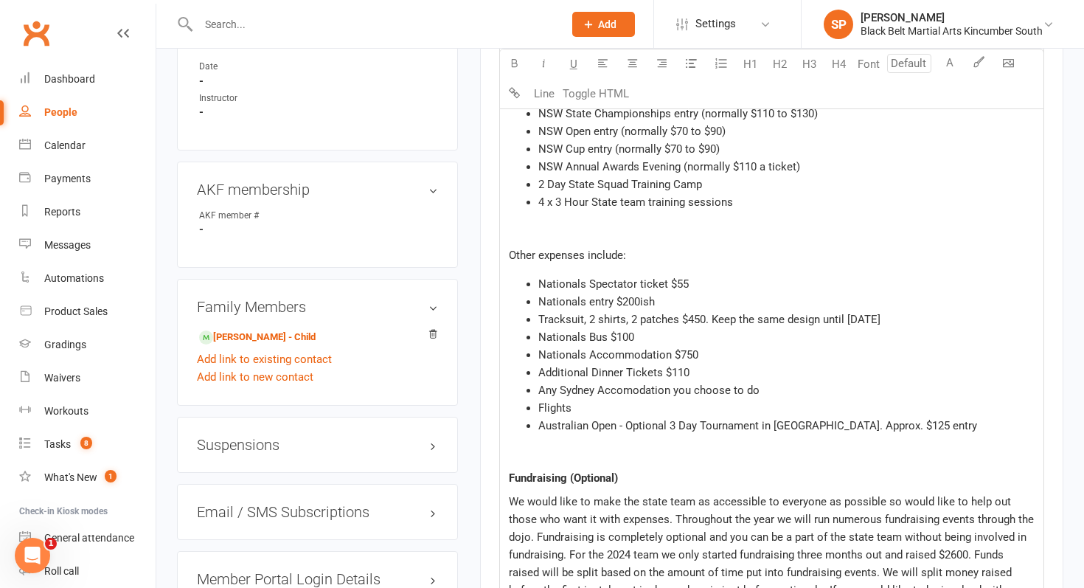
scroll to position [835, 0]
click at [592, 369] on span "Additional Dinner Tickets $110" at bounding box center [613, 370] width 151 height 13
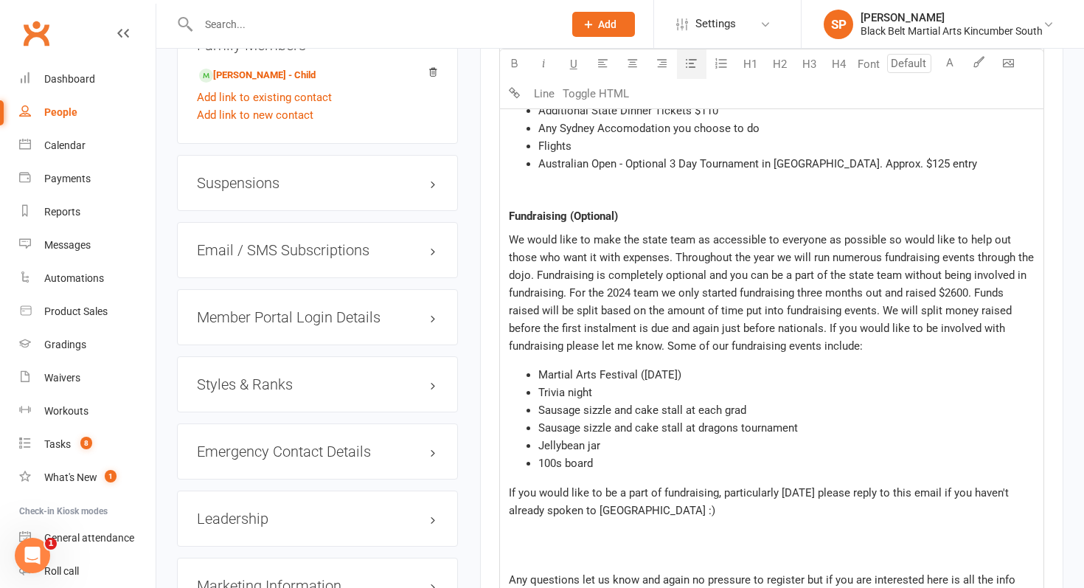
click at [592, 369] on span "Martial Arts Festival (this Saturday)" at bounding box center [609, 374] width 143 height 13
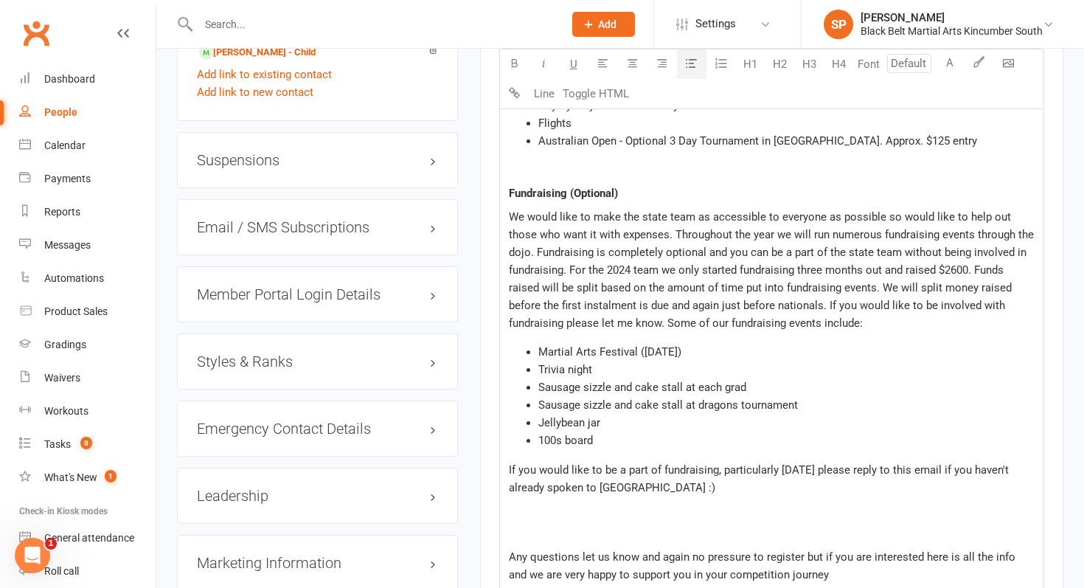
scroll to position [1119, 0]
drag, startPoint x: 608, startPoint y: 269, endPoint x: 969, endPoint y: 269, distance: 360.5
click at [969, 269] on span "We would like to make the state team as accessible to everyone as possible so w…" at bounding box center [773, 268] width 528 height 119
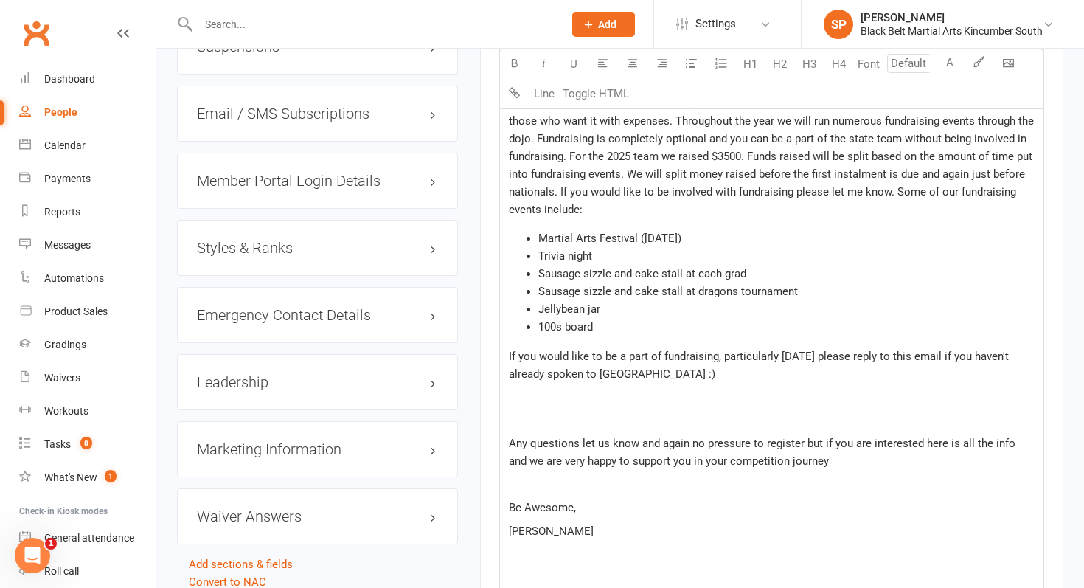
scroll to position [1253, 0]
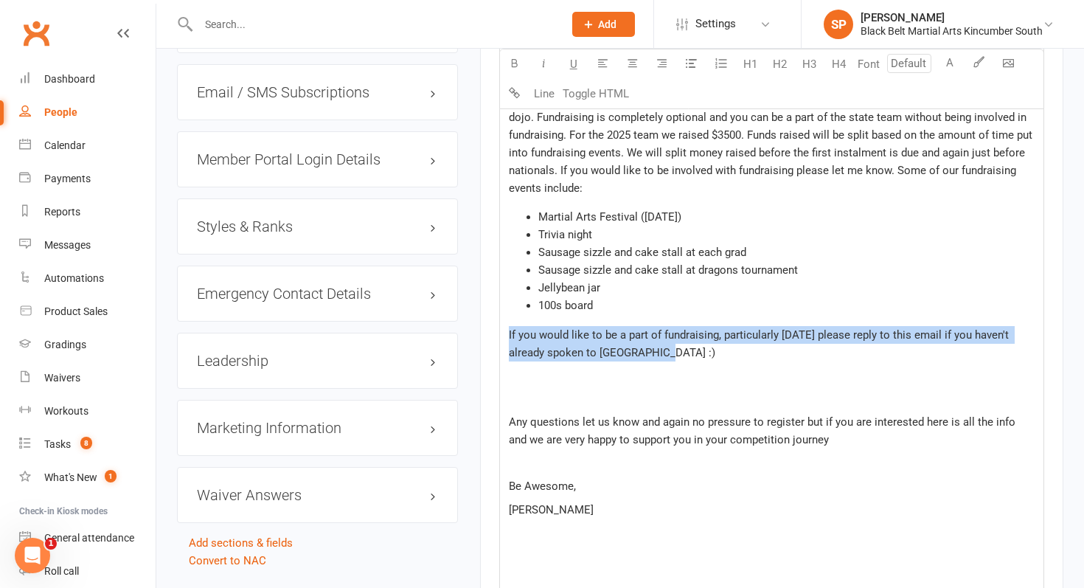
drag, startPoint x: 693, startPoint y: 356, endPoint x: 493, endPoint y: 335, distance: 200.9
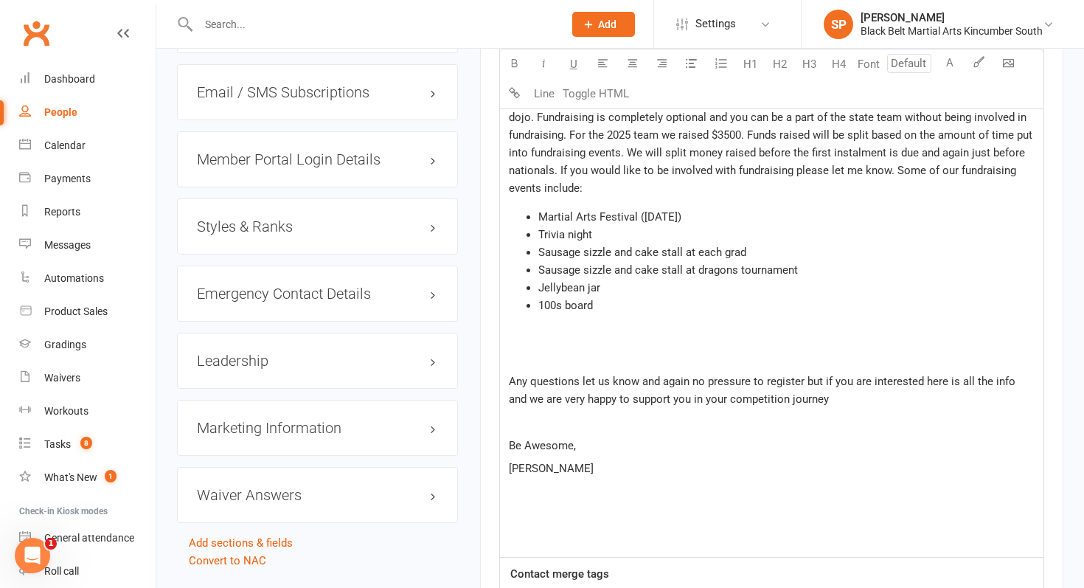
click at [561, 358] on p at bounding box center [772, 358] width 526 height 18
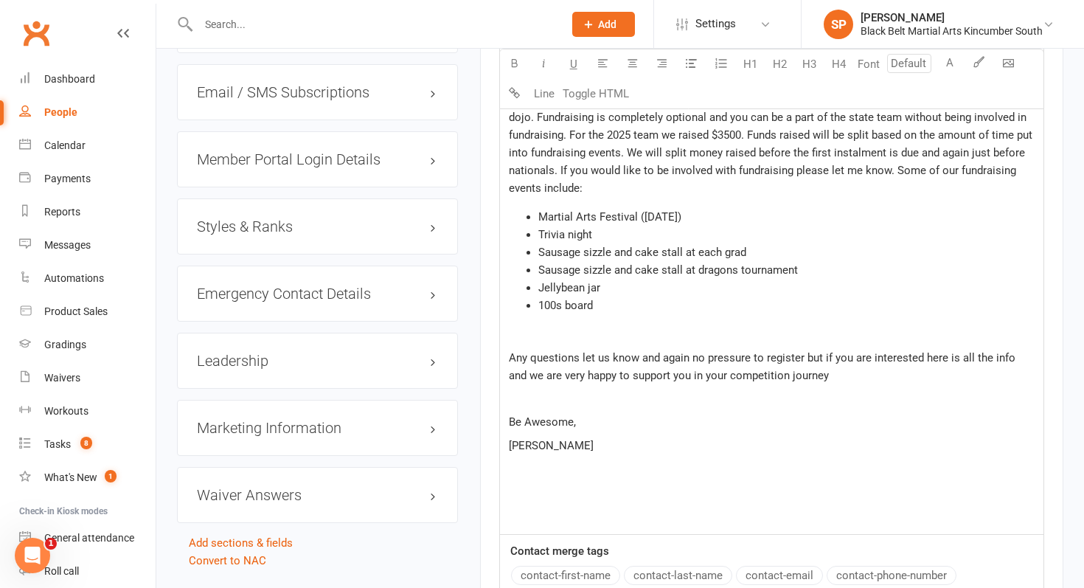
scroll to position [1382, 0]
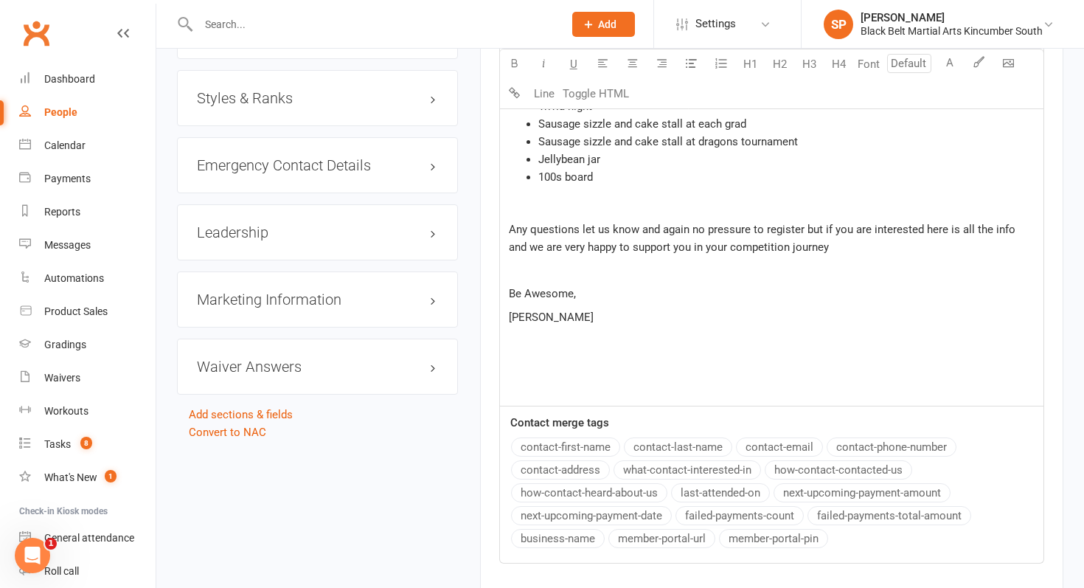
click at [544, 381] on p at bounding box center [772, 386] width 526 height 18
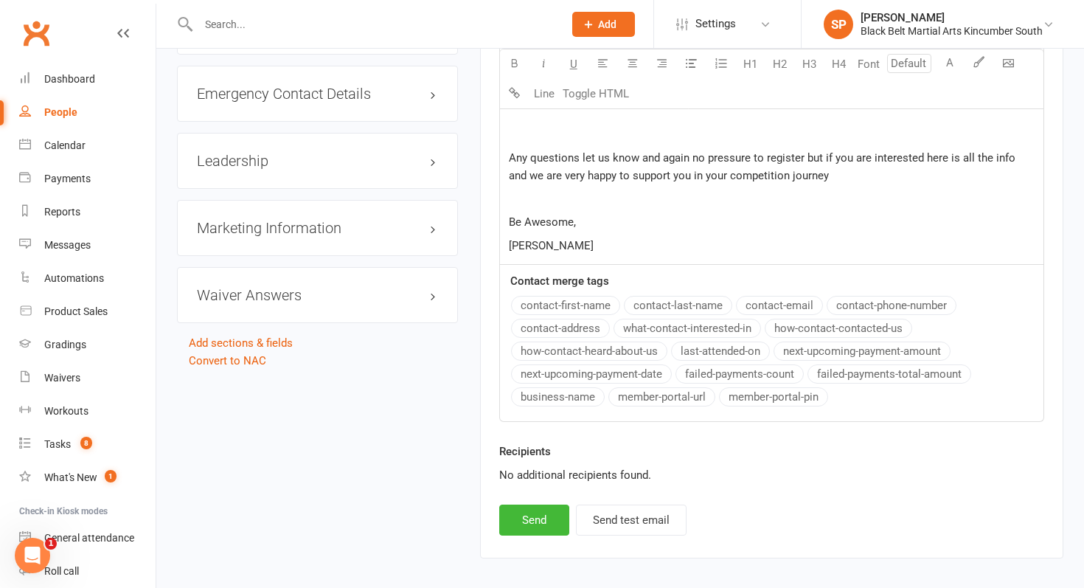
scroll to position [1460, 0]
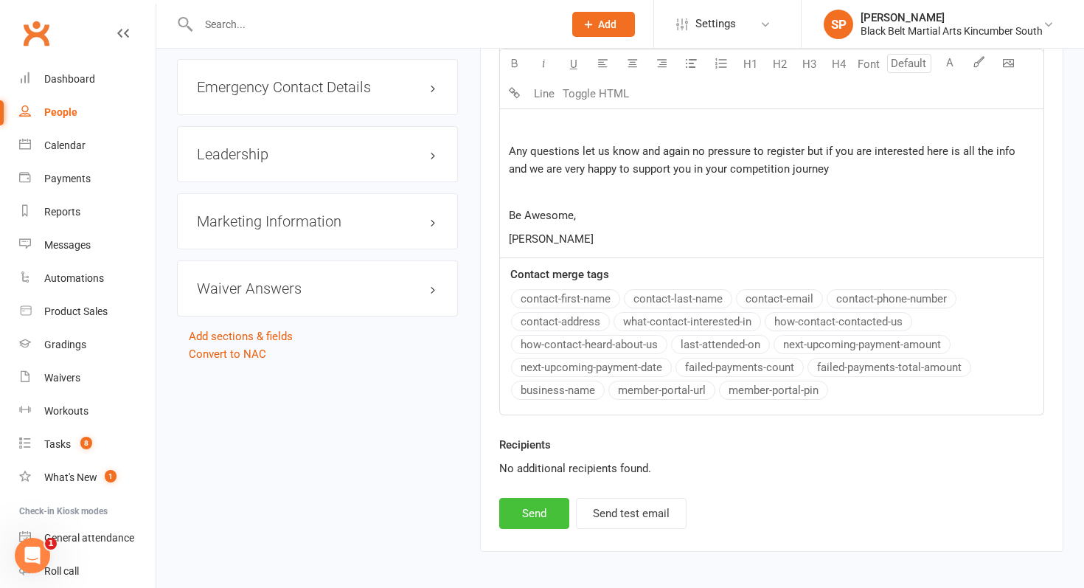
click at [512, 522] on button "Send" at bounding box center [534, 513] width 70 height 31
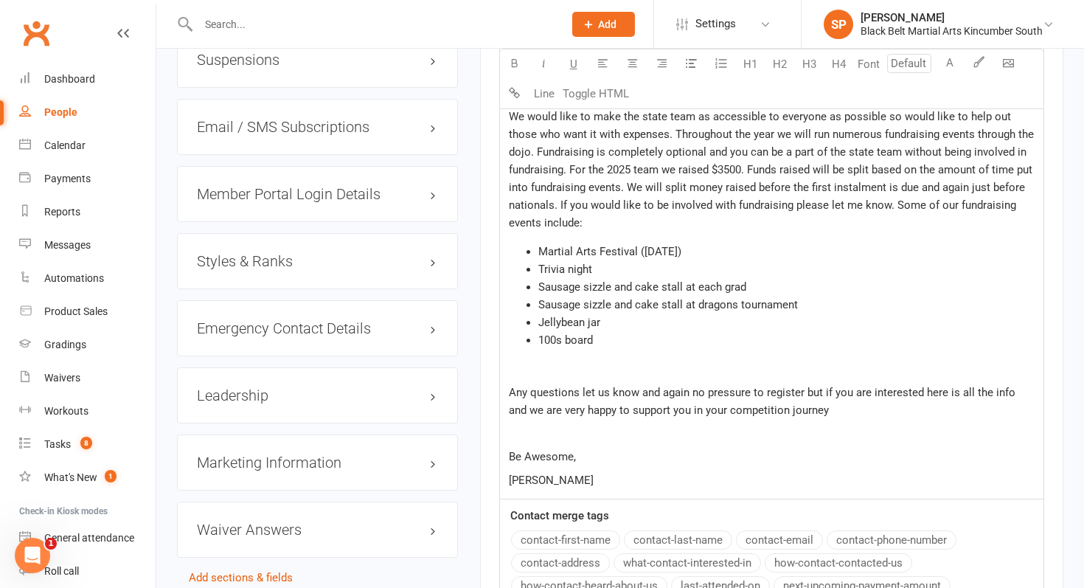
select select
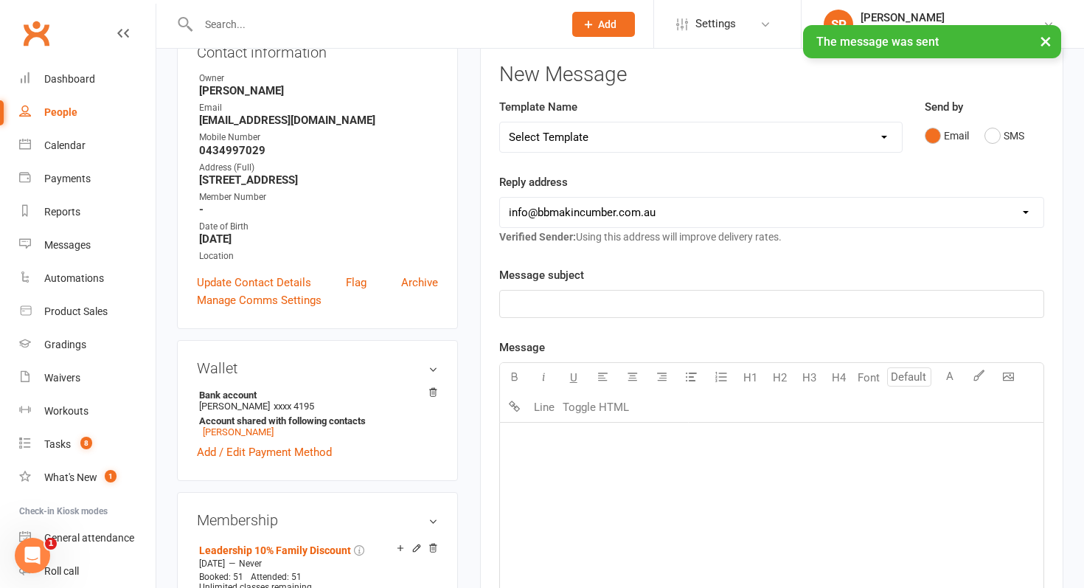
scroll to position [0, 0]
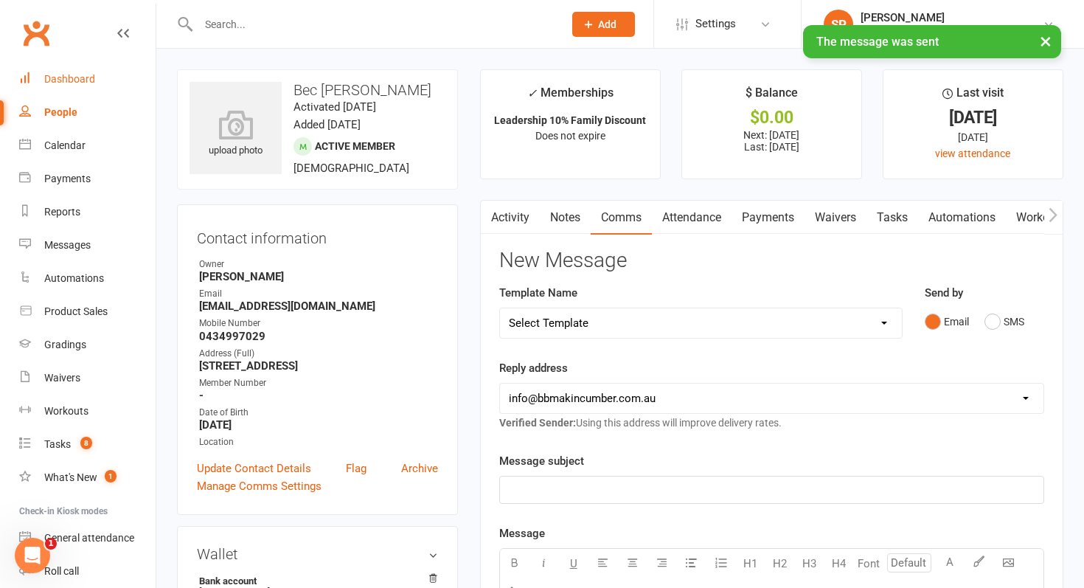
click at [48, 74] on div "Dashboard" at bounding box center [69, 79] width 51 height 12
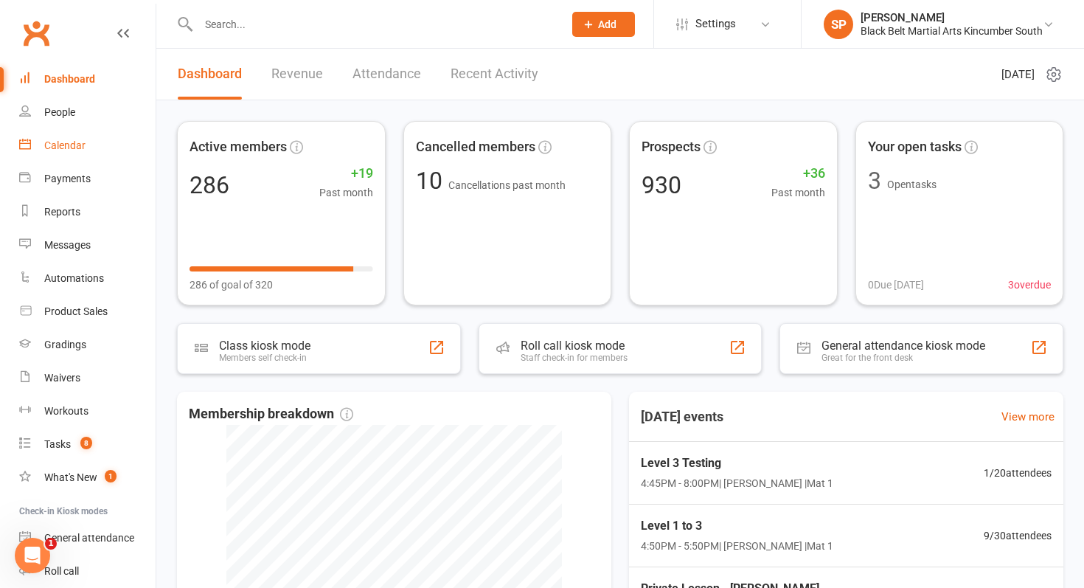
click at [62, 135] on link "Calendar" at bounding box center [87, 145] width 136 height 33
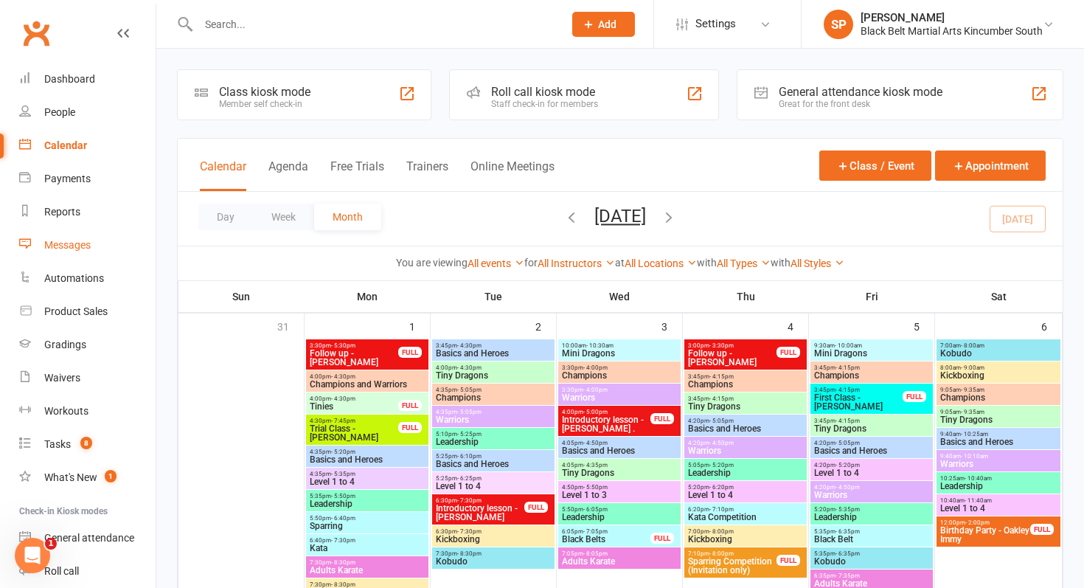
click at [63, 229] on link "Messages" at bounding box center [87, 245] width 136 height 33
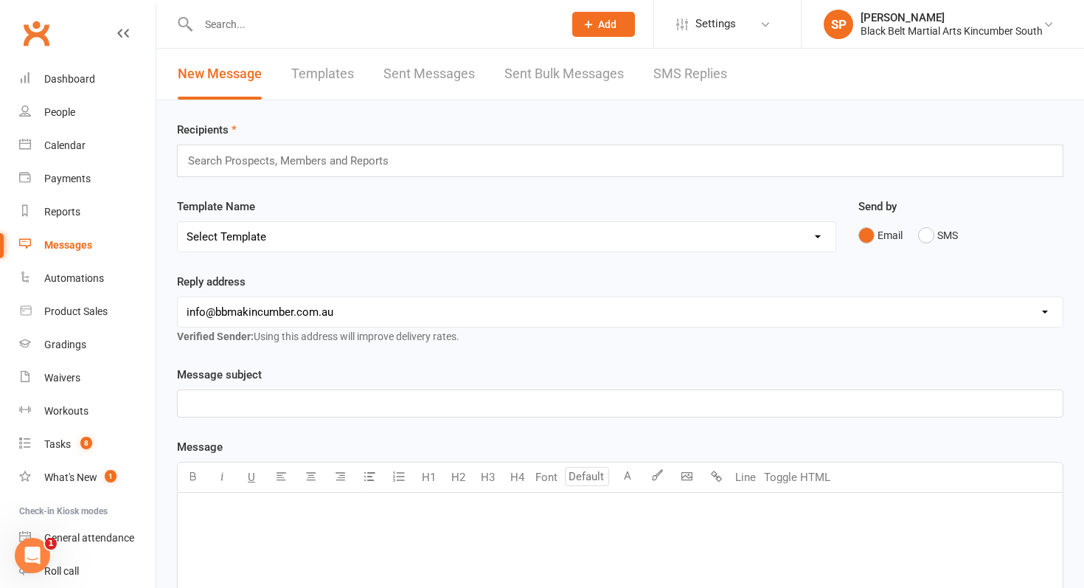
click at [695, 74] on link "SMS Replies" at bounding box center [690, 74] width 74 height 51
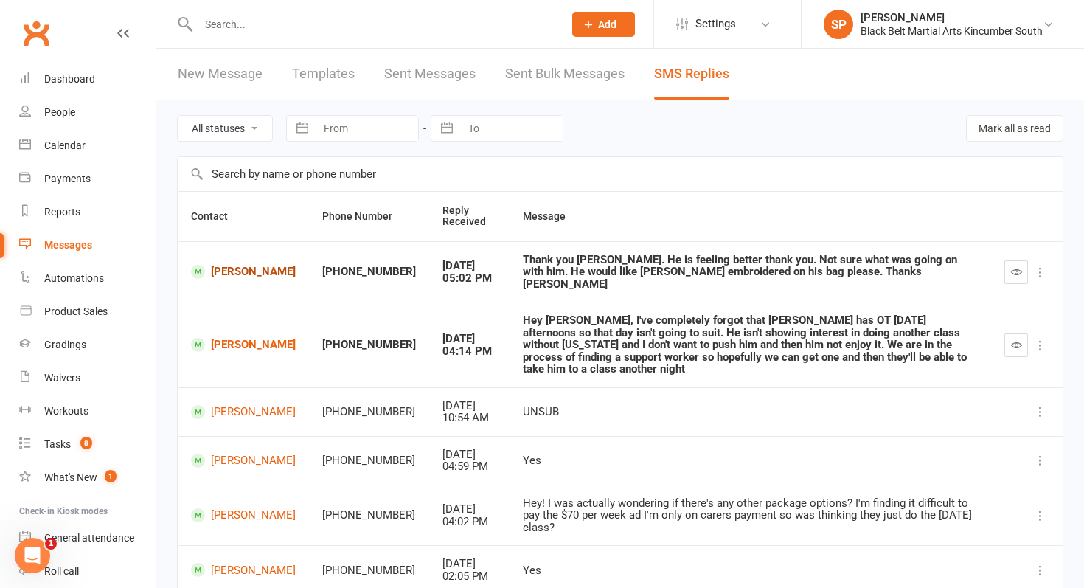
click at [217, 265] on link "Kai Druitt" at bounding box center [243, 272] width 105 height 14
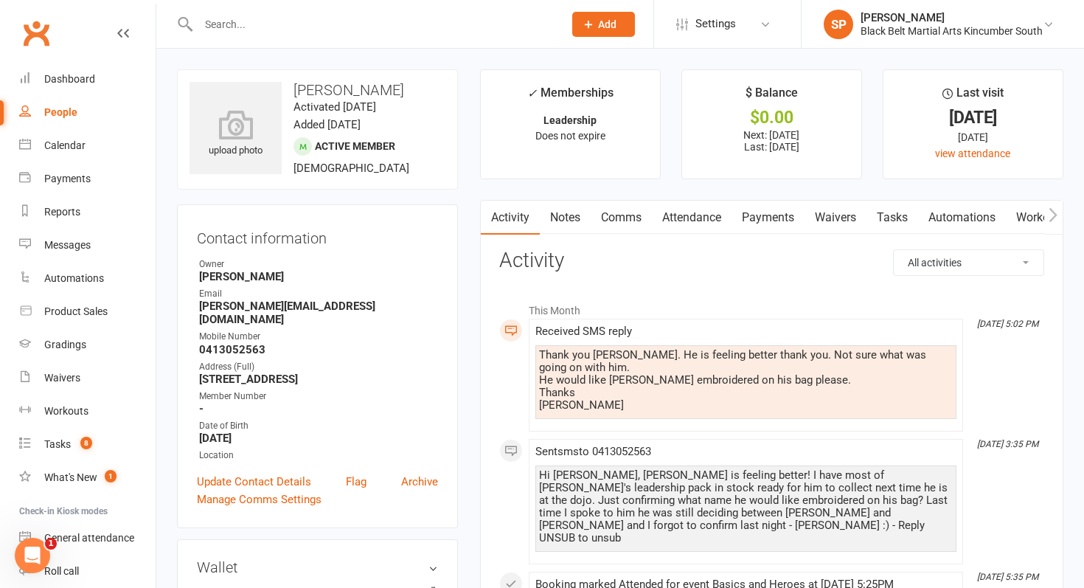
click at [632, 222] on link "Comms" at bounding box center [621, 218] width 61 height 34
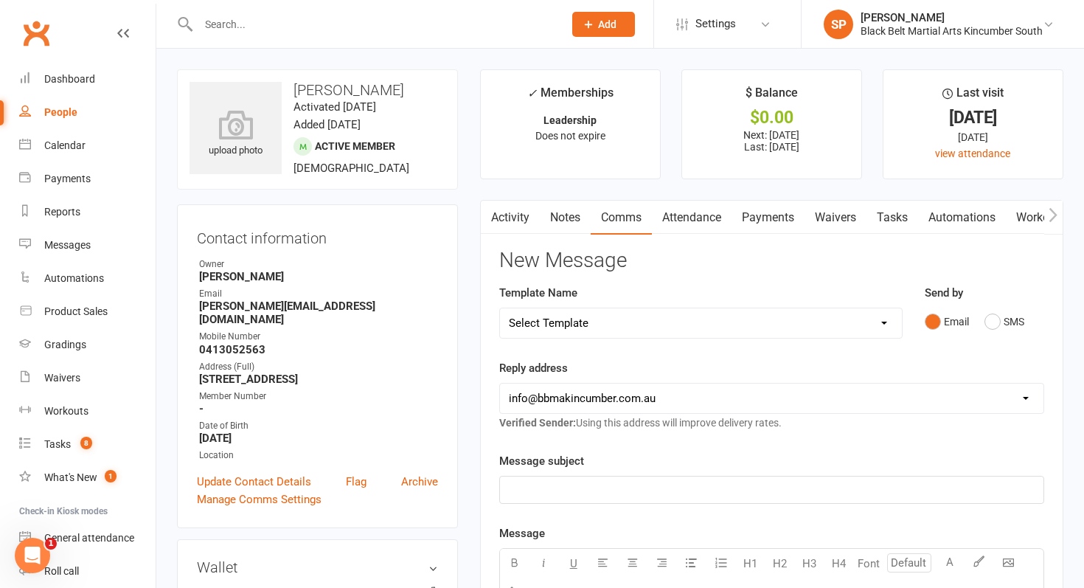
click at [499, 216] on link "Activity" at bounding box center [510, 218] width 59 height 34
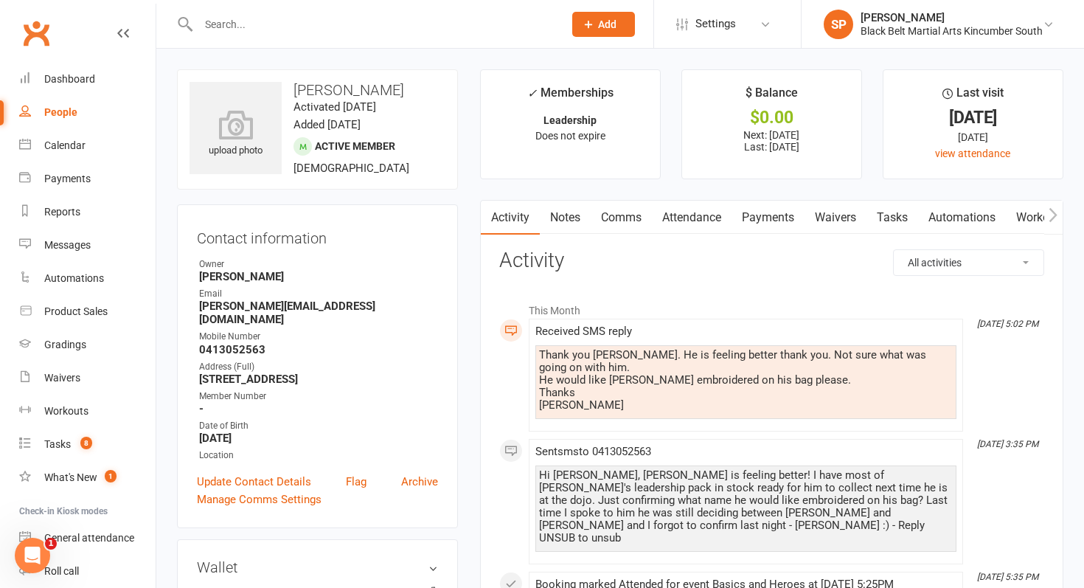
click at [644, 223] on link "Comms" at bounding box center [621, 218] width 61 height 34
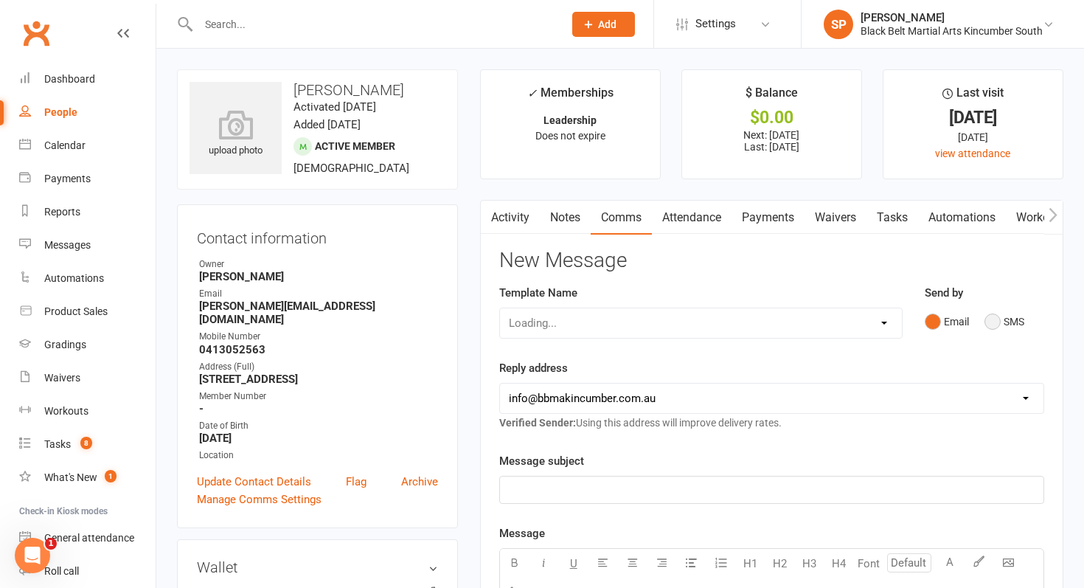
click at [1012, 318] on button "SMS" at bounding box center [1004, 321] width 40 height 28
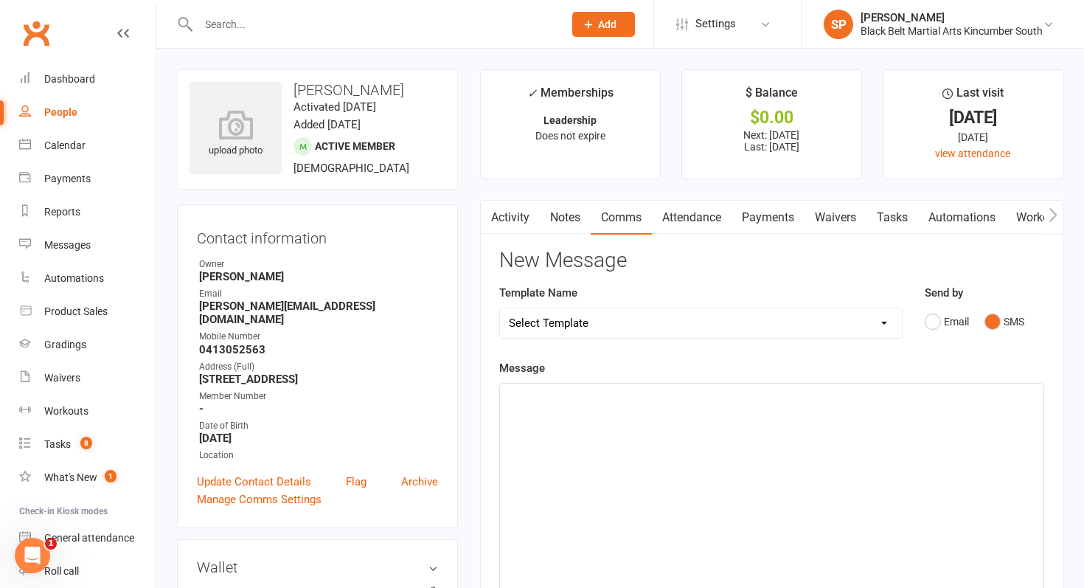
click at [785, 425] on div "﻿" at bounding box center [771, 493] width 543 height 221
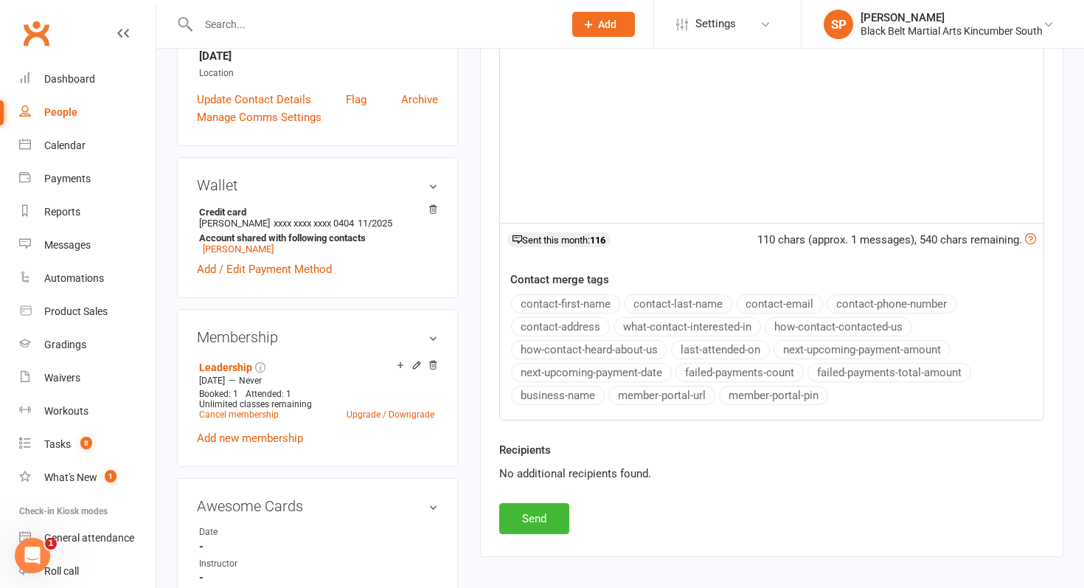
scroll to position [476, 0]
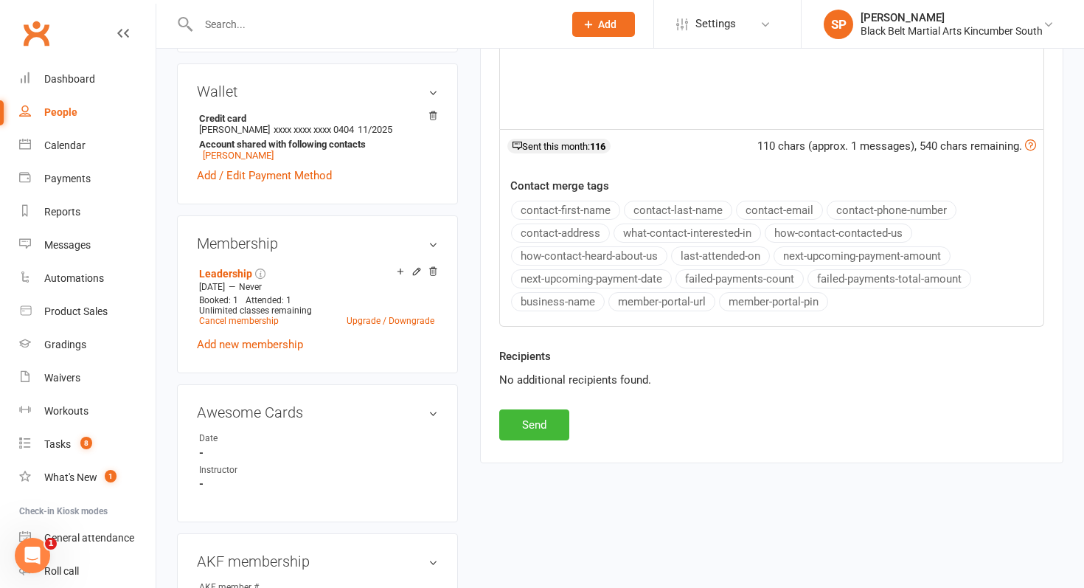
click at [532, 446] on div "Activity Notes Comms Attendance Payments Waivers Tasks Automations Workouts Gra…" at bounding box center [771, 93] width 583 height 738
click at [536, 433] on button "Send" at bounding box center [534, 424] width 70 height 31
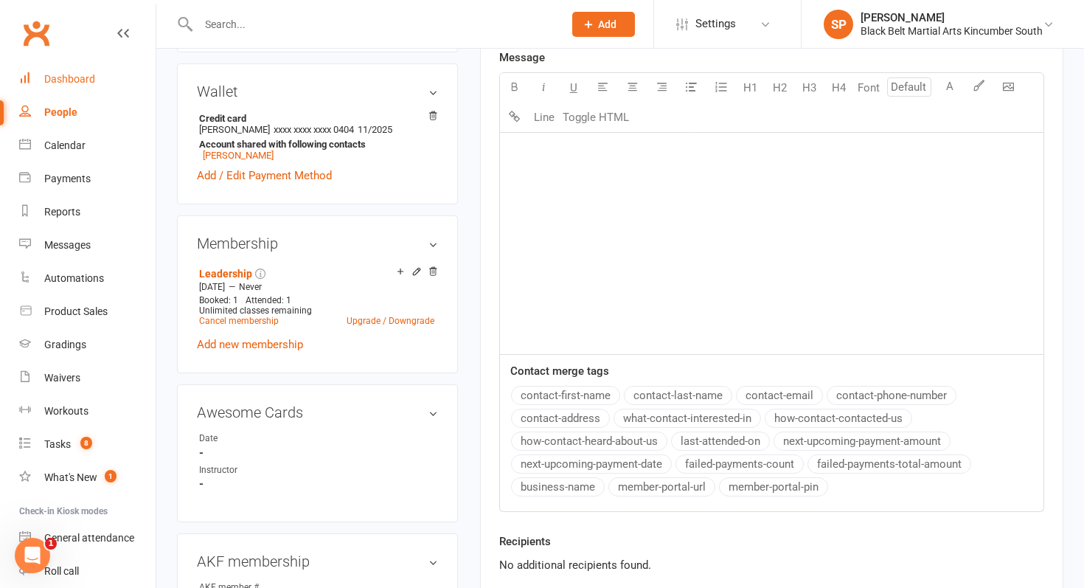
click at [81, 67] on link "Dashboard" at bounding box center [87, 79] width 136 height 33
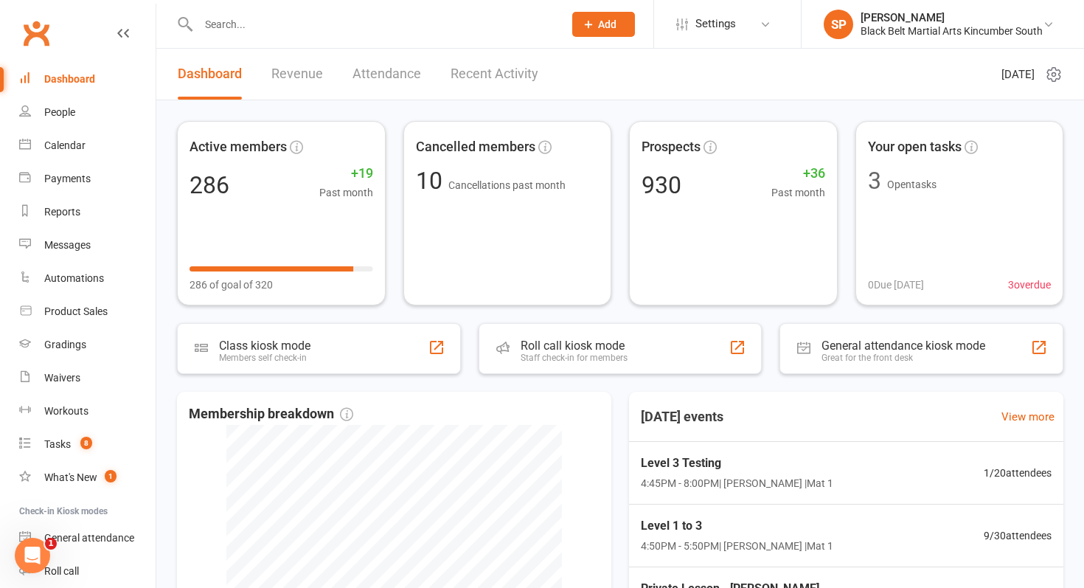
click at [391, 26] on input "text" at bounding box center [373, 24] width 359 height 21
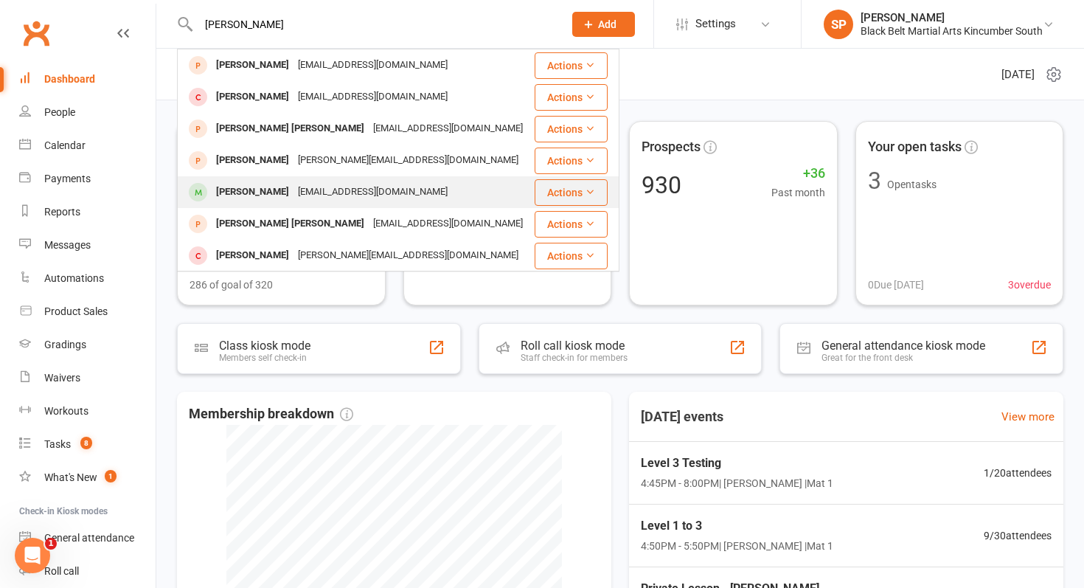
type input "jesse m"
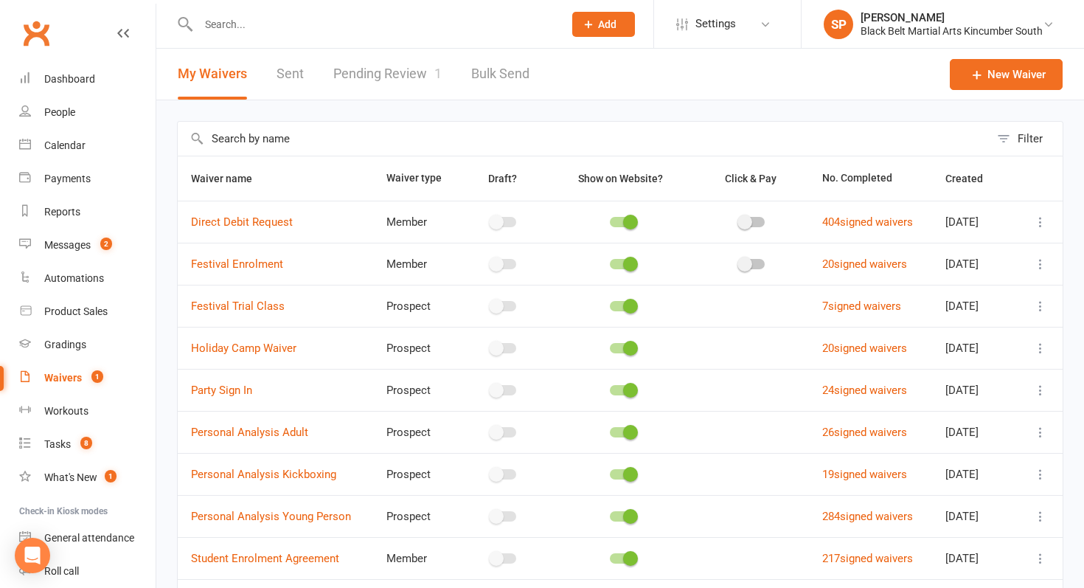
click at [434, 75] on span "1" at bounding box center [437, 73] width 7 height 15
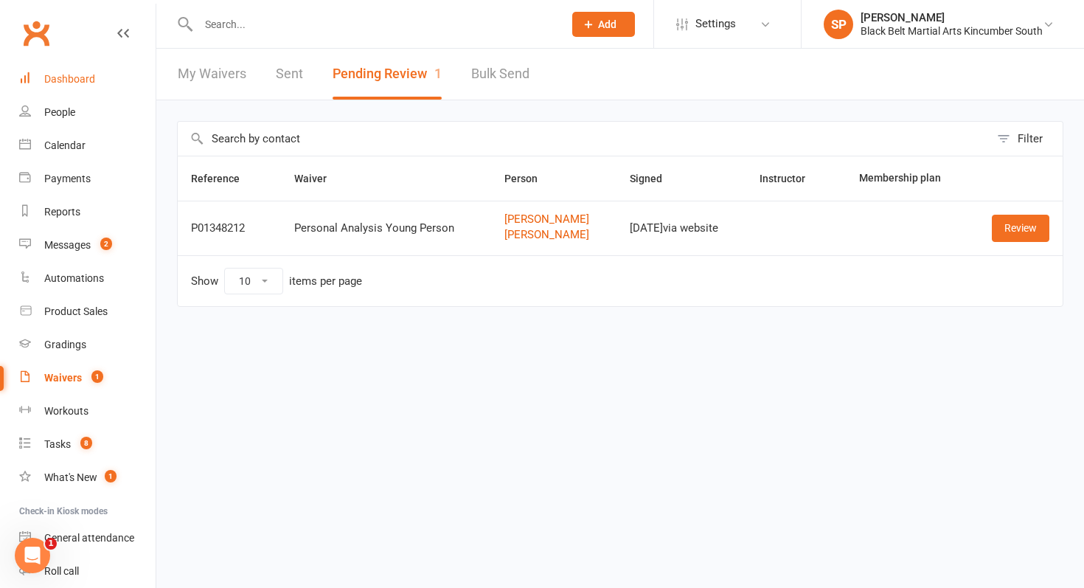
click at [88, 86] on link "Dashboard" at bounding box center [87, 79] width 136 height 33
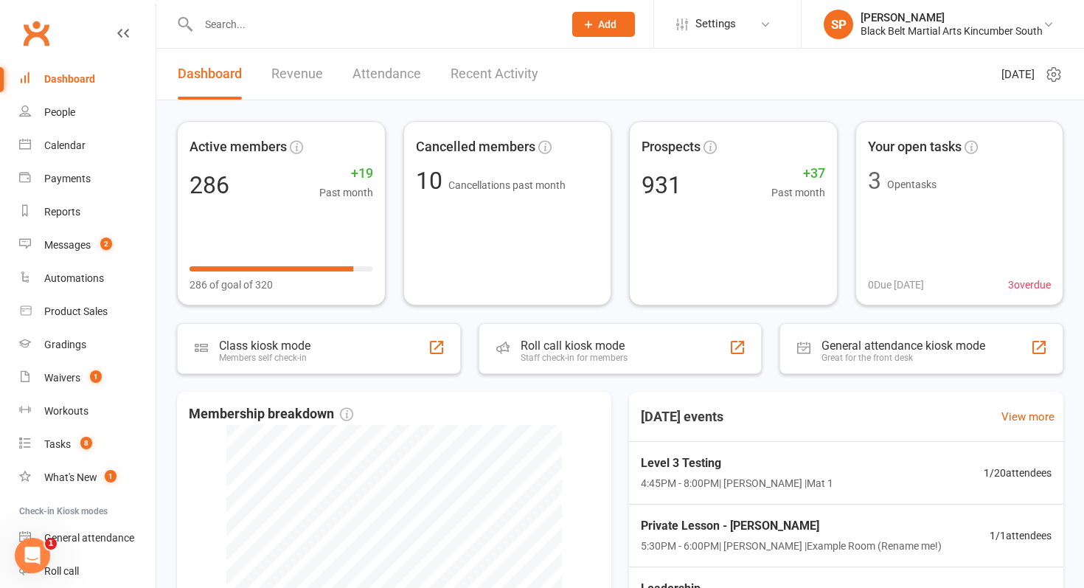
click at [515, 65] on link "Recent Activity" at bounding box center [494, 74] width 88 height 51
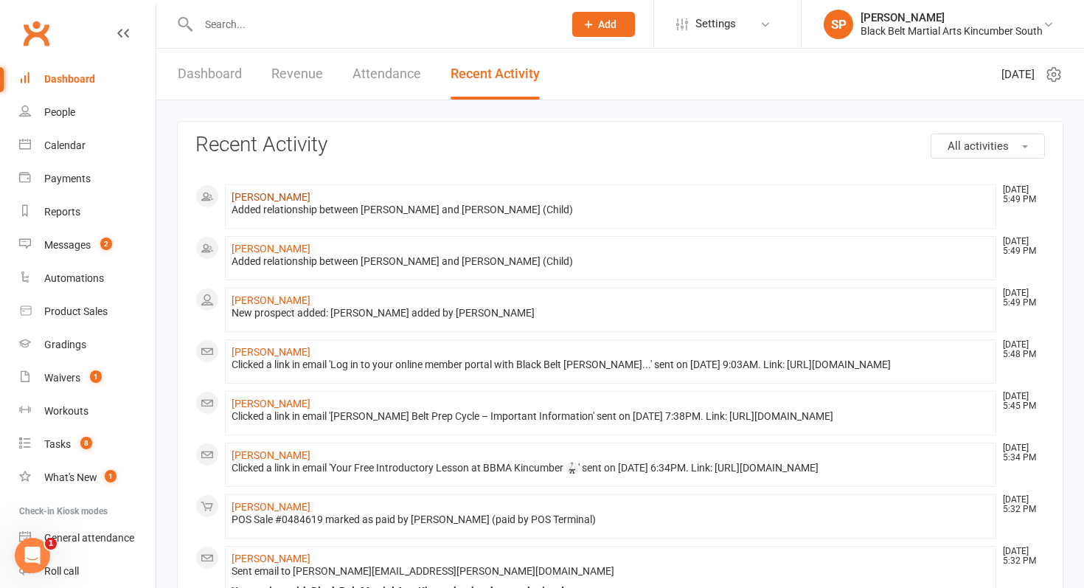
click at [244, 195] on link "[PERSON_NAME]" at bounding box center [271, 197] width 79 height 12
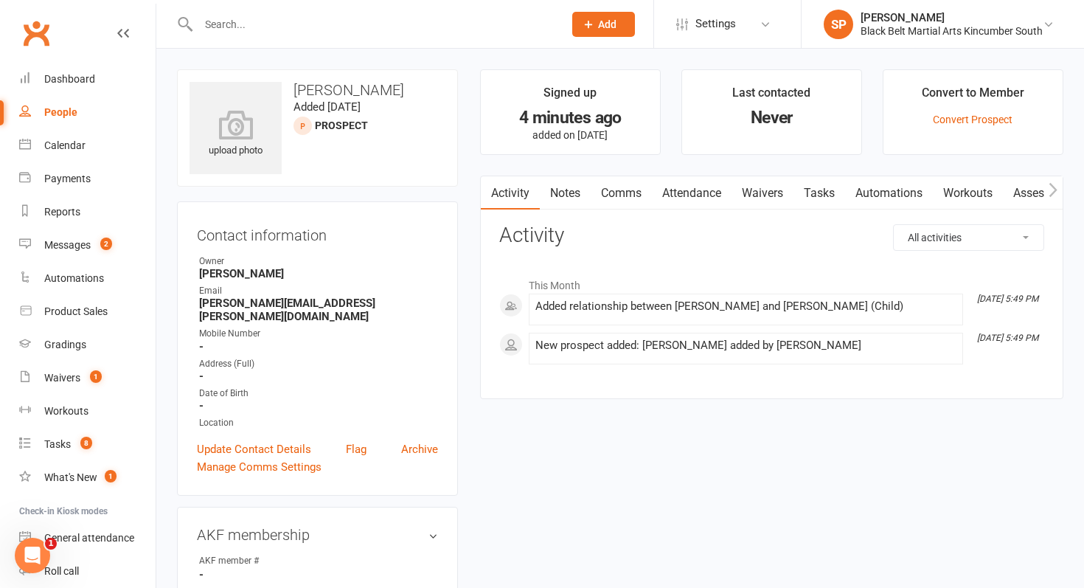
click at [774, 178] on link "Waivers" at bounding box center [762, 193] width 62 height 34
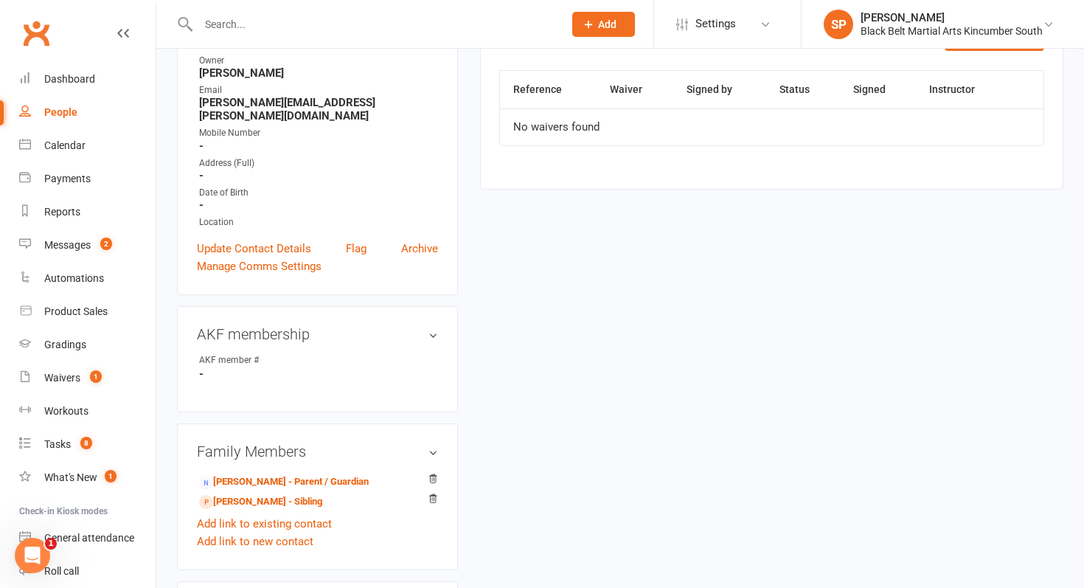
scroll to position [237, 0]
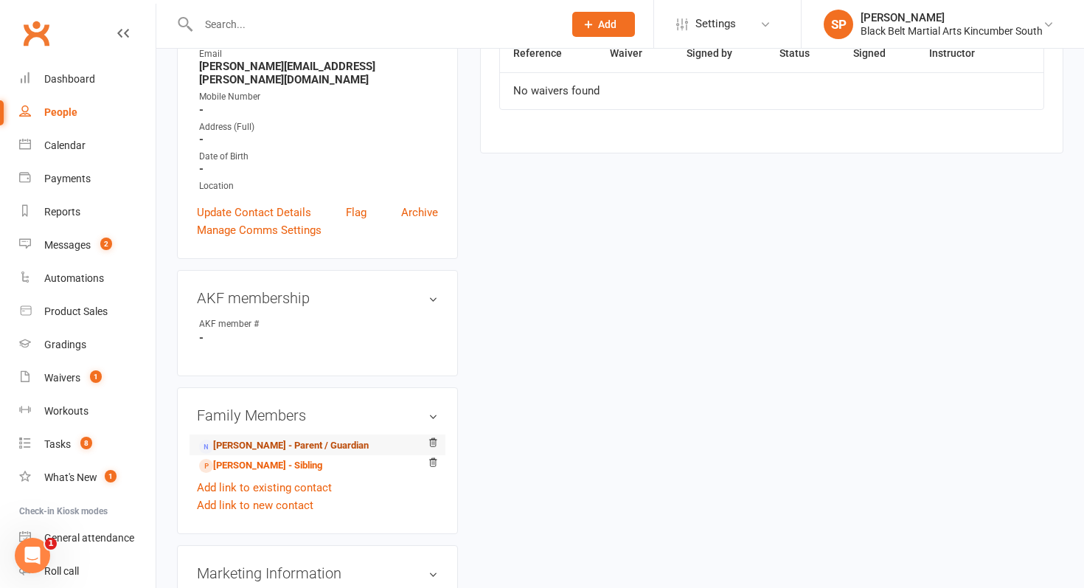
click at [333, 438] on link "Alison Munro - Parent / Guardian" at bounding box center [284, 445] width 170 height 15
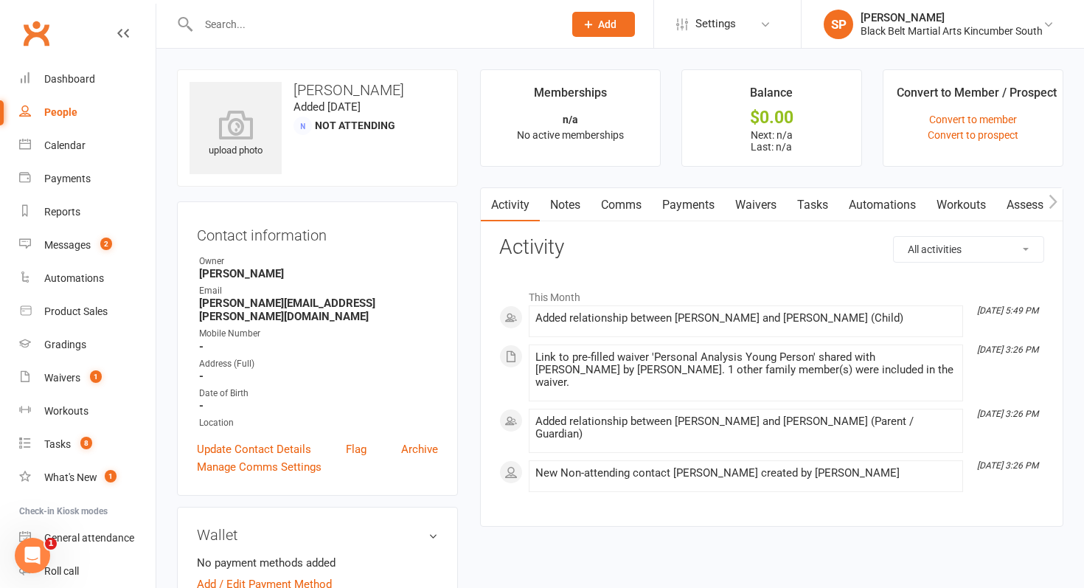
click at [757, 201] on link "Waivers" at bounding box center [756, 205] width 62 height 34
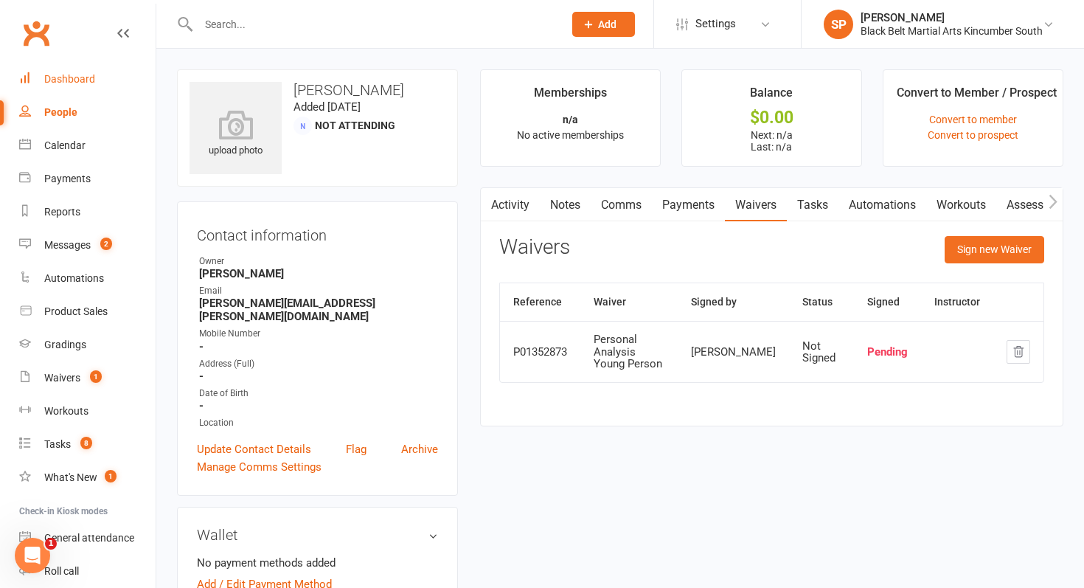
click at [66, 81] on div "Dashboard" at bounding box center [69, 79] width 51 height 12
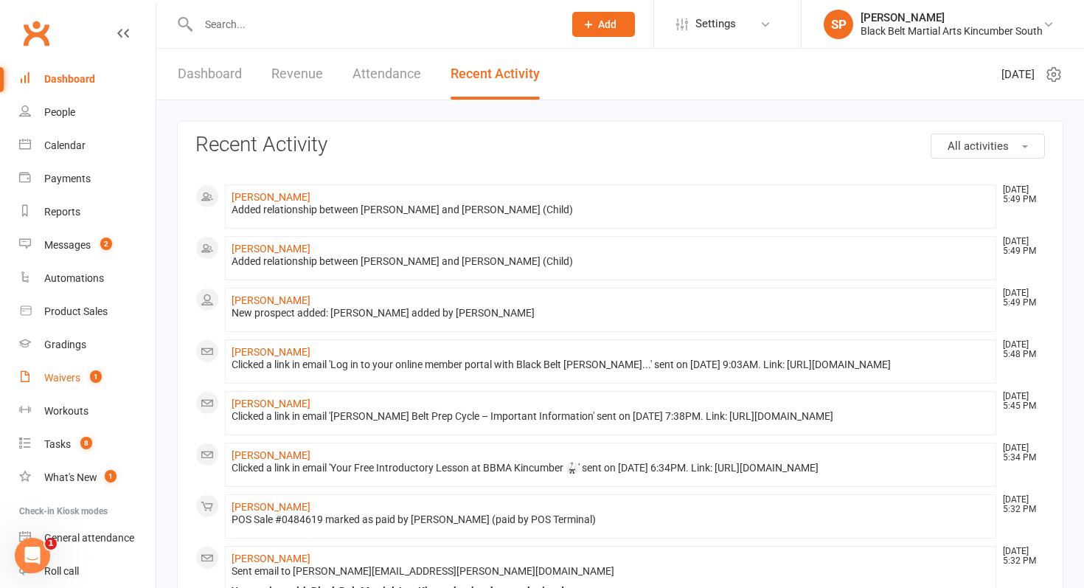
click at [81, 378] on link "Waivers 1" at bounding box center [87, 377] width 136 height 33
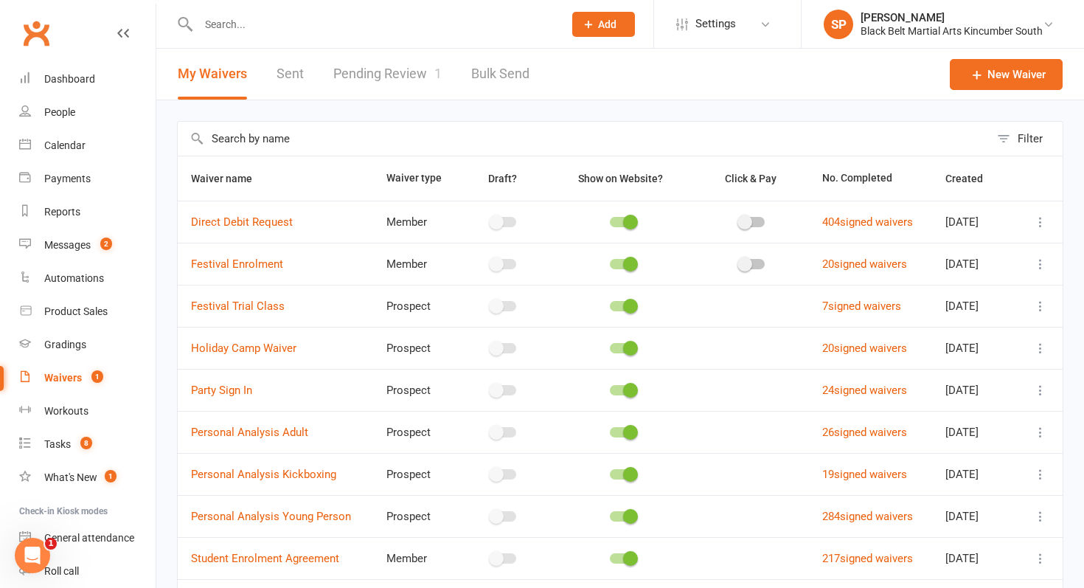
click at [426, 45] on div at bounding box center [365, 24] width 376 height 48
click at [424, 60] on link "Pending Review 1" at bounding box center [387, 74] width 108 height 51
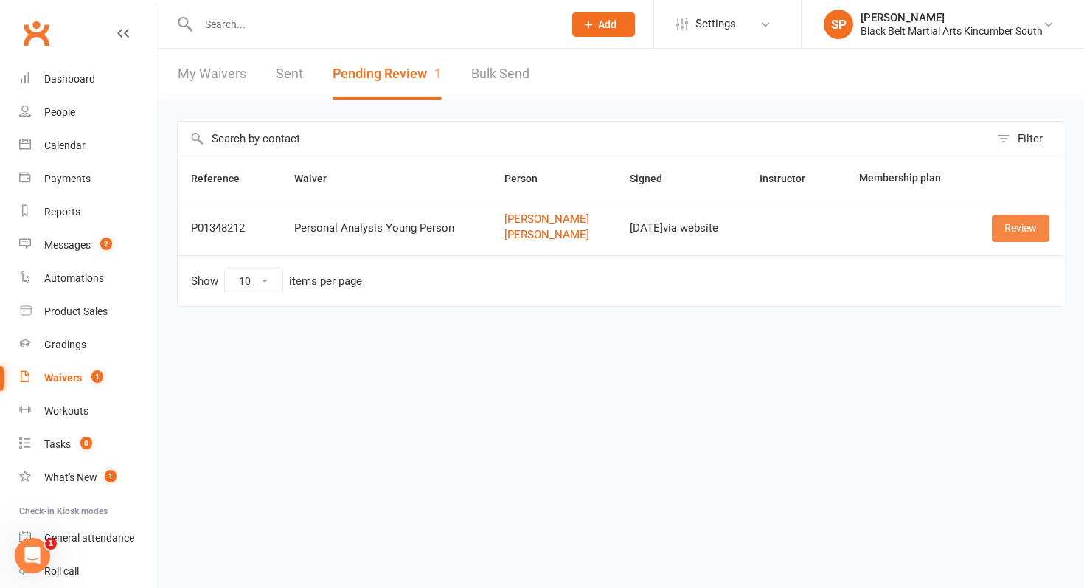
click at [995, 237] on link "Review" at bounding box center [1021, 228] width 58 height 27
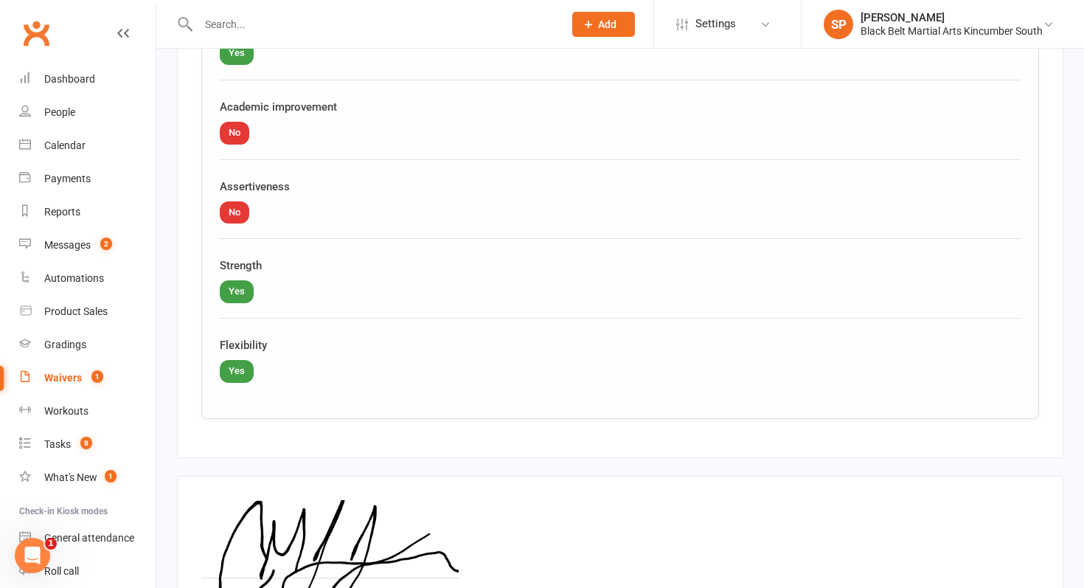
scroll to position [3564, 0]
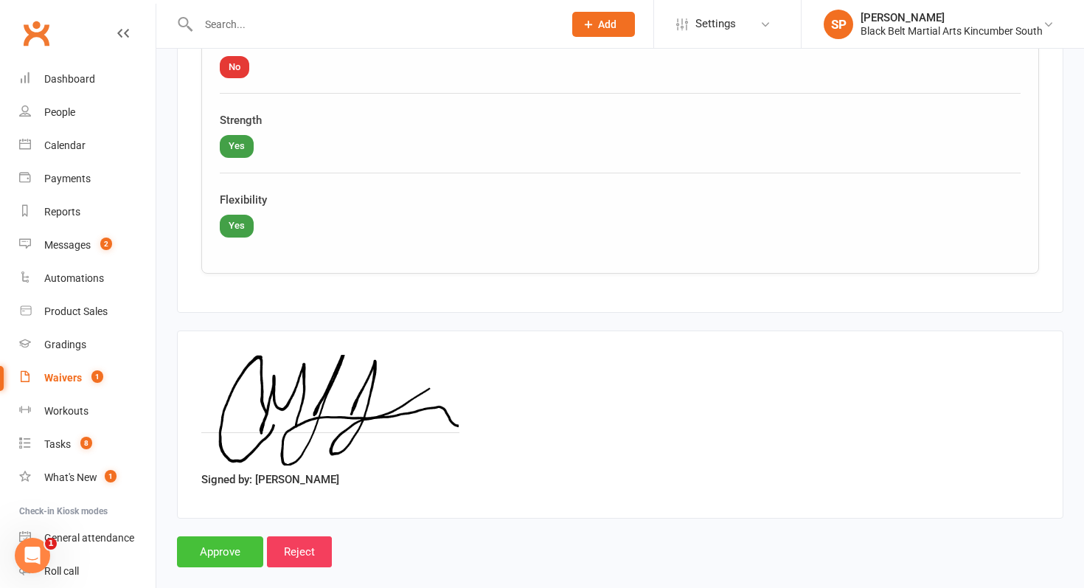
click at [229, 536] on input "Approve" at bounding box center [220, 551] width 86 height 31
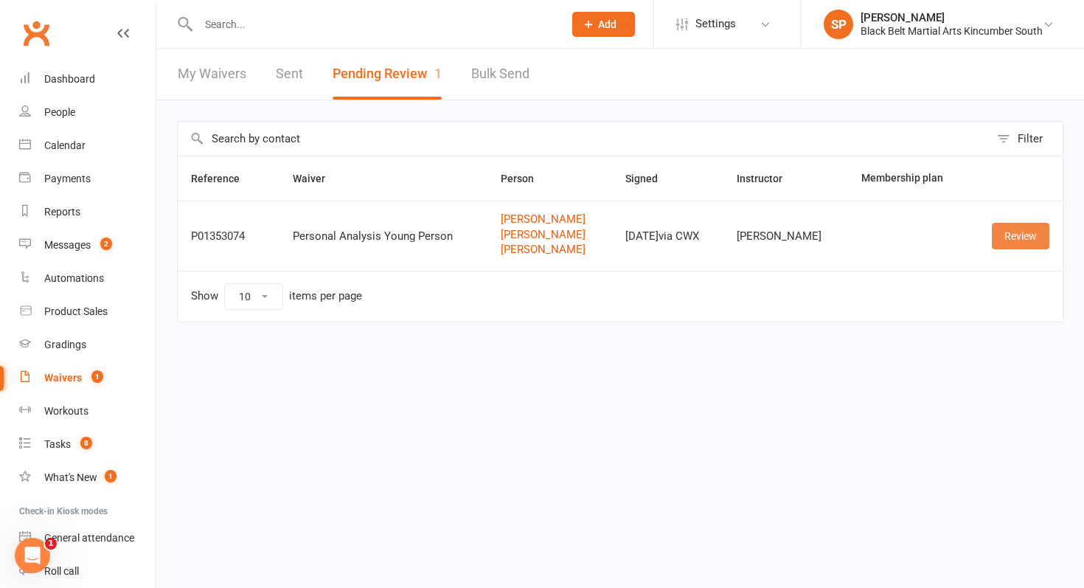
click at [1032, 241] on link "Review" at bounding box center [1021, 236] width 58 height 27
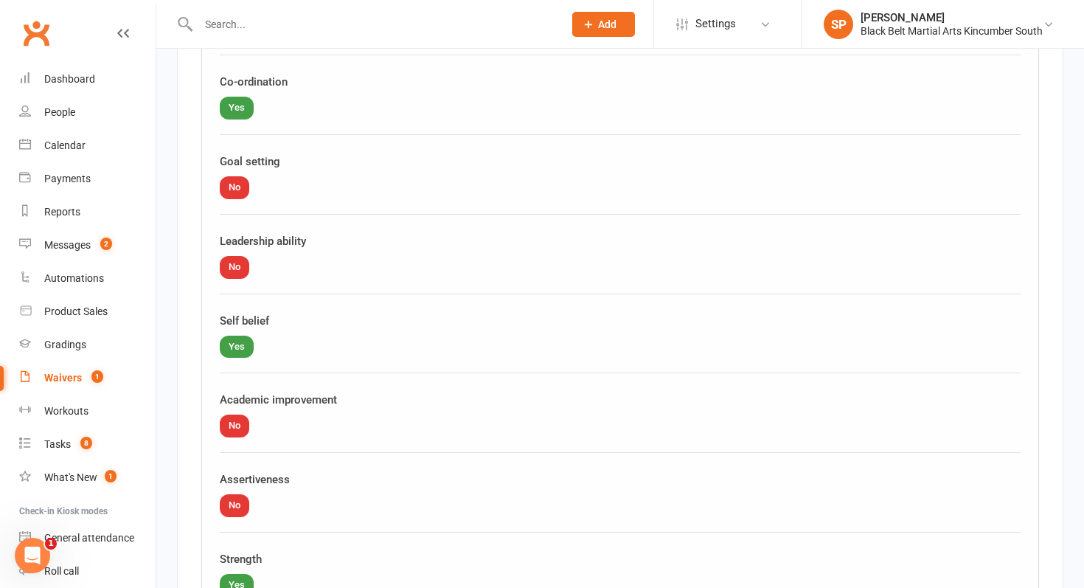
scroll to position [4043, 0]
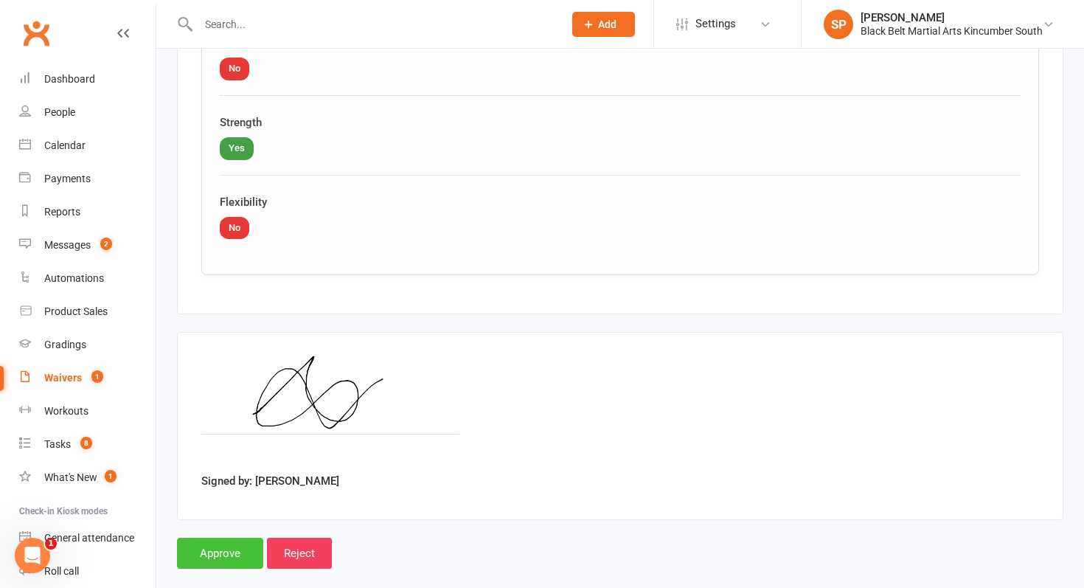
click at [237, 537] on input "Approve" at bounding box center [220, 552] width 86 height 31
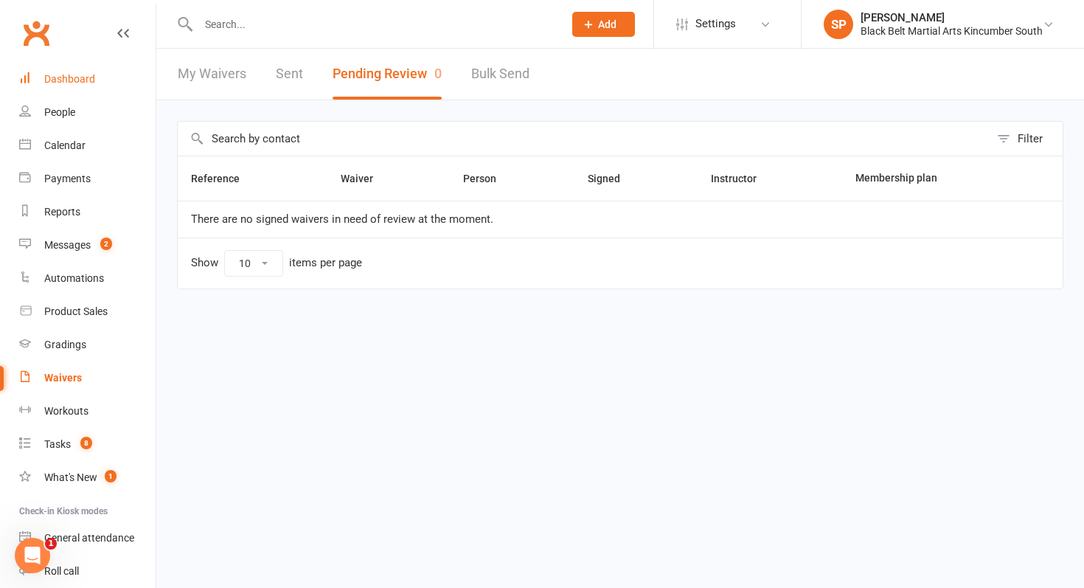
click at [60, 69] on link "Dashboard" at bounding box center [87, 79] width 136 height 33
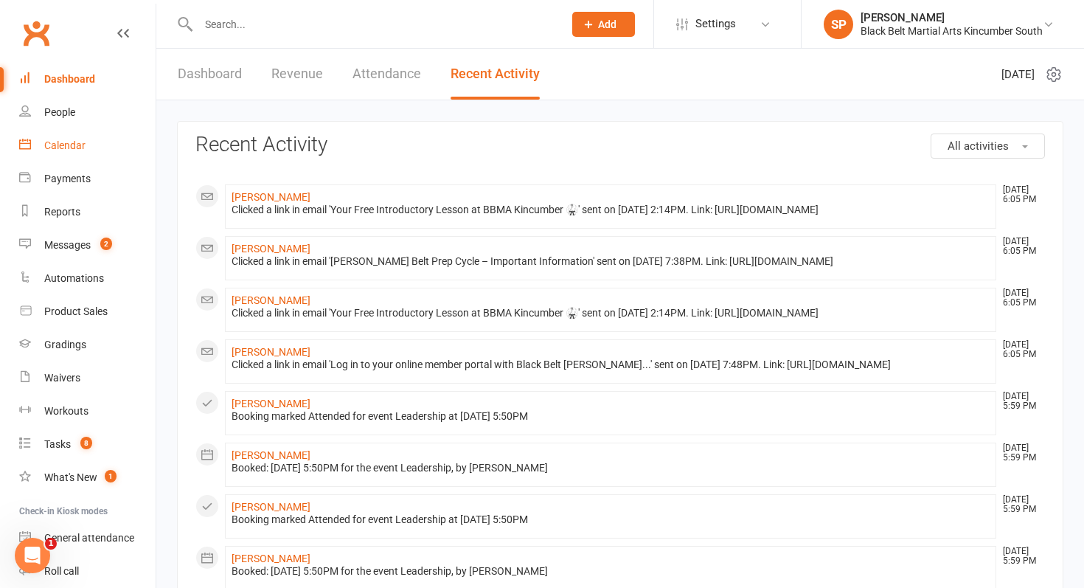
click at [82, 142] on div "Calendar" at bounding box center [64, 145] width 41 height 12
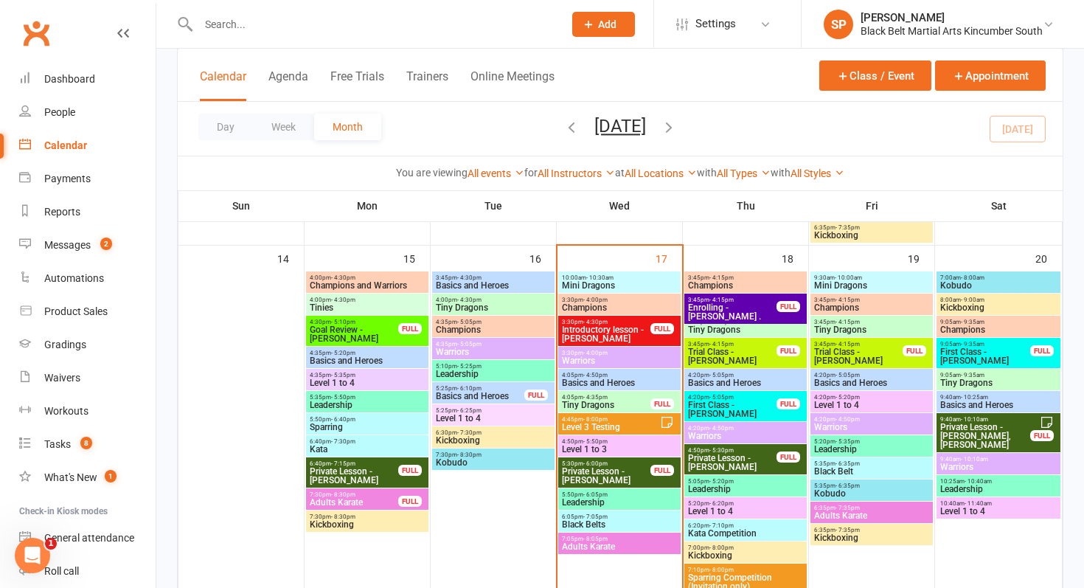
scroll to position [714, 0]
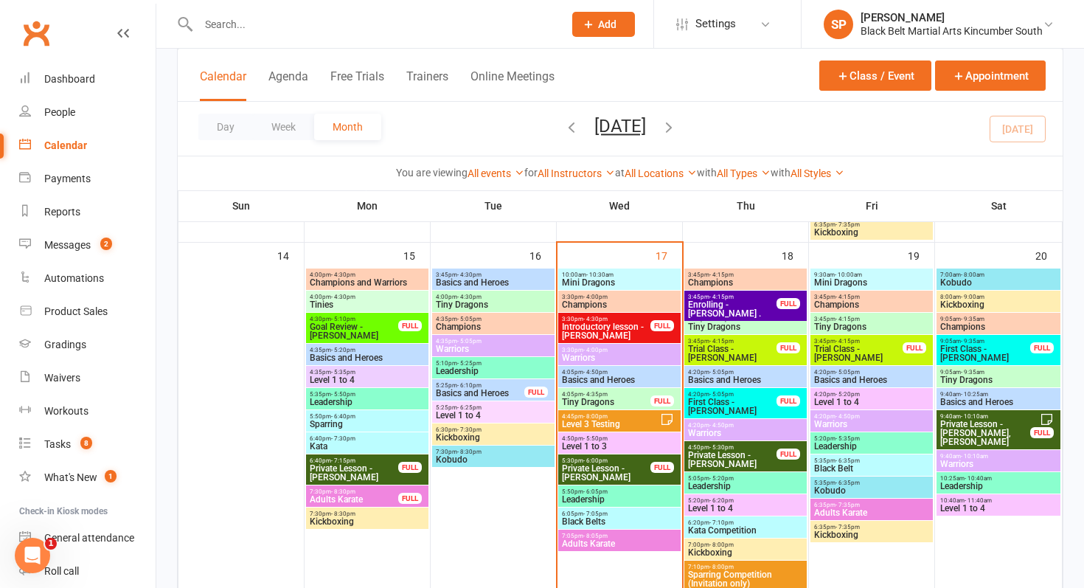
click at [576, 468] on span "Private Lesson - [PERSON_NAME]" at bounding box center [606, 473] width 90 height 18
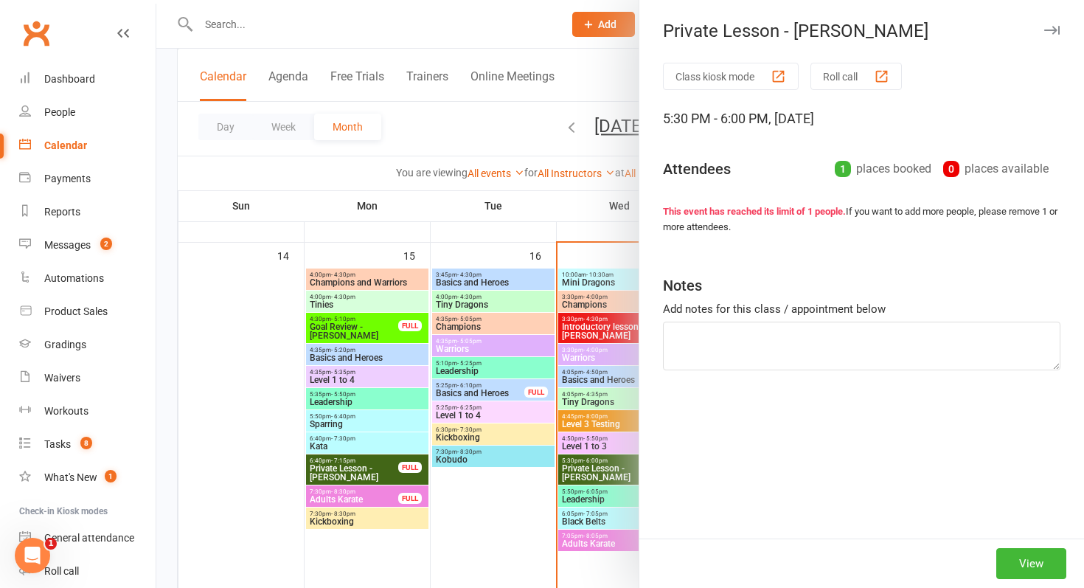
click at [576, 468] on div at bounding box center [619, 294] width 927 height 588
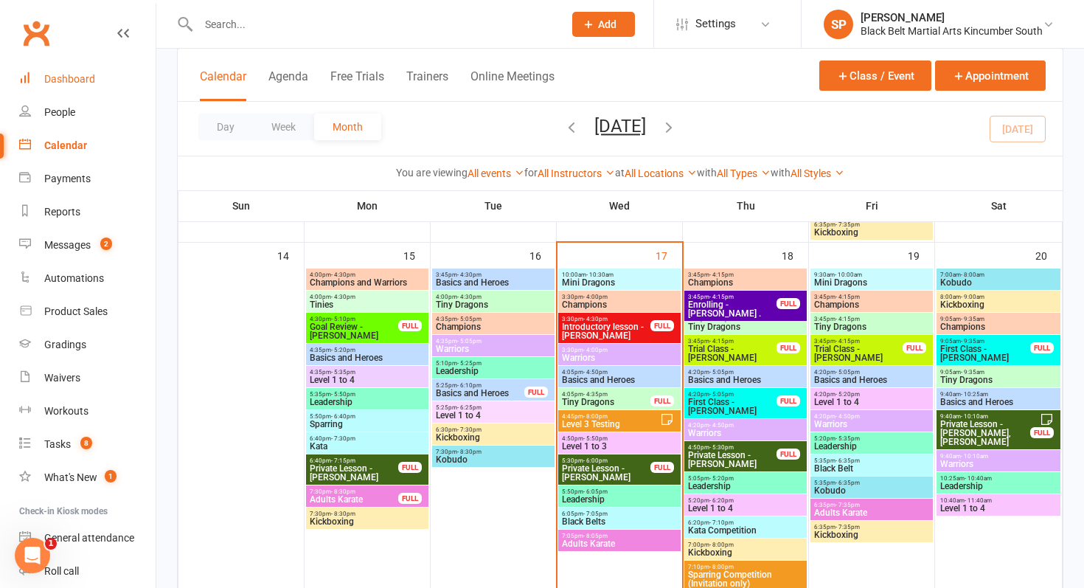
click at [80, 73] on div "Dashboard" at bounding box center [69, 79] width 51 height 12
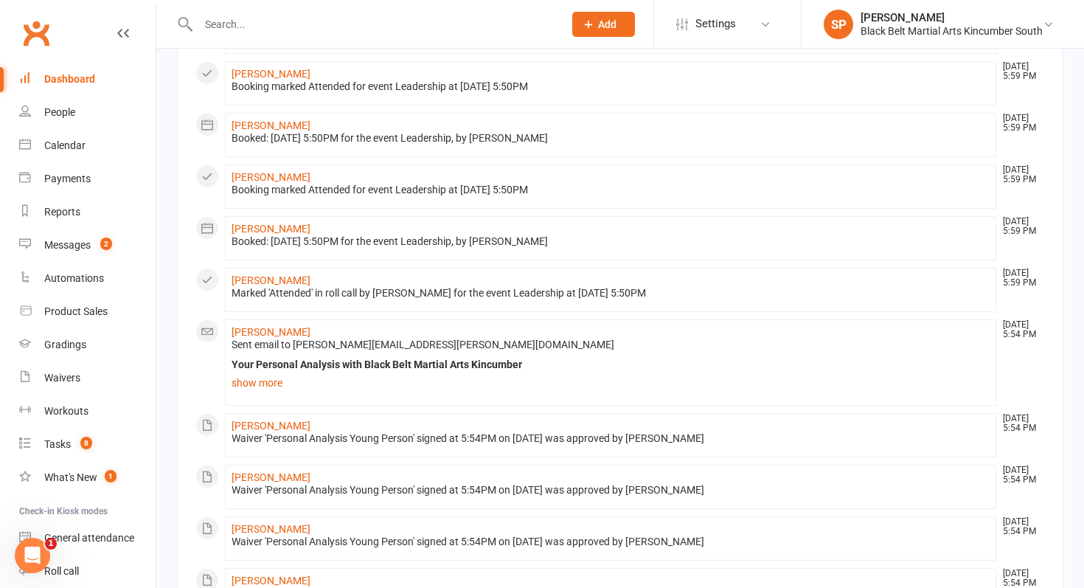
scroll to position [358, 0]
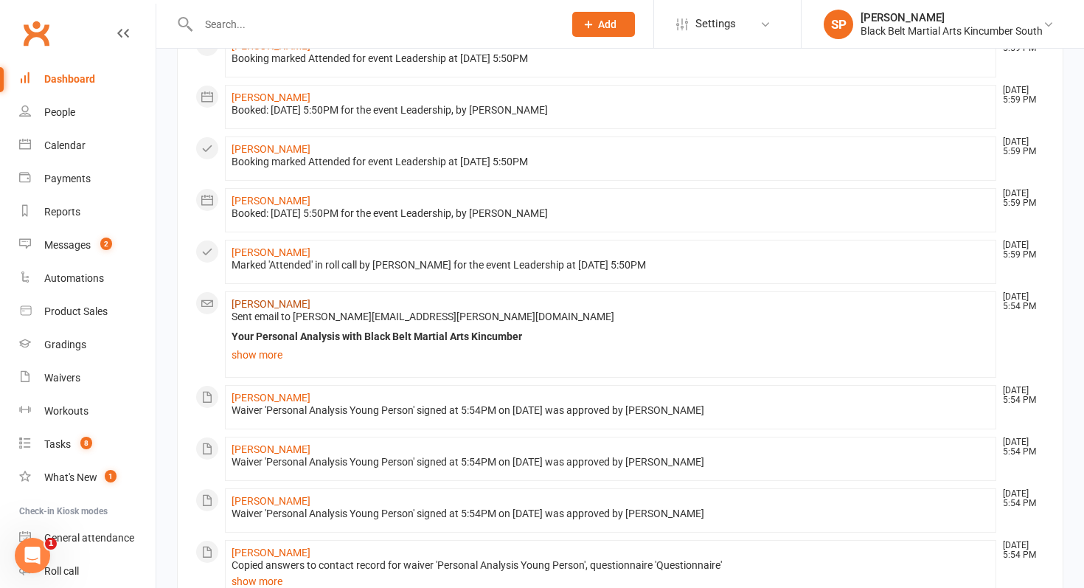
click at [258, 310] on link "[PERSON_NAME]" at bounding box center [271, 304] width 79 height 12
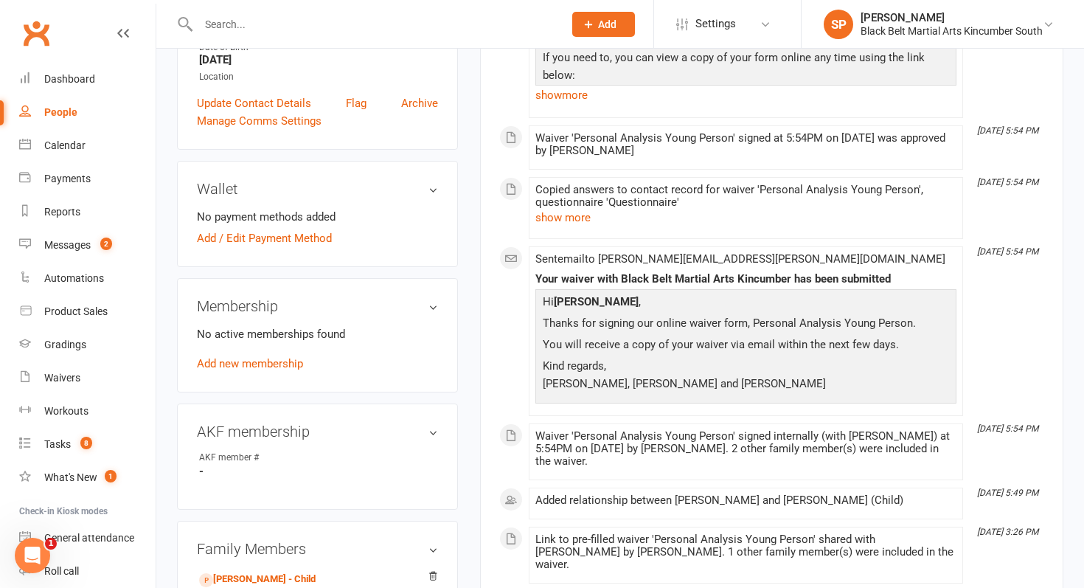
scroll to position [616, 0]
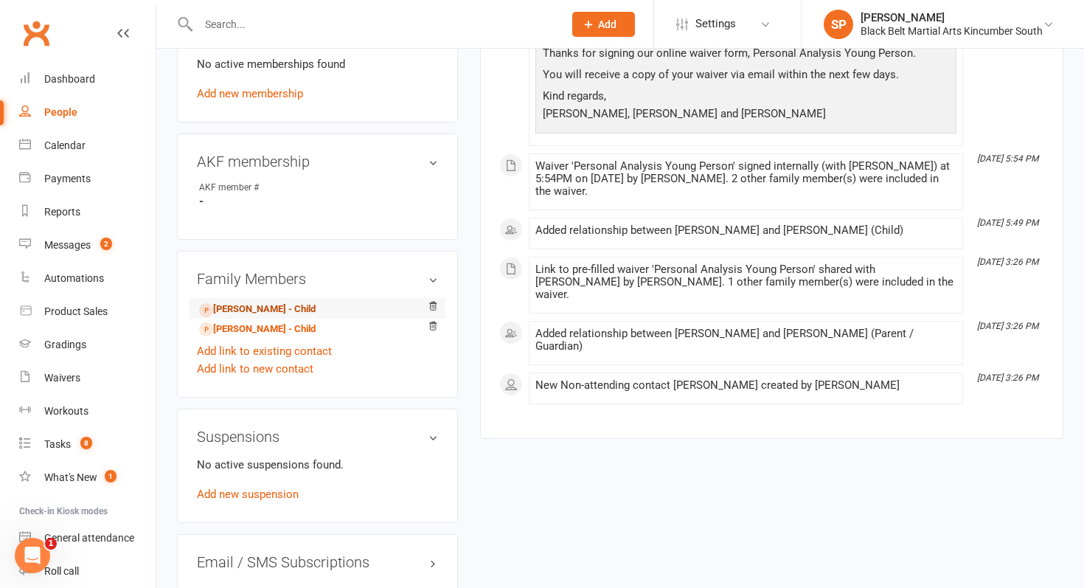
click at [255, 302] on link "[PERSON_NAME] - Child" at bounding box center [257, 309] width 116 height 15
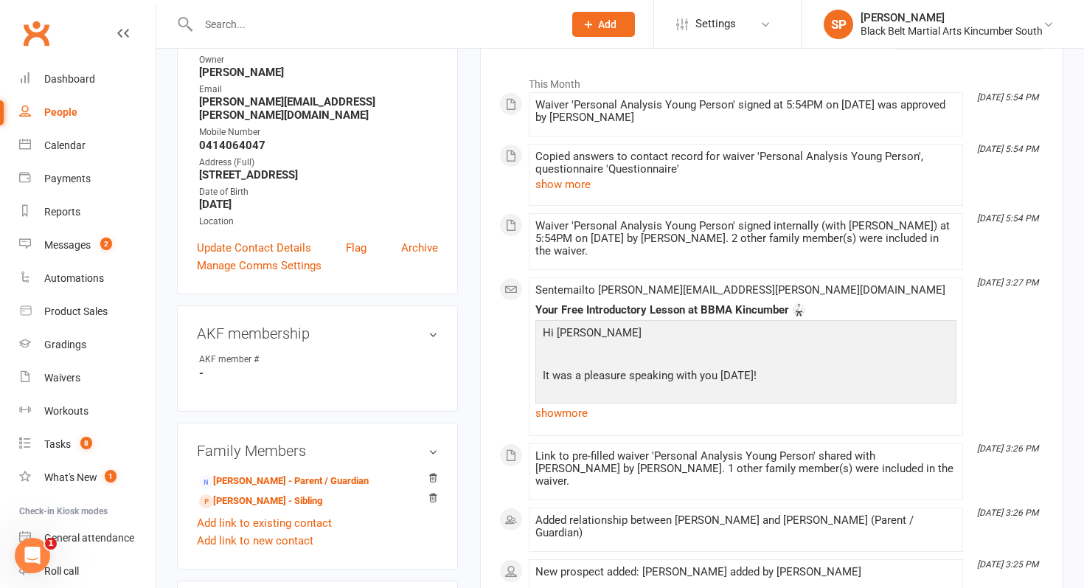
scroll to position [445, 0]
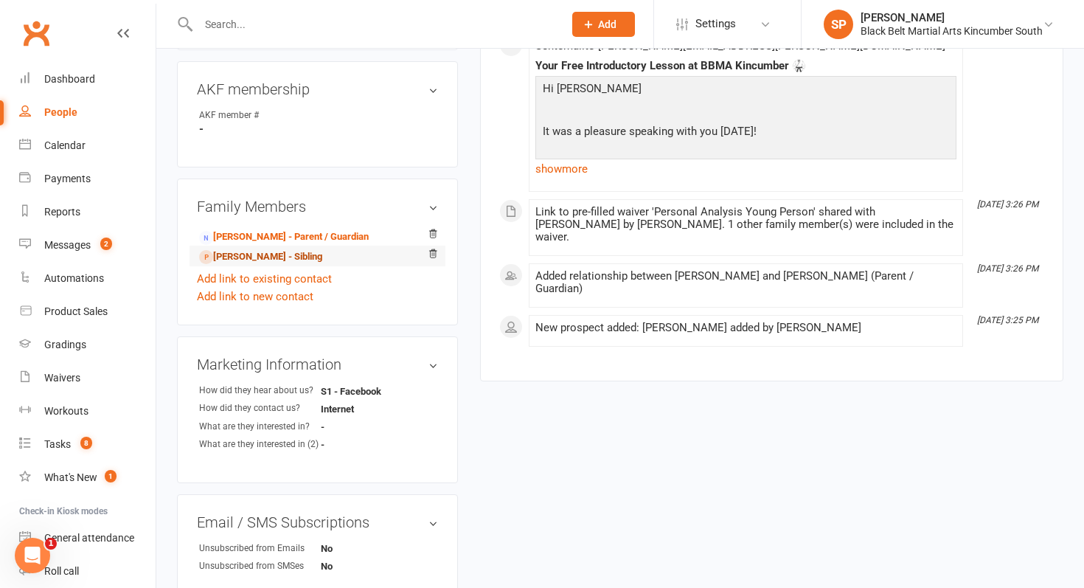
click at [251, 249] on link "[PERSON_NAME] - Sibling" at bounding box center [260, 256] width 123 height 15
